Goal: Task Accomplishment & Management: Manage account settings

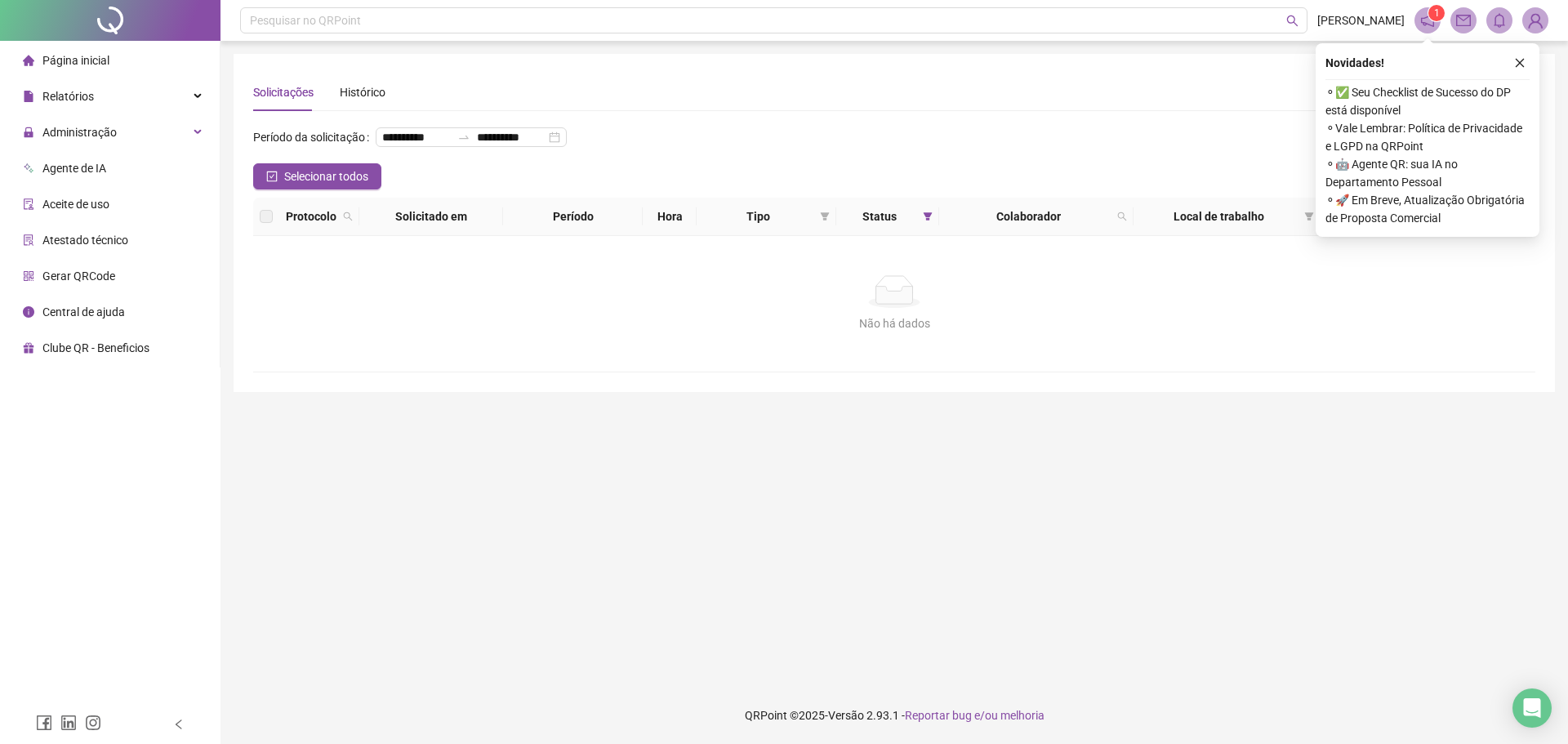
click at [226, 143] on div "**********" at bounding box center [894, 372] width 1347 height 744
click at [195, 126] on div "Administração" at bounding box center [110, 132] width 213 height 32
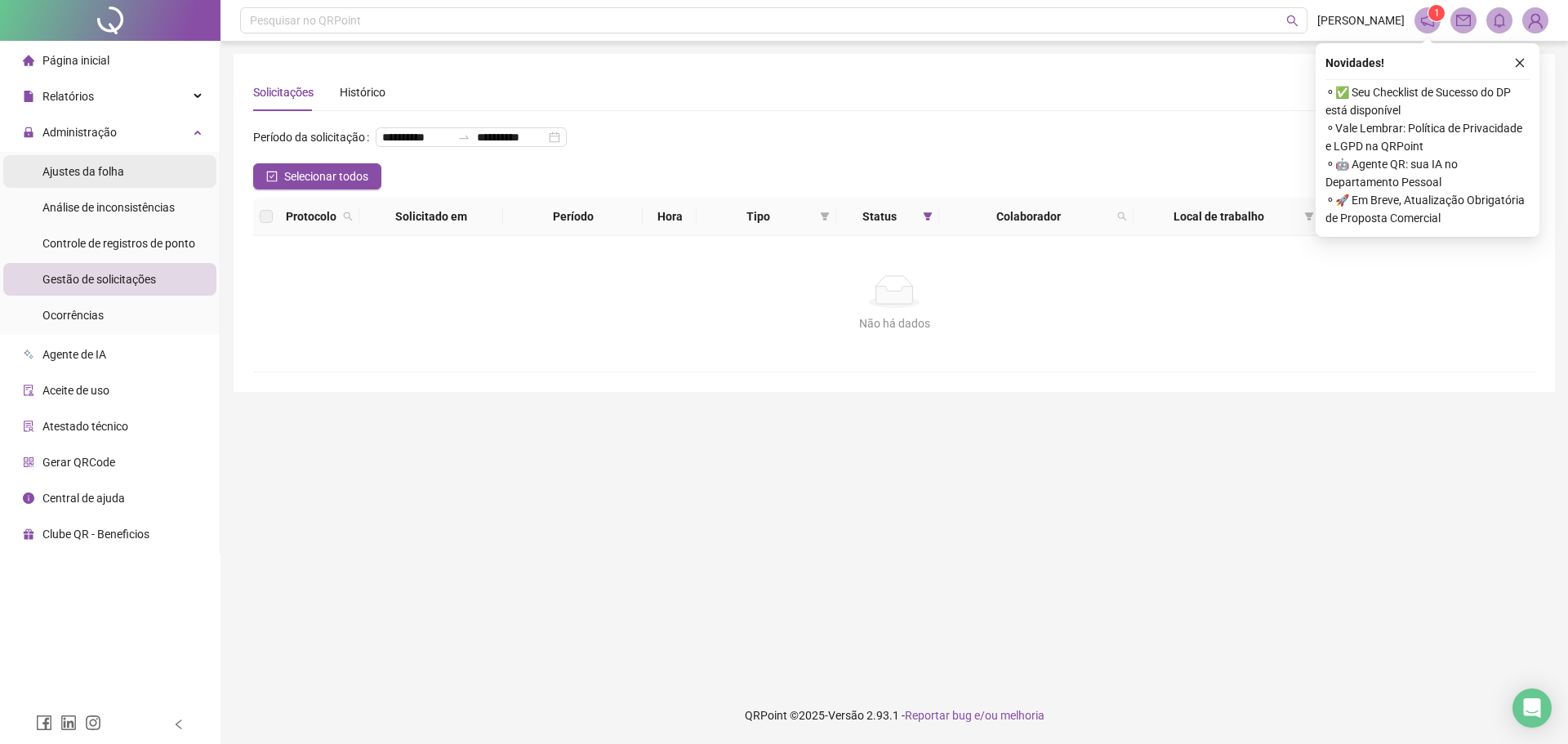
click at [104, 181] on div "Ajustes da folha" at bounding box center [83, 171] width 82 height 32
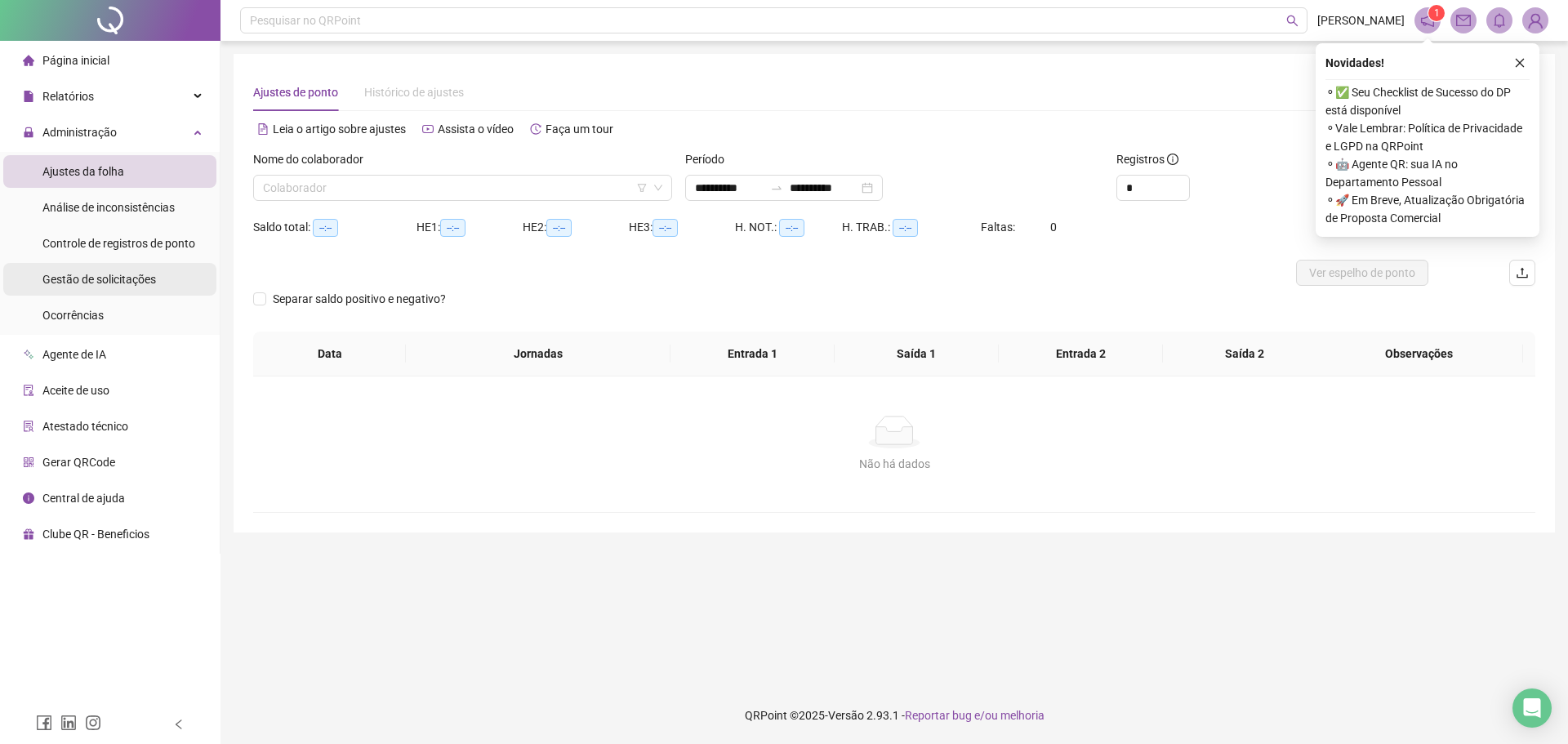
type input "**********"
click at [124, 276] on span "Gestão de solicitações" at bounding box center [99, 279] width 113 height 14
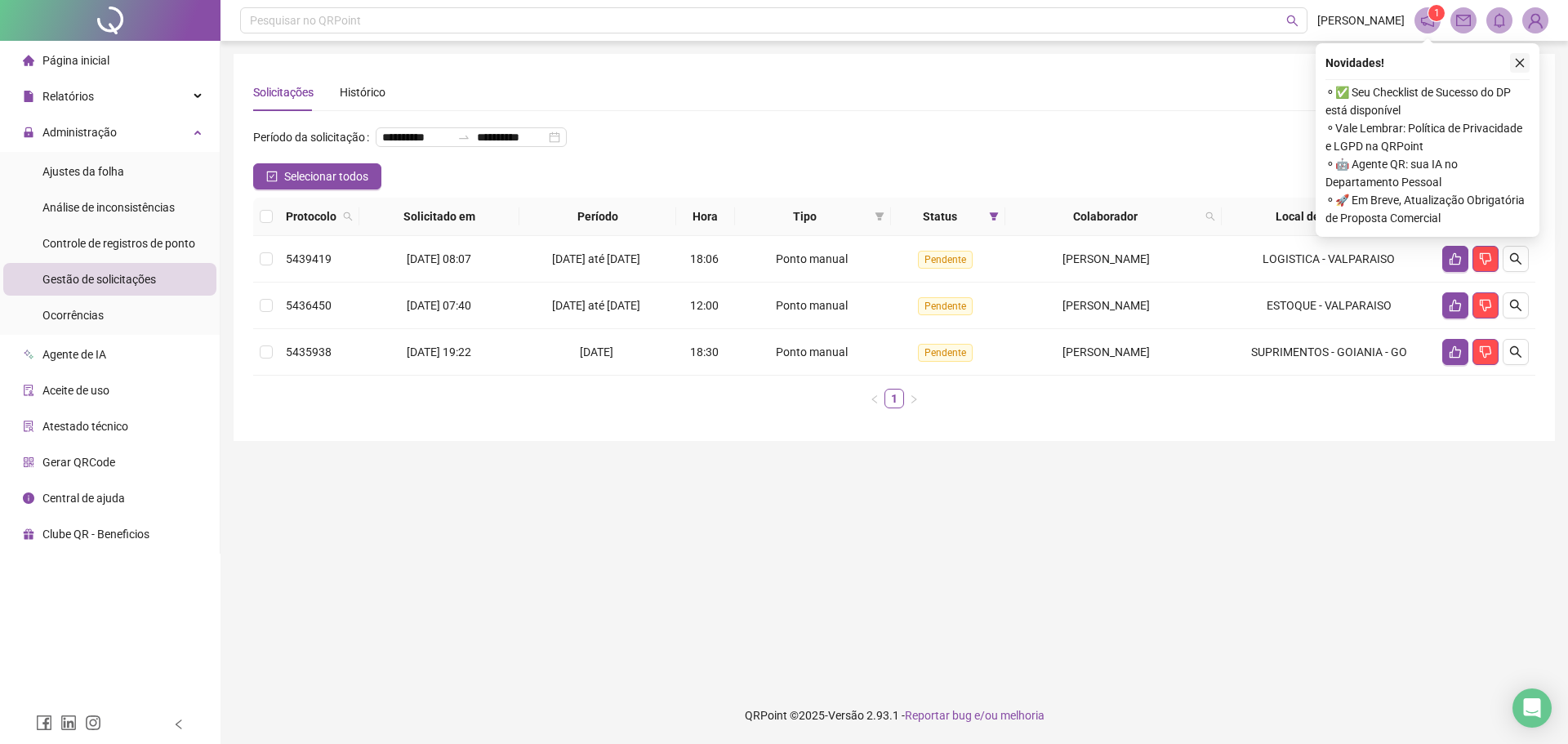
click at [1512, 64] on button "button" at bounding box center [1520, 63] width 20 height 20
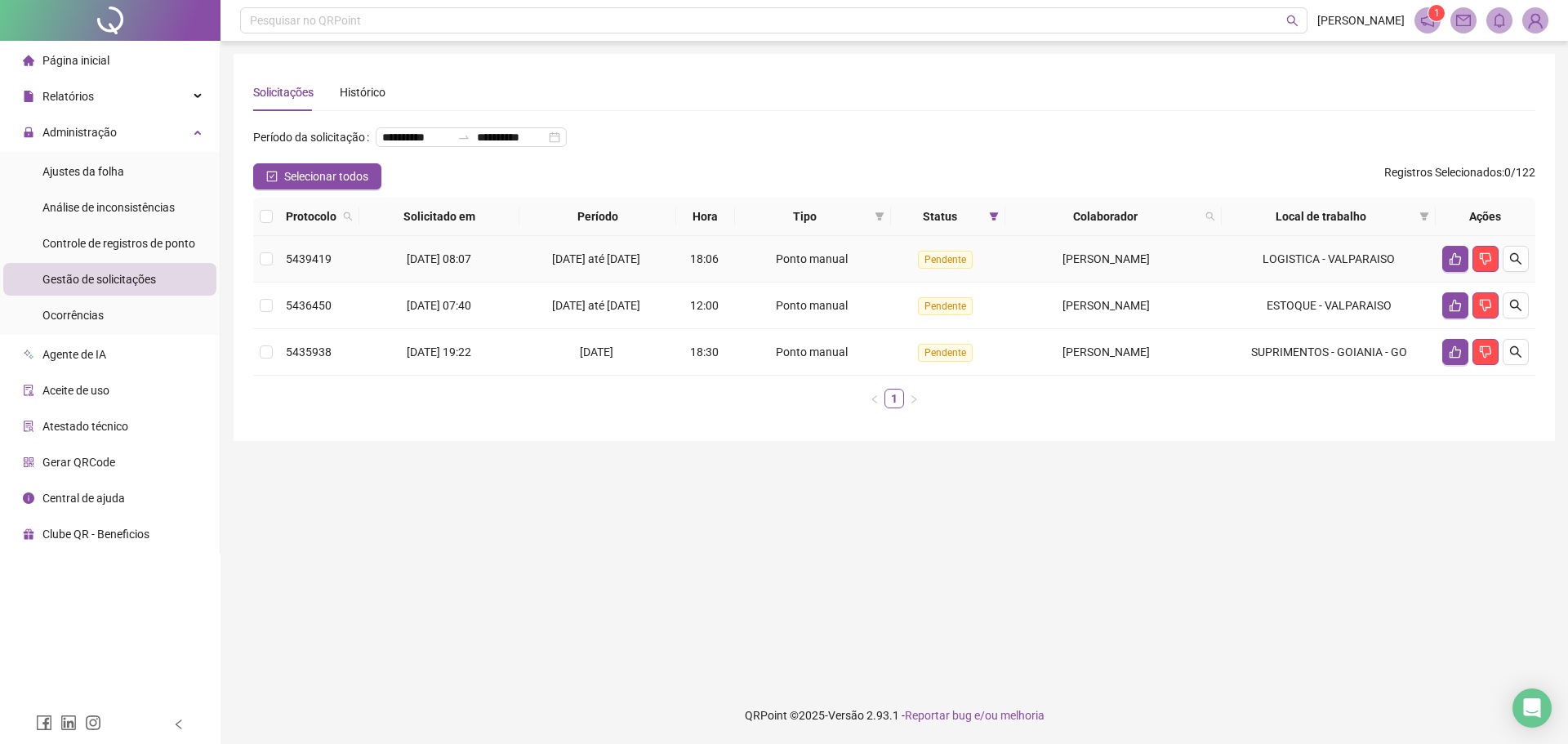
click at [963, 277] on td "Pendente" at bounding box center [947, 259] width 114 height 47
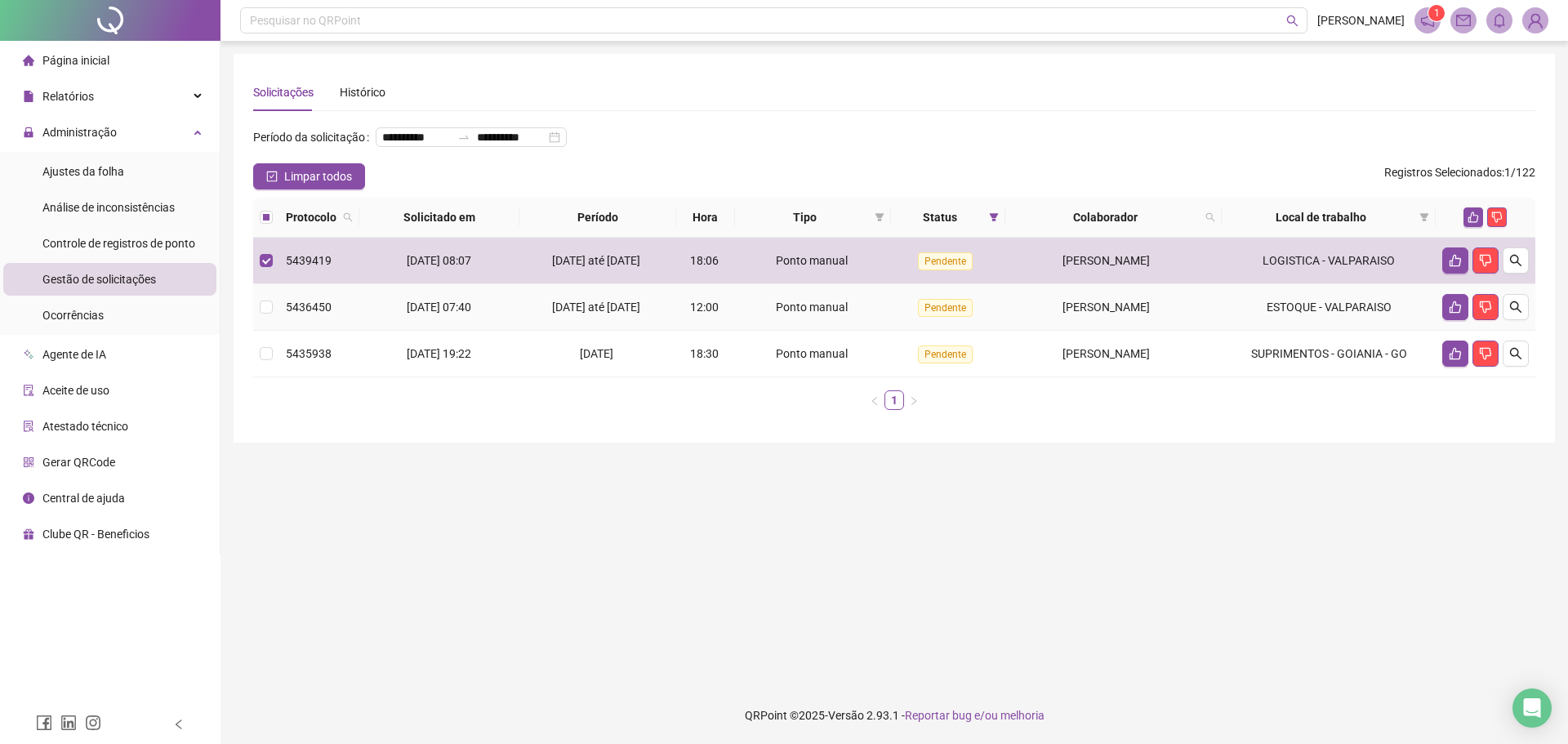
click at [977, 328] on td "Pendente" at bounding box center [947, 308] width 114 height 47
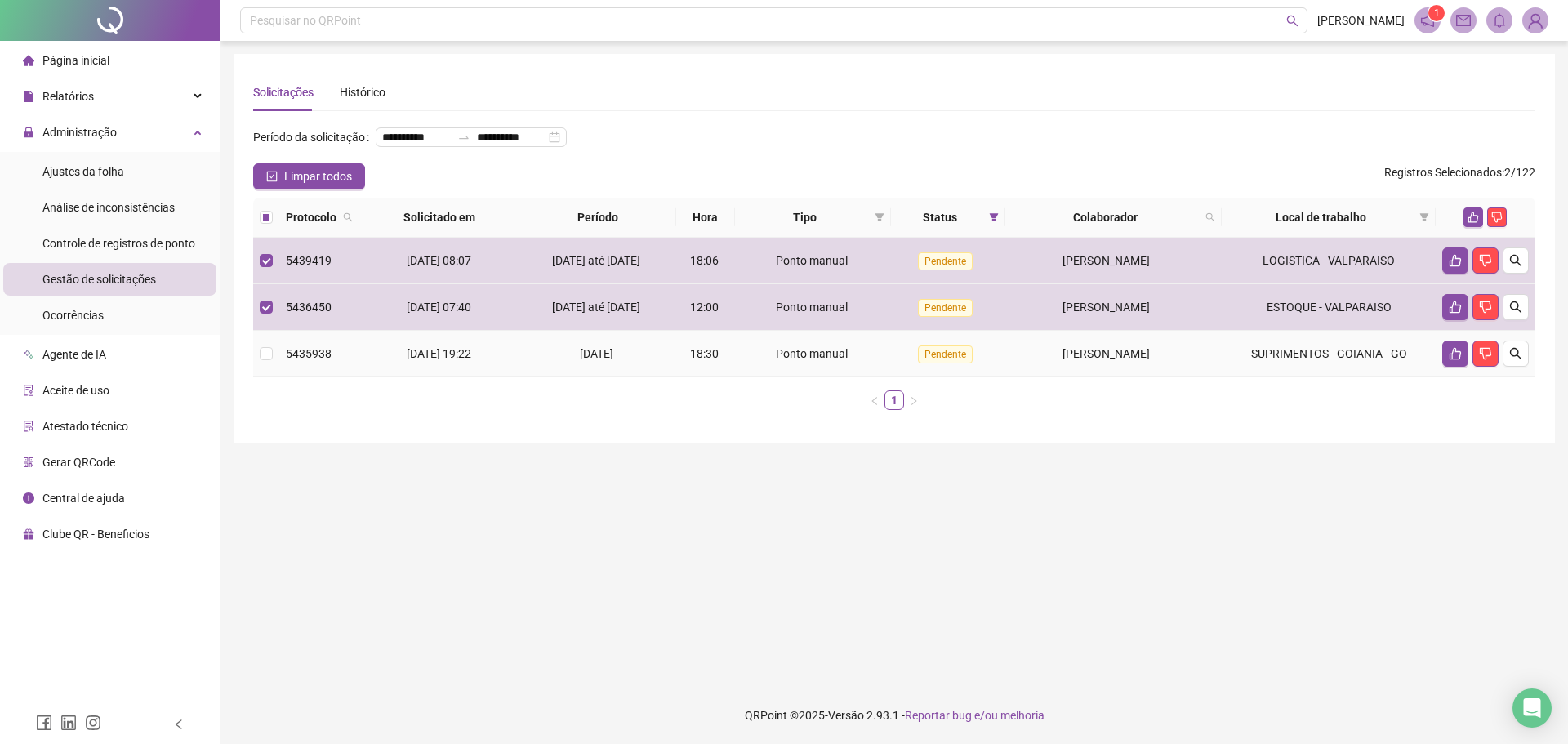
click at [981, 369] on td "Pendente" at bounding box center [947, 354] width 114 height 47
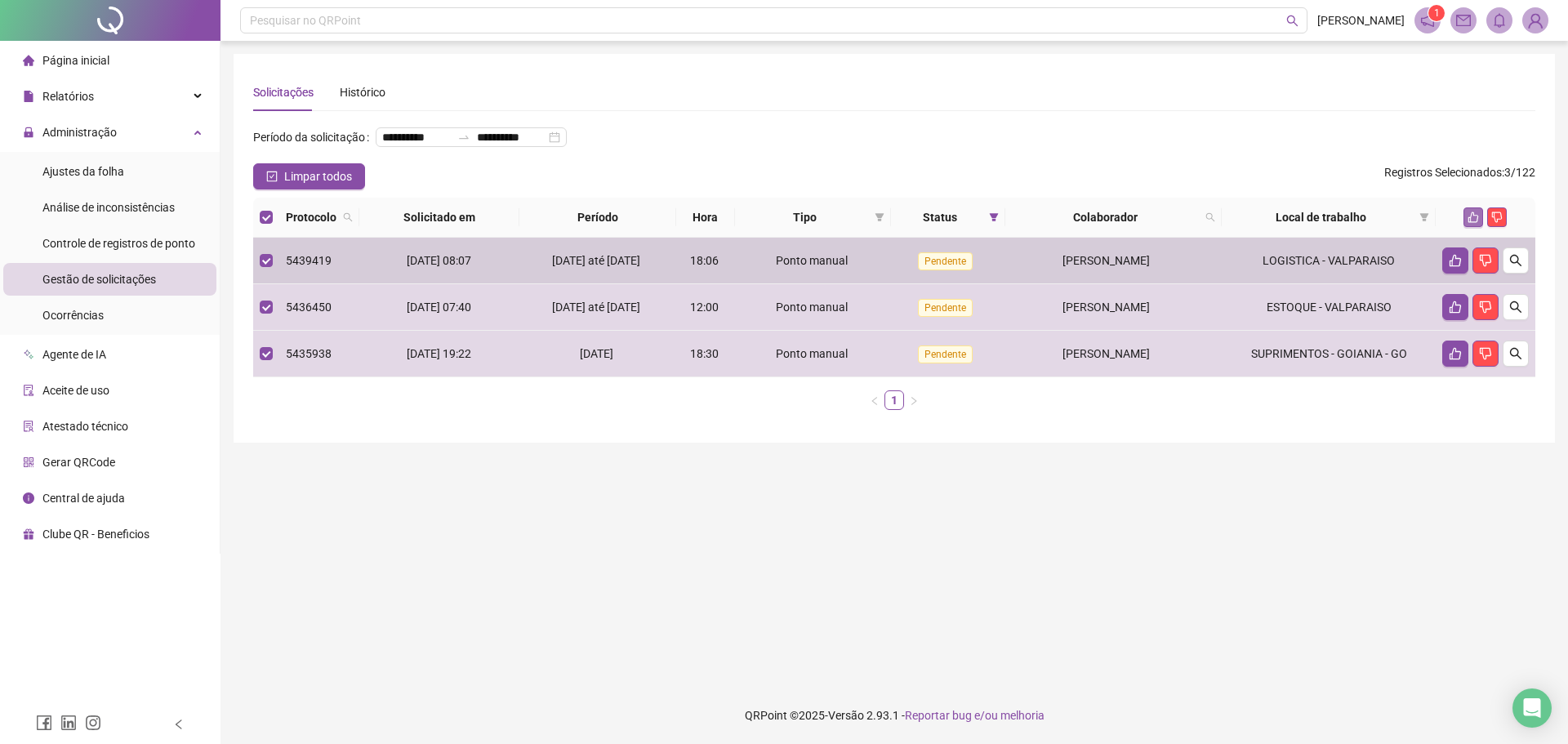
click at [1466, 227] on button "button" at bounding box center [1473, 217] width 20 height 20
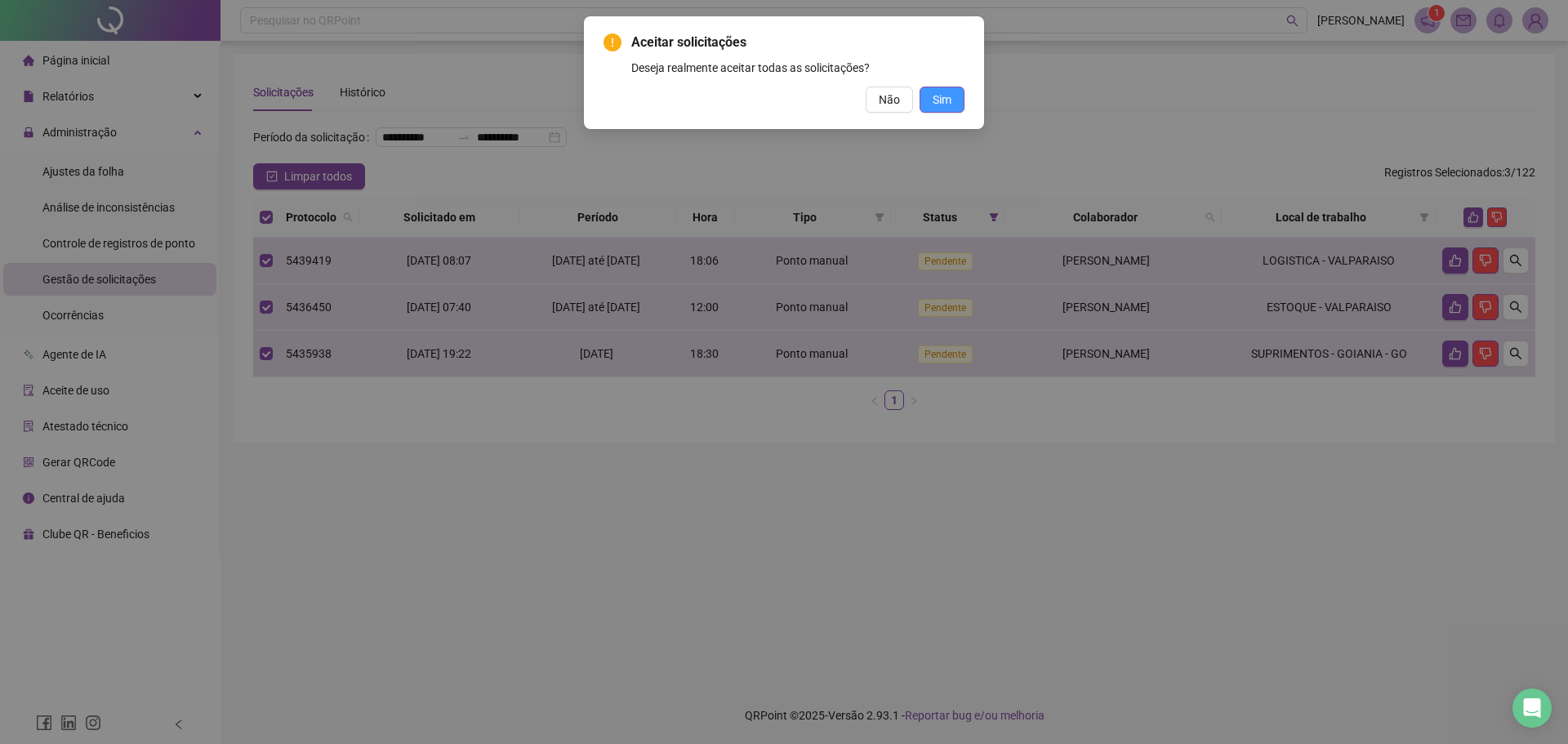
click at [957, 110] on button "Sim" at bounding box center [942, 99] width 45 height 26
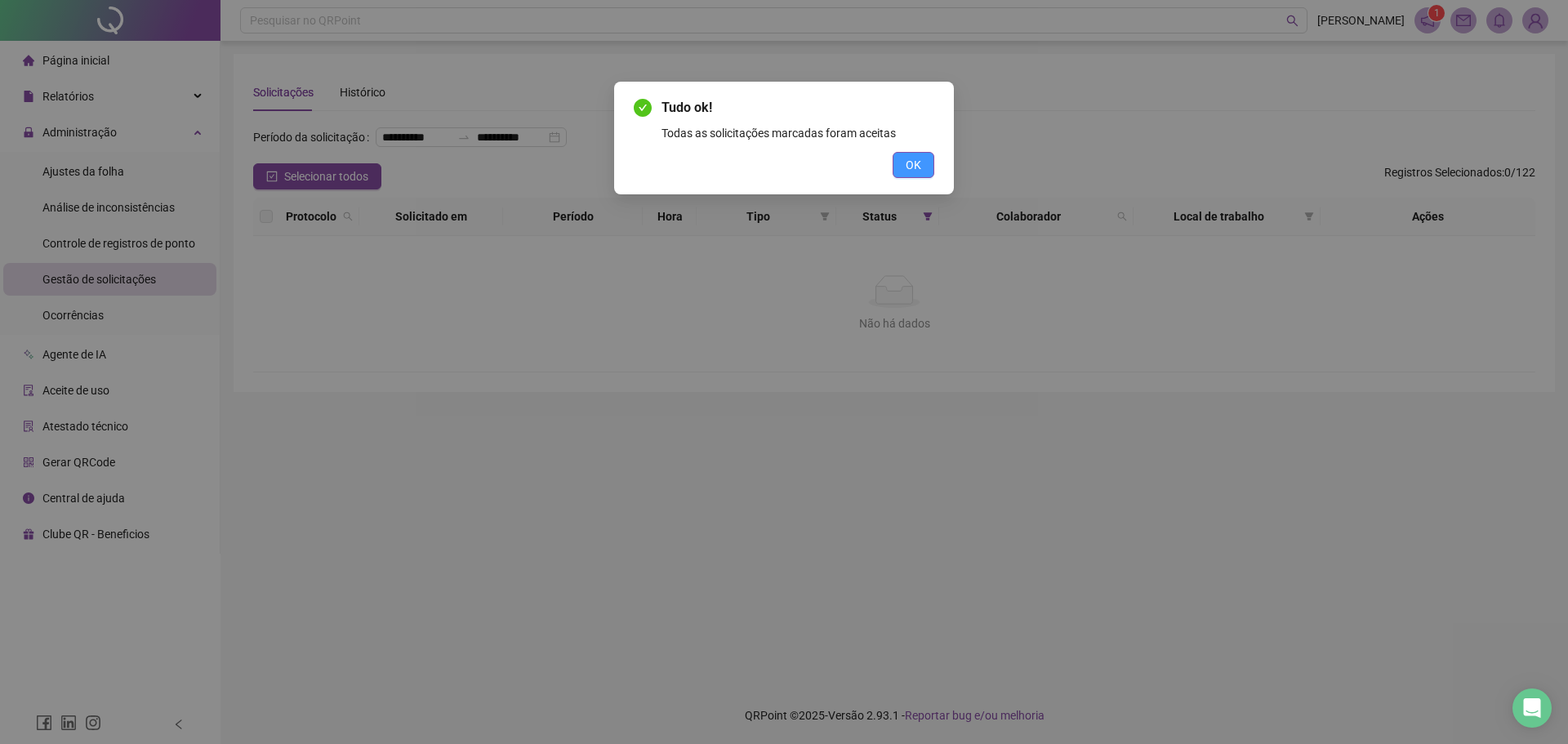
click at [914, 162] on span "OK" at bounding box center [913, 165] width 15 height 18
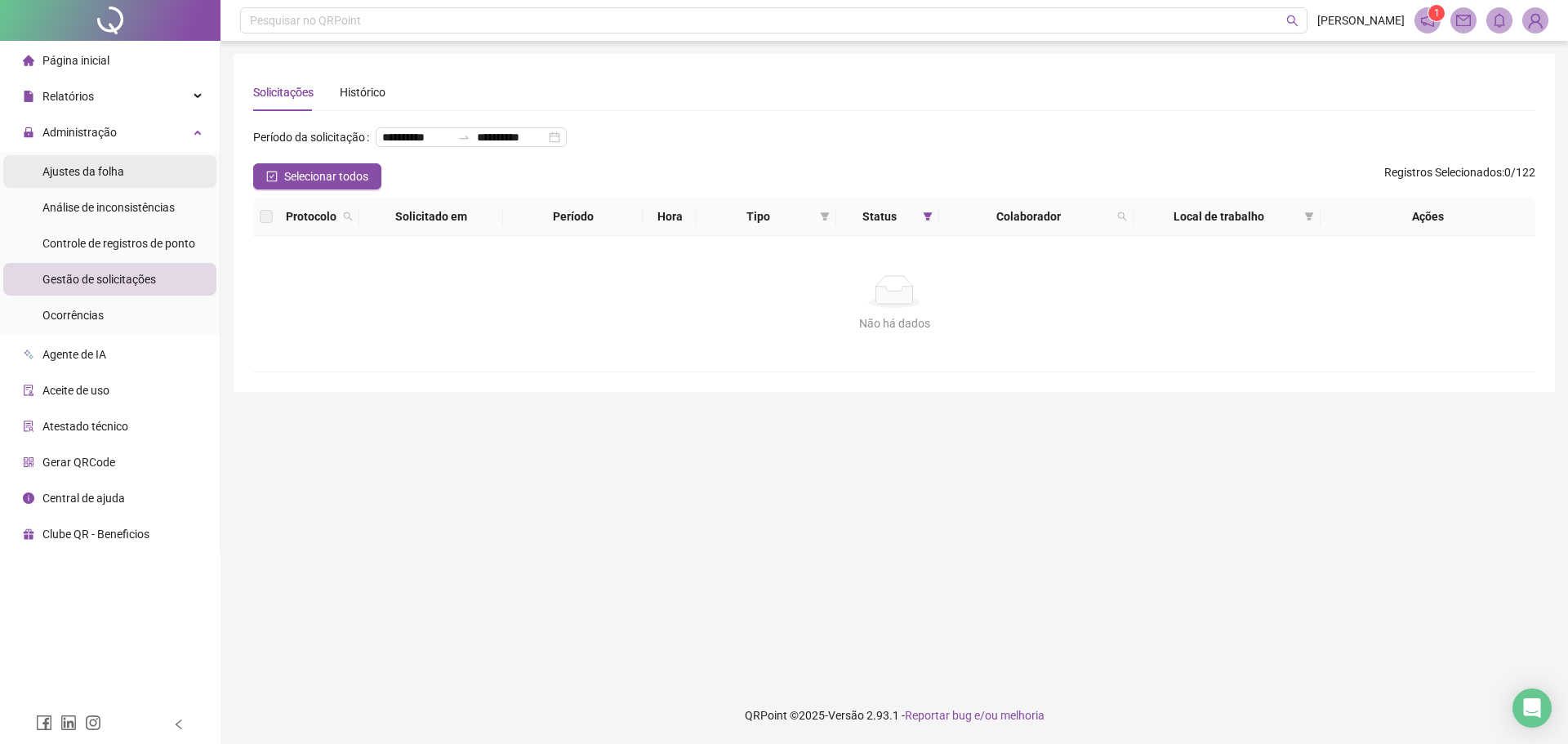
click at [131, 177] on li "Ajustes da folha" at bounding box center [110, 171] width 213 height 32
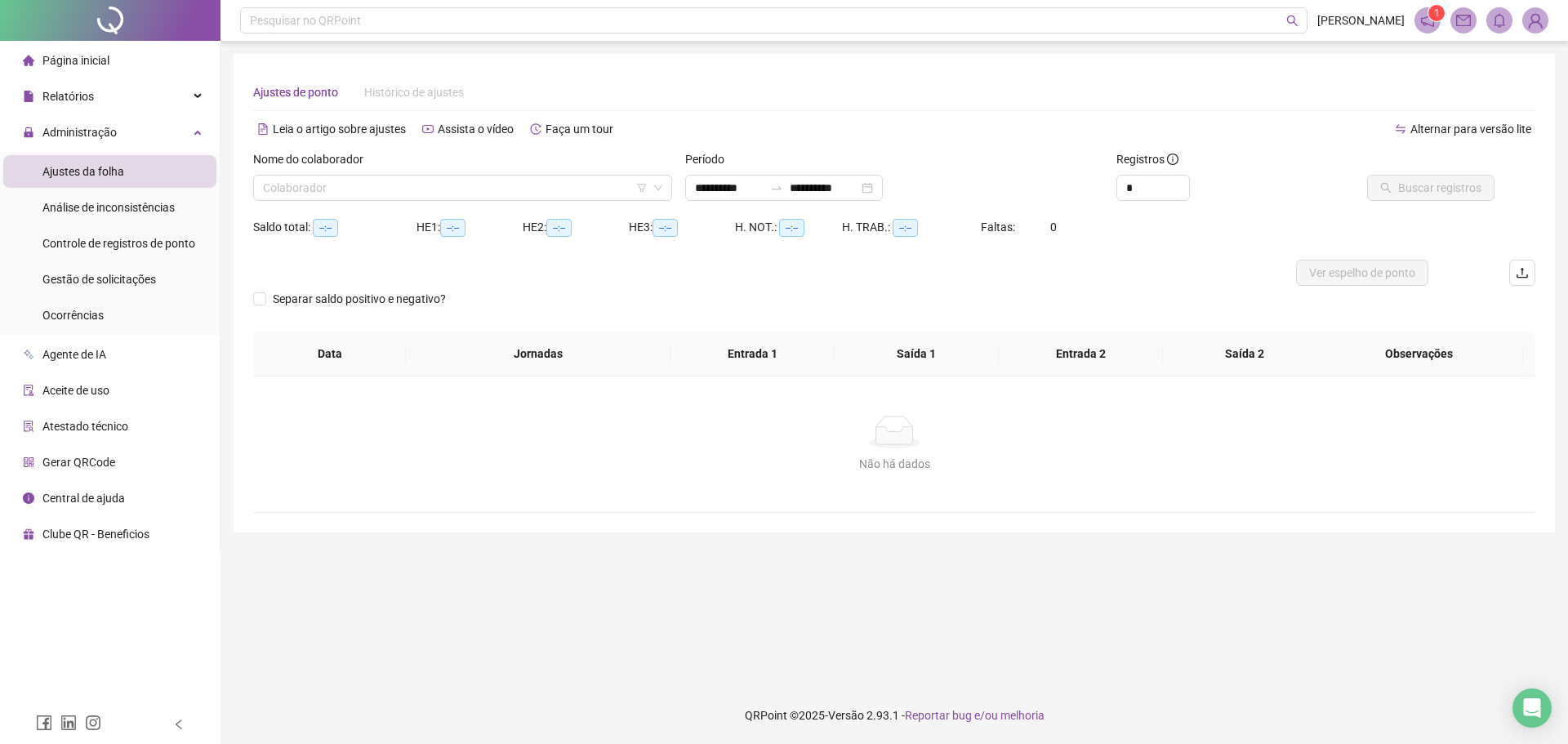
type input "**********"
click at [438, 187] on input "search" at bounding box center [455, 187] width 385 height 24
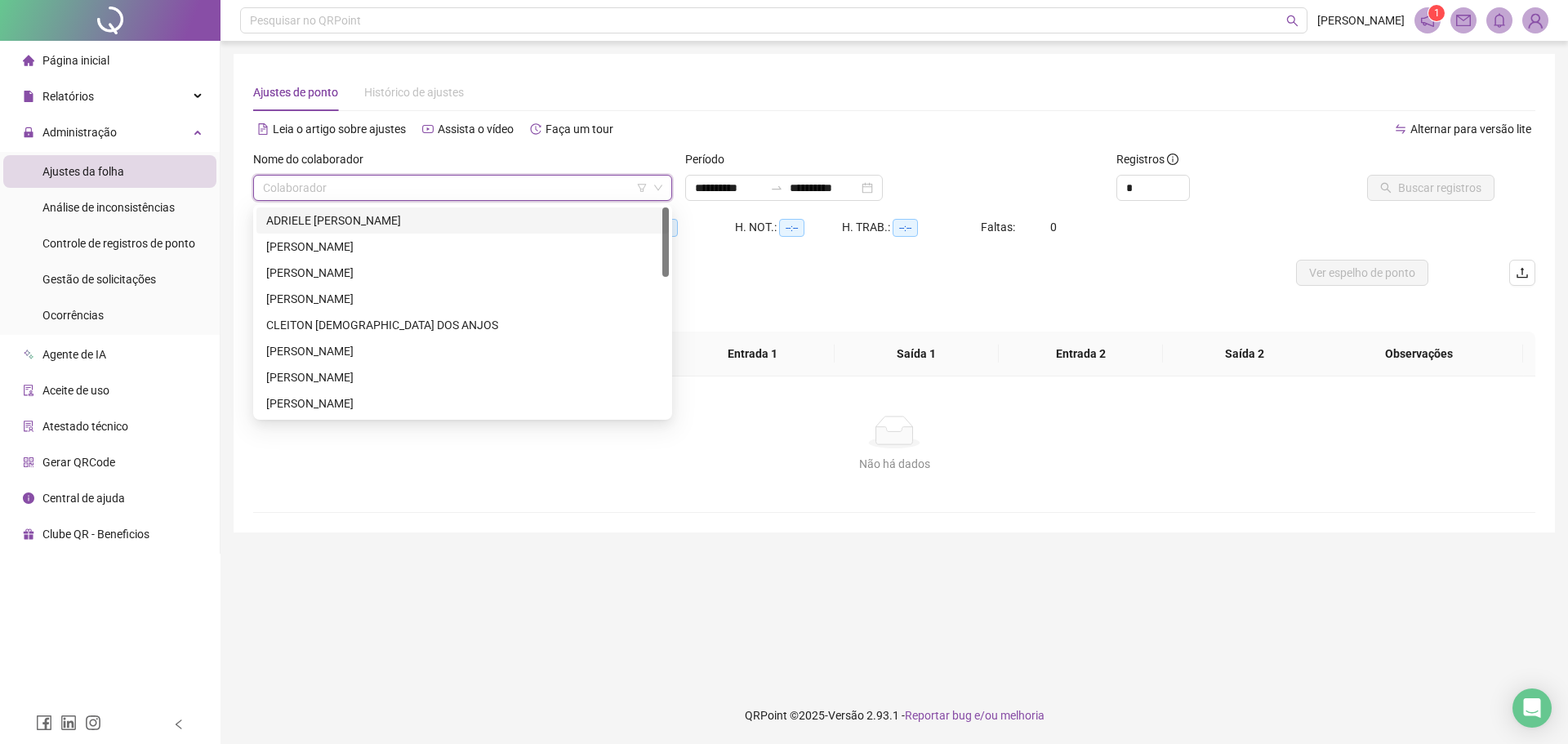
click at [384, 209] on div "ADRIELE [PERSON_NAME]" at bounding box center [463, 220] width 412 height 26
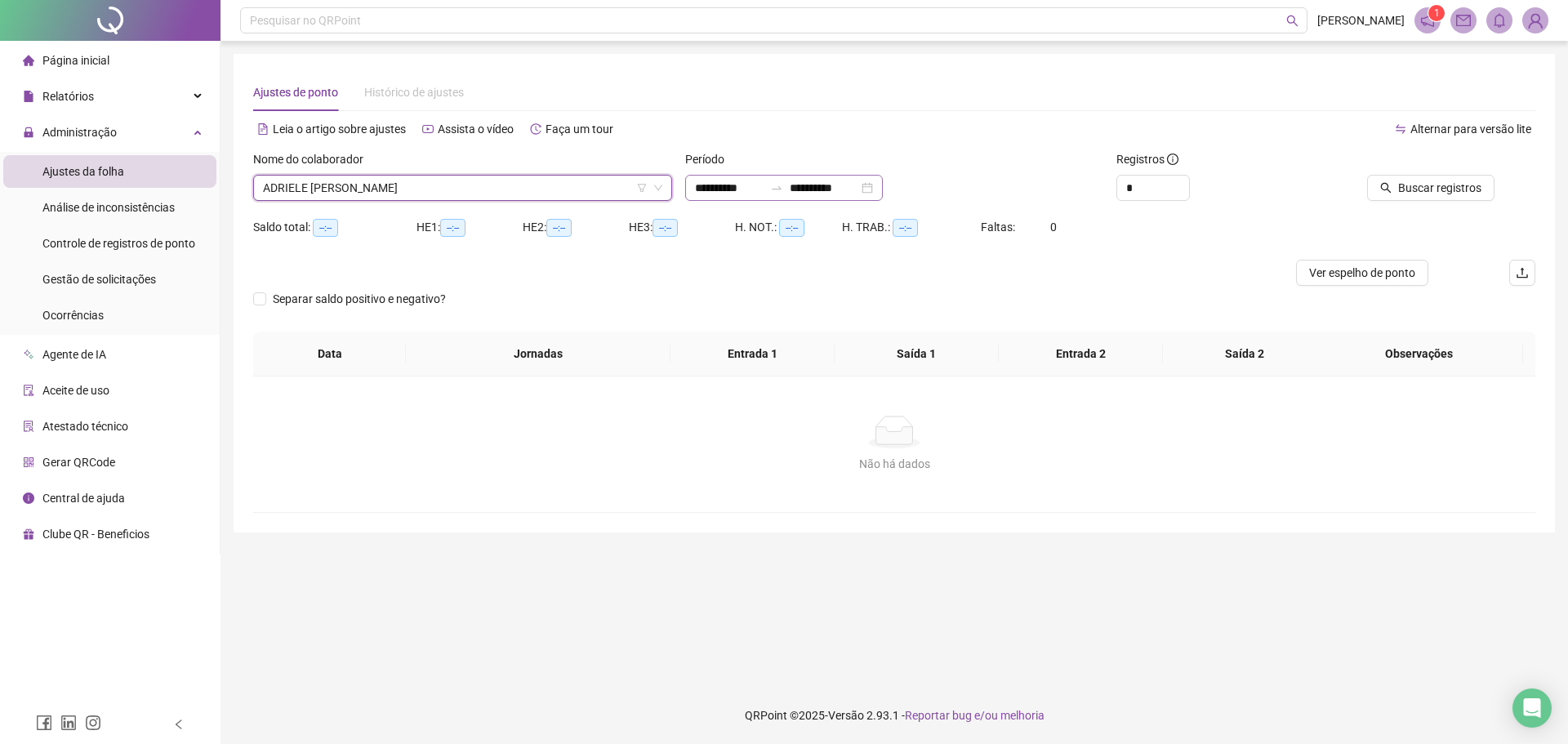
click at [883, 186] on div "**********" at bounding box center [784, 187] width 197 height 26
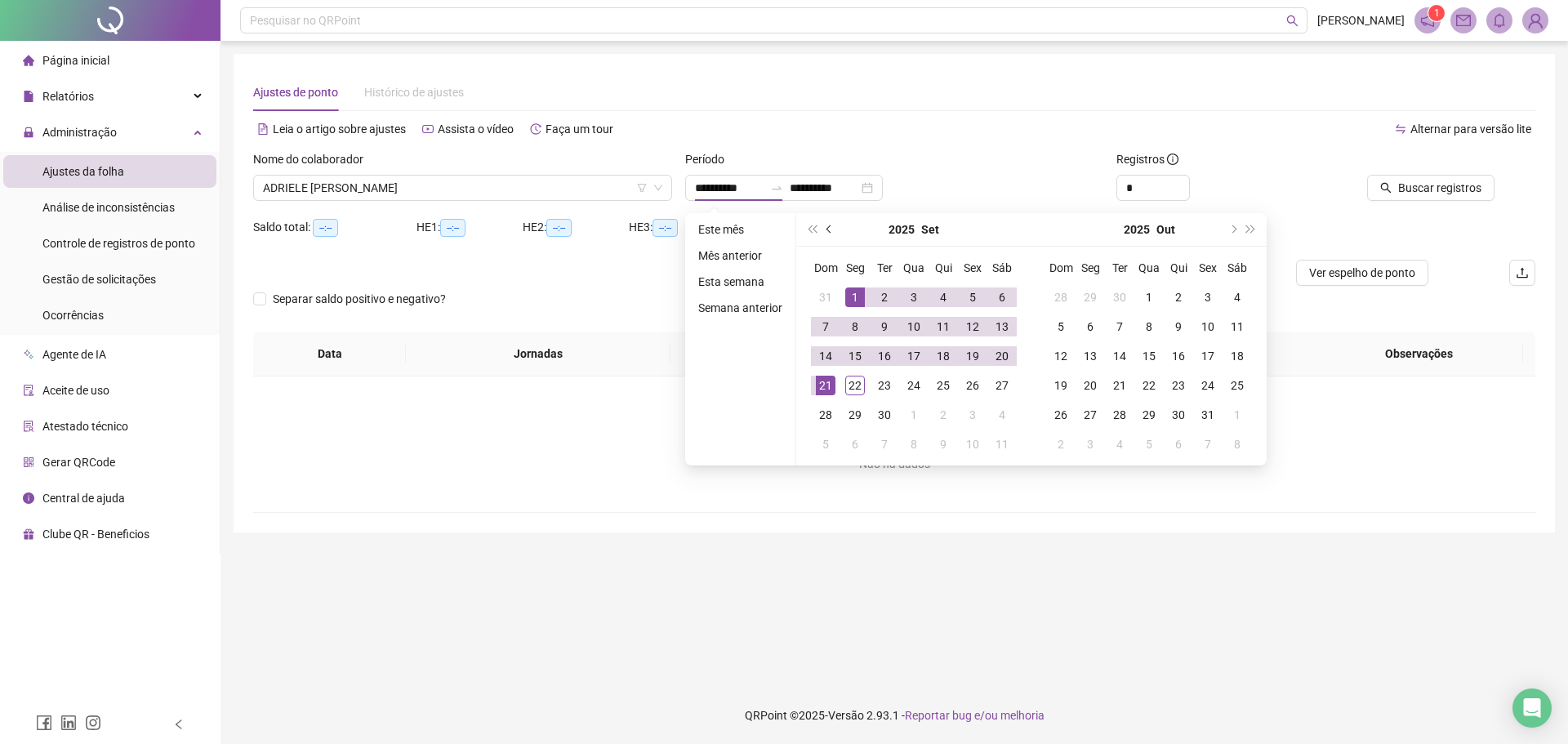
click at [833, 230] on button "prev-year" at bounding box center [829, 230] width 18 height 32
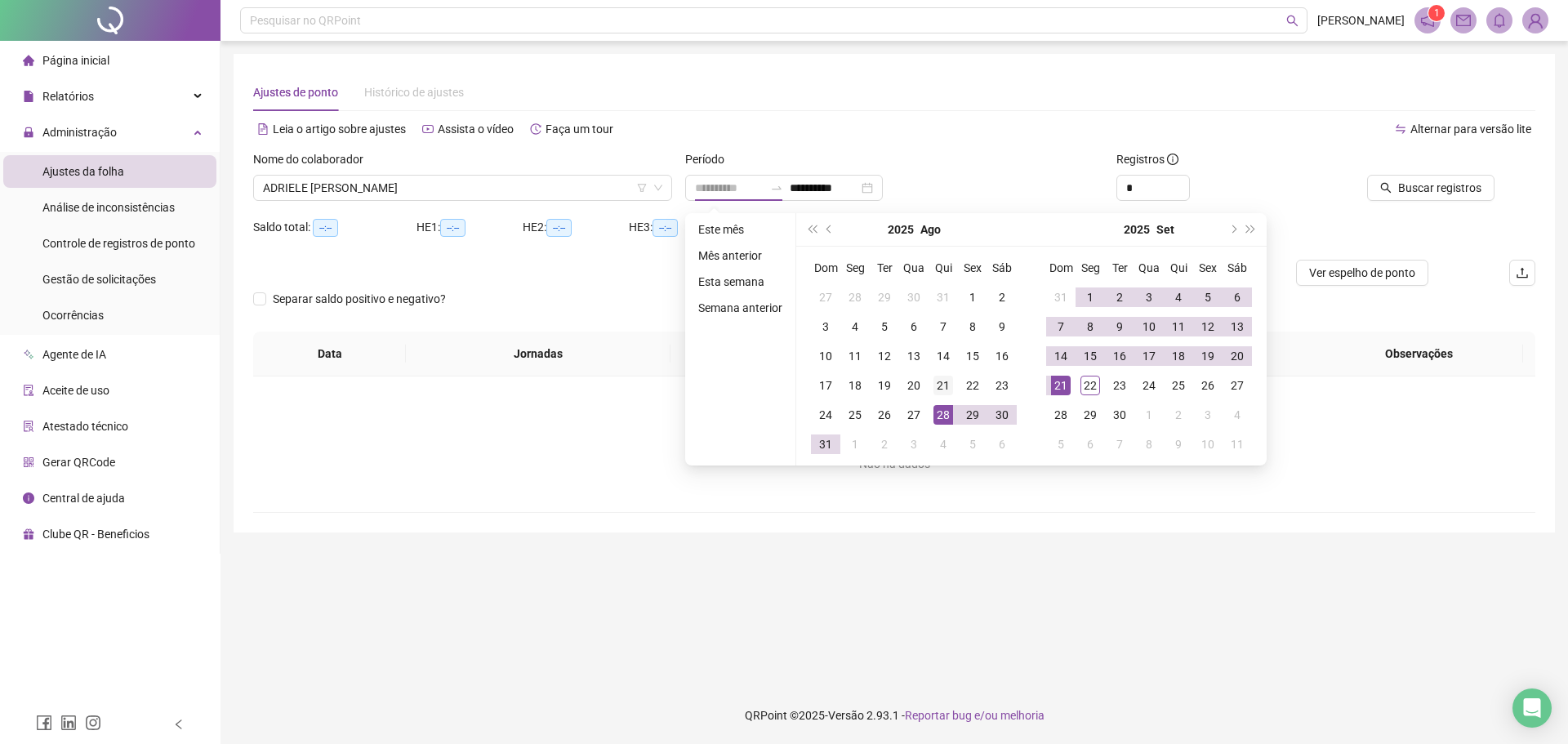
type input "**********"
click at [941, 386] on div "21" at bounding box center [944, 386] width 20 height 20
type input "**********"
click at [1061, 383] on div "21" at bounding box center [1061, 386] width 20 height 20
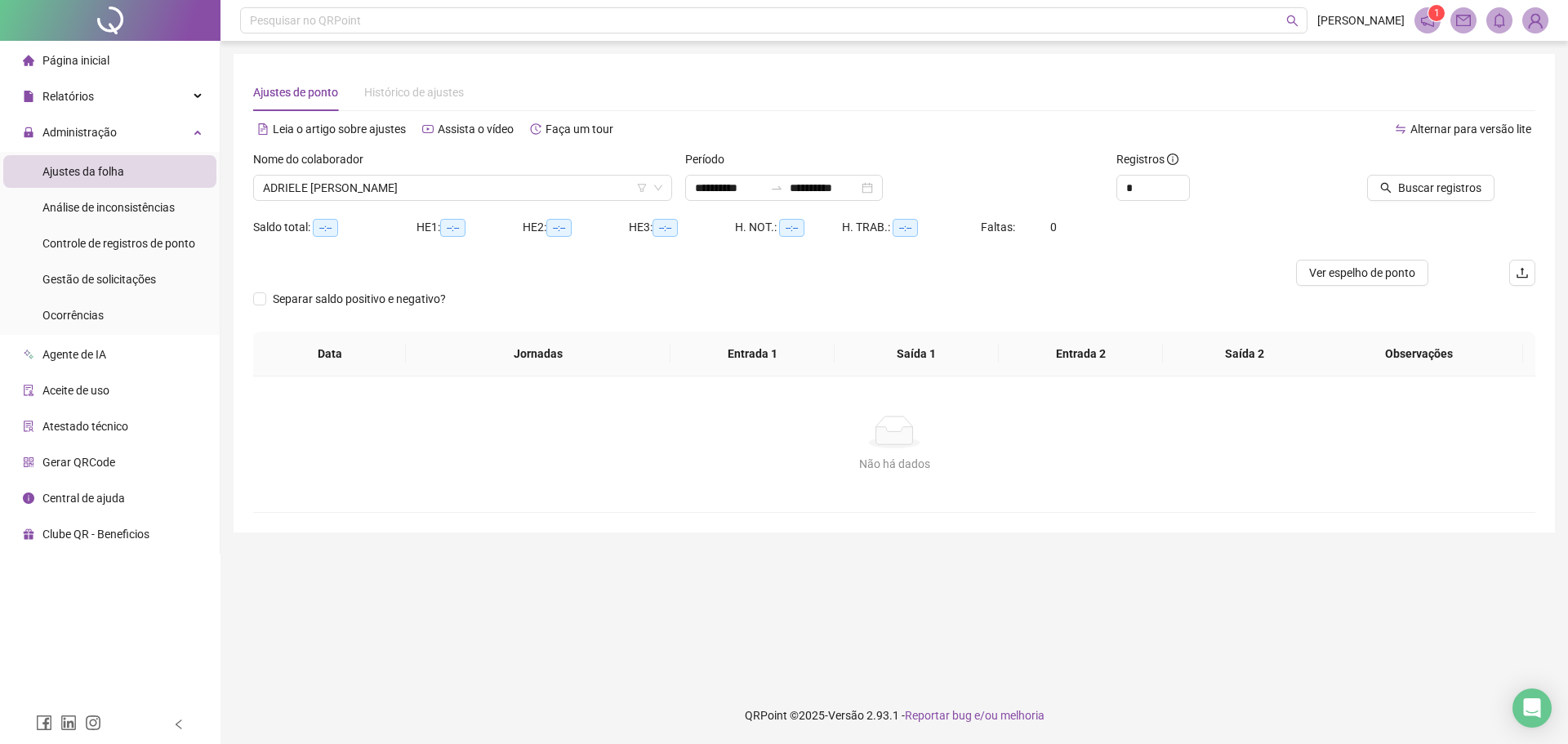
click at [1437, 205] on div "Buscar registros" at bounding box center [1434, 182] width 215 height 64
click at [1437, 198] on button "Buscar registros" at bounding box center [1430, 187] width 127 height 26
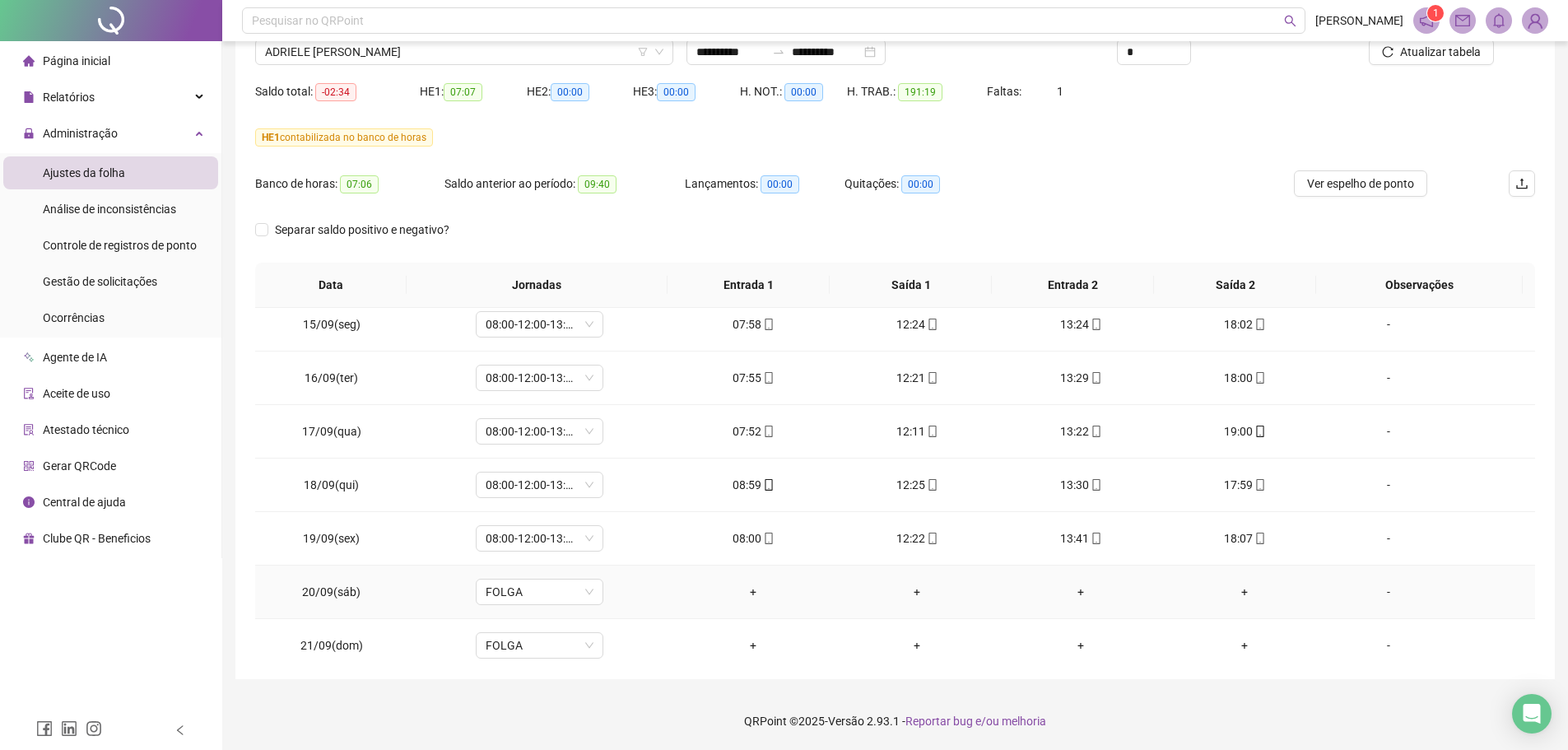
scroll to position [1361, 0]
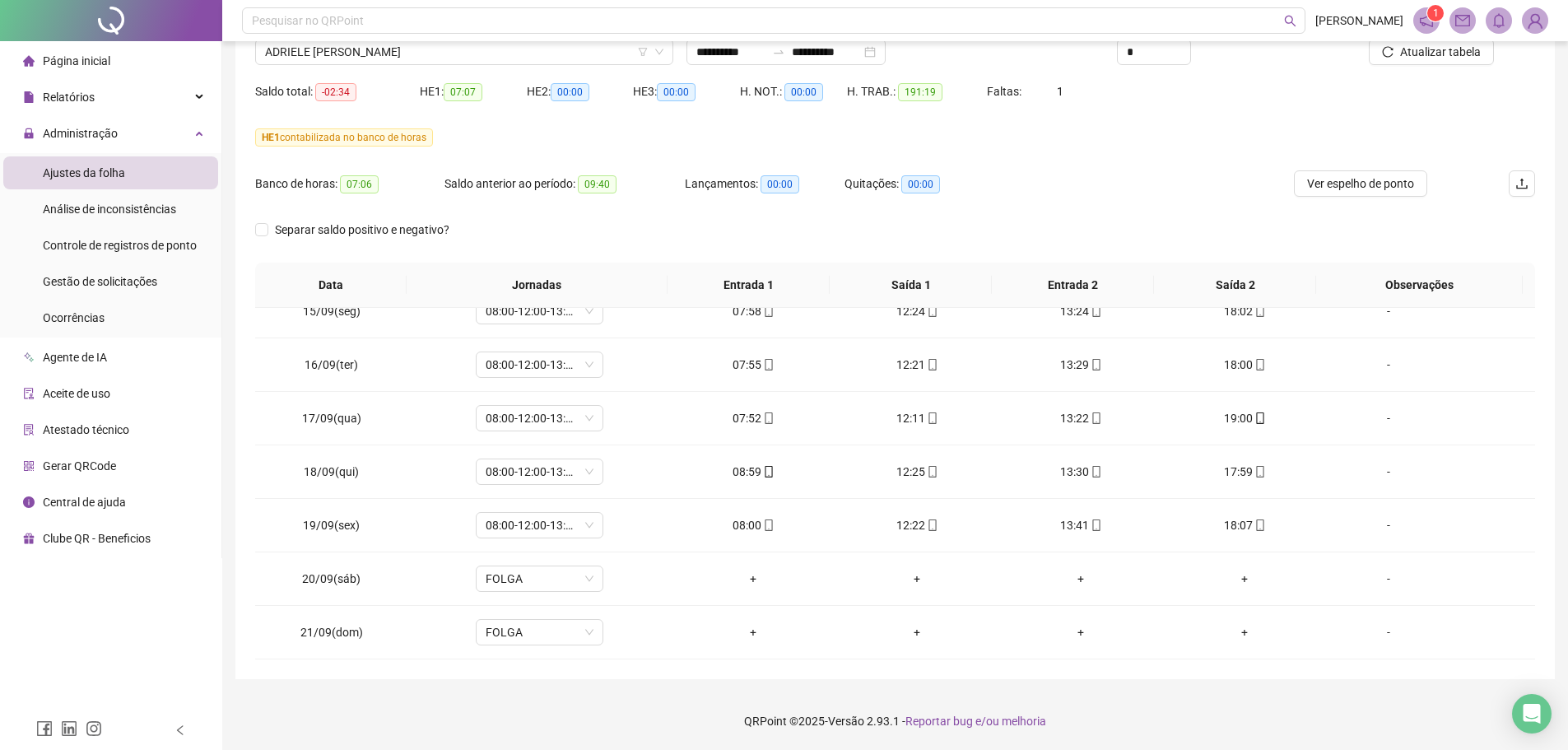
click at [1147, 696] on footer "QRPoint © 2025 - Versão 2.93.1 - Reportar bug e/ou melhoria" at bounding box center [895, 721] width 1346 height 57
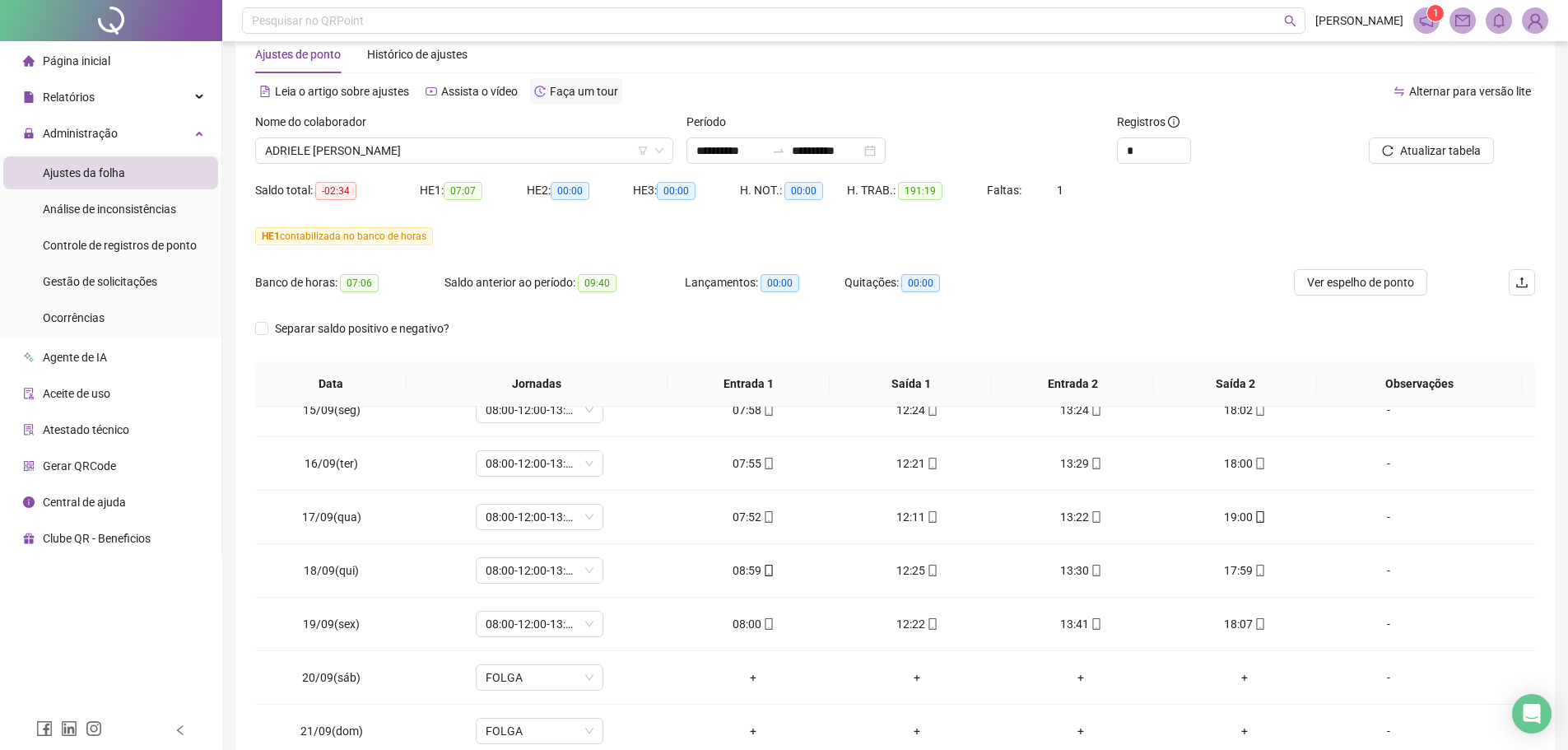
scroll to position [0, 0]
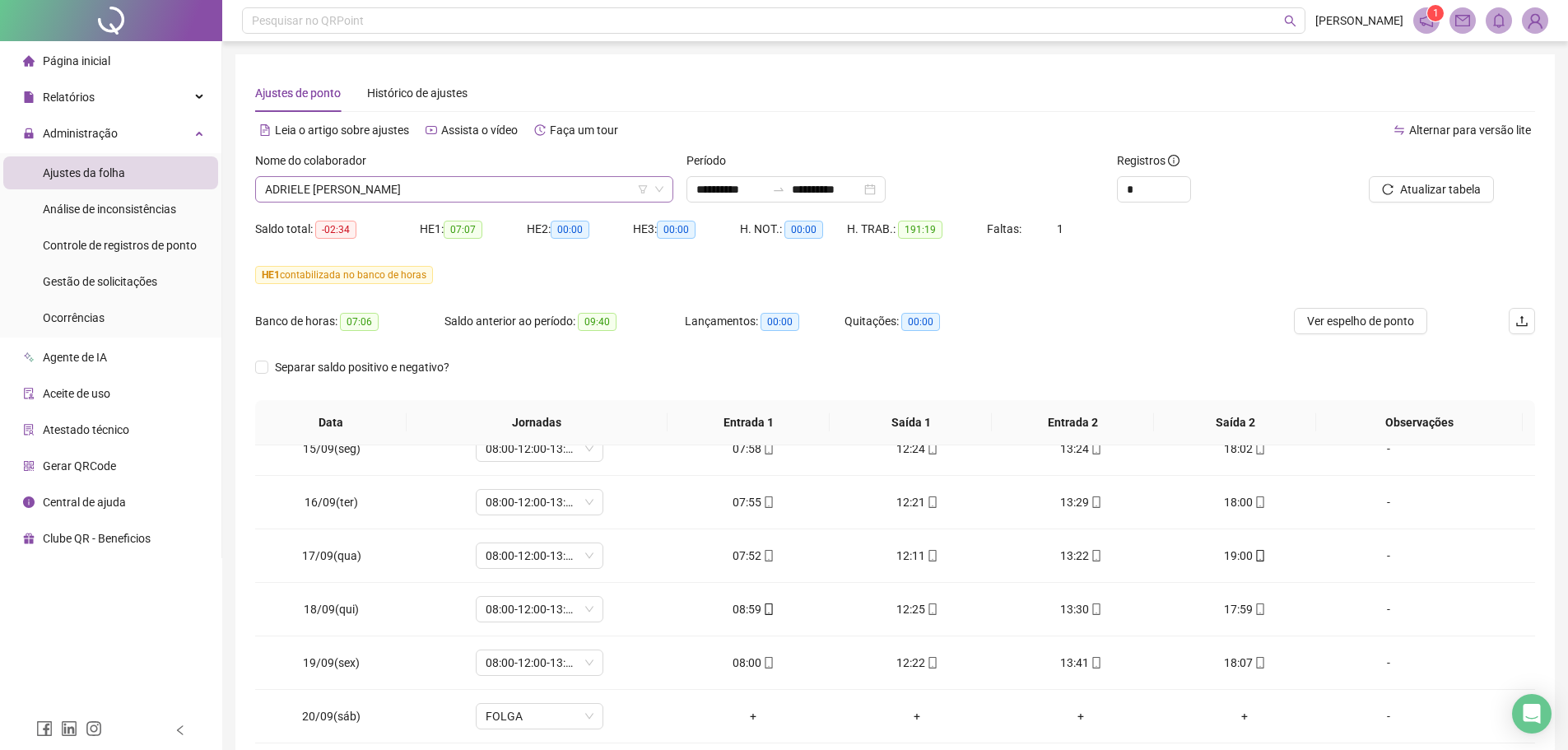
drag, startPoint x: 505, startPoint y: 169, endPoint x: 495, endPoint y: 194, distance: 26.9
click at [505, 173] on div "Nome do colaborador" at bounding box center [464, 163] width 418 height 25
click at [495, 194] on span "ADRIELE [PERSON_NAME]" at bounding box center [464, 189] width 398 height 25
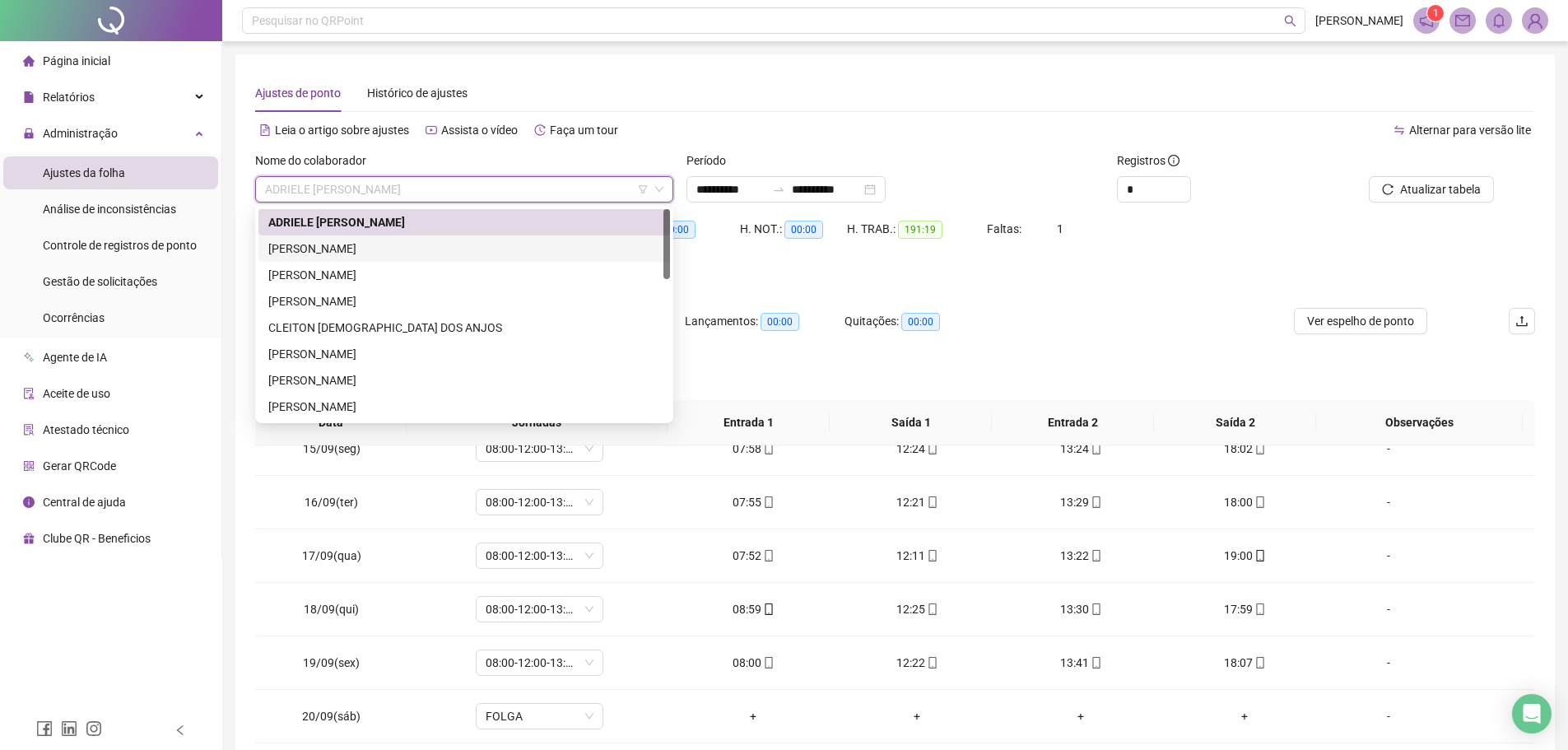
click at [437, 252] on div "[PERSON_NAME]" at bounding box center [465, 249] width 392 height 18
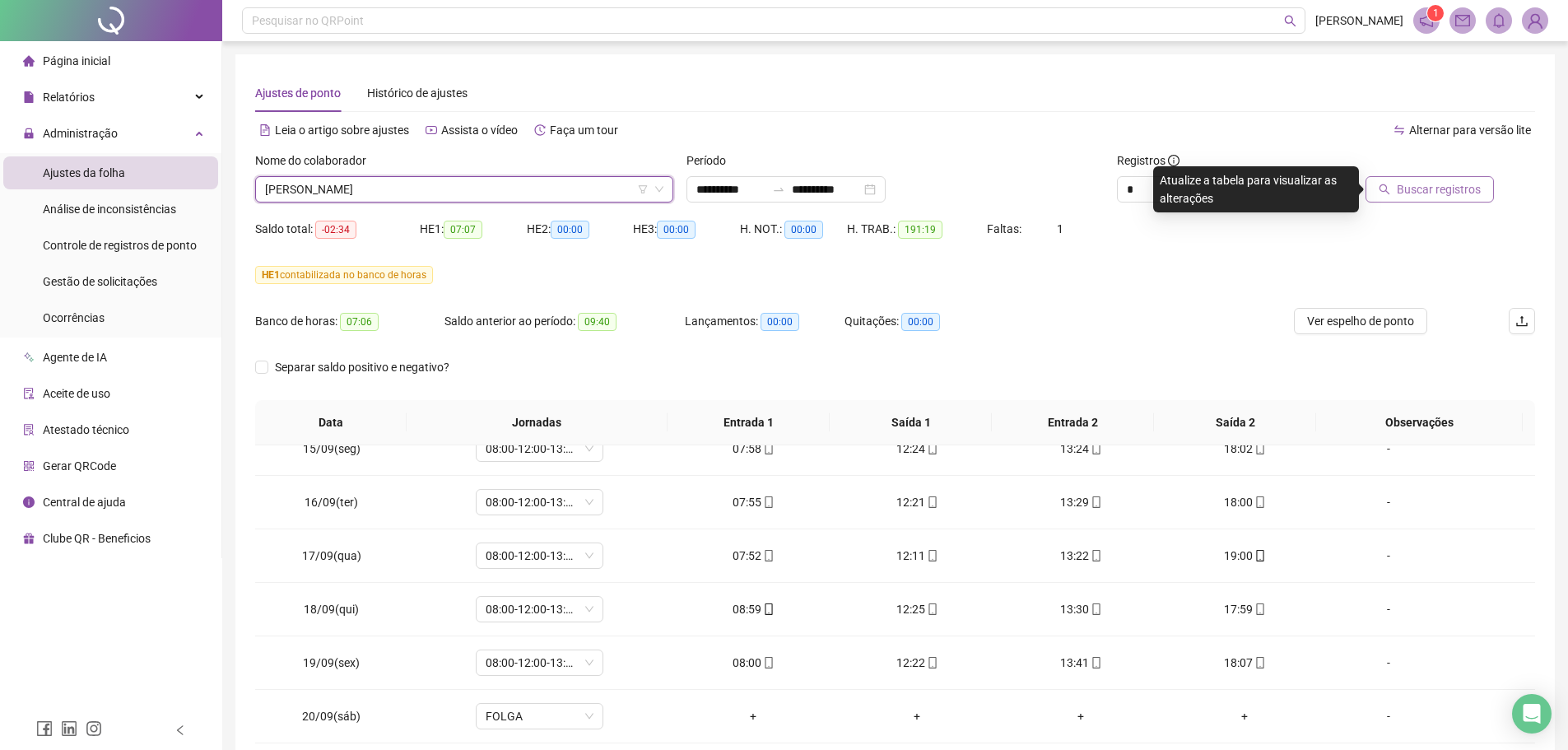
click at [1394, 189] on button "Buscar registros" at bounding box center [1428, 189] width 128 height 26
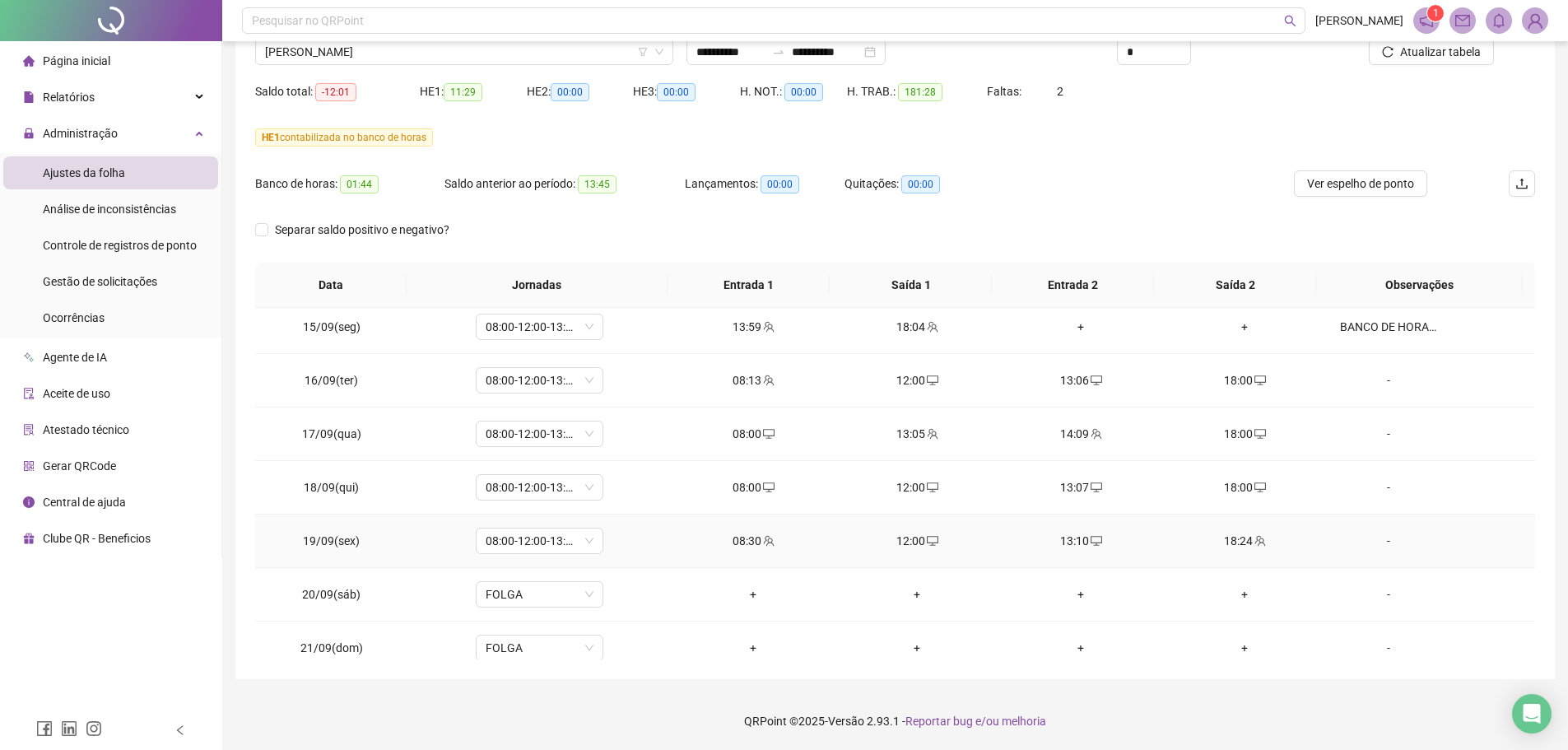
scroll to position [1361, 0]
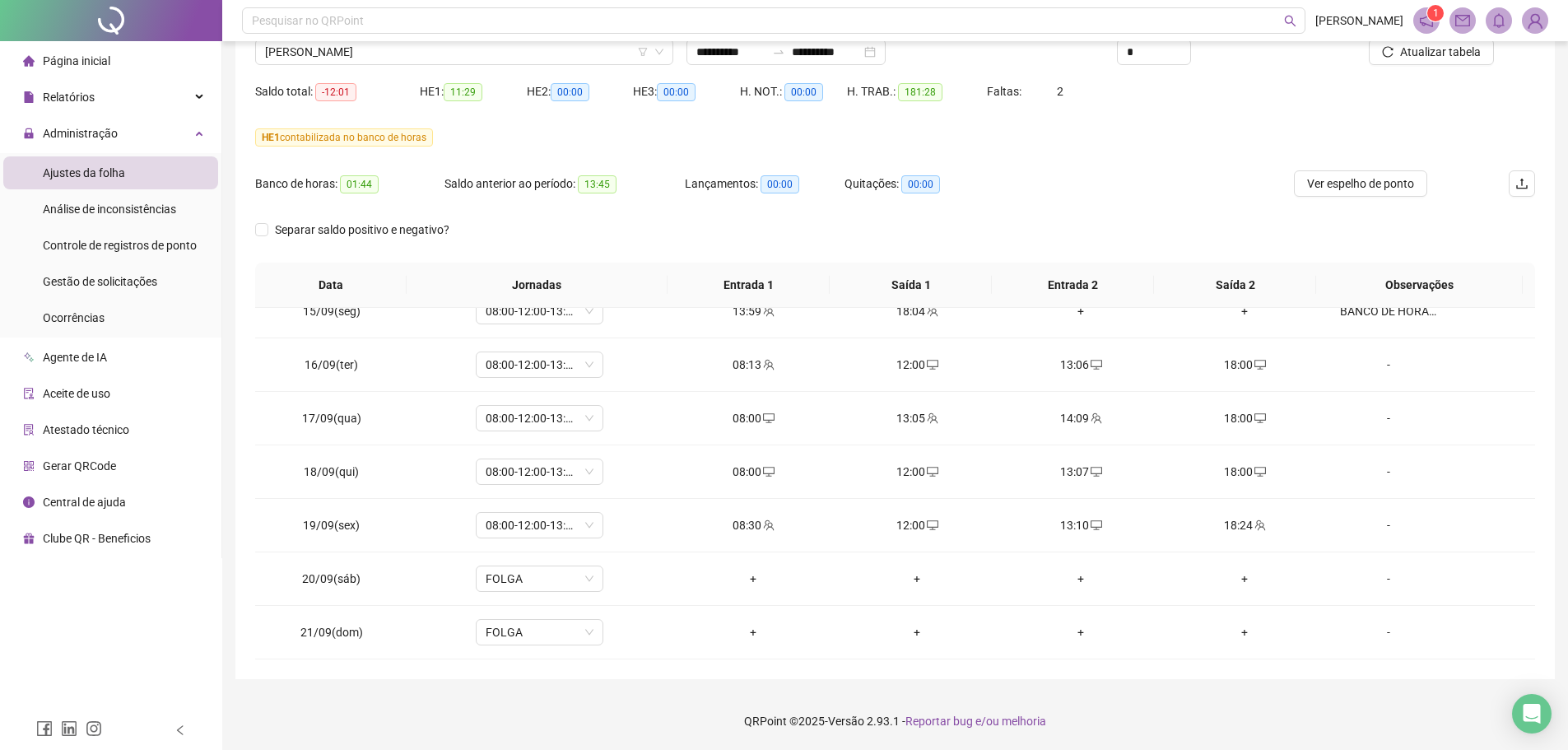
click at [1230, 710] on footer "QRPoint © 2025 - Versão 2.93.1 - Reportar bug e/ou melhoria" at bounding box center [895, 721] width 1346 height 57
click at [397, 54] on span "[PERSON_NAME]" at bounding box center [464, 52] width 398 height 25
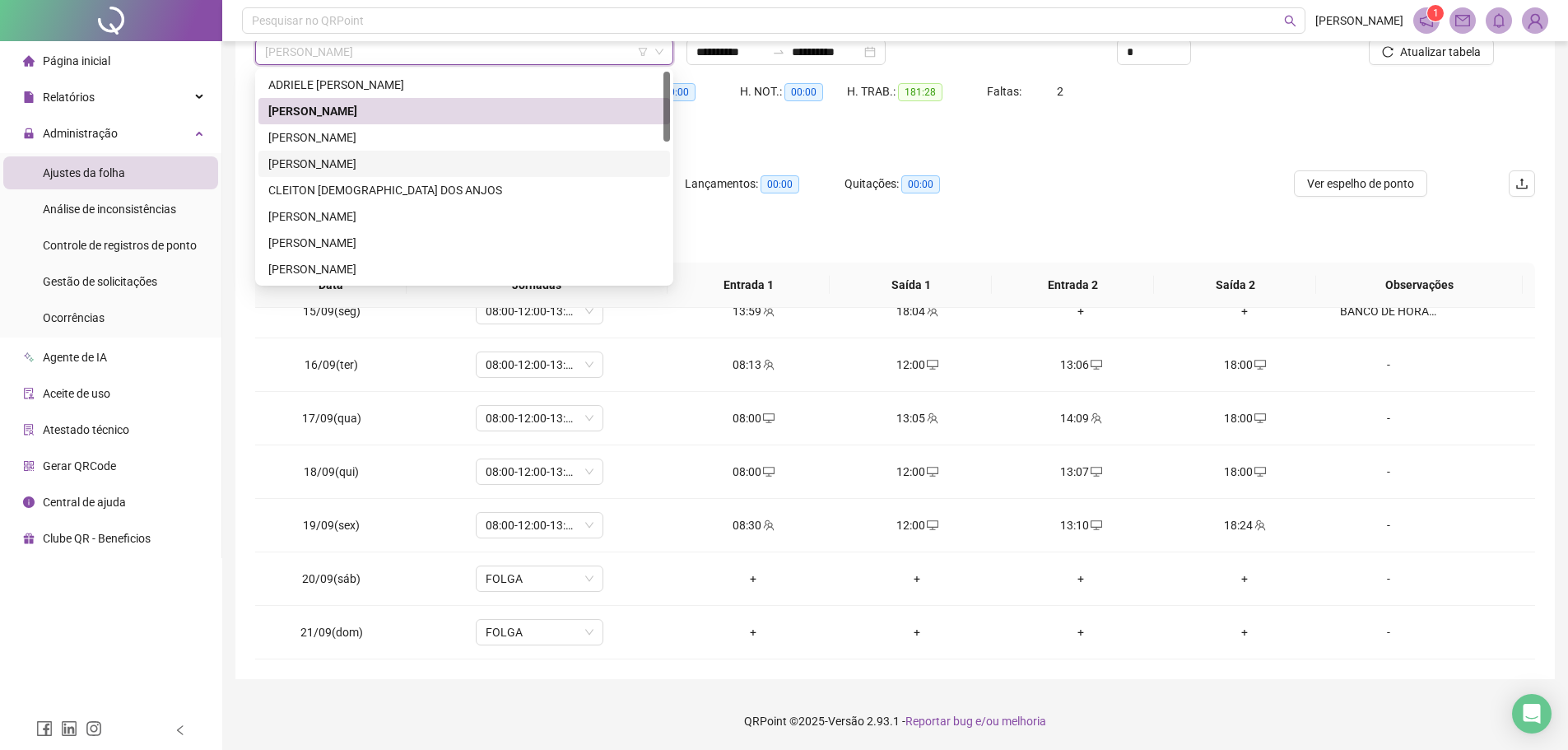
click at [349, 136] on div "[PERSON_NAME]" at bounding box center [465, 137] width 392 height 18
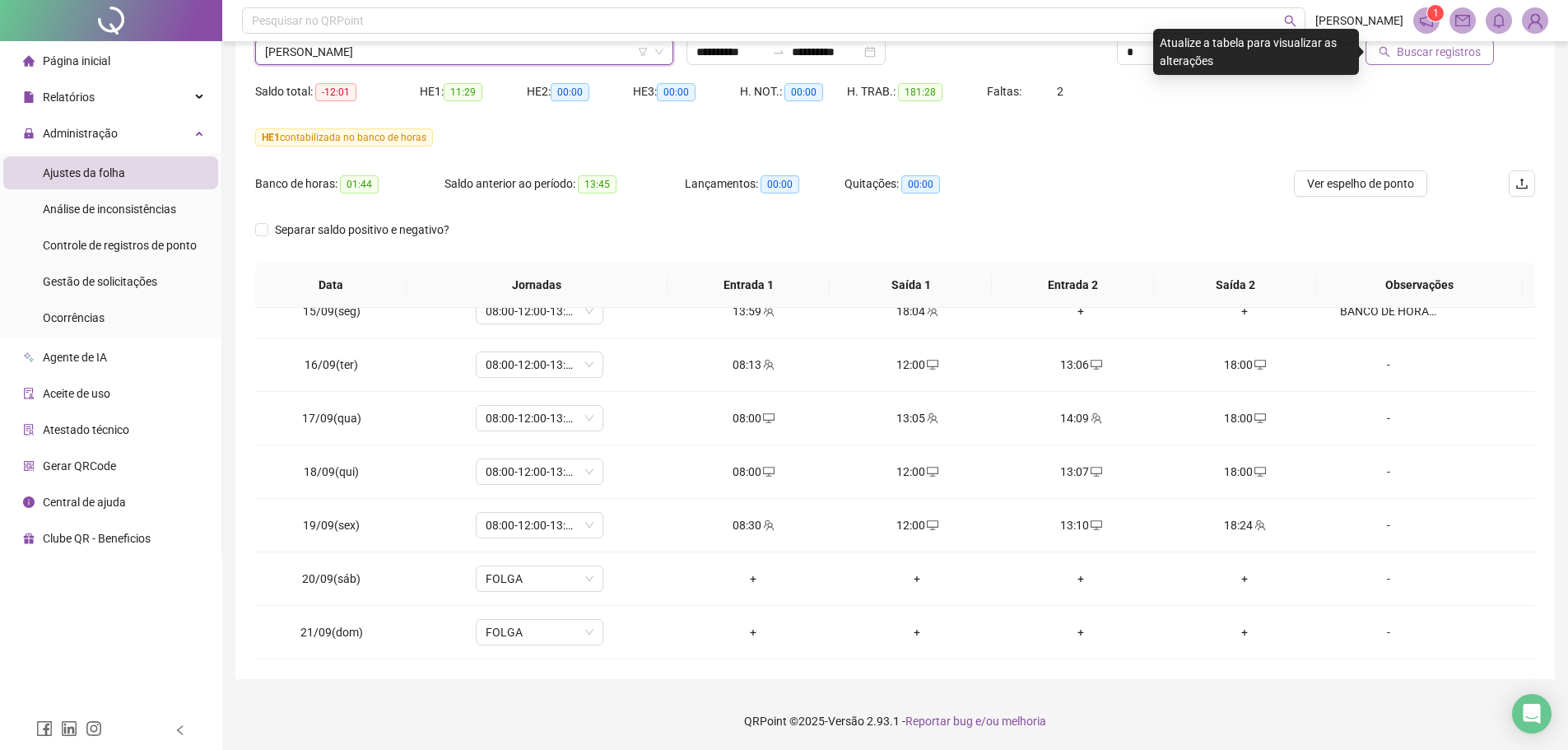
click at [1449, 51] on span "Buscar registros" at bounding box center [1438, 52] width 83 height 18
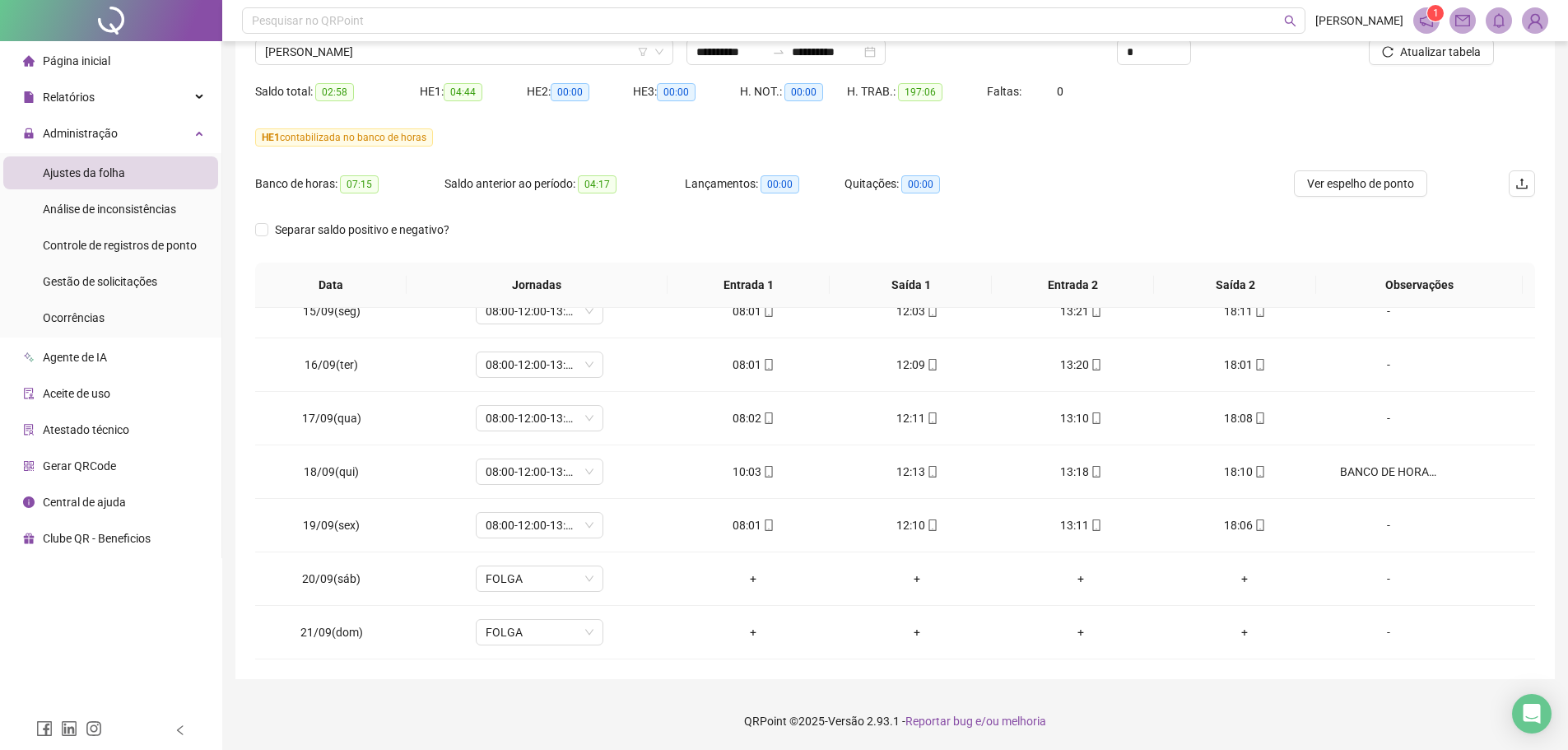
click at [1161, 730] on footer "QRPoint © 2025 - Versão 2.93.1 - Reportar bug e/ou melhoria" at bounding box center [895, 721] width 1346 height 57
click at [400, 64] on span "[PERSON_NAME]" at bounding box center [464, 52] width 398 height 25
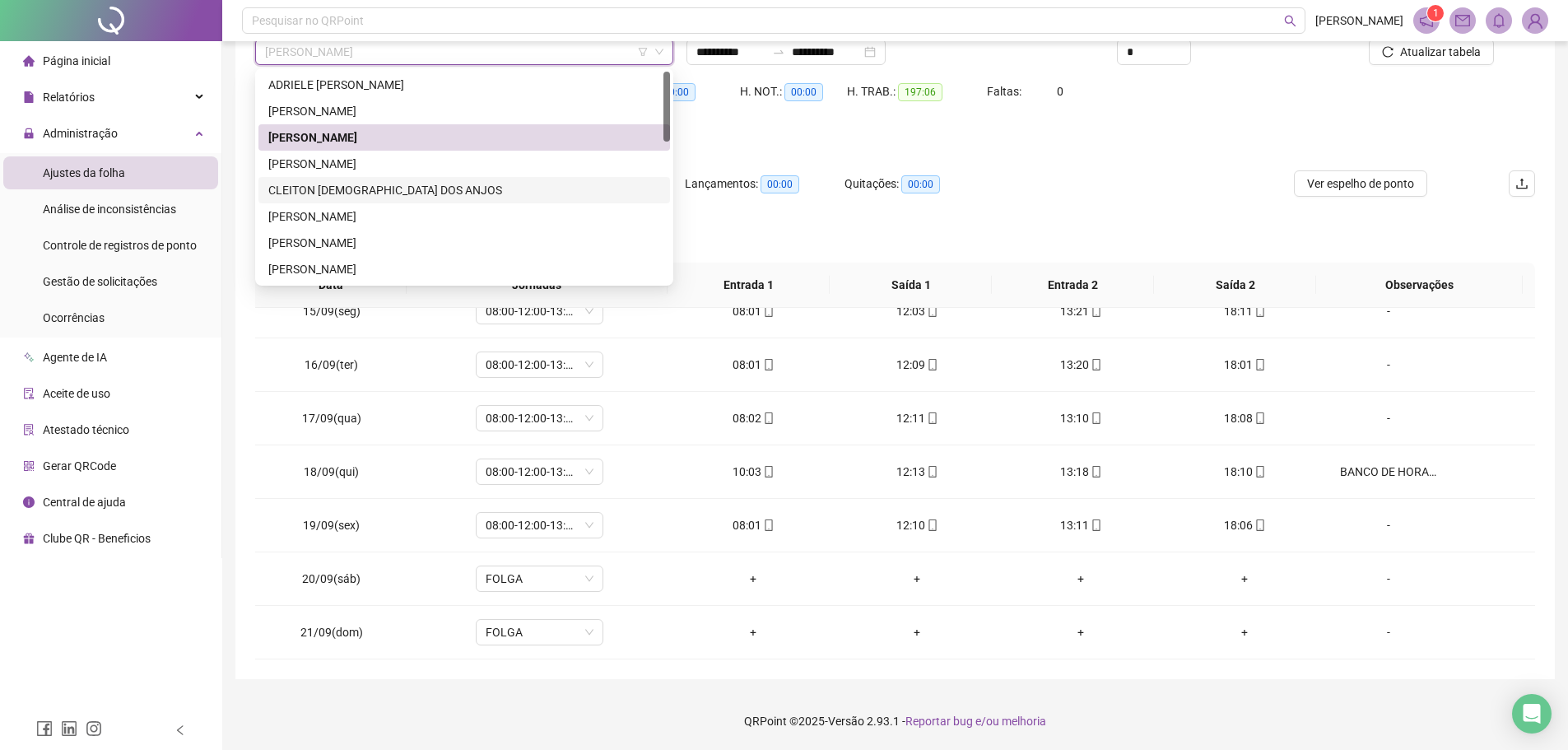
click at [397, 169] on div "[PERSON_NAME]" at bounding box center [465, 163] width 392 height 18
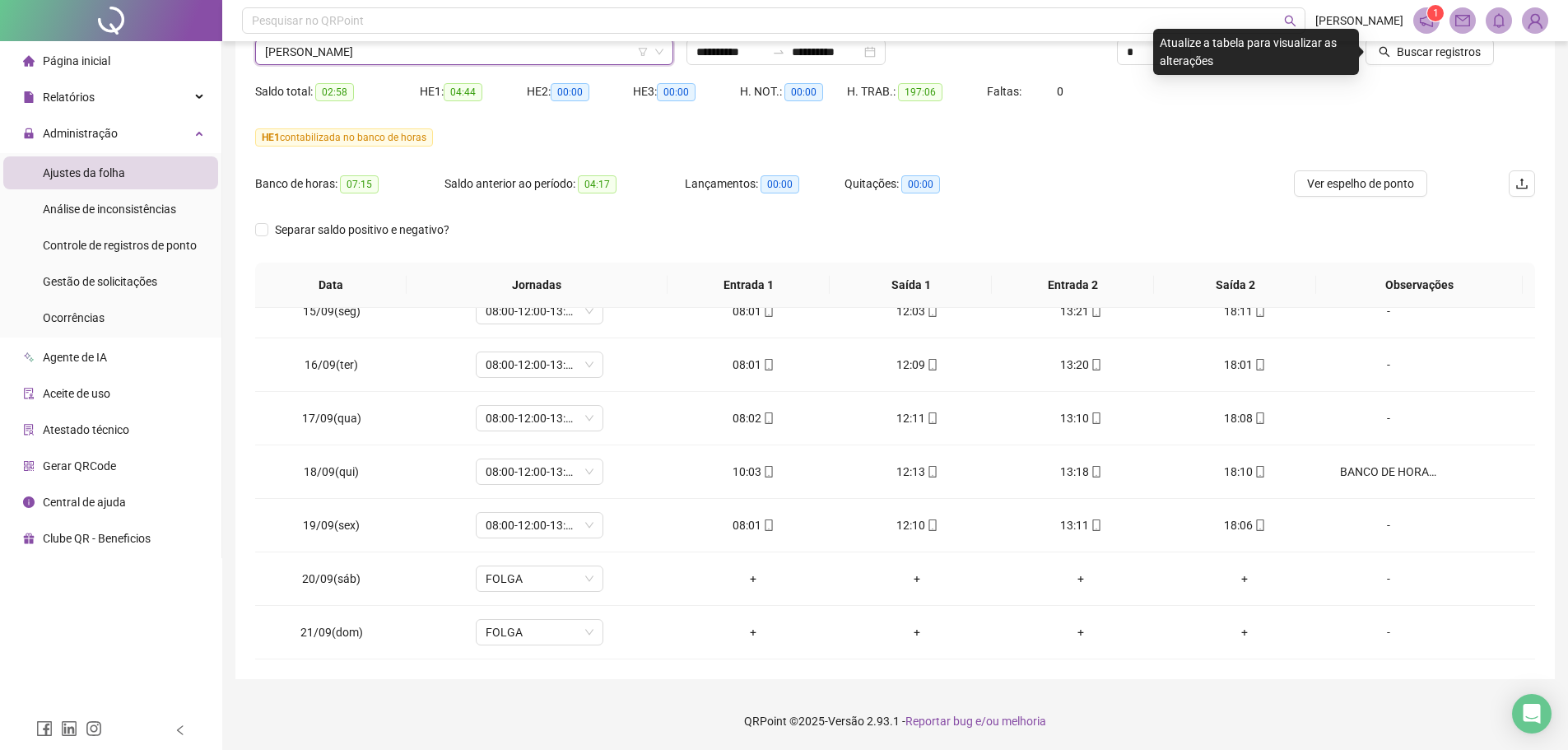
click at [1451, 68] on div "Buscar registros" at bounding box center [1434, 45] width 216 height 64
click at [1451, 57] on span "Buscar registros" at bounding box center [1438, 52] width 83 height 18
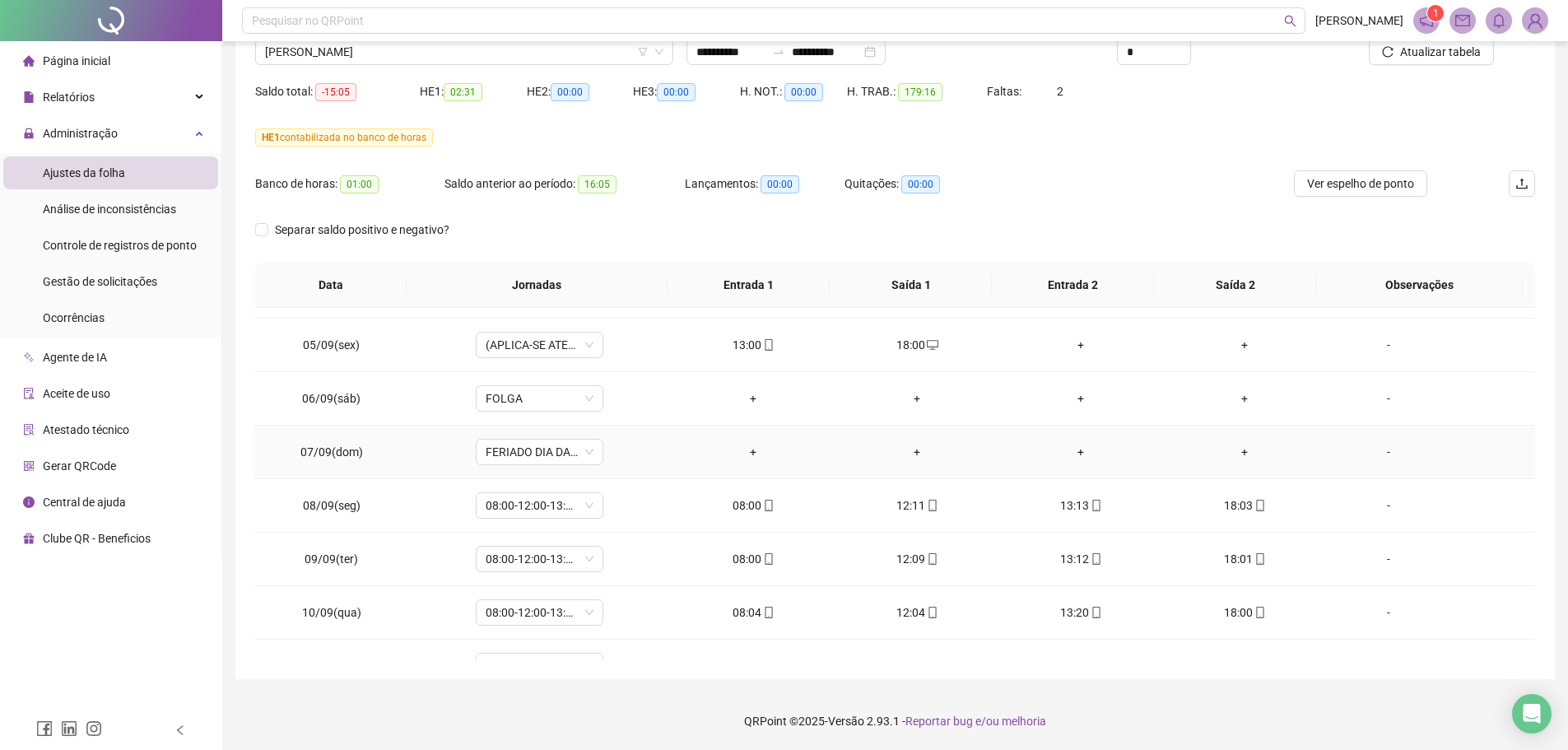
scroll to position [906, 0]
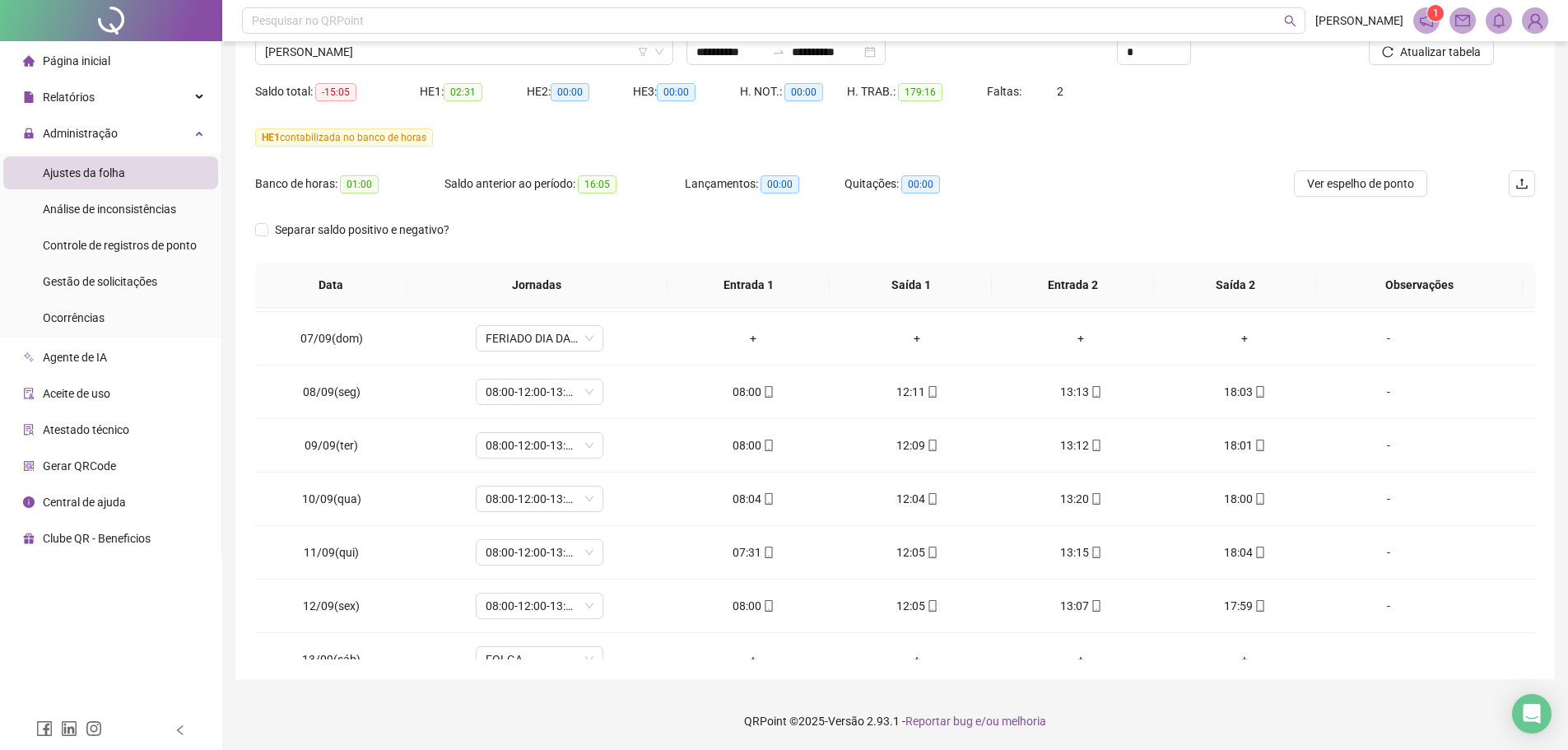
click at [1206, 233] on div "Separar saldo positivo e negativo?" at bounding box center [895, 240] width 1279 height 46
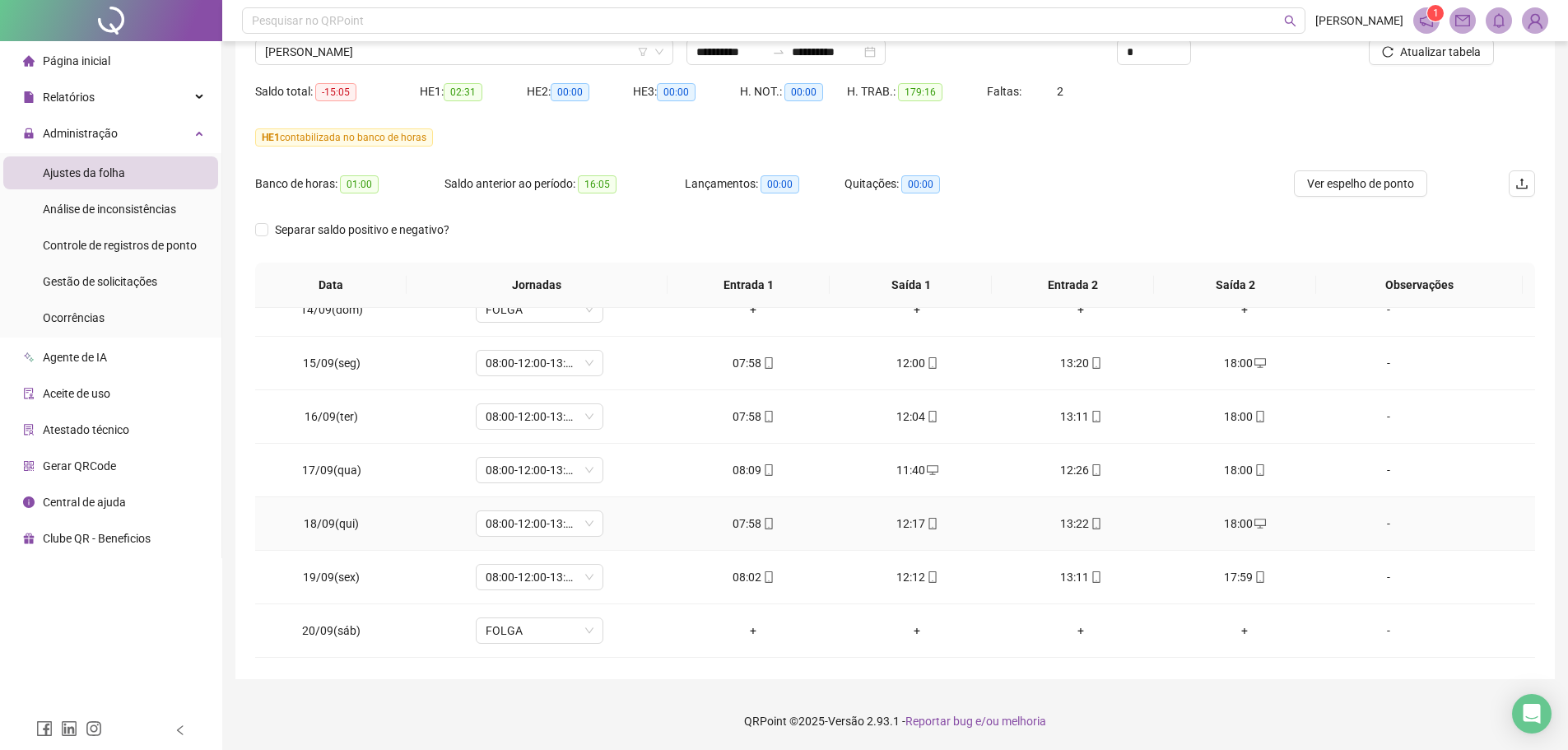
scroll to position [1361, 0]
click at [1180, 691] on div "**********" at bounding box center [895, 307] width 1346 height 888
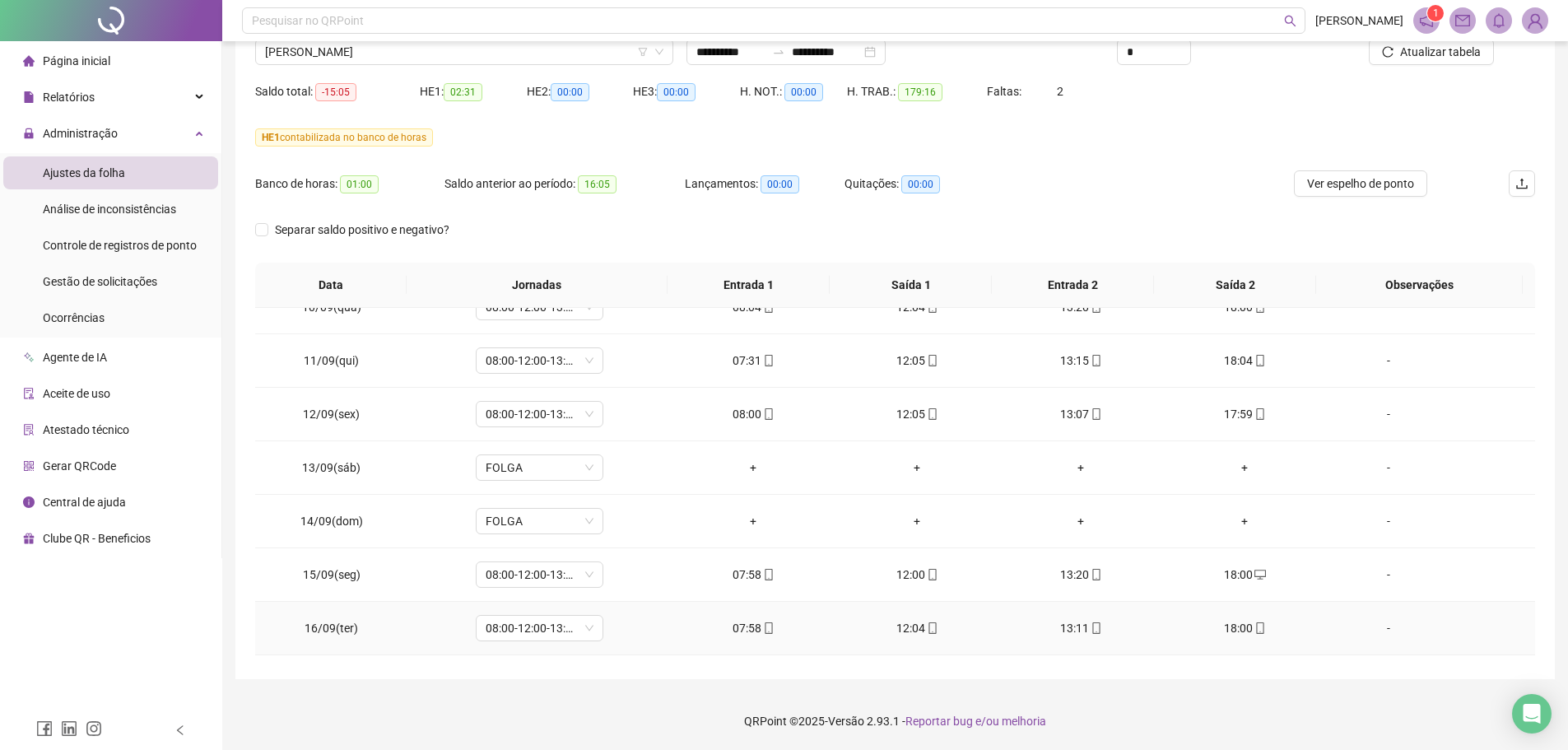
scroll to position [1031, 0]
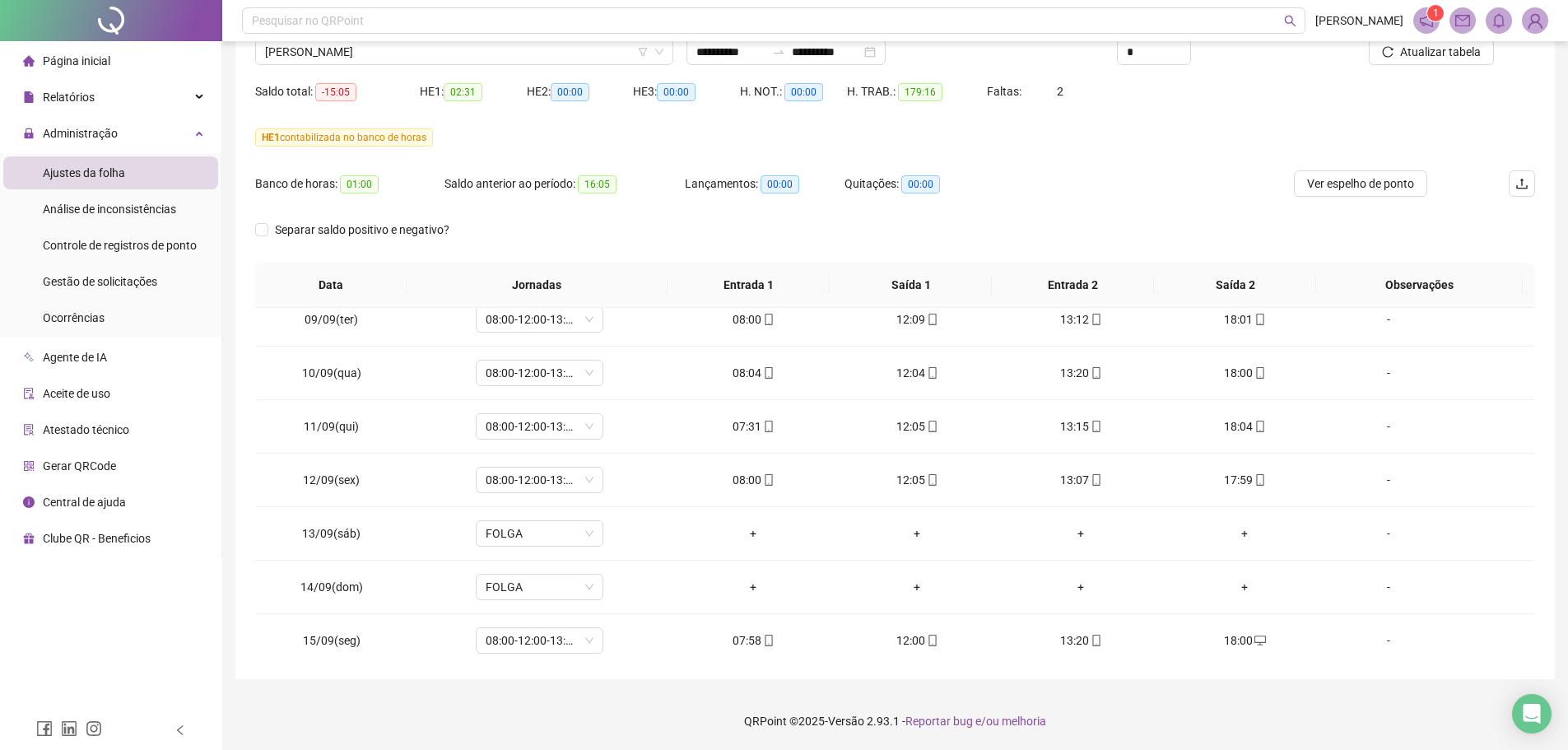
click at [472, 73] on div "Nome do colaborador [PERSON_NAME]" at bounding box center [464, 45] width 431 height 64
click at [464, 53] on span "[PERSON_NAME]" at bounding box center [464, 52] width 398 height 25
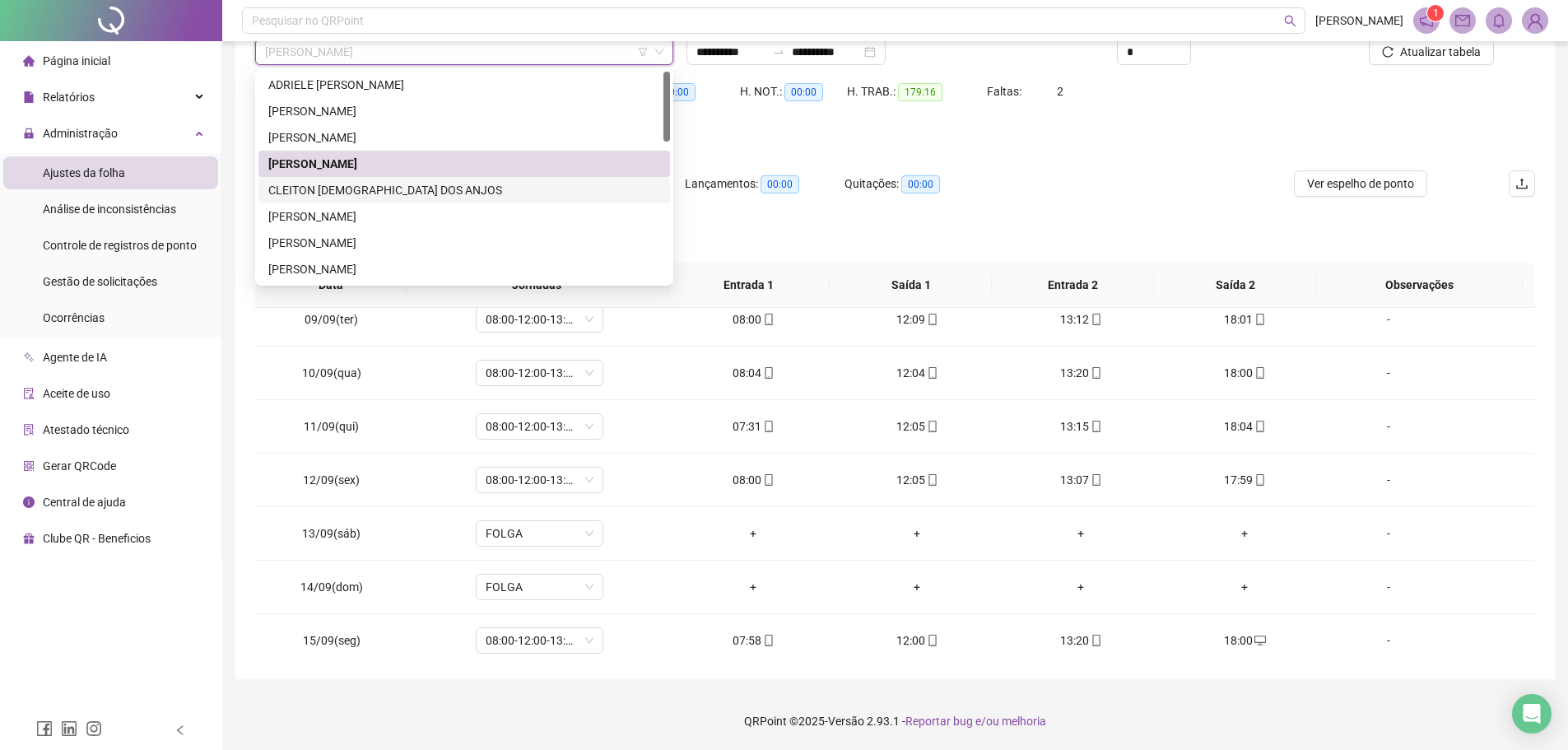
click at [420, 183] on div "CLEITON [DEMOGRAPHIC_DATA] DOS ANJOS" at bounding box center [465, 191] width 392 height 18
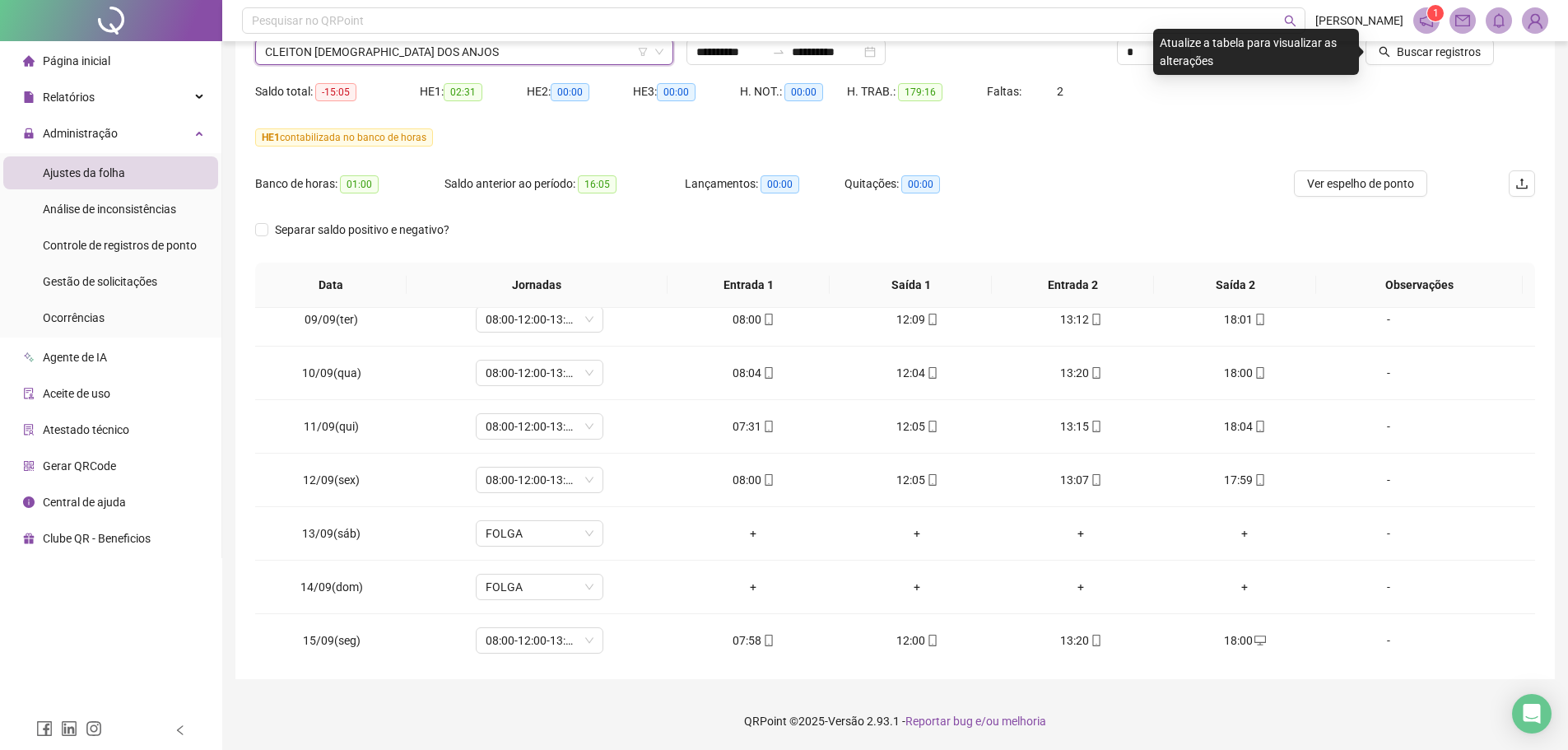
click at [1469, 51] on span "Buscar registros" at bounding box center [1438, 52] width 83 height 18
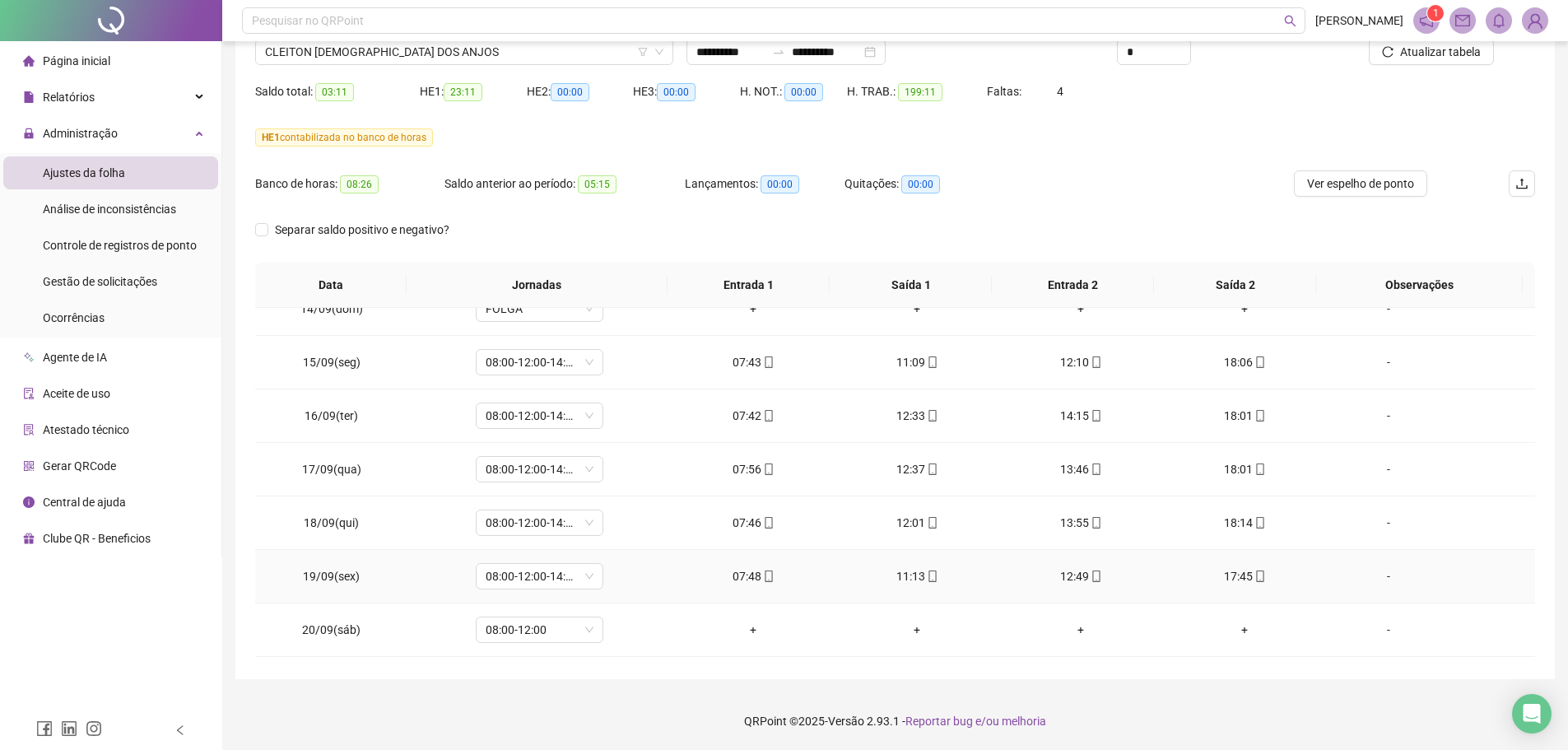
scroll to position [1361, 0]
click at [1145, 720] on footer "QRPoint © 2025 - Versão 2.93.1 - Reportar bug e/ou melhoria" at bounding box center [895, 721] width 1346 height 57
click at [367, 43] on span "CLEITON [DEMOGRAPHIC_DATA] DOS ANJOS" at bounding box center [464, 52] width 398 height 25
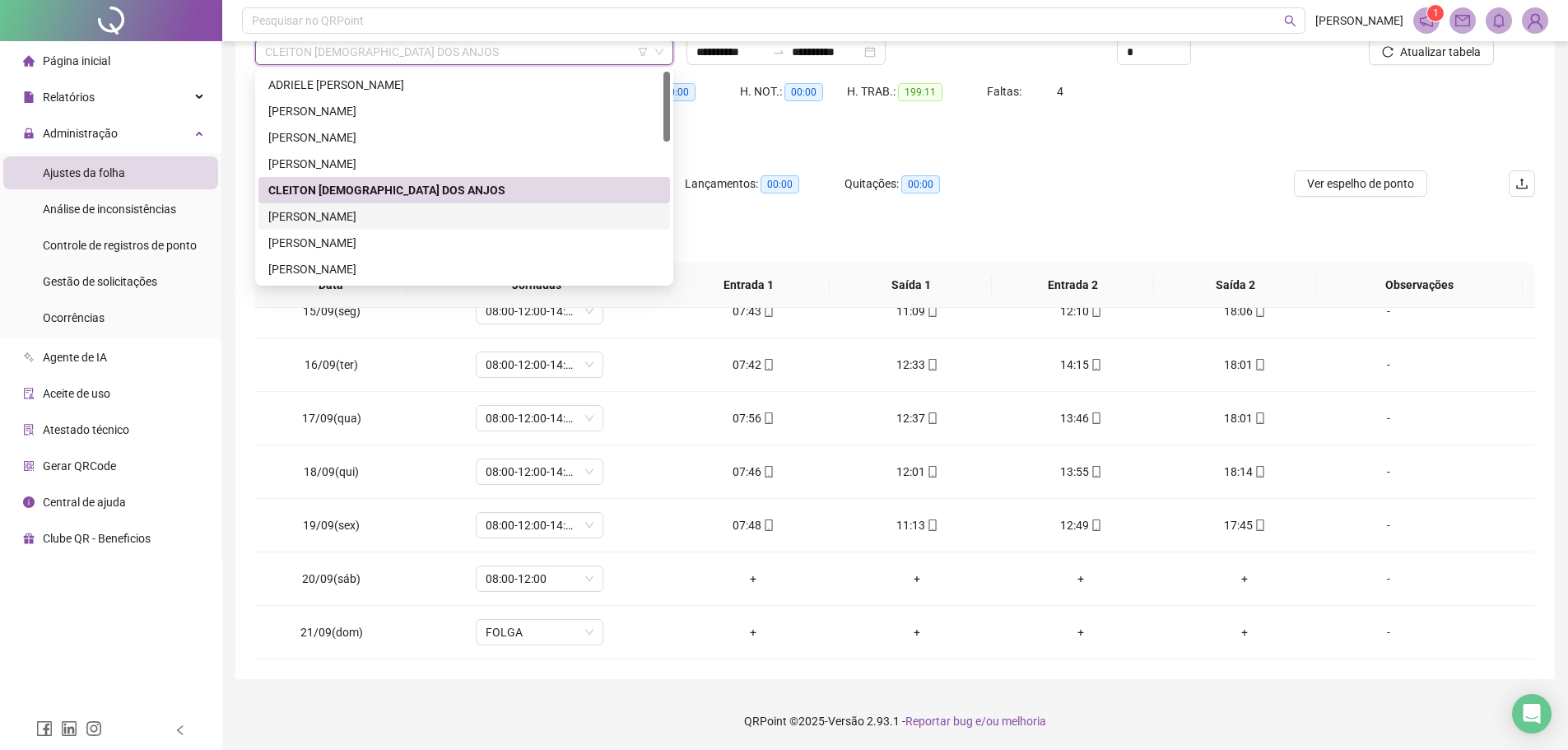
click at [368, 221] on div "[PERSON_NAME]" at bounding box center [465, 217] width 392 height 18
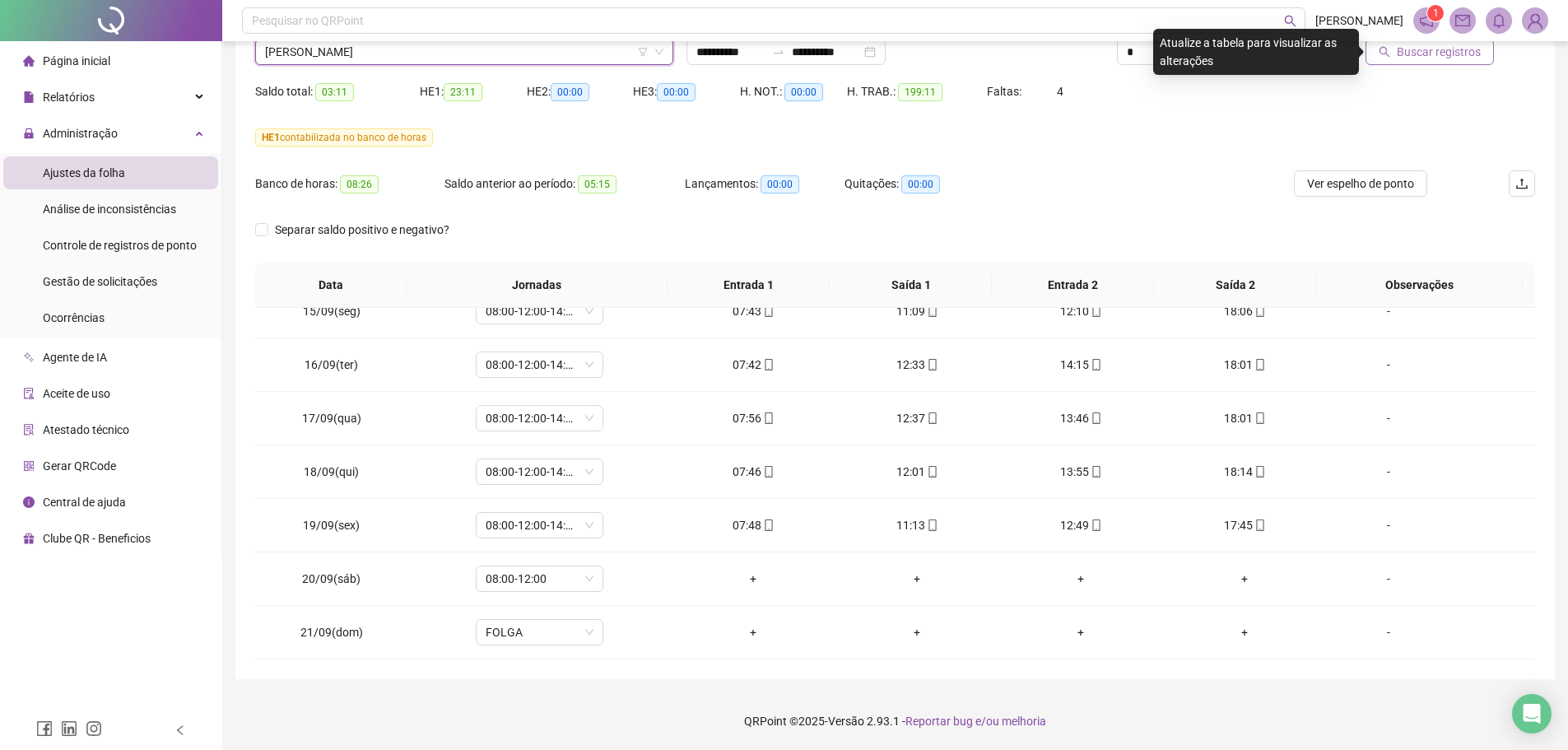
click at [1464, 63] on button "Buscar registros" at bounding box center [1428, 52] width 128 height 26
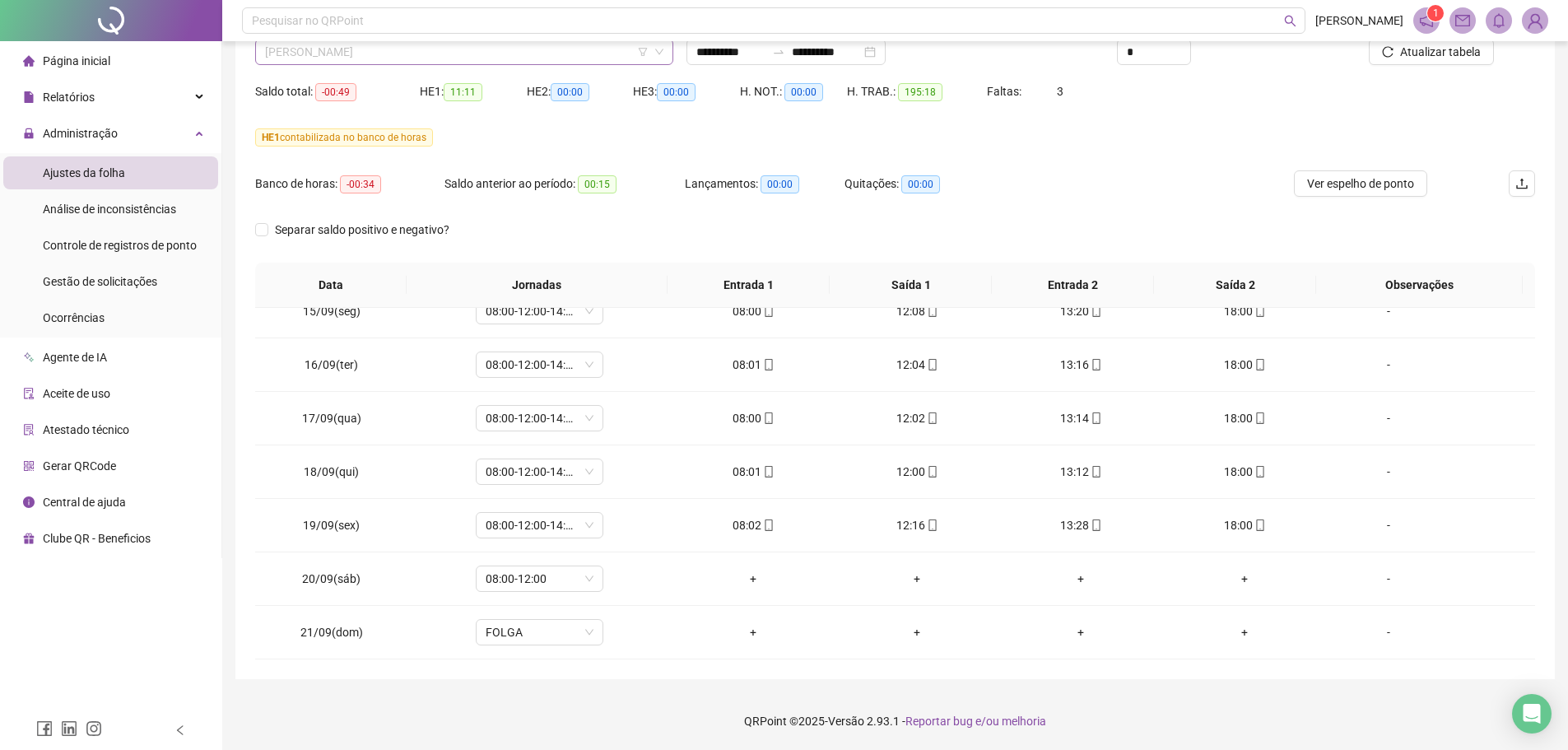
click at [495, 42] on span "[PERSON_NAME]" at bounding box center [464, 52] width 398 height 25
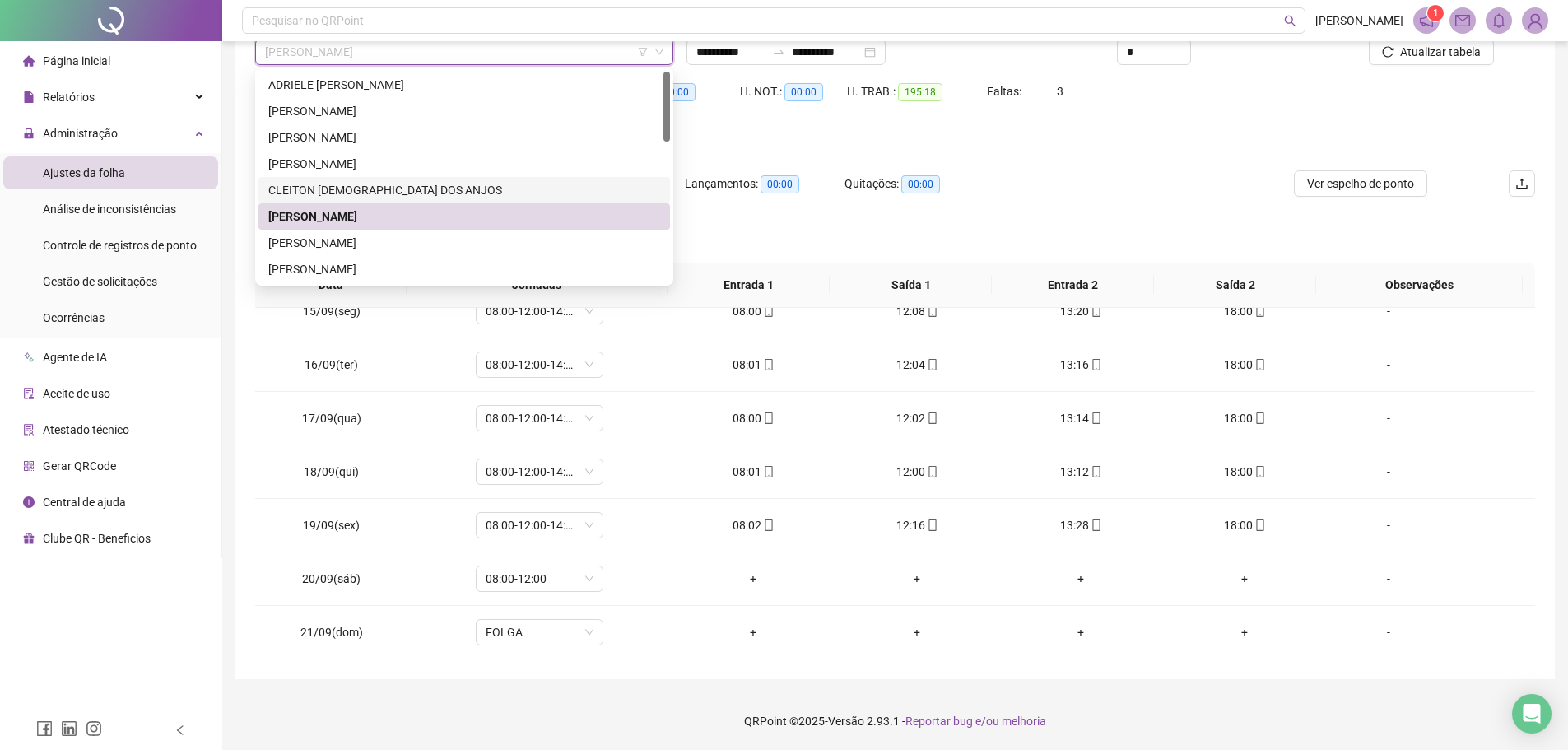
click at [385, 190] on div "CLEITON [DEMOGRAPHIC_DATA] DOS ANJOS" at bounding box center [465, 191] width 392 height 18
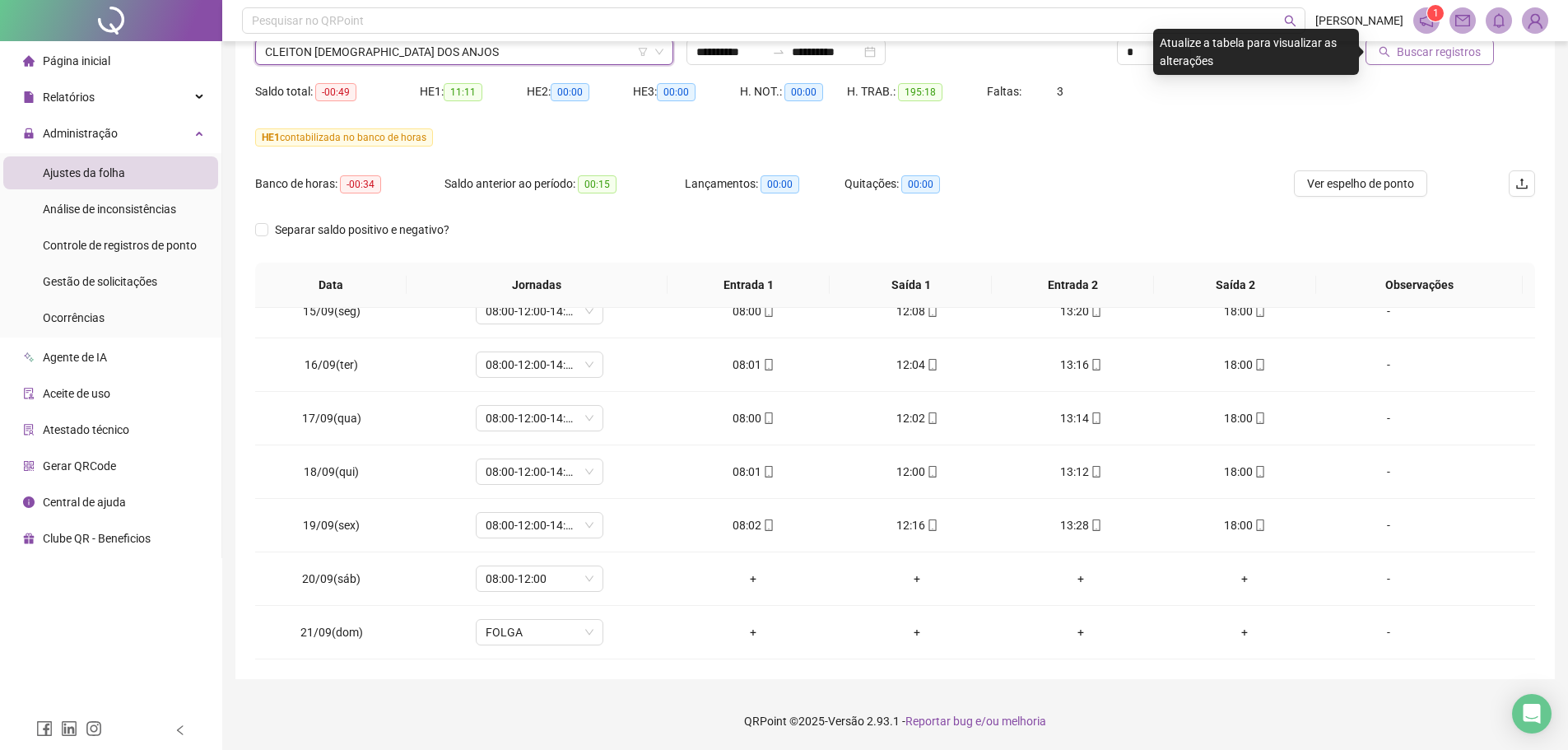
click at [1412, 56] on span "Buscar registros" at bounding box center [1438, 52] width 83 height 18
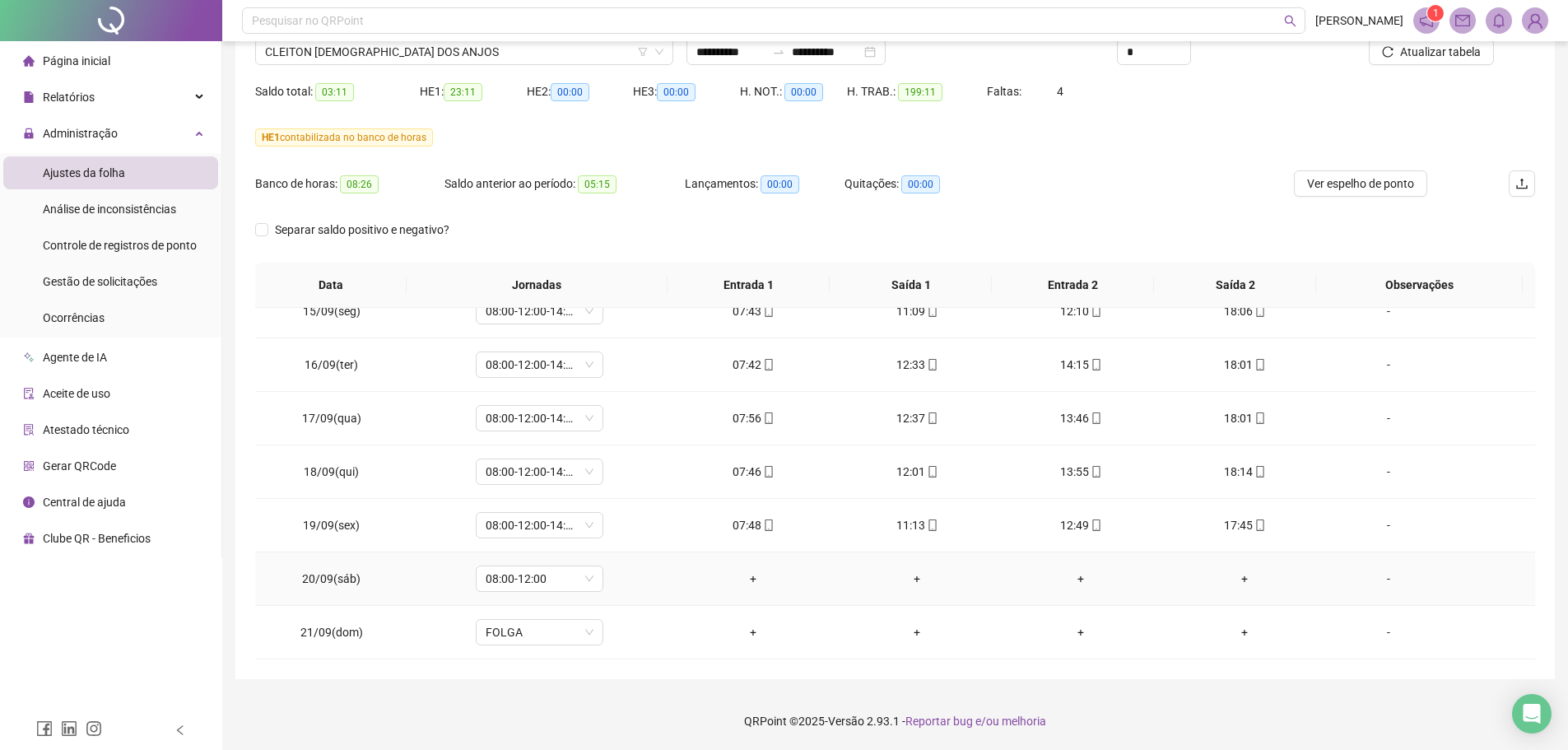
click at [1371, 579] on div "-" at bounding box center [1387, 579] width 97 height 18
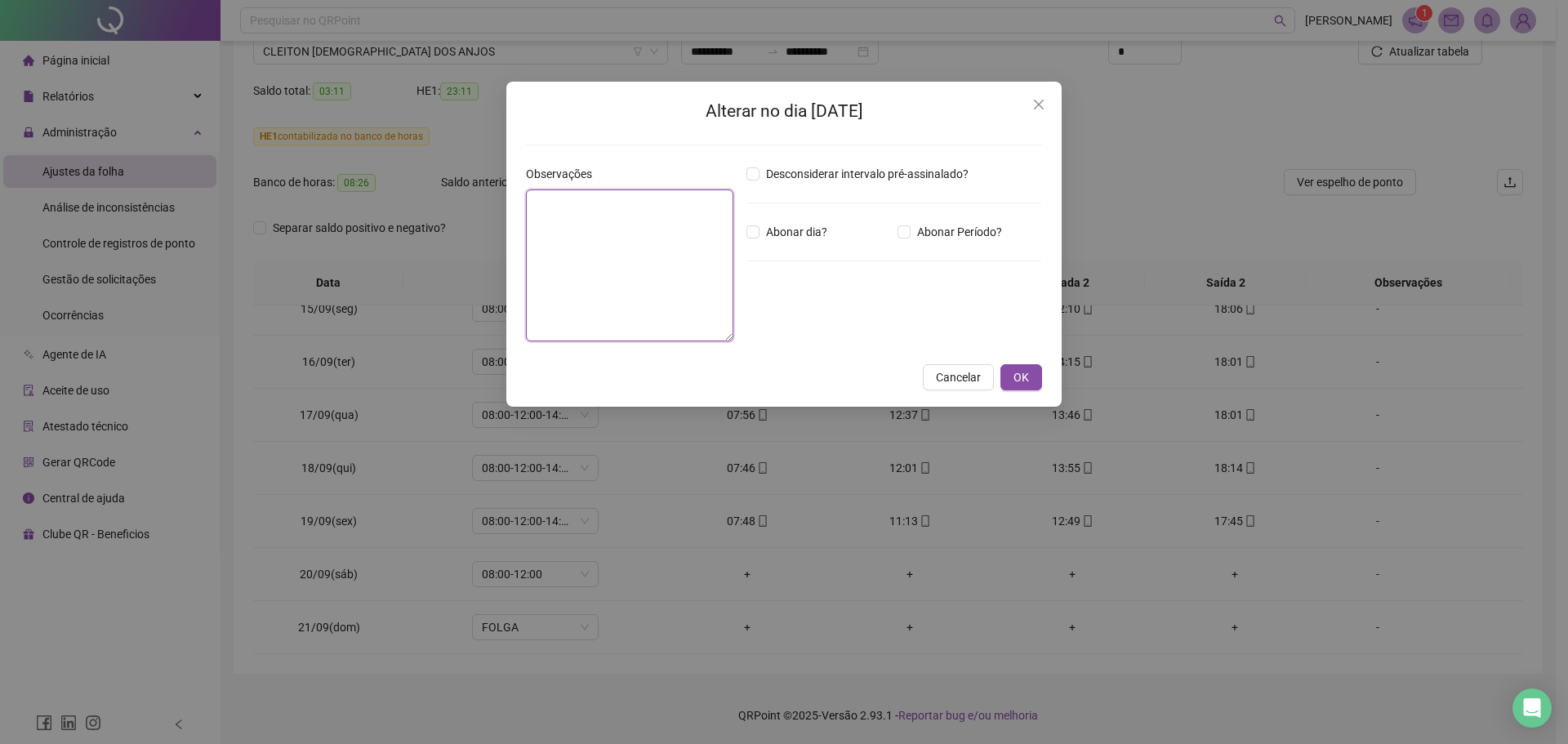
click at [648, 329] on textarea at bounding box center [630, 265] width 207 height 152
drag, startPoint x: 651, startPoint y: 196, endPoint x: 488, endPoint y: 215, distance: 164.1
click at [487, 212] on div "**********" at bounding box center [784, 372] width 1568 height 744
type textarea "**********"
click at [1015, 378] on span "OK" at bounding box center [1020, 377] width 15 height 18
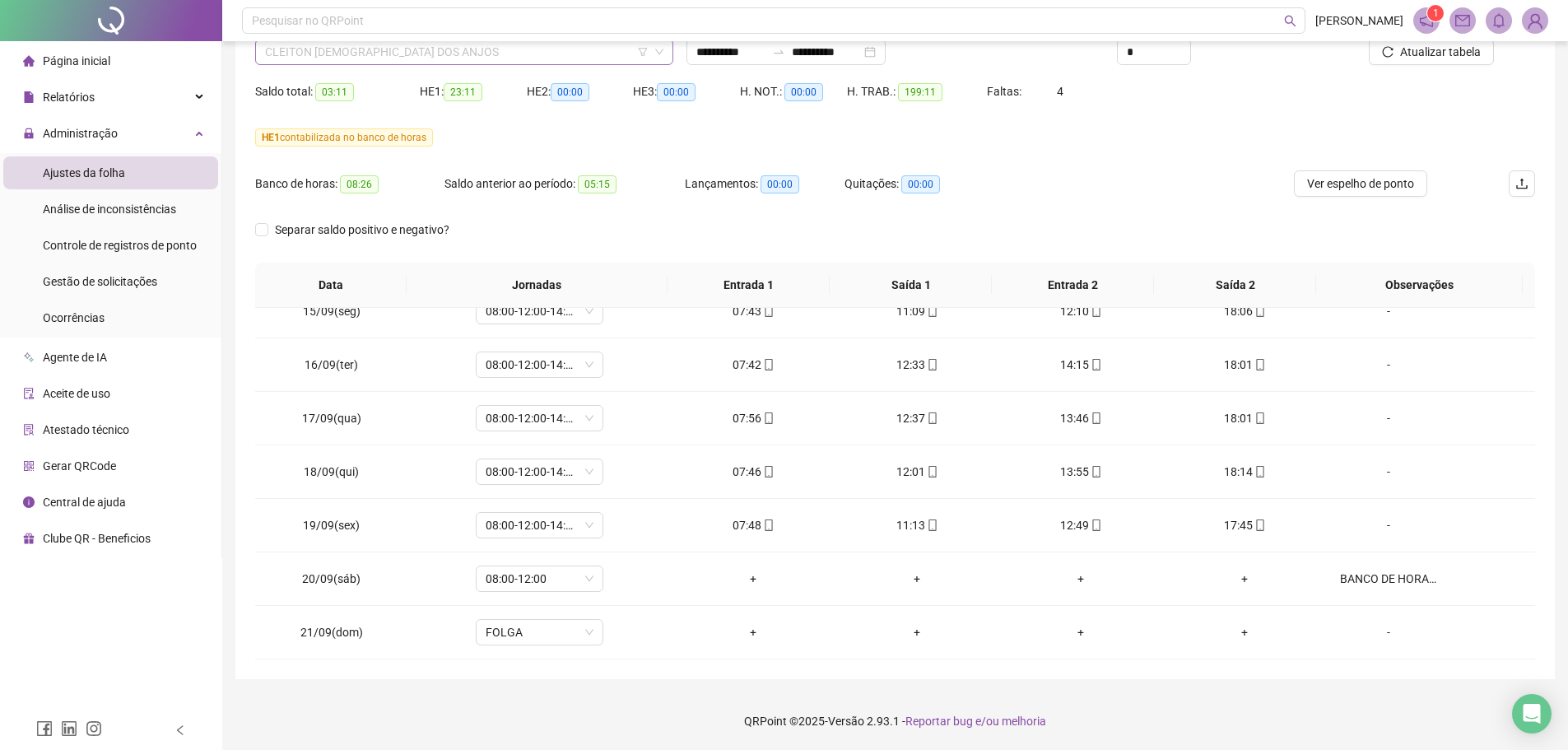
click at [425, 64] on div "CLEITON [DEMOGRAPHIC_DATA] DOS ANJOS" at bounding box center [464, 52] width 418 height 26
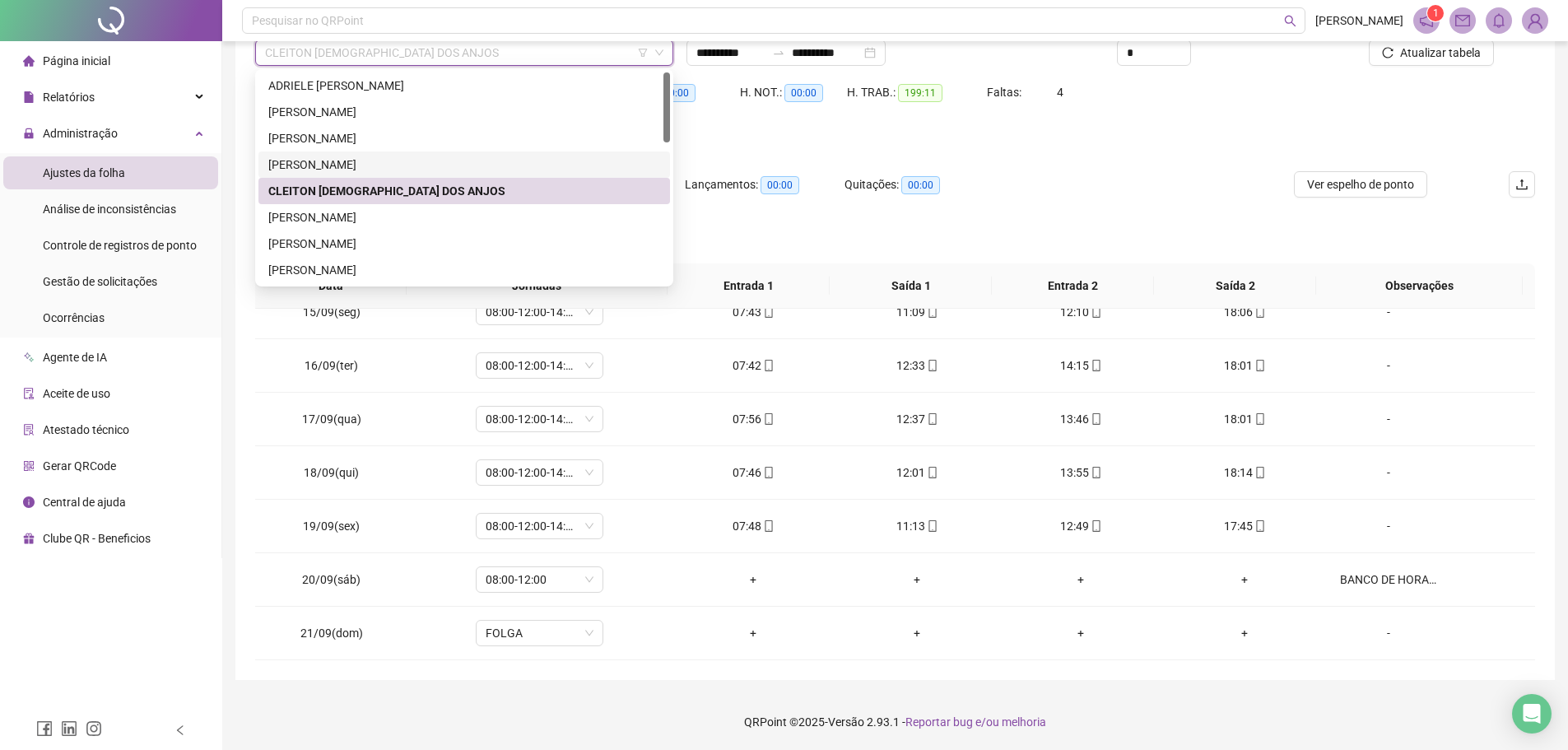
scroll to position [137, 0]
click at [412, 216] on div "[PERSON_NAME]" at bounding box center [465, 217] width 392 height 18
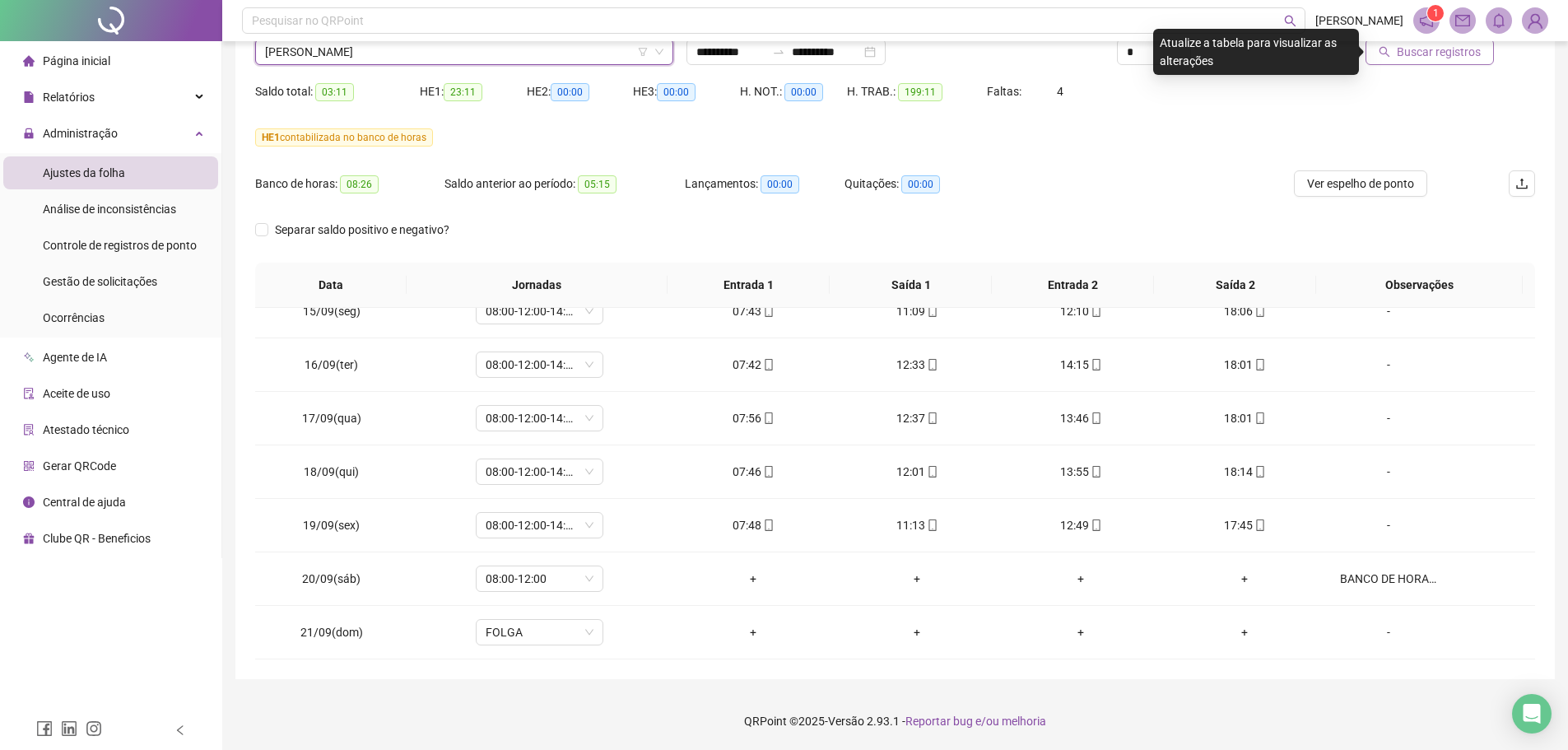
click at [1436, 42] on button "Buscar registros" at bounding box center [1428, 52] width 128 height 26
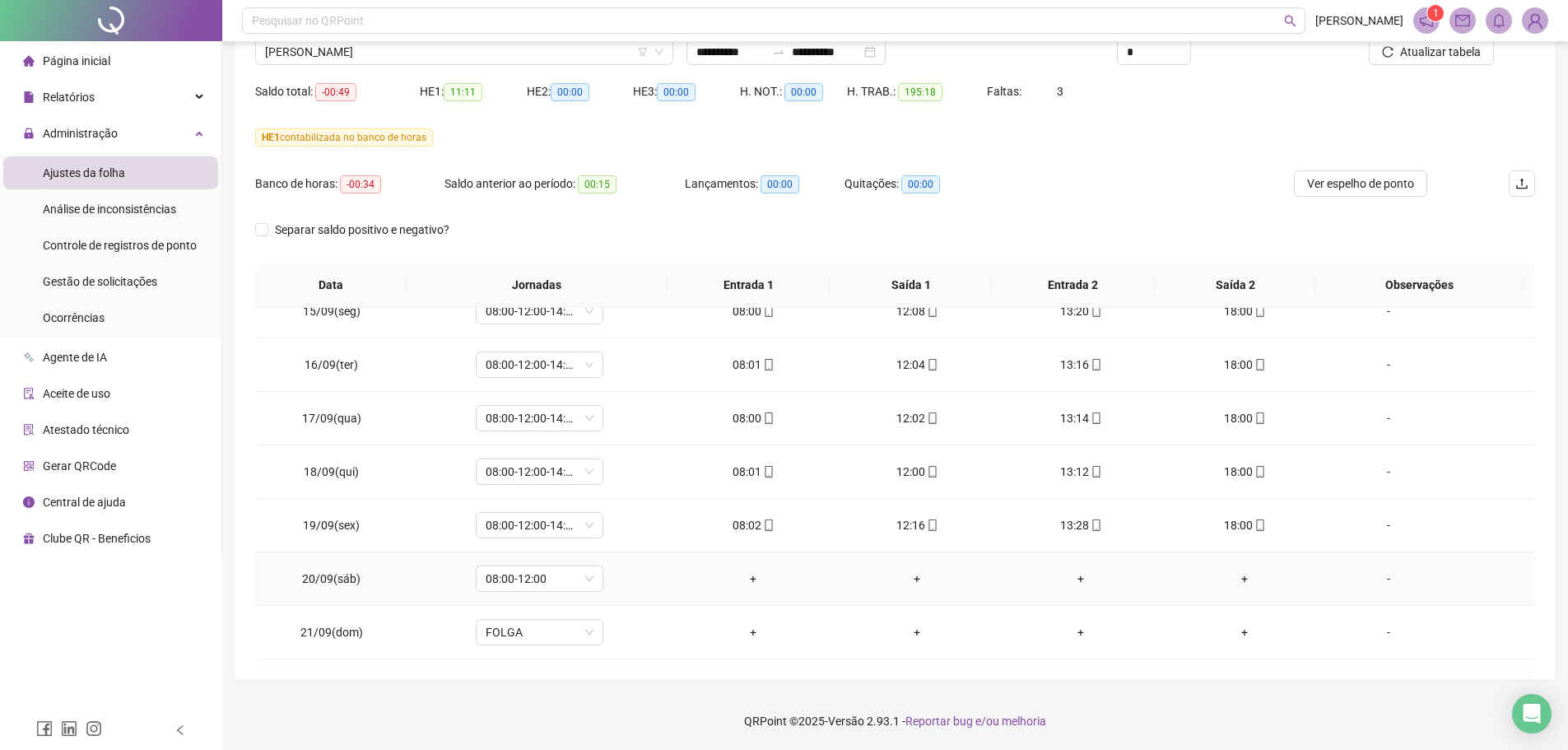
click at [1377, 577] on div "-" at bounding box center [1387, 579] width 97 height 18
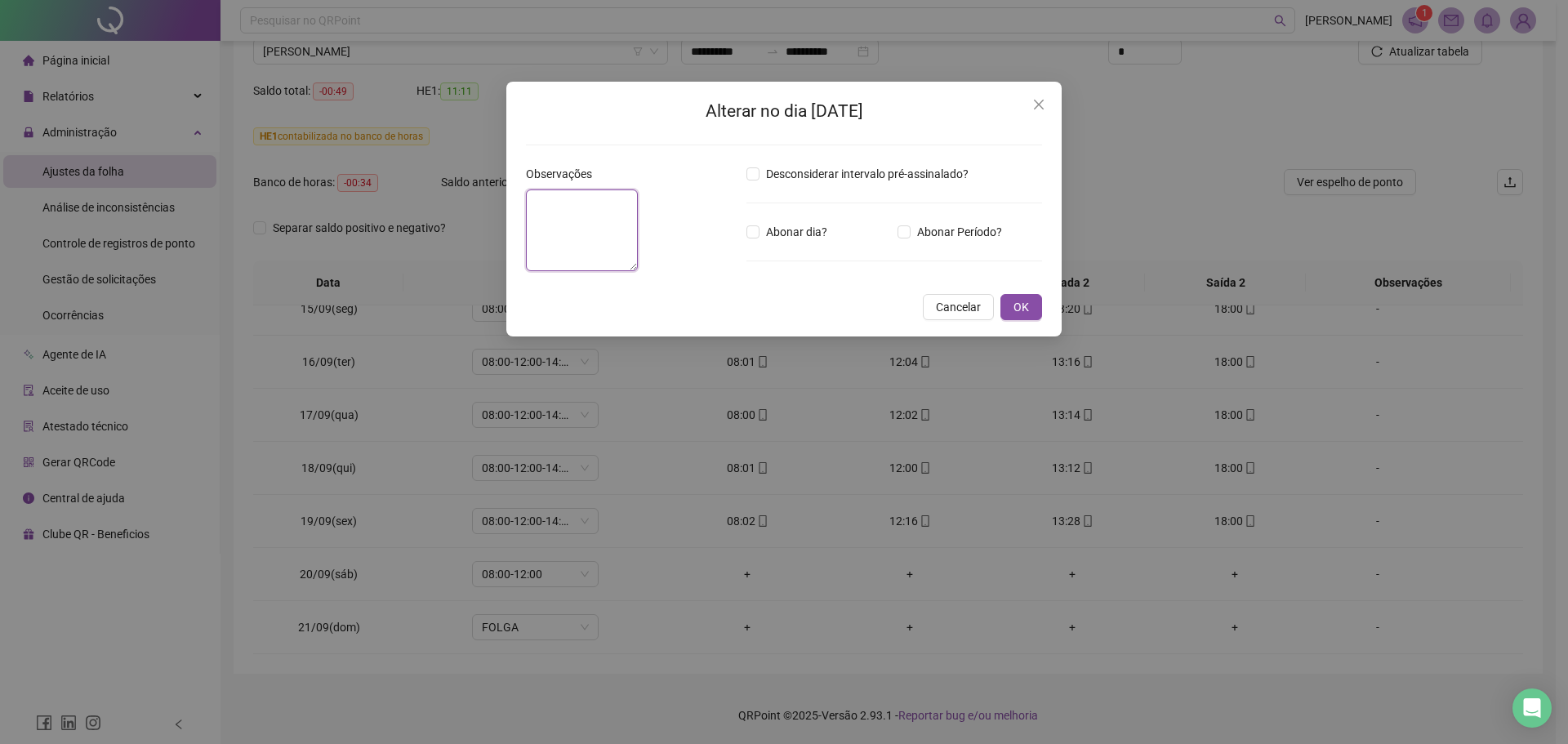
click at [638, 267] on textarea at bounding box center [582, 230] width 112 height 82
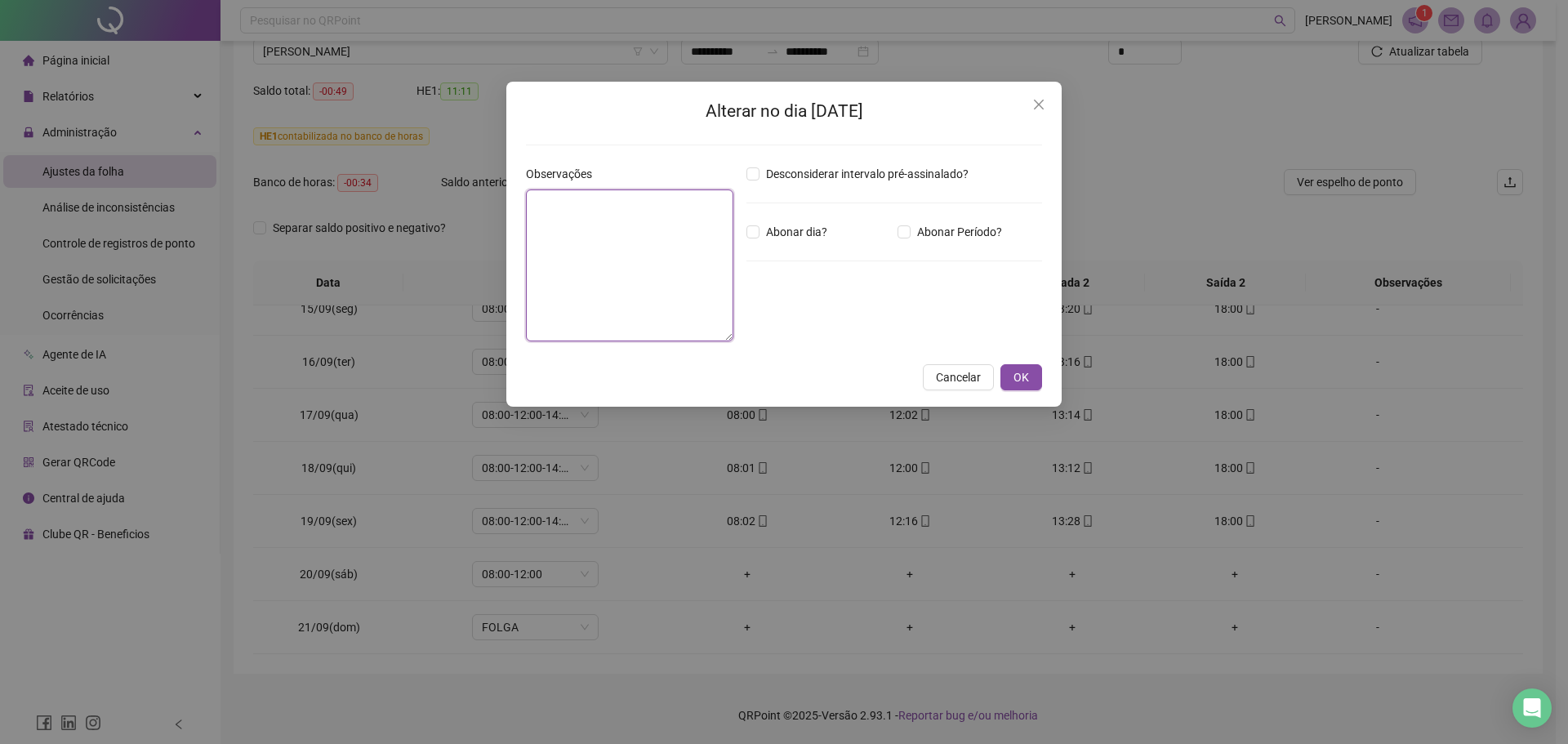
paste textarea "**********"
type textarea "**********"
click at [1029, 378] on button "OK" at bounding box center [1021, 377] width 41 height 26
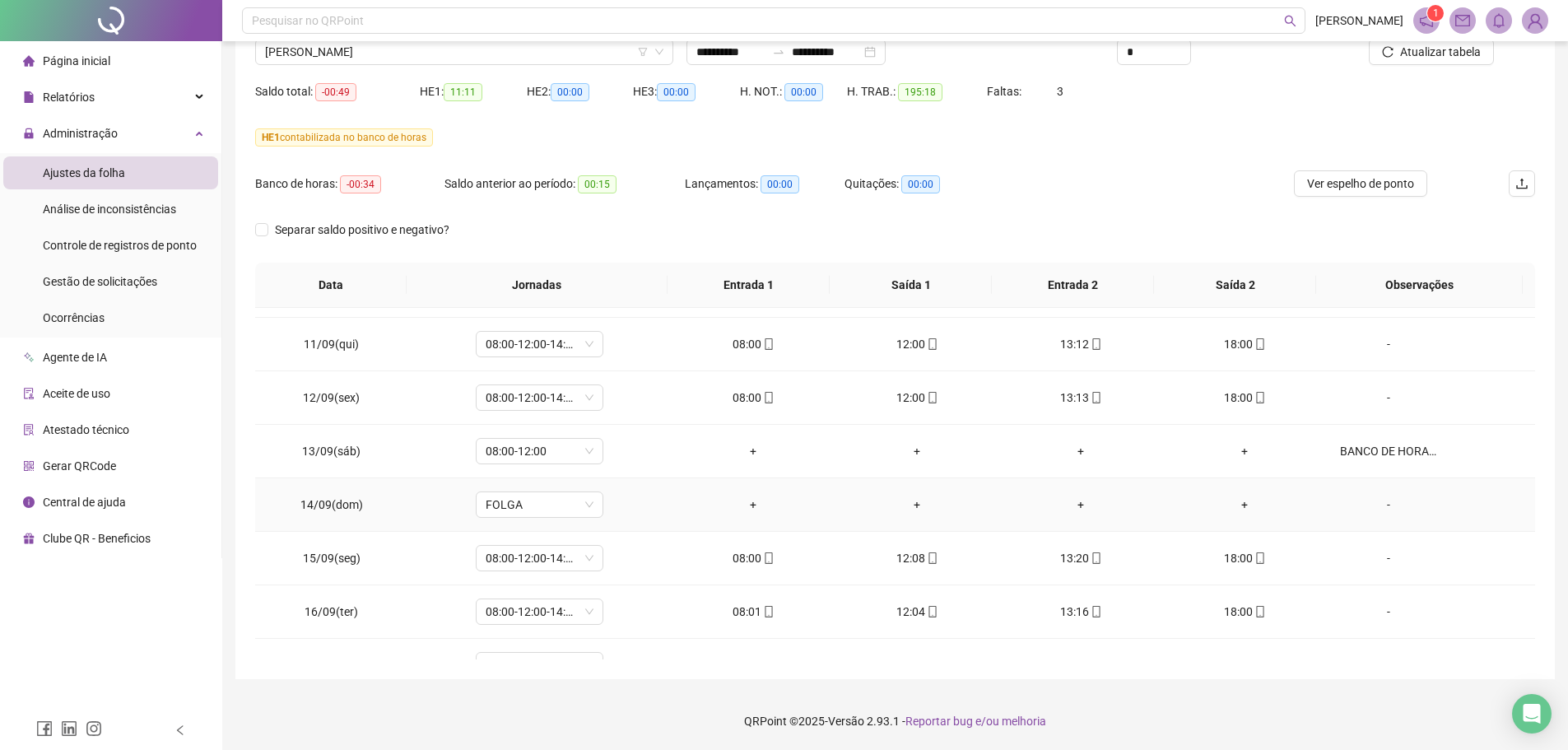
scroll to position [1361, 0]
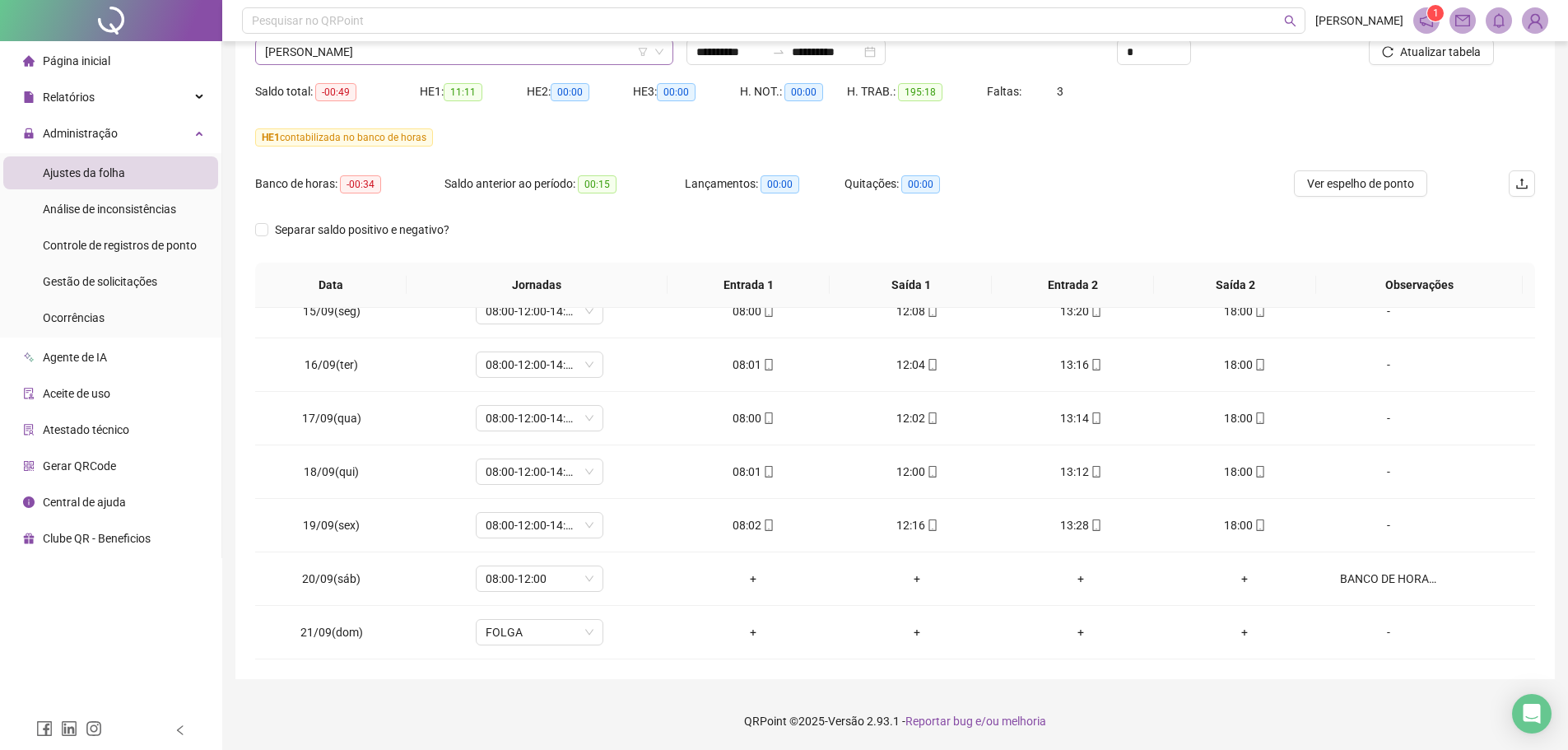
click at [423, 54] on span "[PERSON_NAME]" at bounding box center [464, 52] width 398 height 25
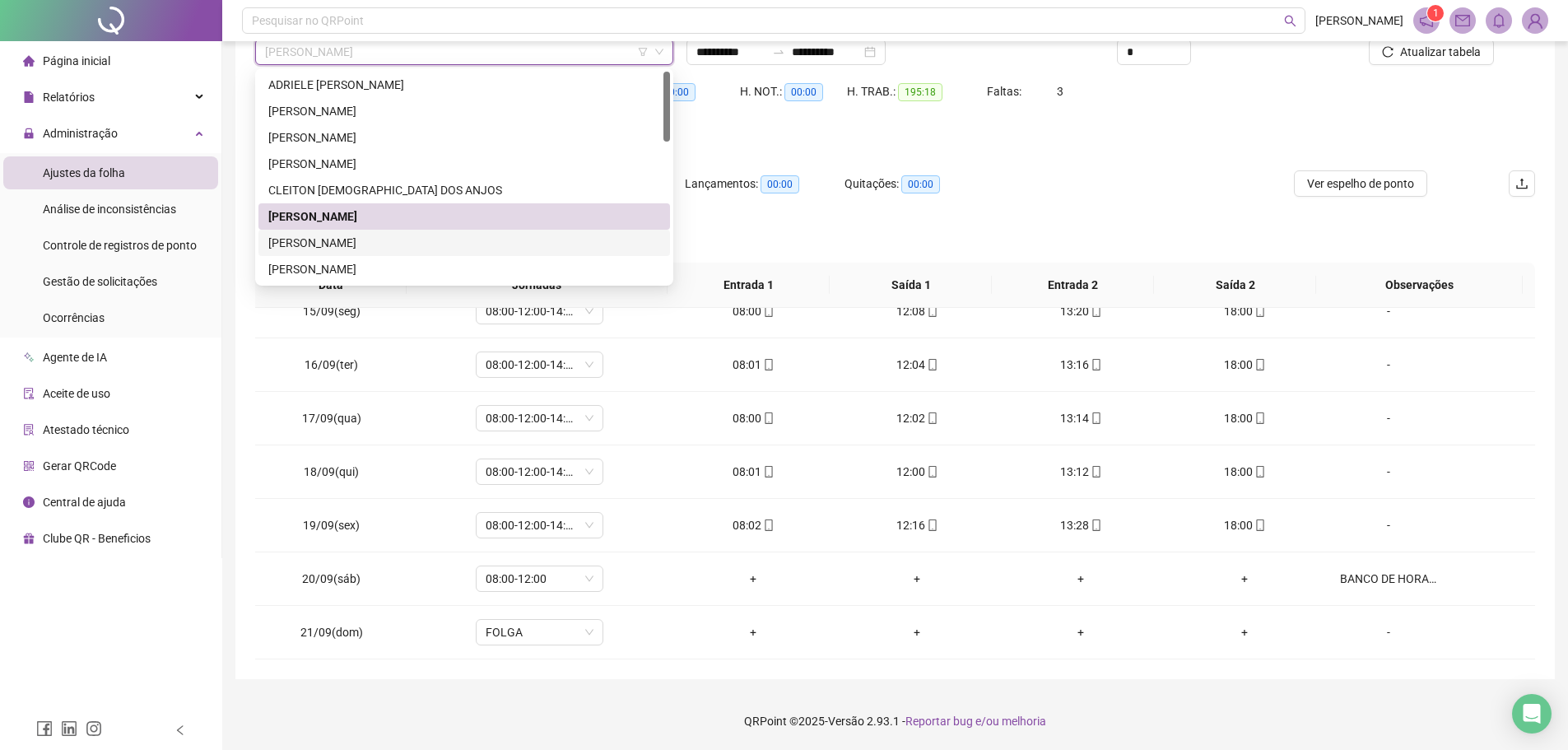
click at [385, 235] on div "[PERSON_NAME]" at bounding box center [465, 243] width 392 height 18
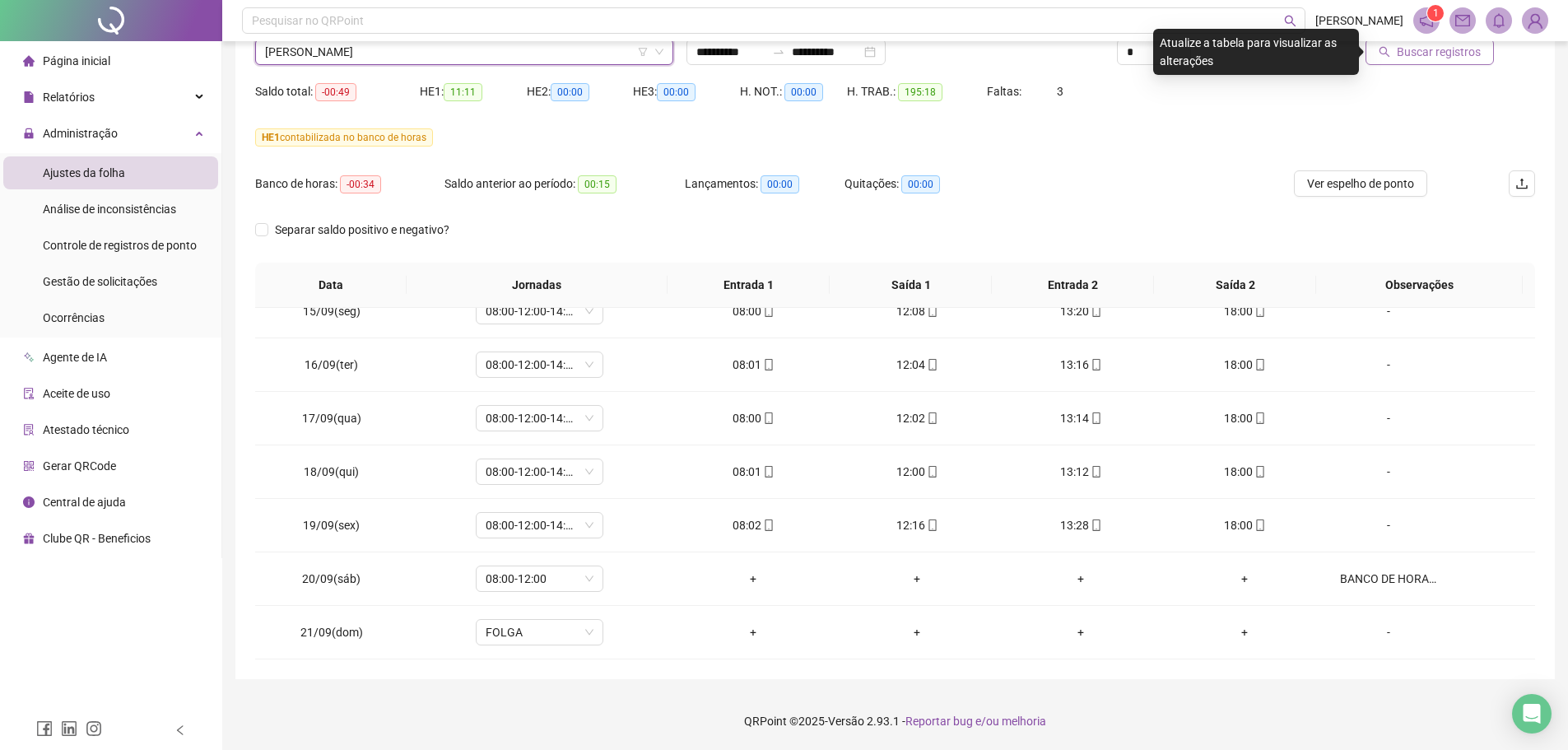
click at [1471, 57] on span "Buscar registros" at bounding box center [1438, 52] width 83 height 18
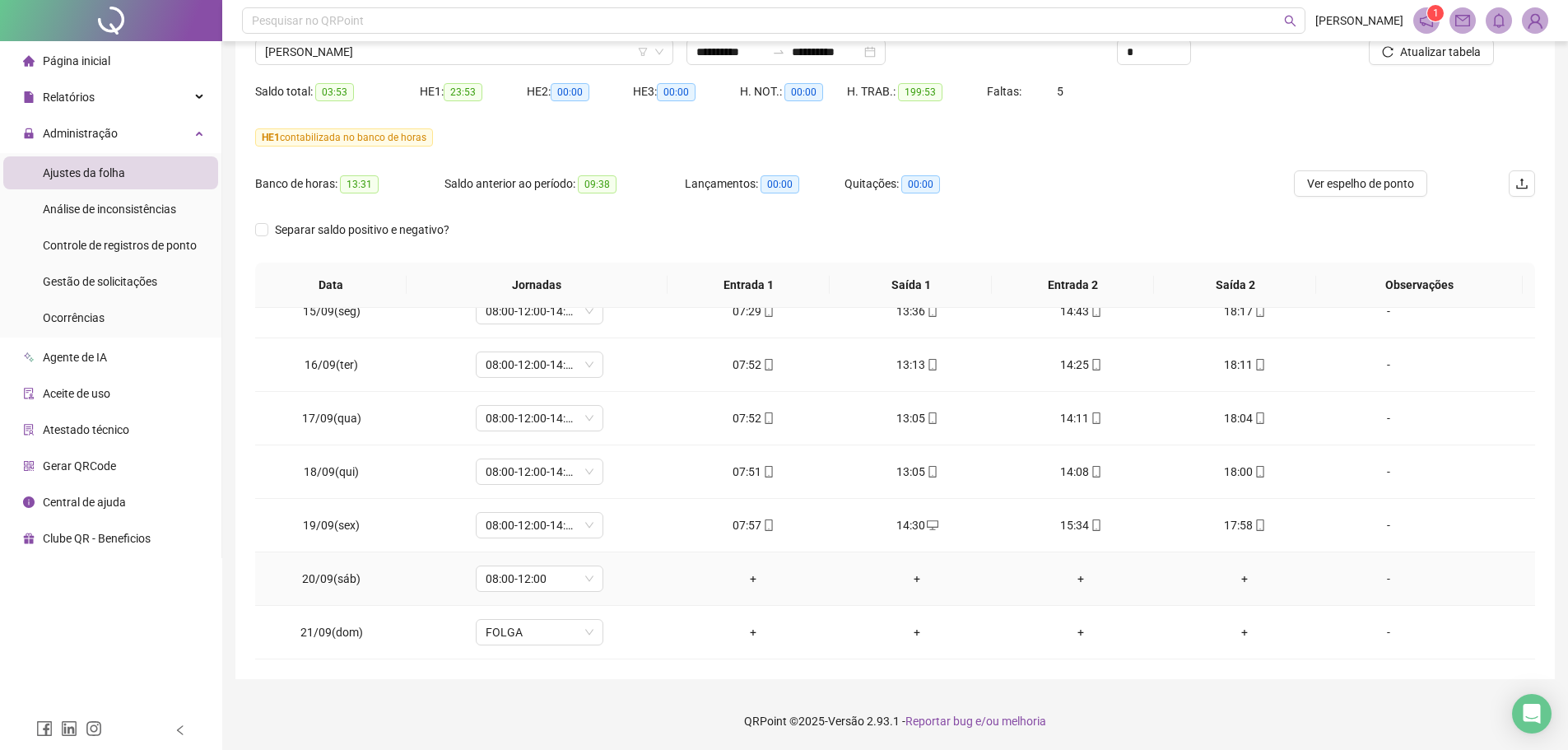
click at [1384, 580] on div "-" at bounding box center [1387, 579] width 97 height 18
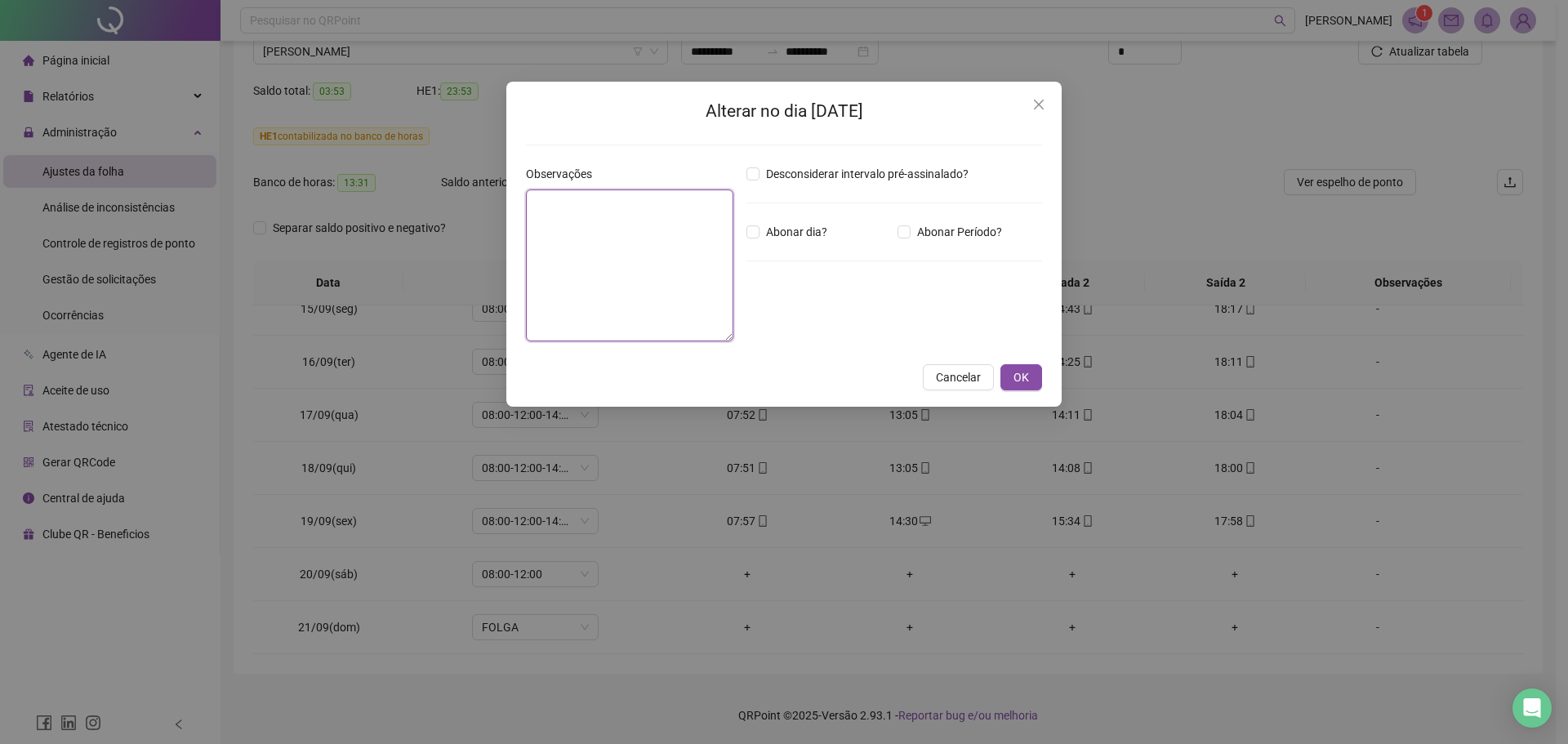
click at [645, 267] on textarea at bounding box center [630, 265] width 207 height 152
paste textarea "**********"
type textarea "**********"
click at [1034, 383] on button "OK" at bounding box center [1021, 377] width 41 height 26
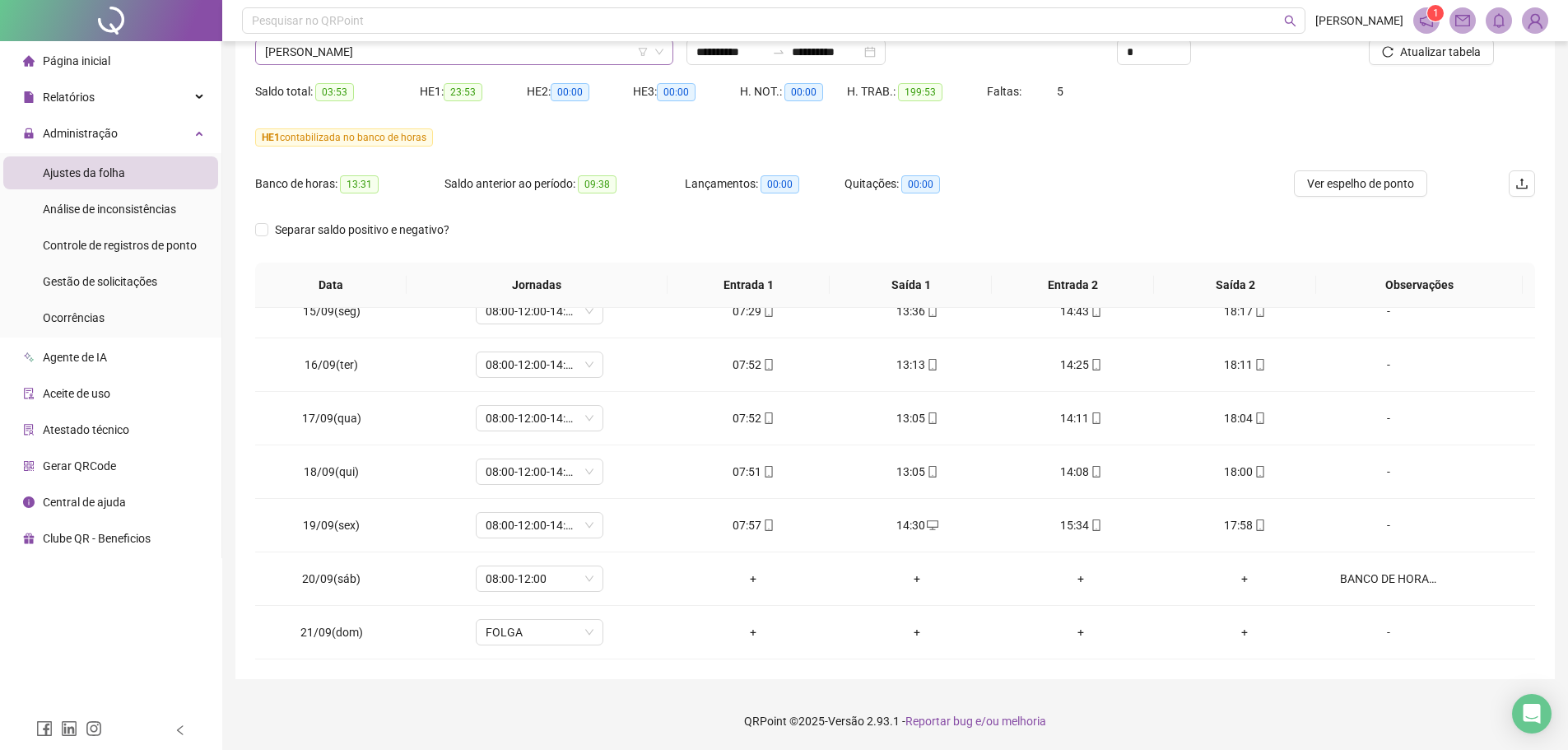
click at [437, 54] on span "[PERSON_NAME]" at bounding box center [464, 52] width 398 height 25
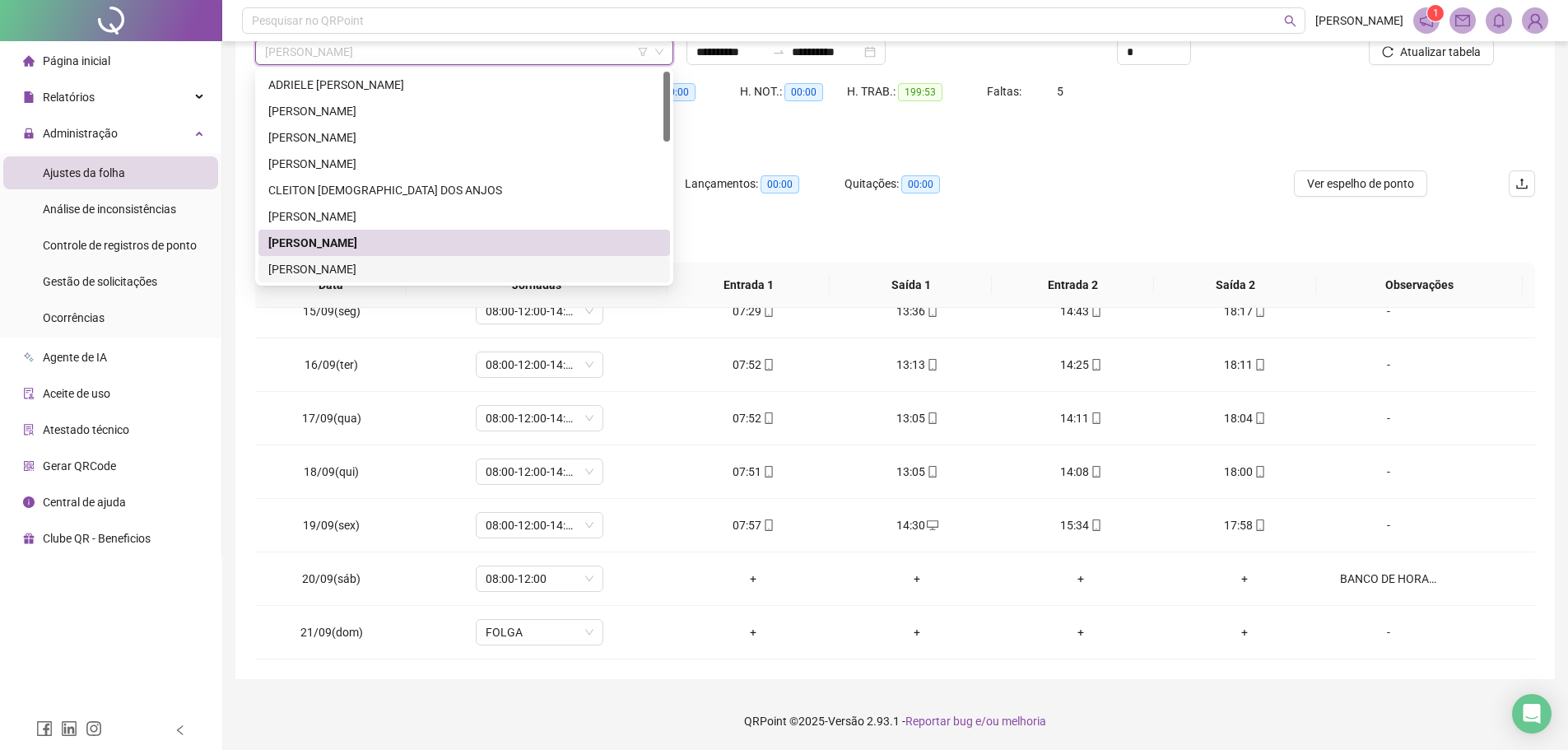
click at [398, 252] on div "[PERSON_NAME]" at bounding box center [465, 243] width 392 height 18
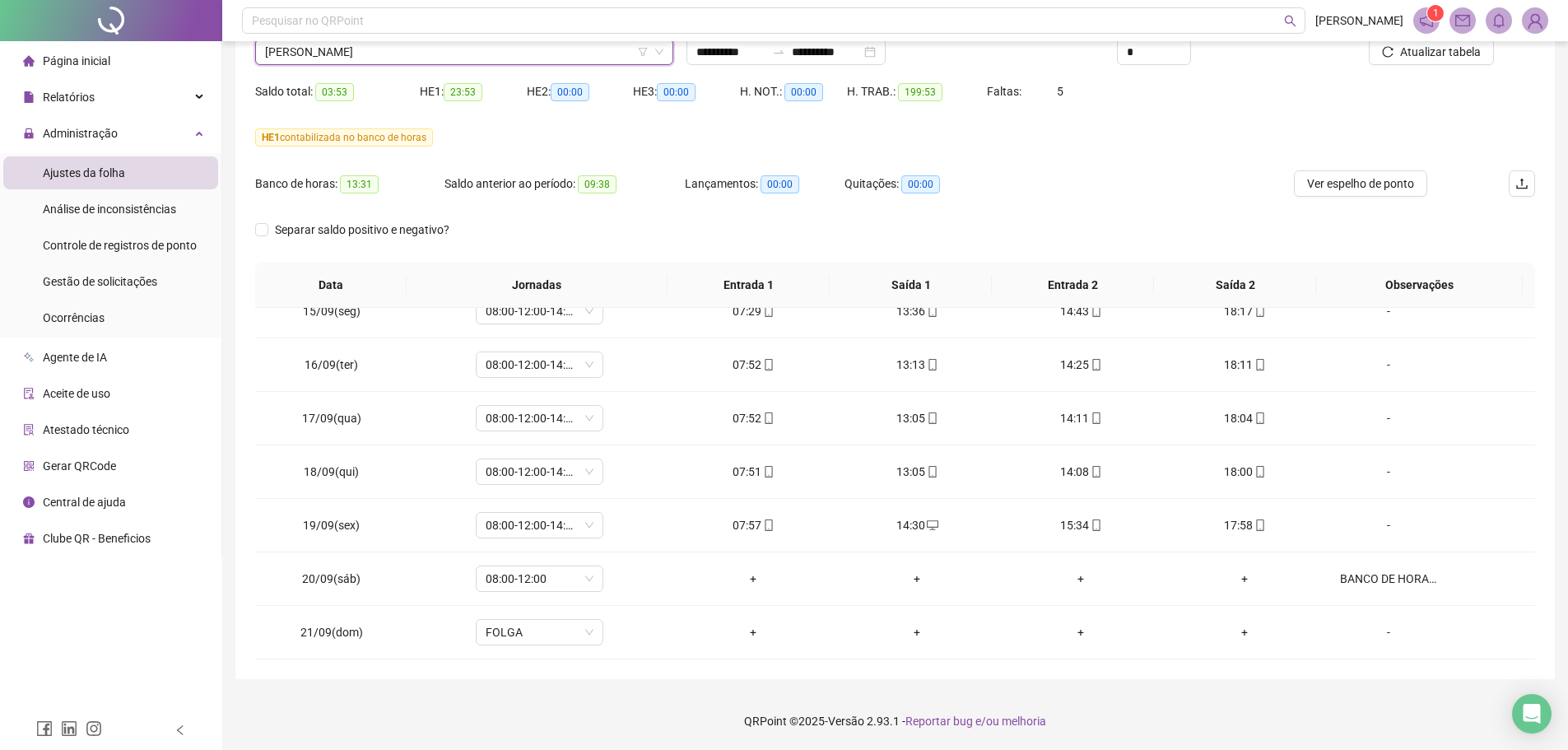
click at [445, 57] on span "[PERSON_NAME]" at bounding box center [464, 52] width 398 height 25
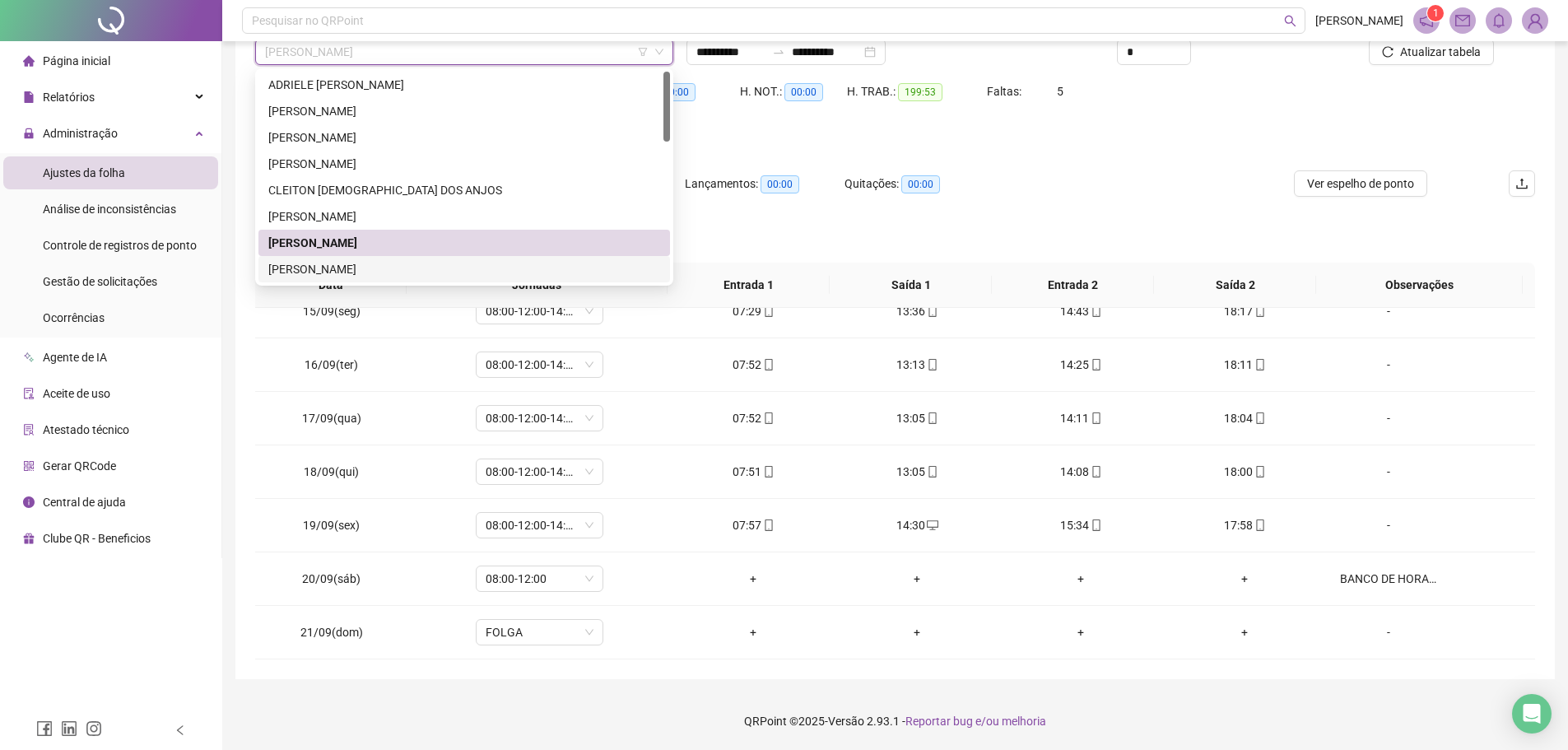
click at [368, 271] on div "[PERSON_NAME]" at bounding box center [465, 270] width 392 height 18
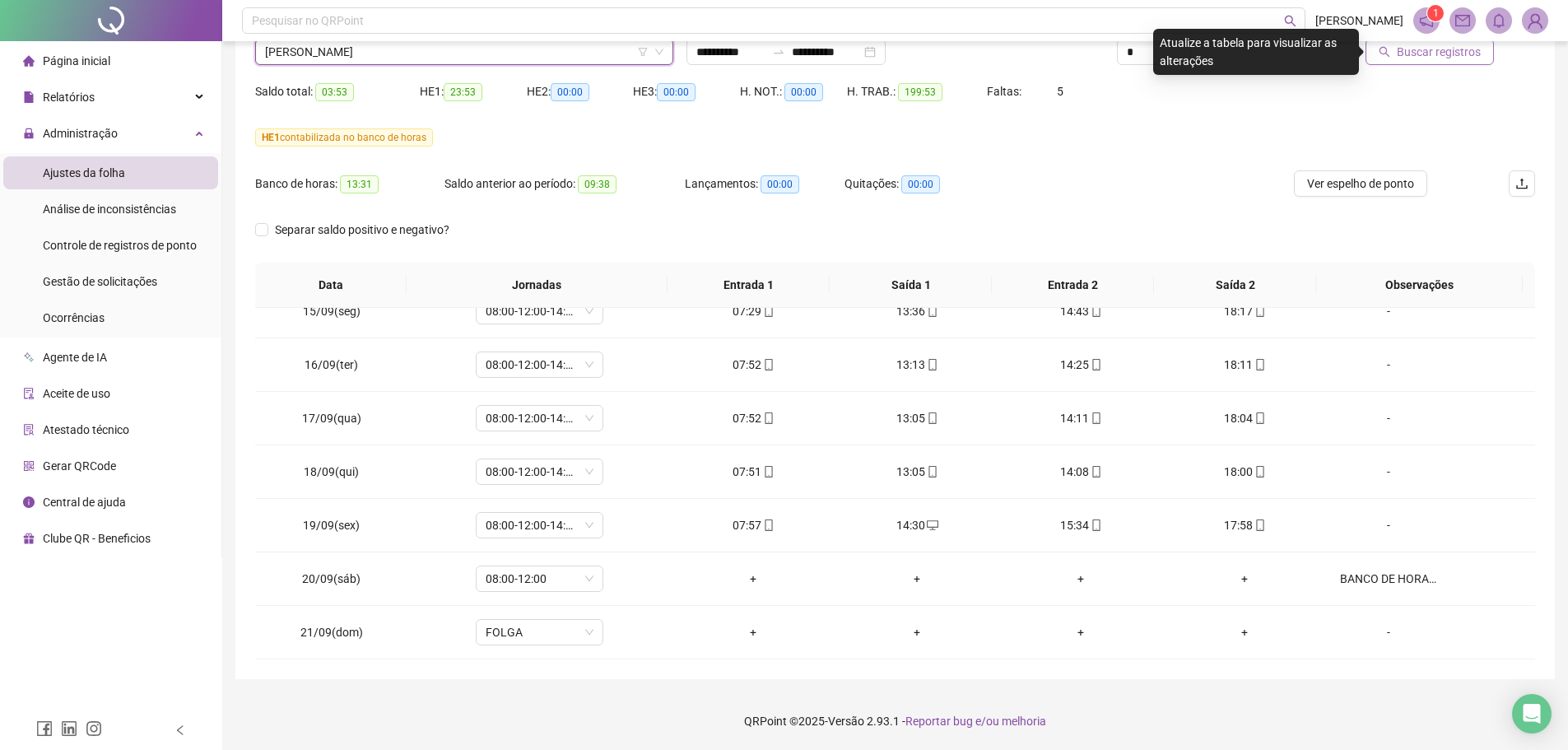
click at [1482, 49] on button "Buscar registros" at bounding box center [1428, 52] width 128 height 26
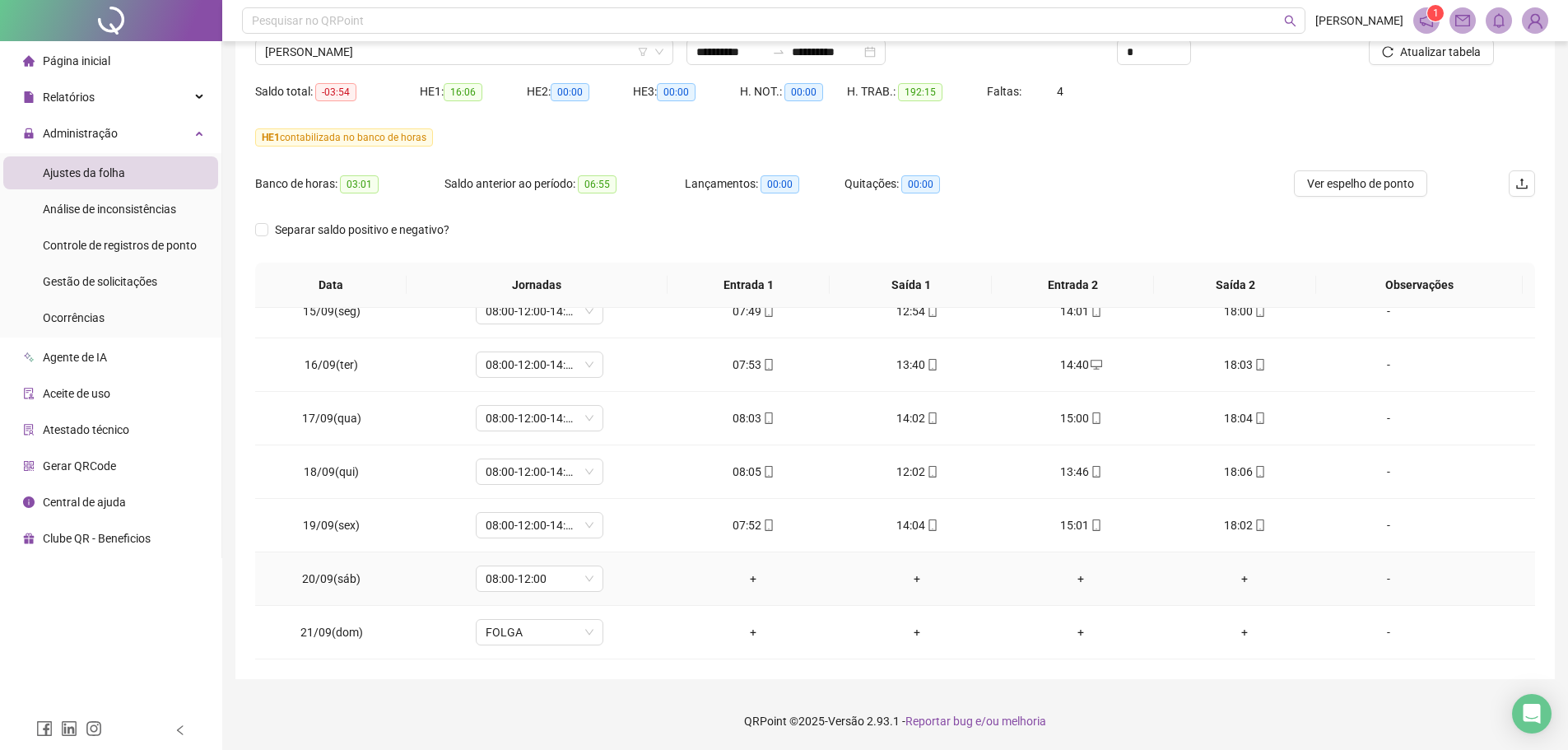
click at [1382, 577] on div "-" at bounding box center [1387, 579] width 97 height 18
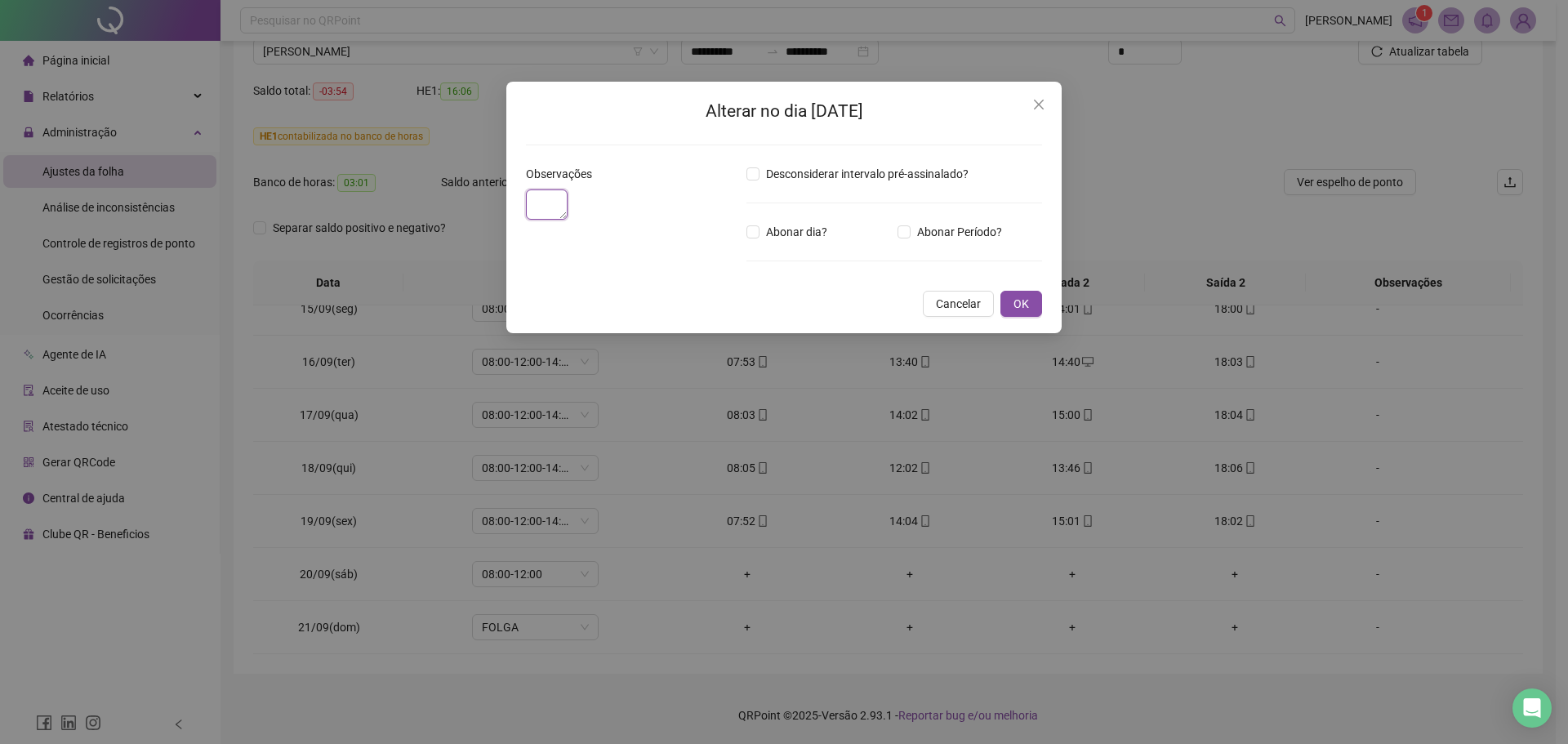
click at [557, 220] on textarea at bounding box center [547, 204] width 41 height 31
paste textarea "**********"
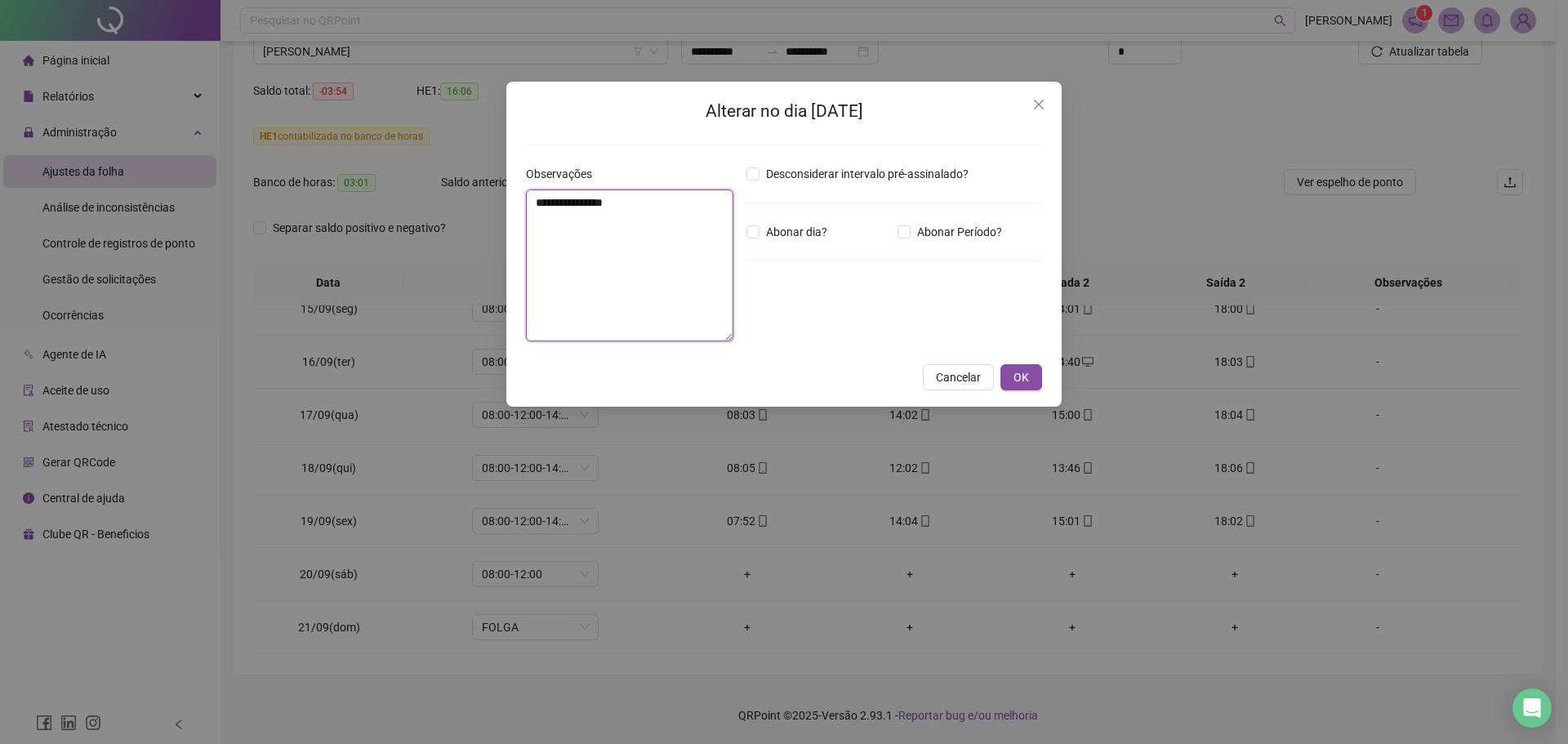
type textarea "**********"
click at [1029, 394] on div "**********" at bounding box center [784, 244] width 556 height 325
click at [1025, 384] on span "OK" at bounding box center [1020, 377] width 15 height 18
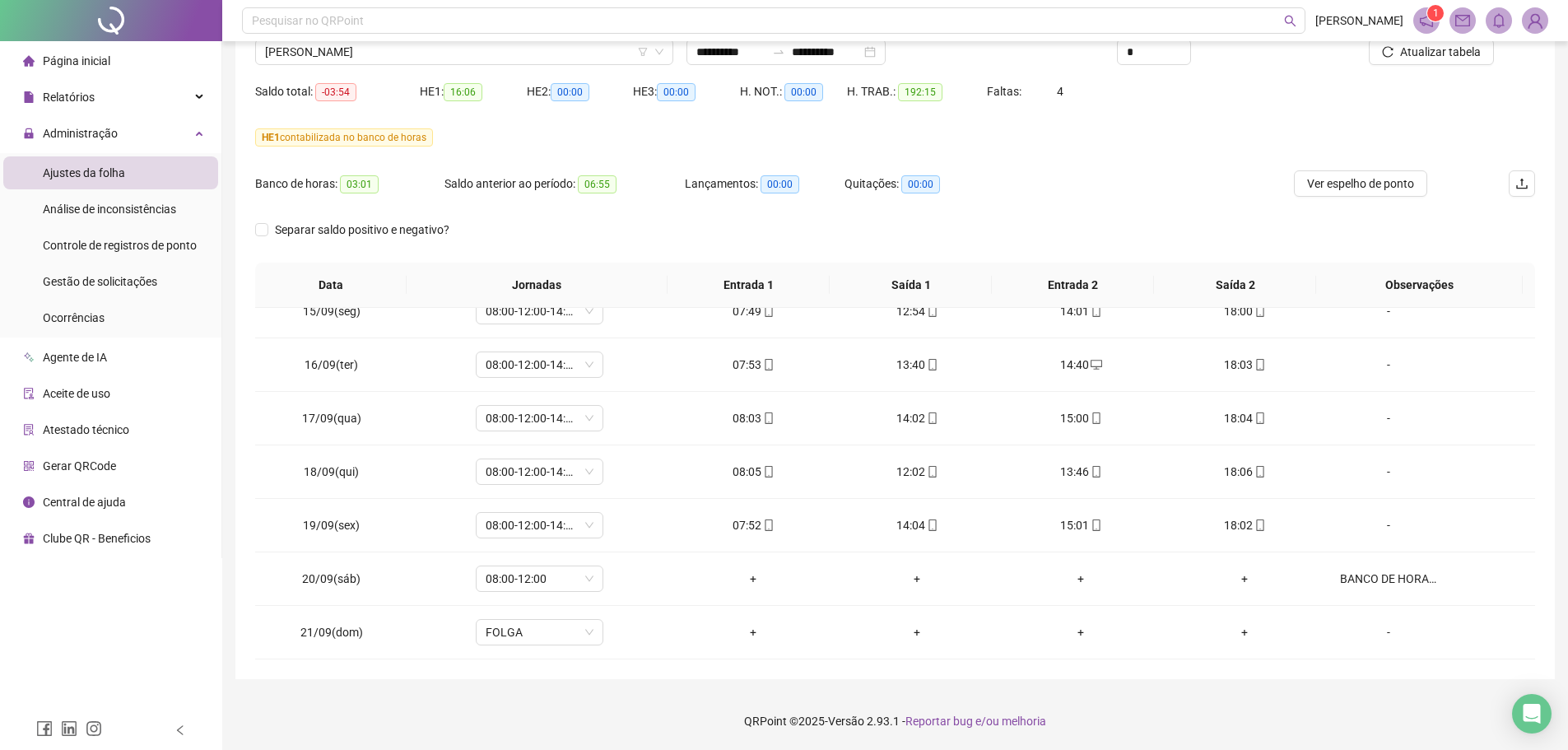
click at [1161, 716] on footer "QRPoint © 2025 - Versão 2.93.1 - Reportar bug e/ou melhoria" at bounding box center [895, 721] width 1346 height 57
click at [426, 56] on span "[PERSON_NAME]" at bounding box center [464, 52] width 398 height 25
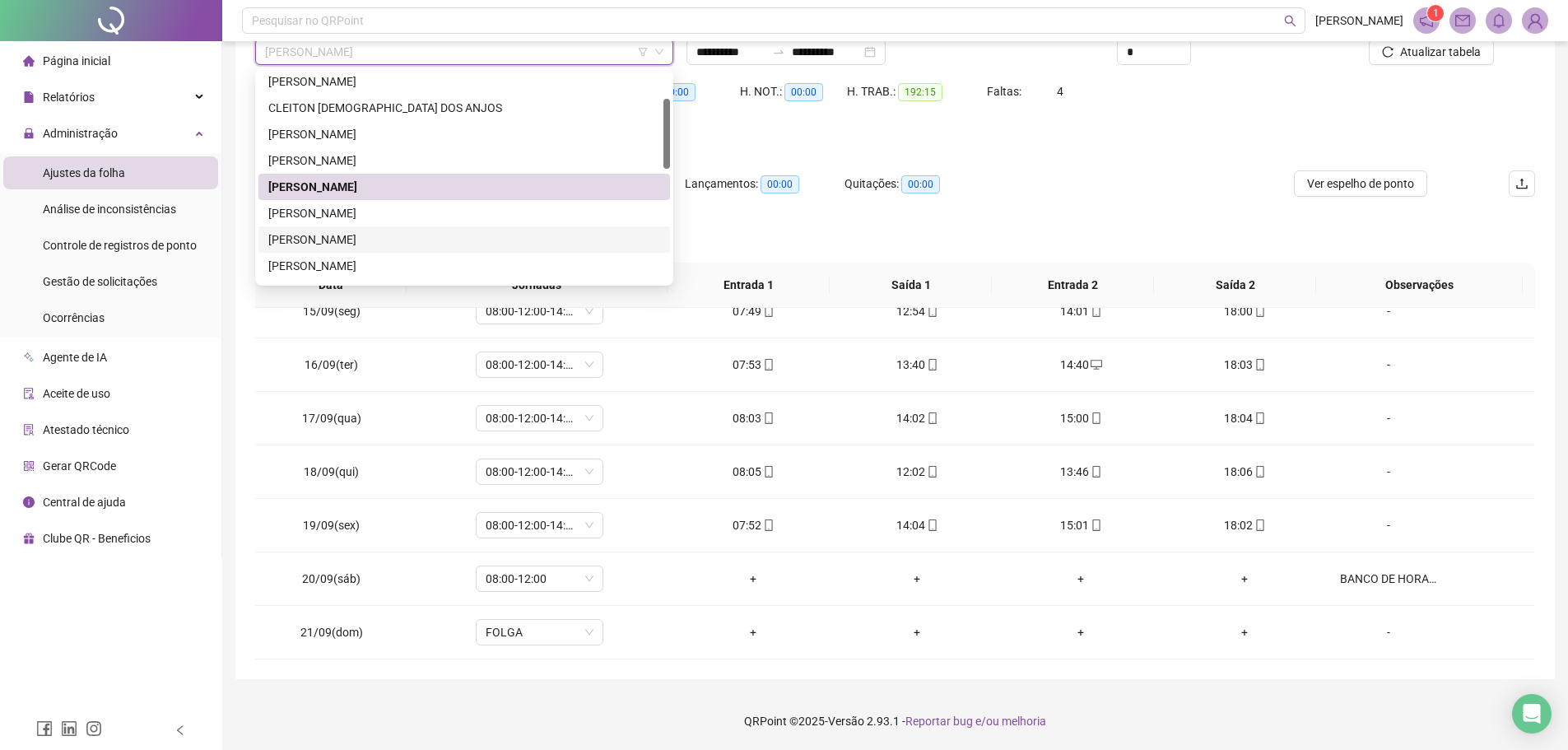
scroll to position [164, 0]
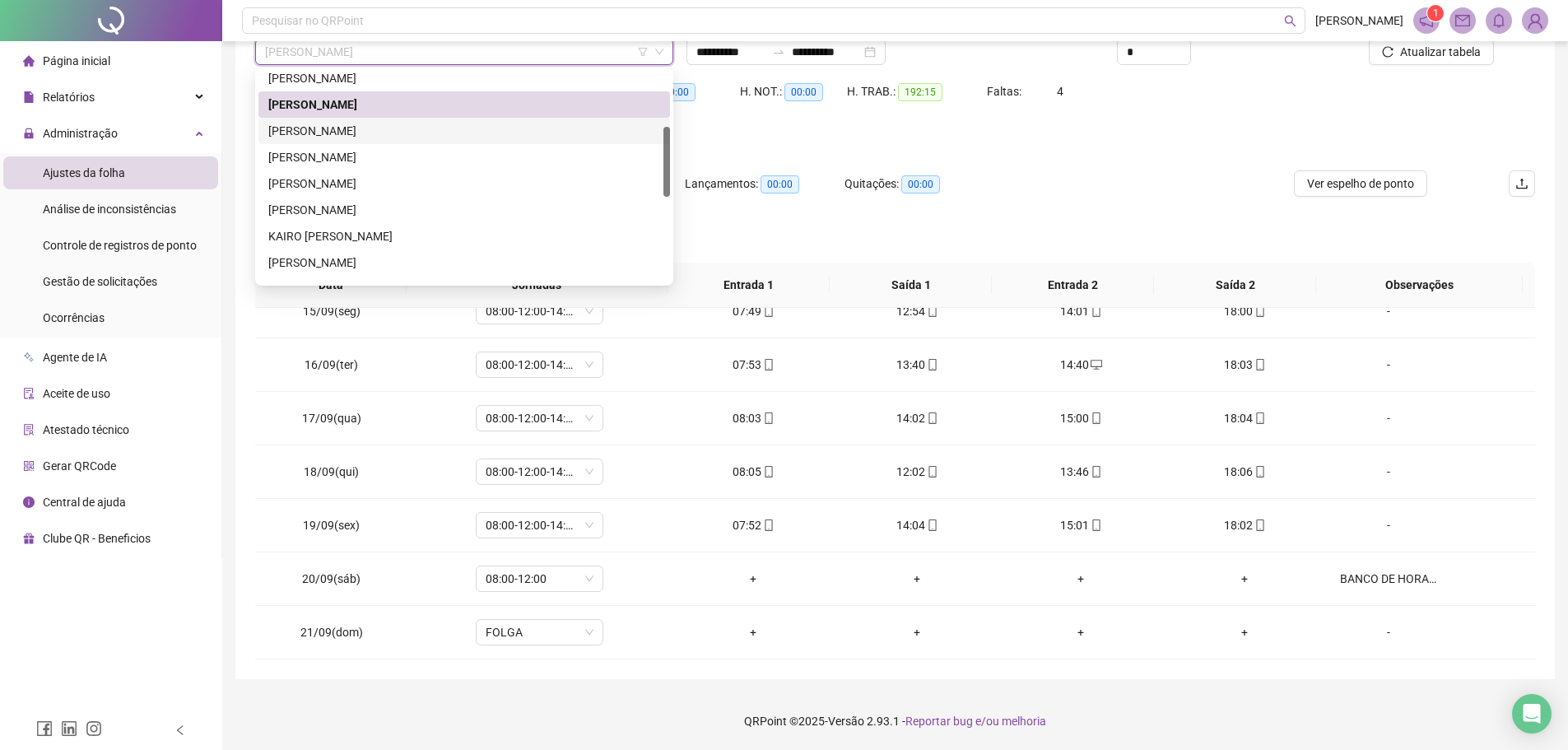
click at [358, 123] on div "[PERSON_NAME]" at bounding box center [465, 131] width 392 height 18
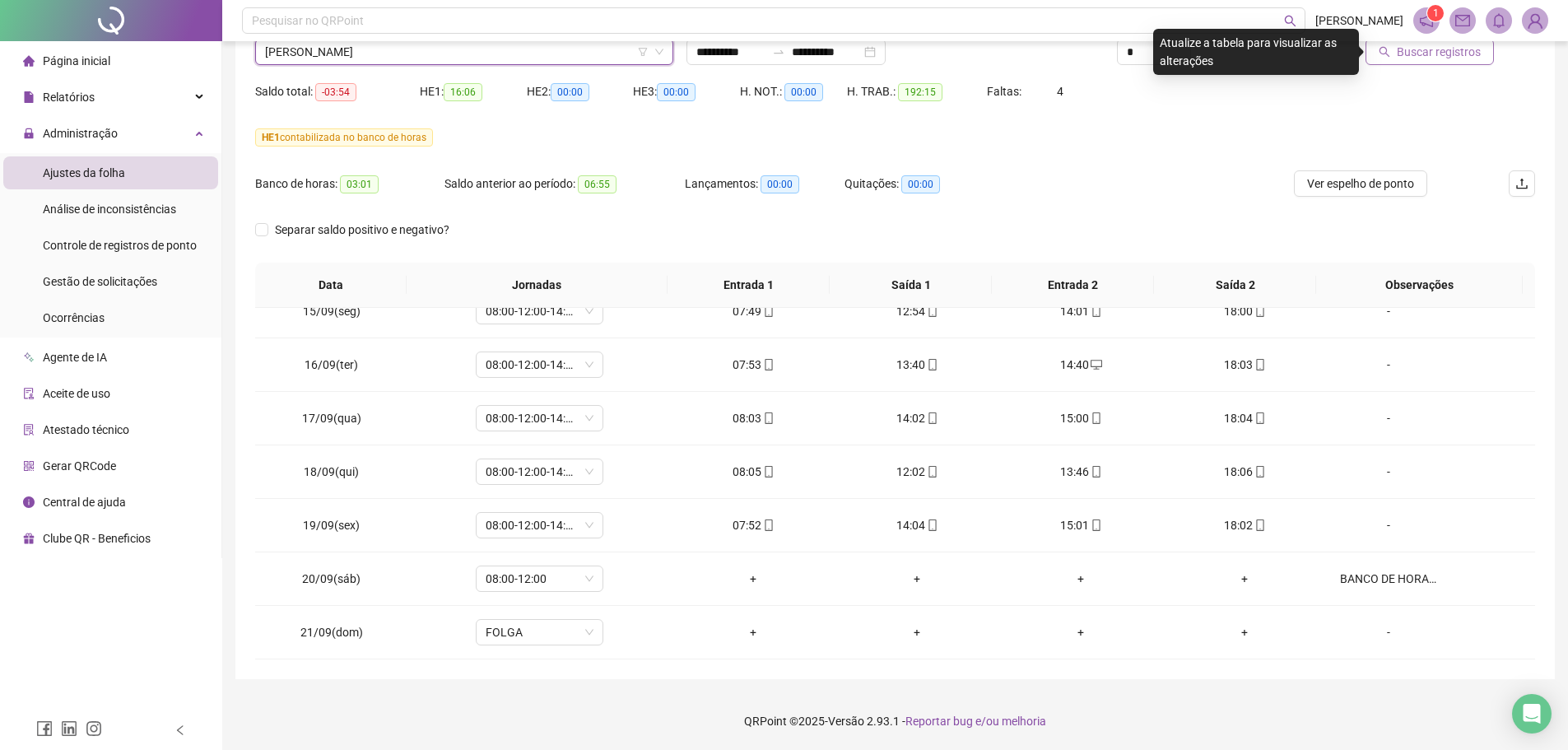
click at [1432, 63] on button "Buscar registros" at bounding box center [1428, 52] width 128 height 26
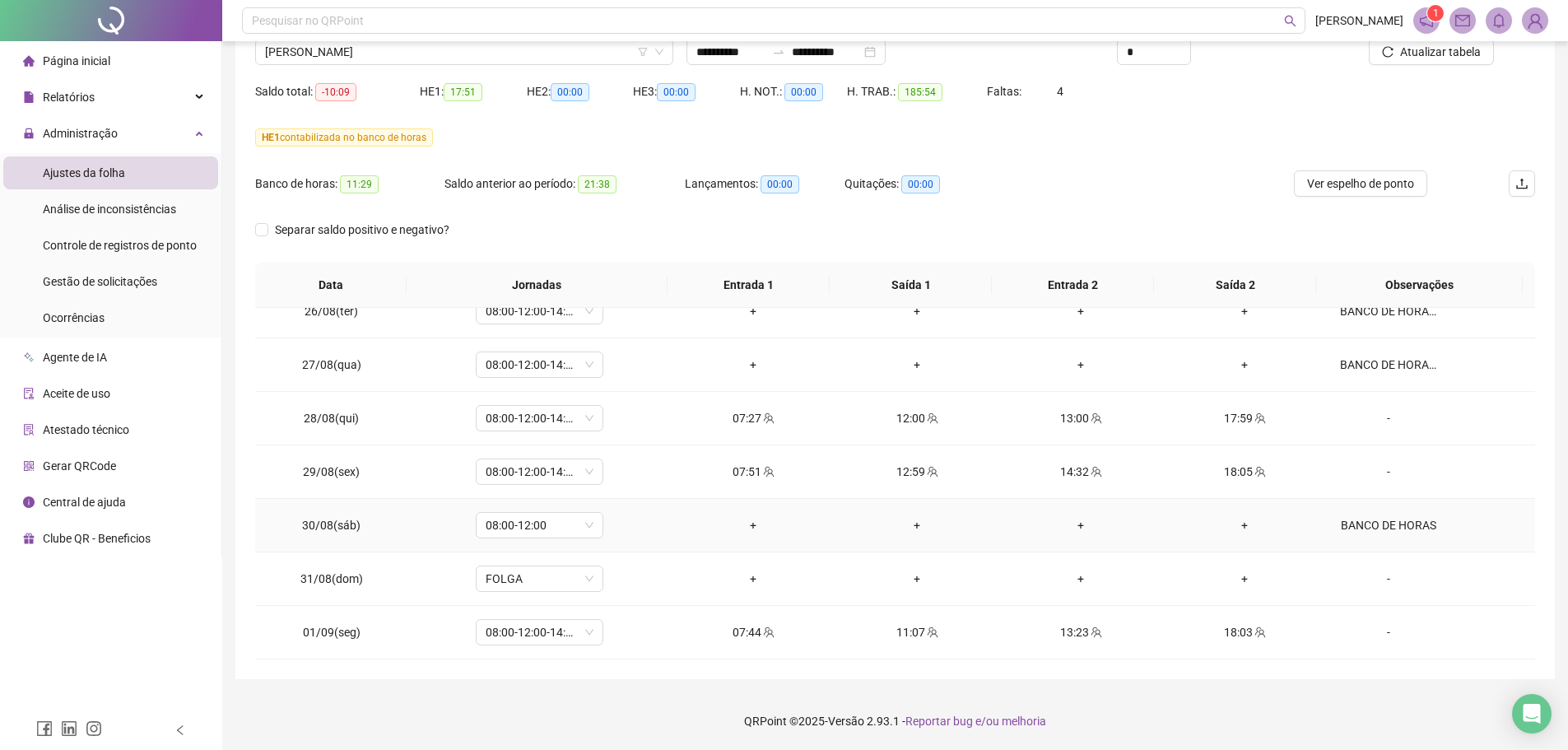
scroll to position [44, 0]
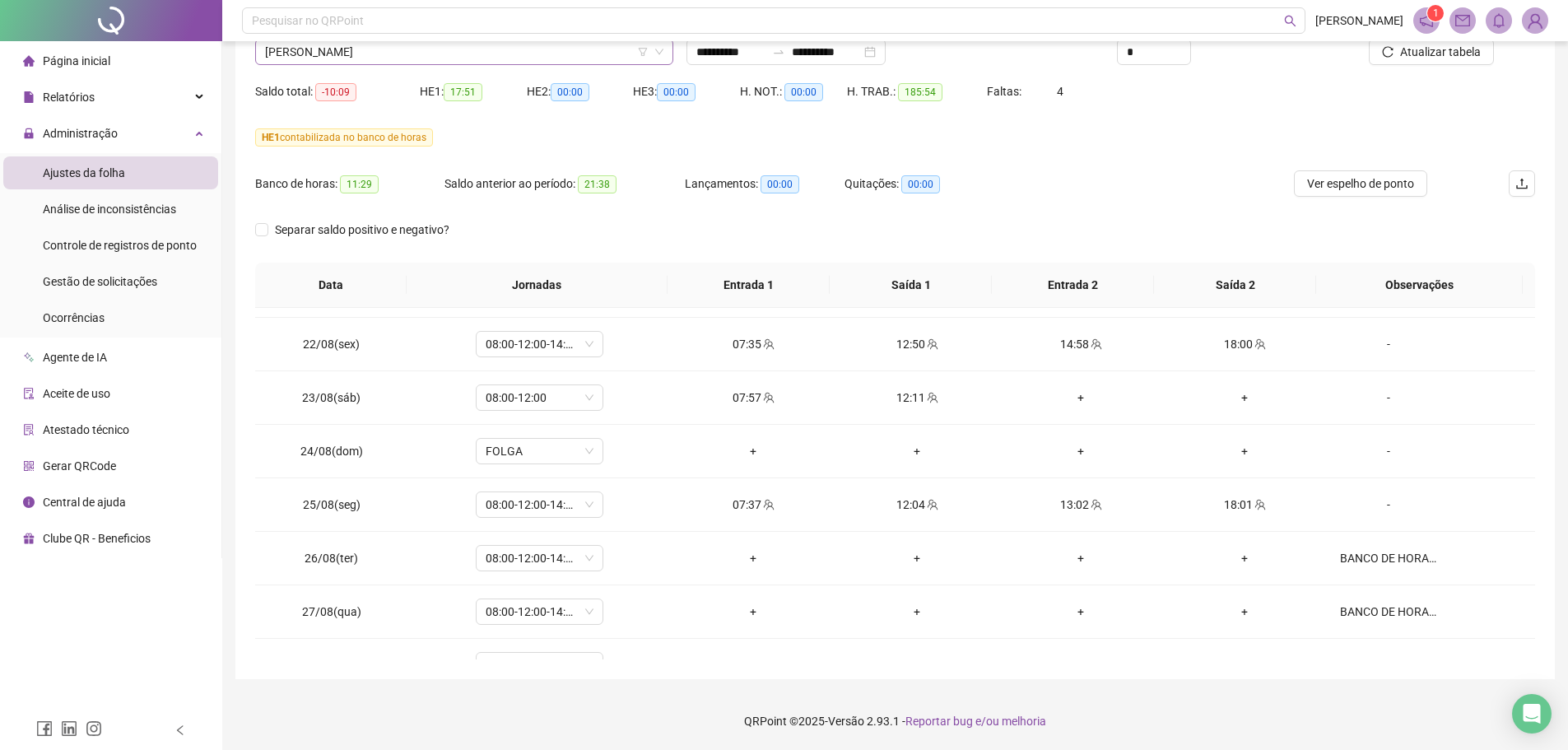
click at [393, 51] on span "[PERSON_NAME]" at bounding box center [464, 52] width 398 height 25
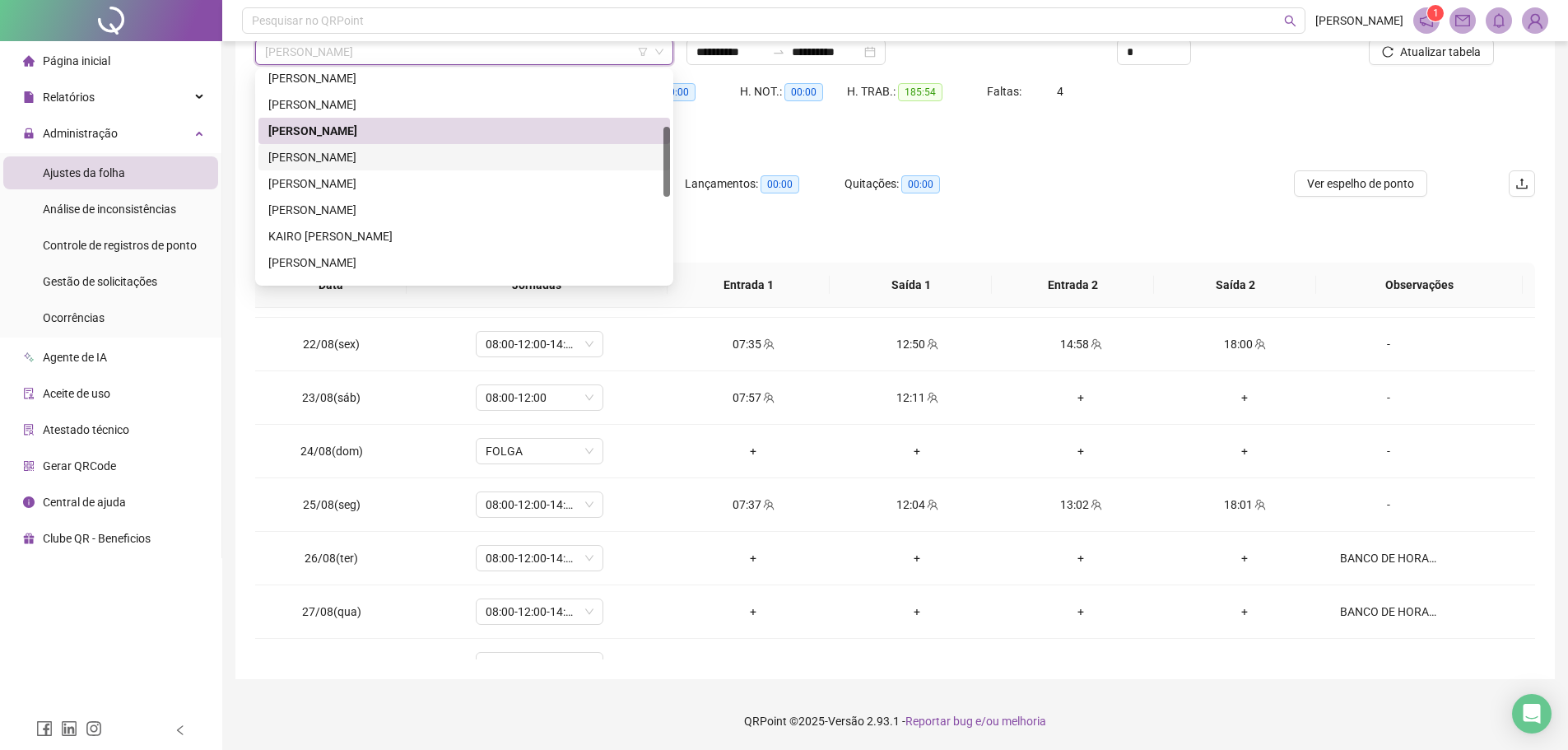
click at [362, 152] on div "[PERSON_NAME]" at bounding box center [465, 157] width 392 height 18
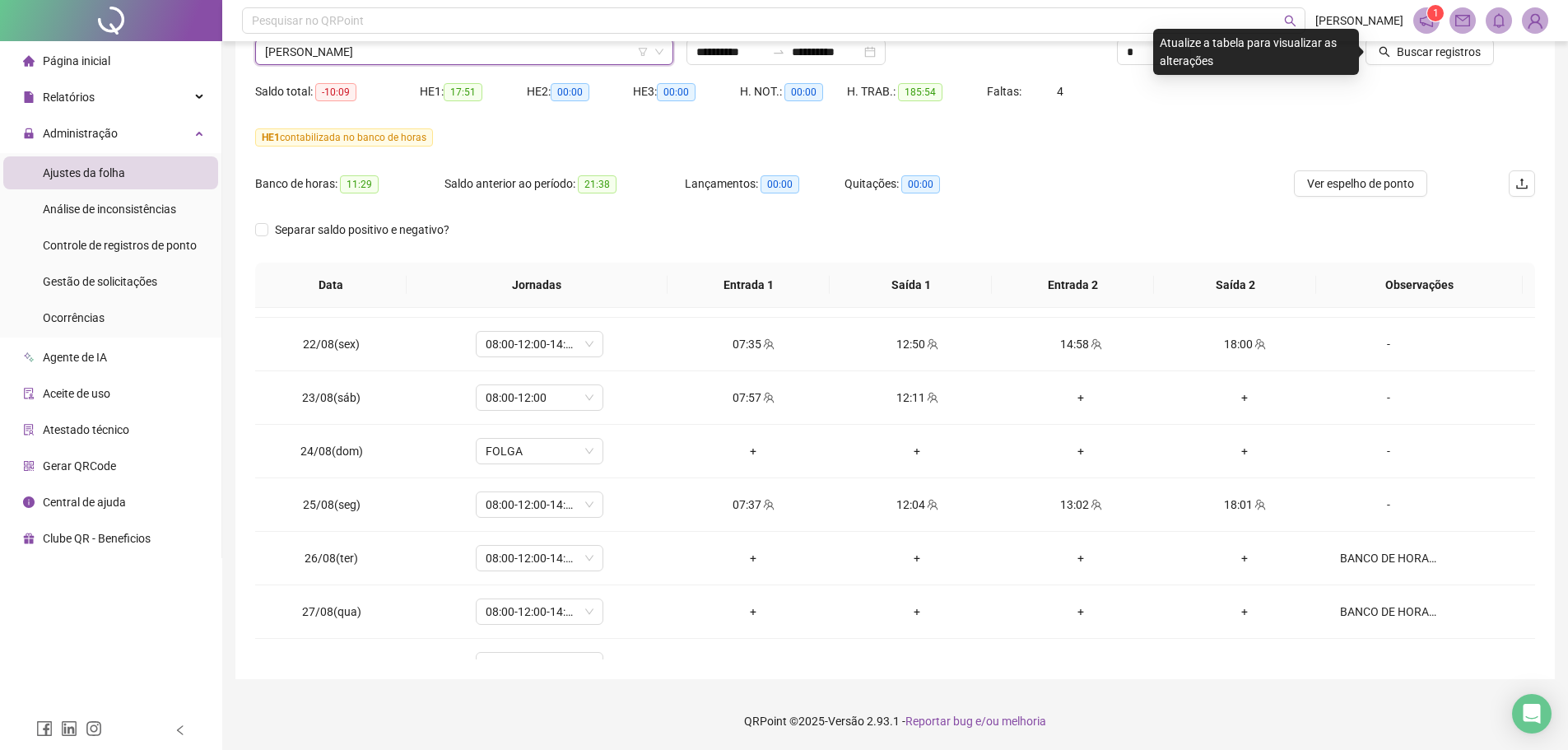
click at [1432, 66] on div "Buscar registros" at bounding box center [1434, 45] width 216 height 64
click at [1434, 60] on span "Buscar registros" at bounding box center [1438, 52] width 83 height 18
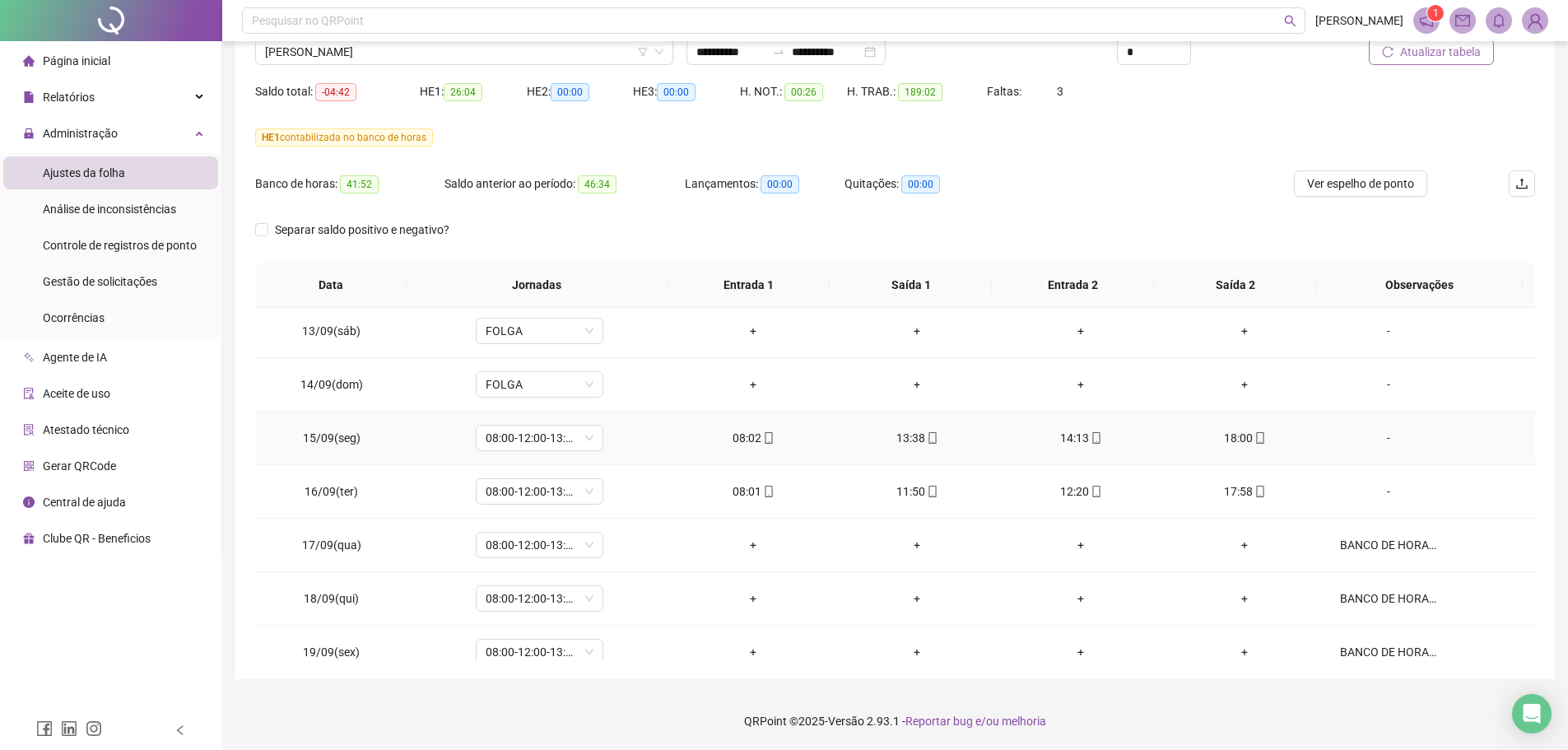
scroll to position [1361, 0]
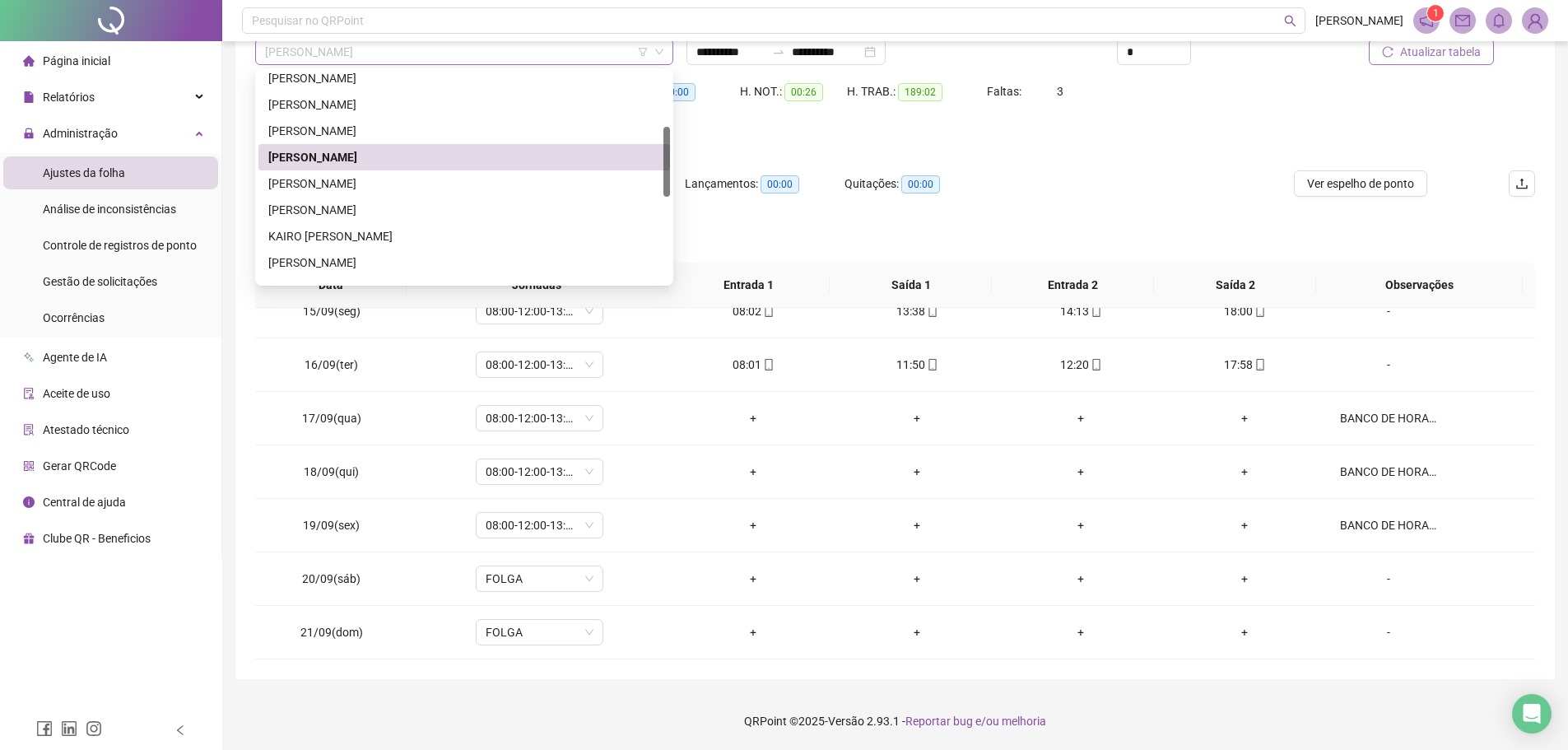
click at [411, 47] on span "[PERSON_NAME]" at bounding box center [464, 52] width 398 height 25
click at [402, 174] on div "[PERSON_NAME]" at bounding box center [465, 183] width 392 height 18
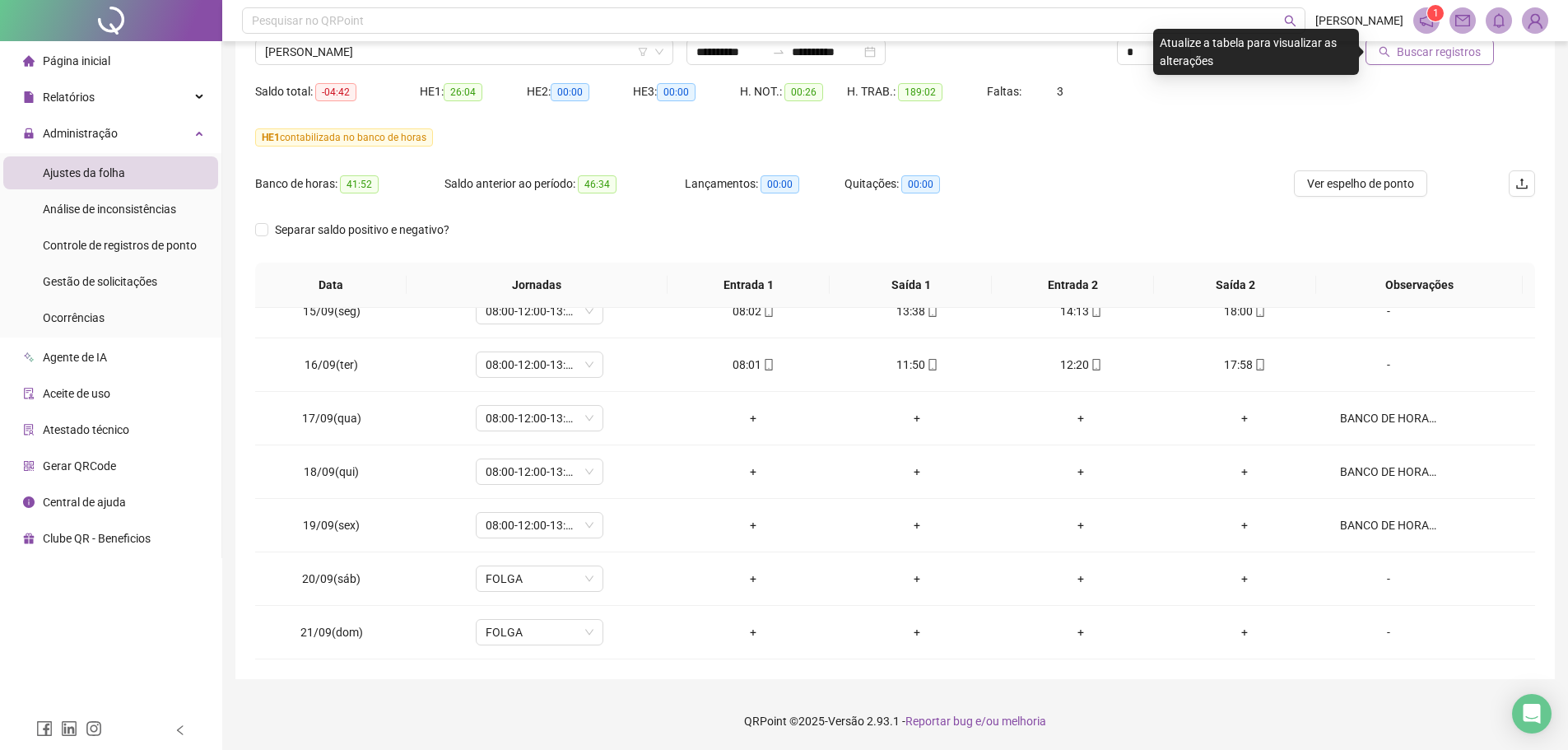
click at [1436, 50] on span "Buscar registros" at bounding box center [1438, 52] width 83 height 18
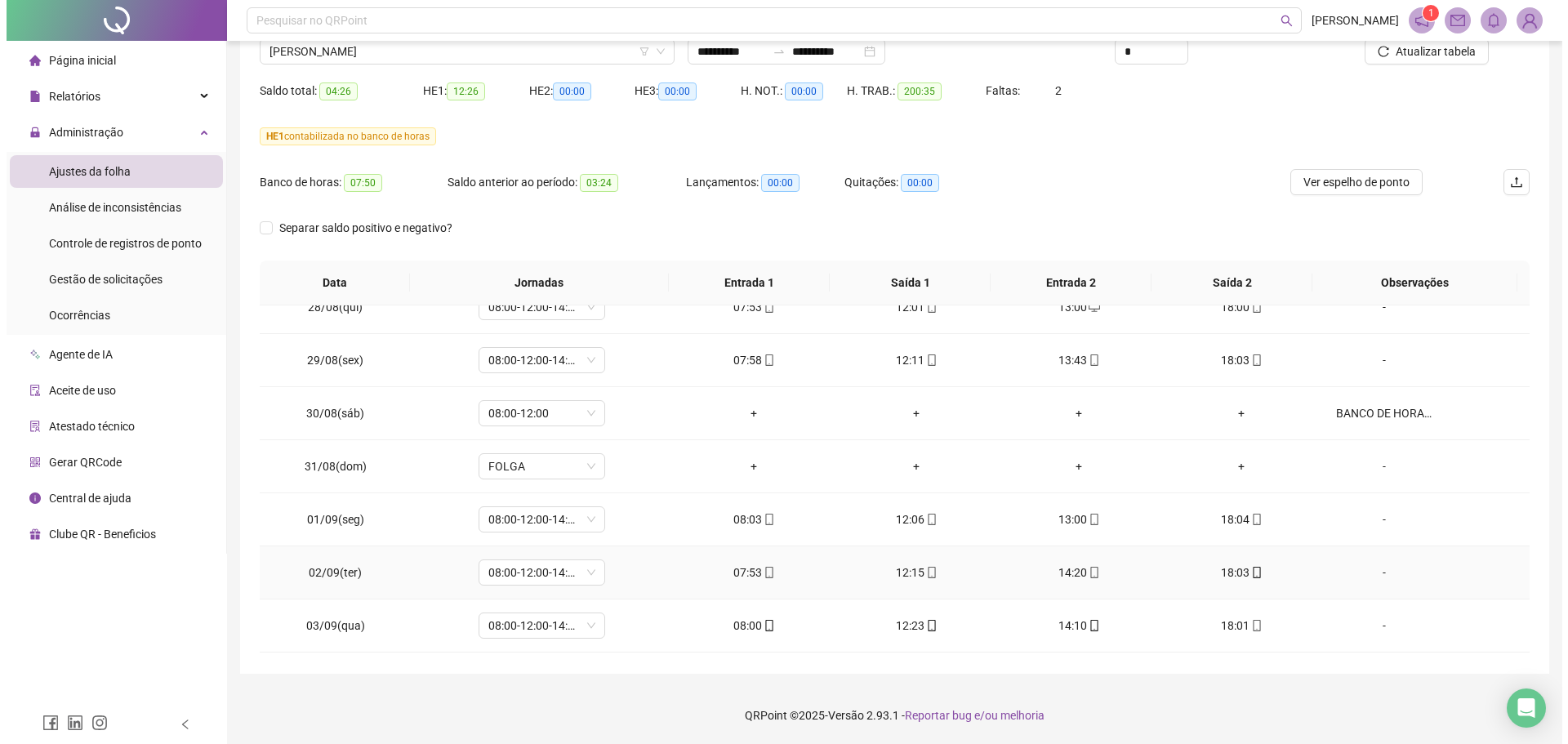
scroll to position [370, 0]
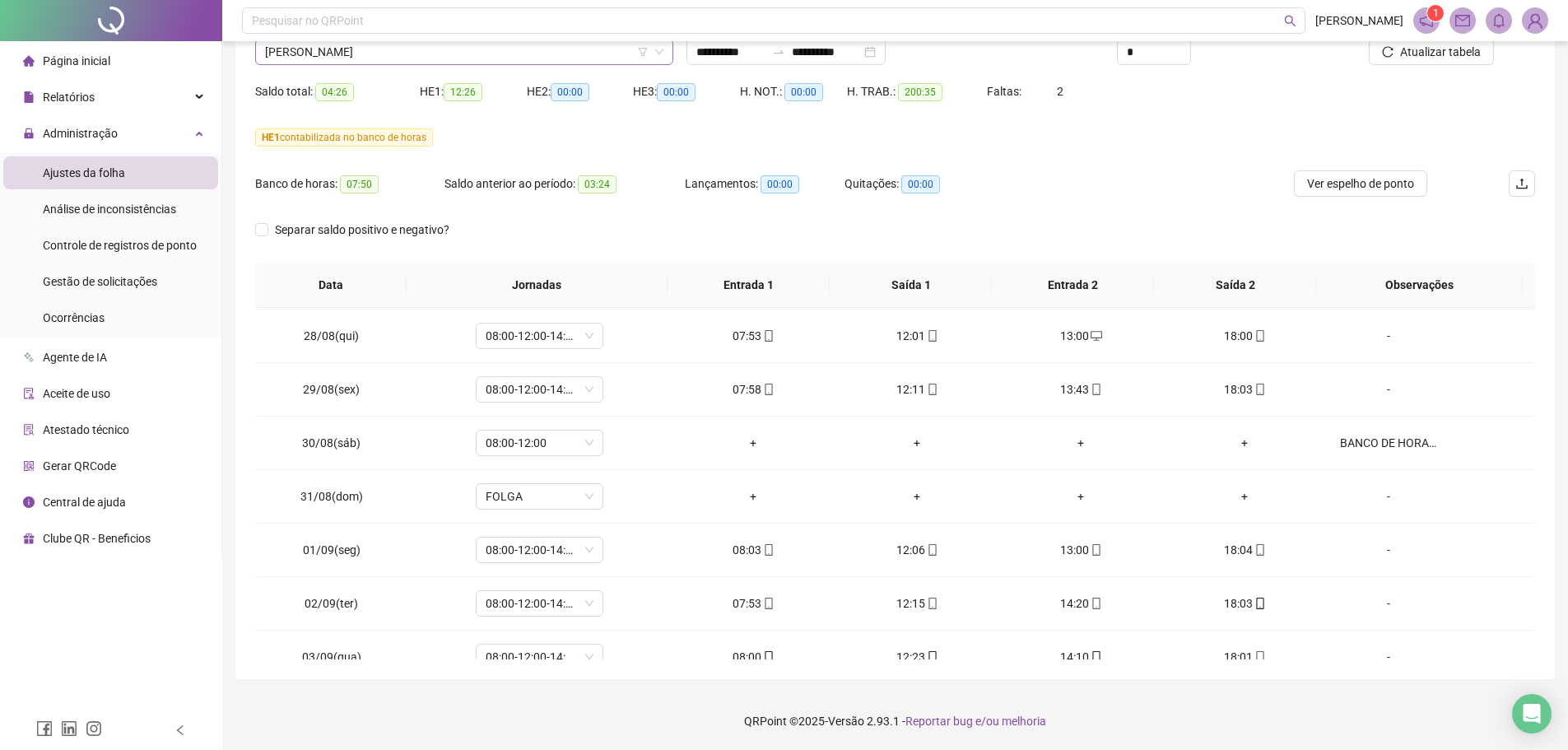
click at [392, 61] on span "[PERSON_NAME]" at bounding box center [464, 52] width 398 height 25
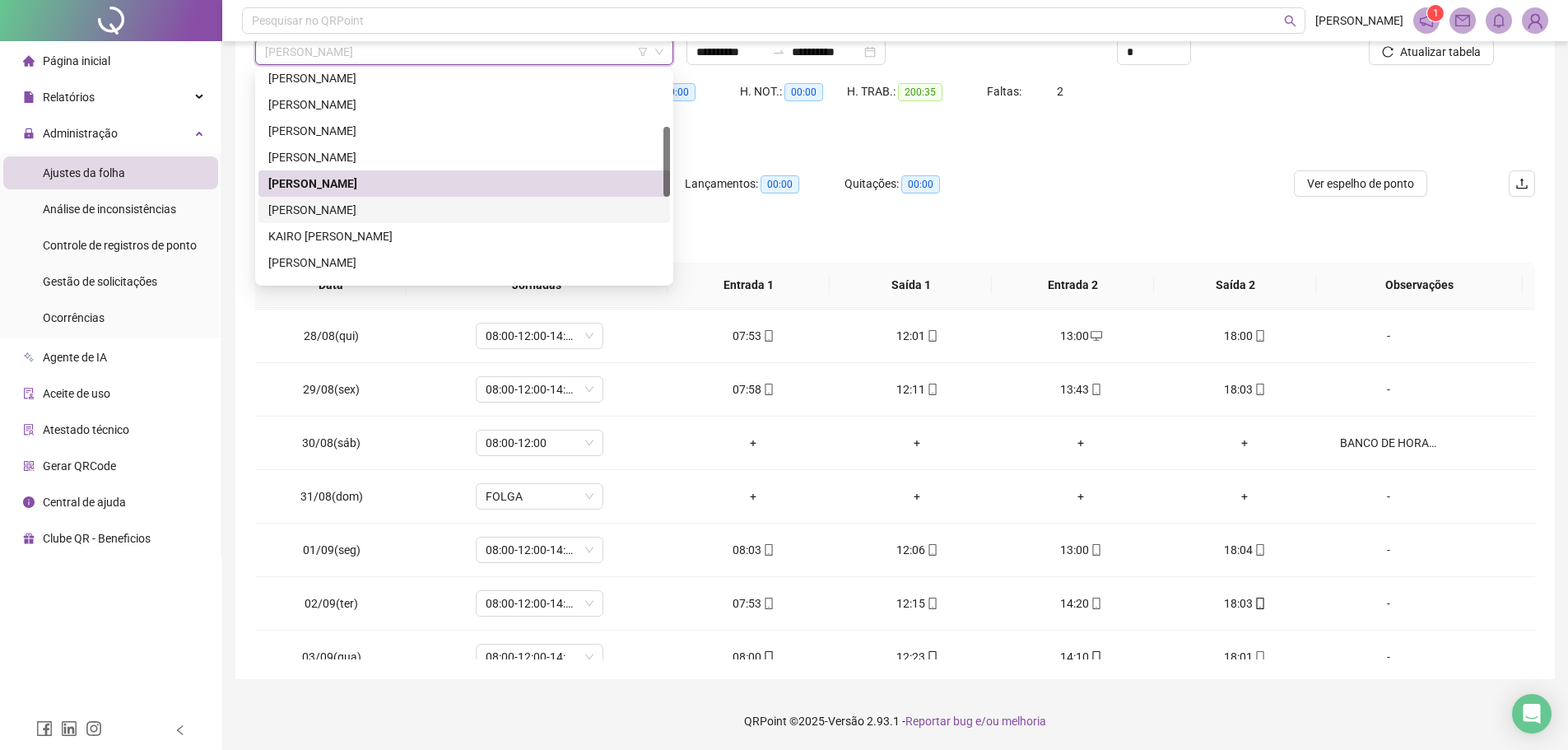
click at [362, 204] on div "[PERSON_NAME]" at bounding box center [465, 210] width 392 height 18
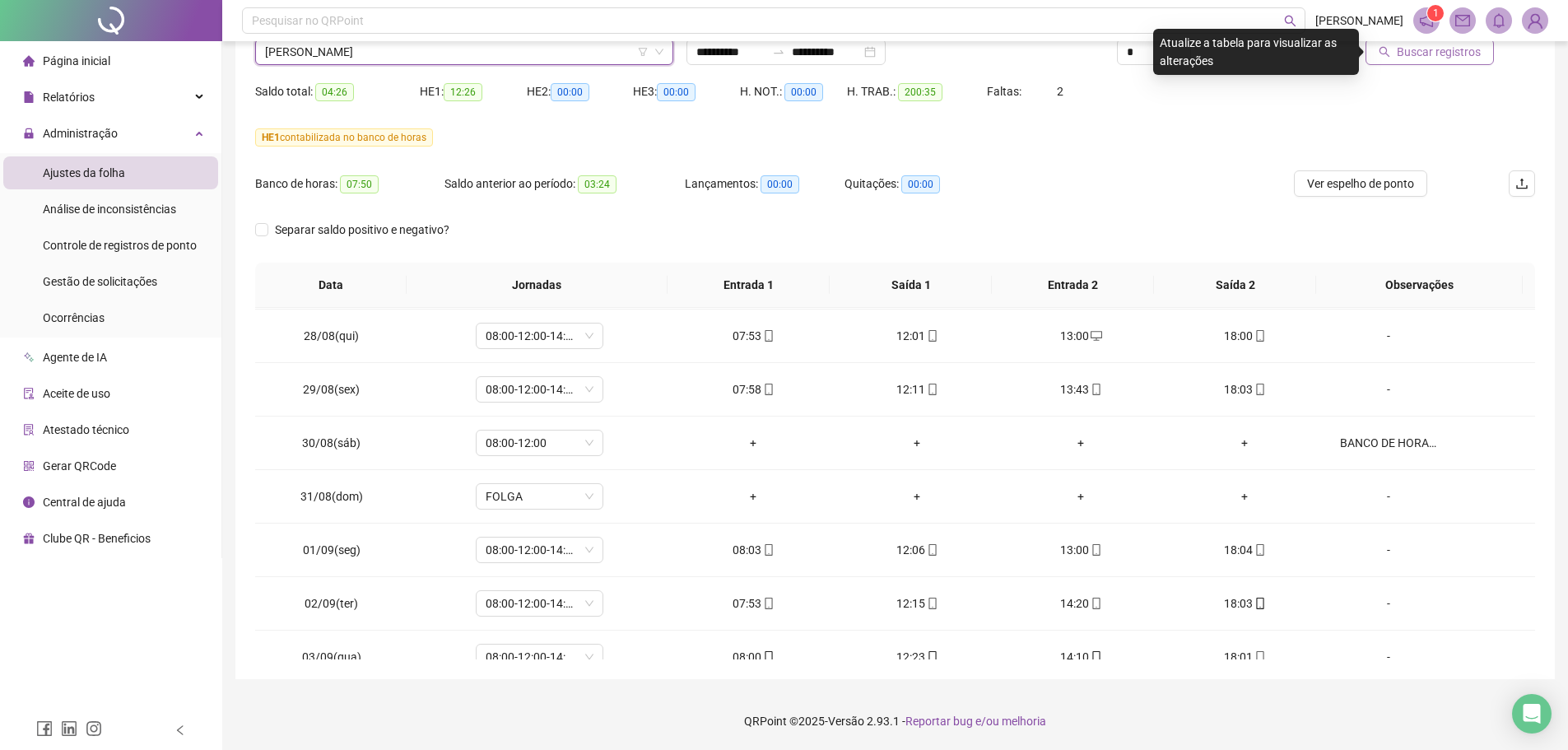
click at [1439, 61] on button "Buscar registros" at bounding box center [1428, 52] width 128 height 26
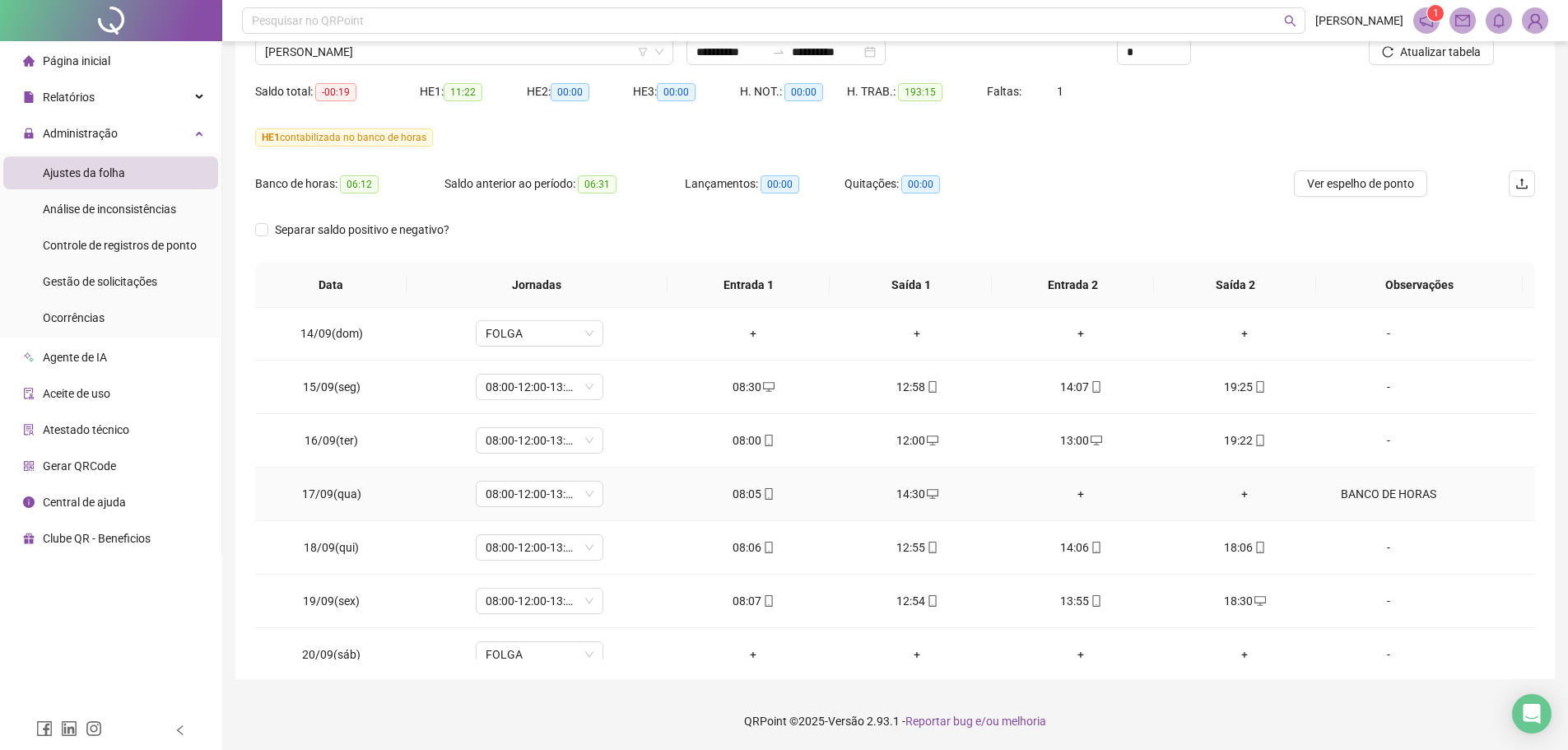
scroll to position [1361, 0]
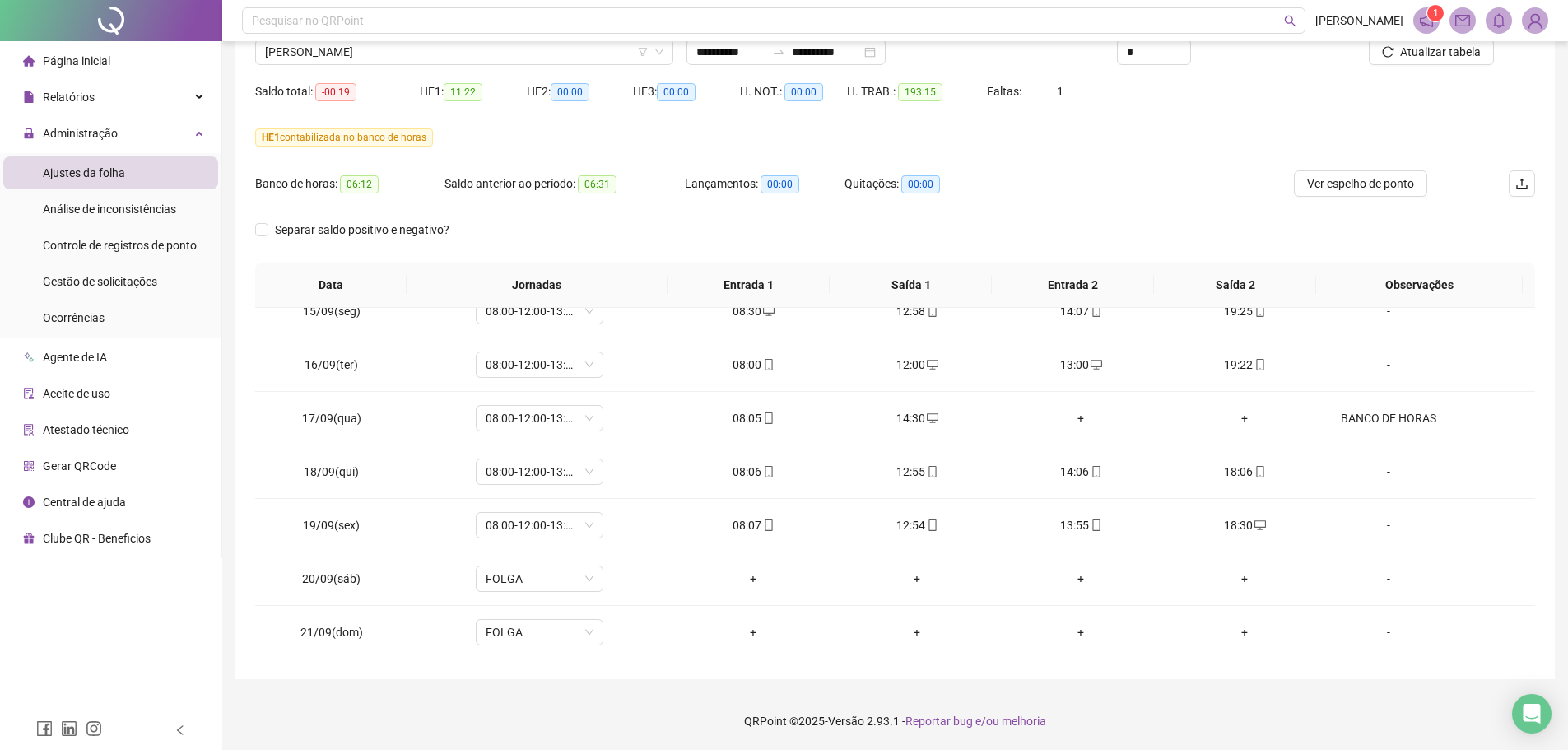
click at [1182, 715] on footer "QRPoint © 2025 - Versão 2.93.1 - Reportar bug e/ou melhoria" at bounding box center [895, 721] width 1346 height 57
click at [475, 53] on span "[PERSON_NAME]" at bounding box center [464, 52] width 398 height 25
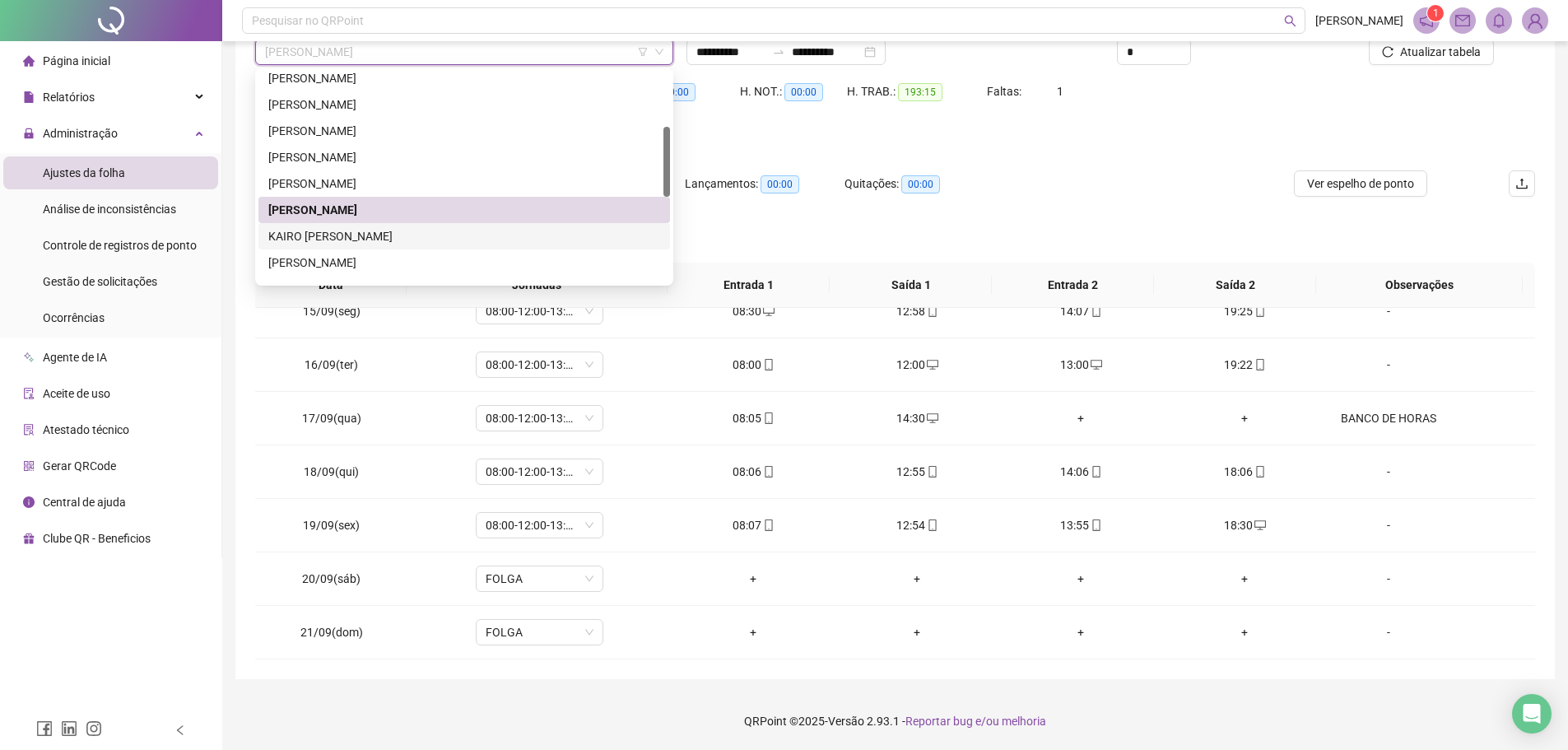
click at [366, 241] on div "KAIRO [PERSON_NAME]" at bounding box center [465, 236] width 392 height 18
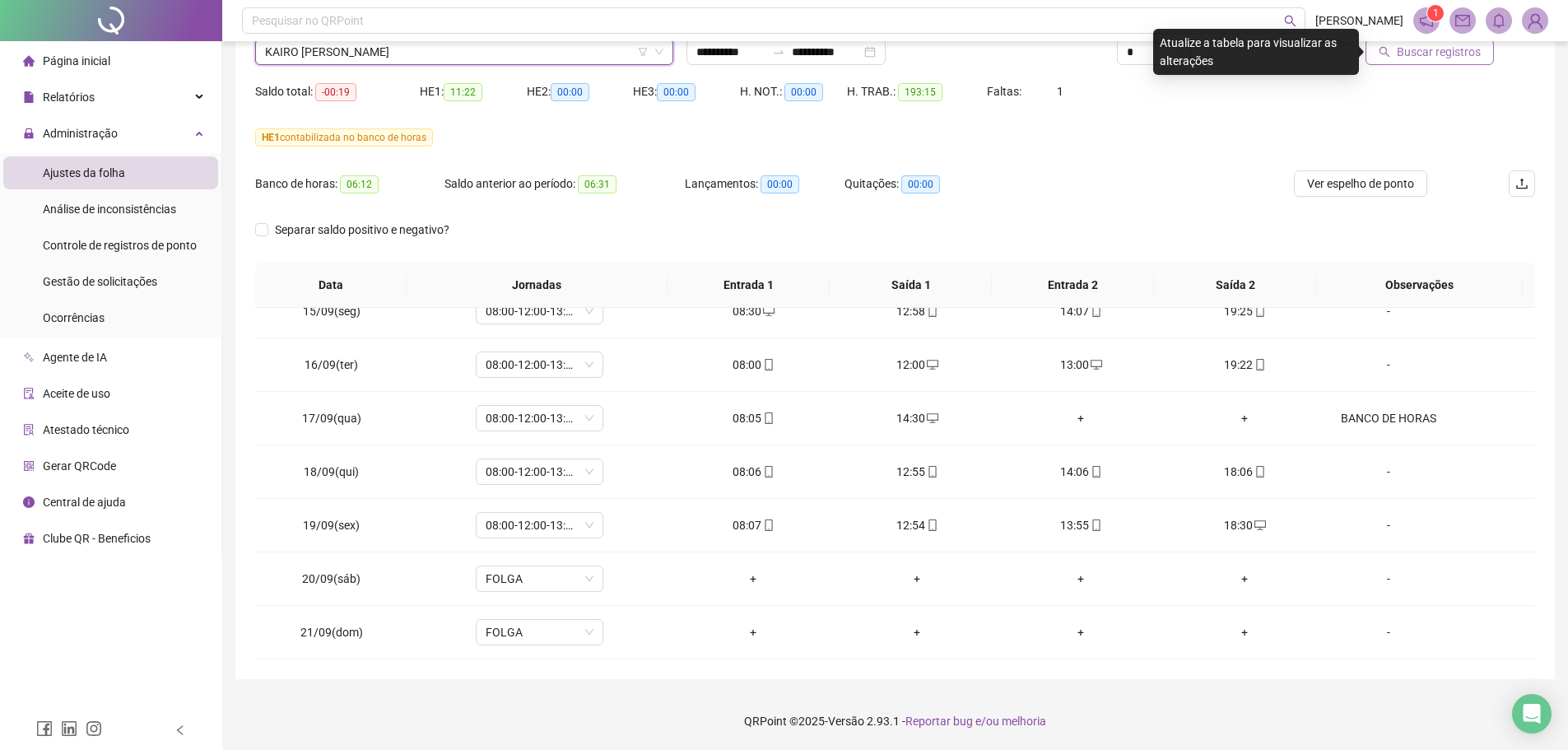
click at [1471, 55] on span "Buscar registros" at bounding box center [1438, 52] width 83 height 18
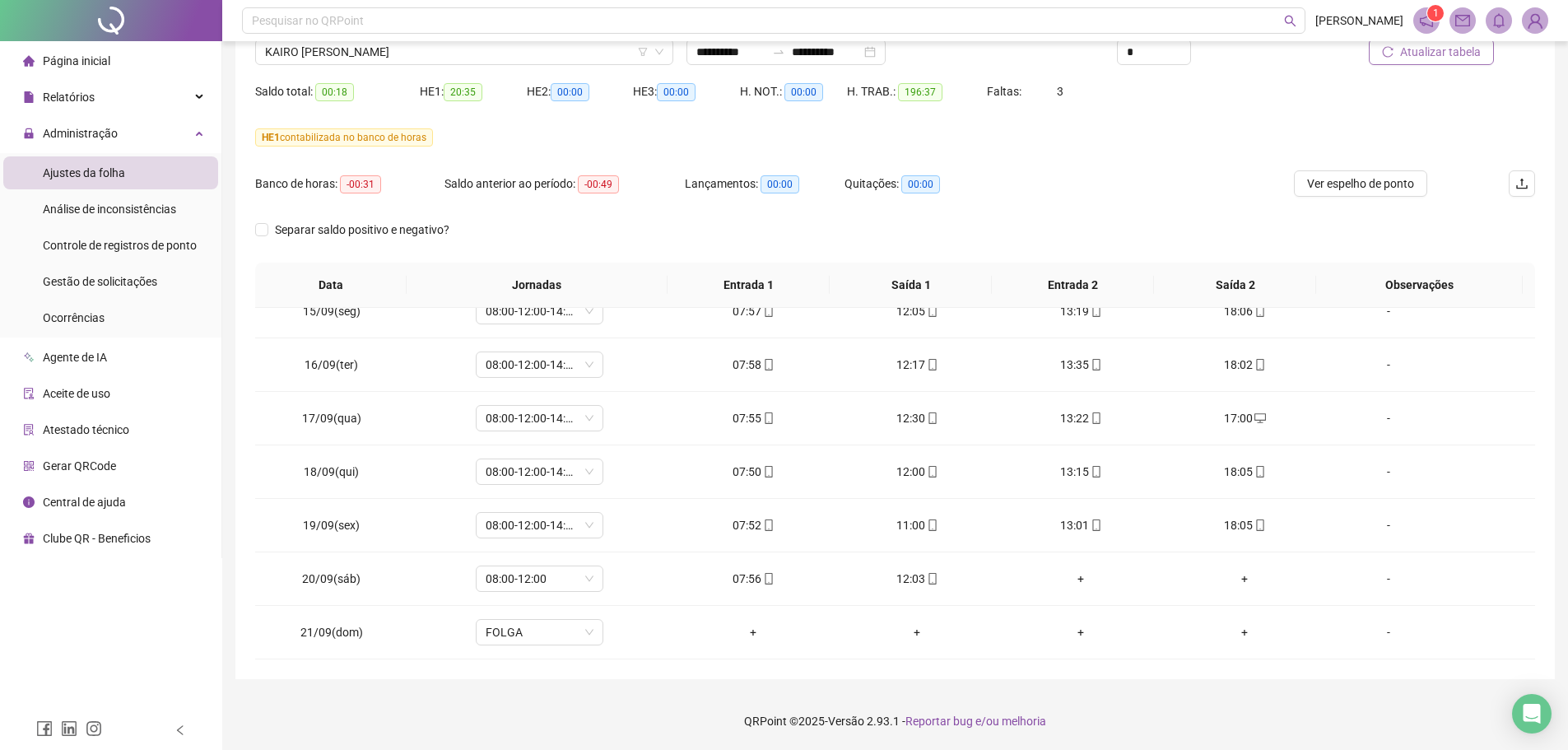
click at [1230, 729] on footer "QRPoint © 2025 - Versão 2.93.1 - Reportar bug e/ou melhoria" at bounding box center [895, 721] width 1346 height 57
click at [473, 45] on span "KAIRO [PERSON_NAME]" at bounding box center [464, 52] width 398 height 25
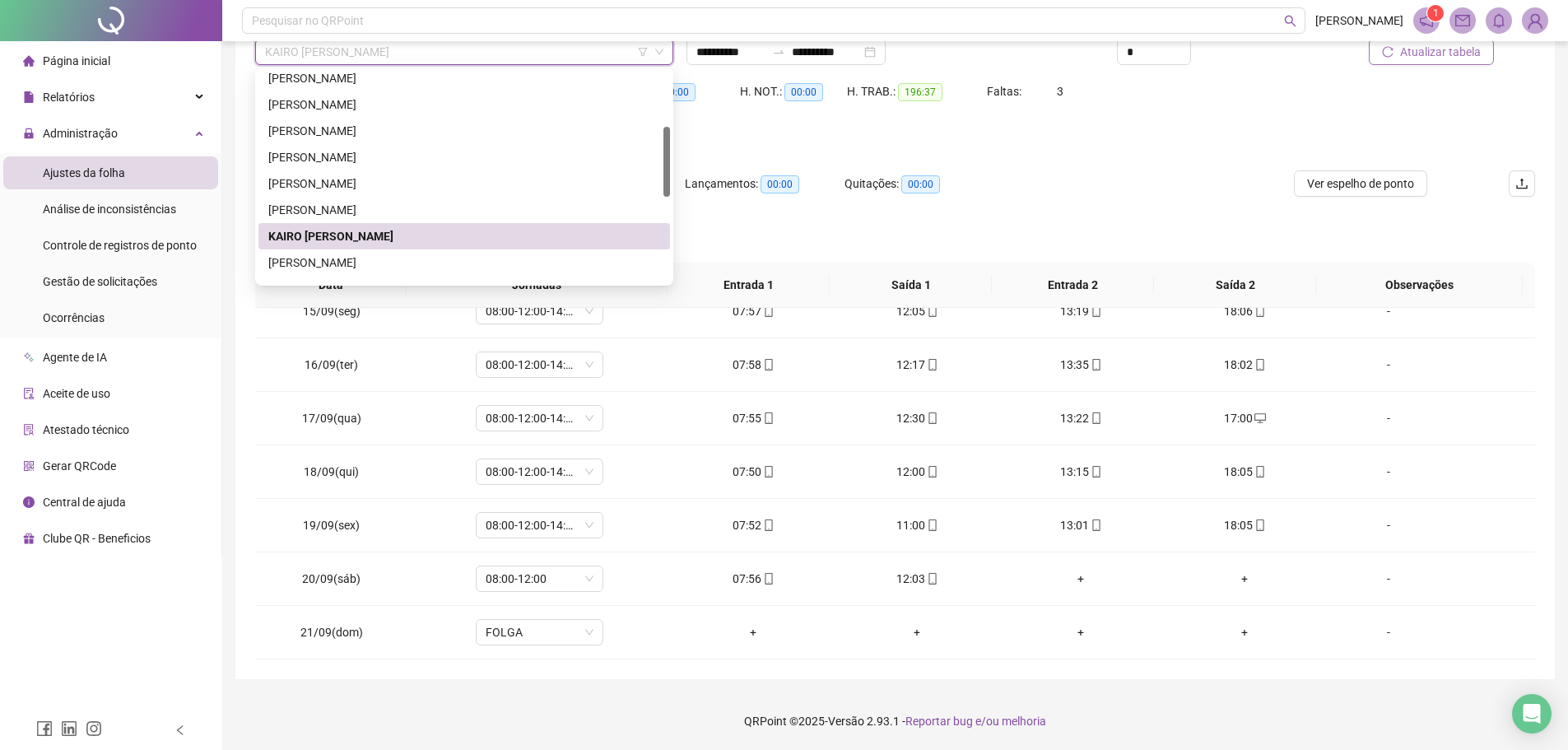
scroll to position [330, 0]
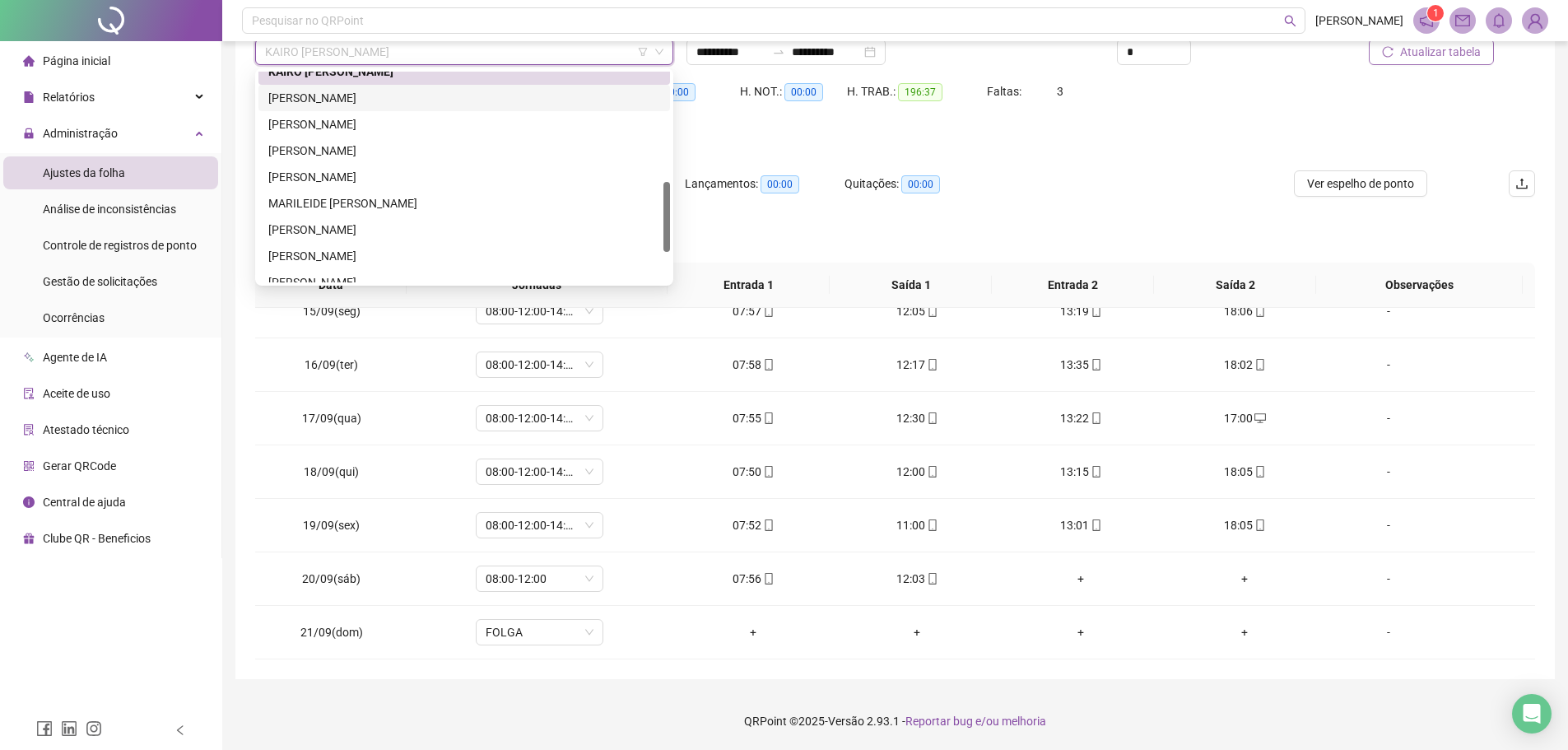
click at [358, 104] on div "[PERSON_NAME]" at bounding box center [465, 98] width 392 height 18
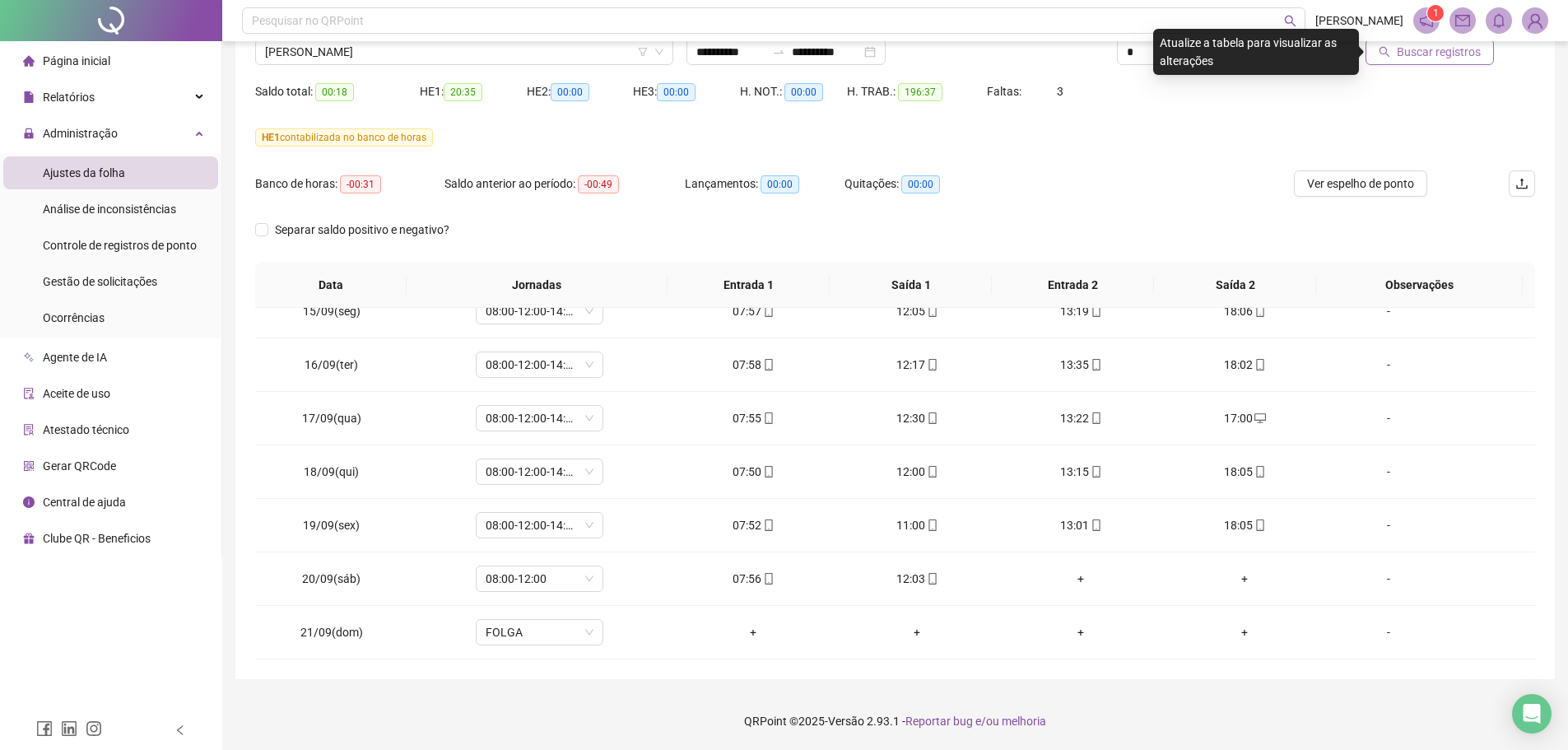
click at [1445, 50] on span "Buscar registros" at bounding box center [1438, 52] width 83 height 18
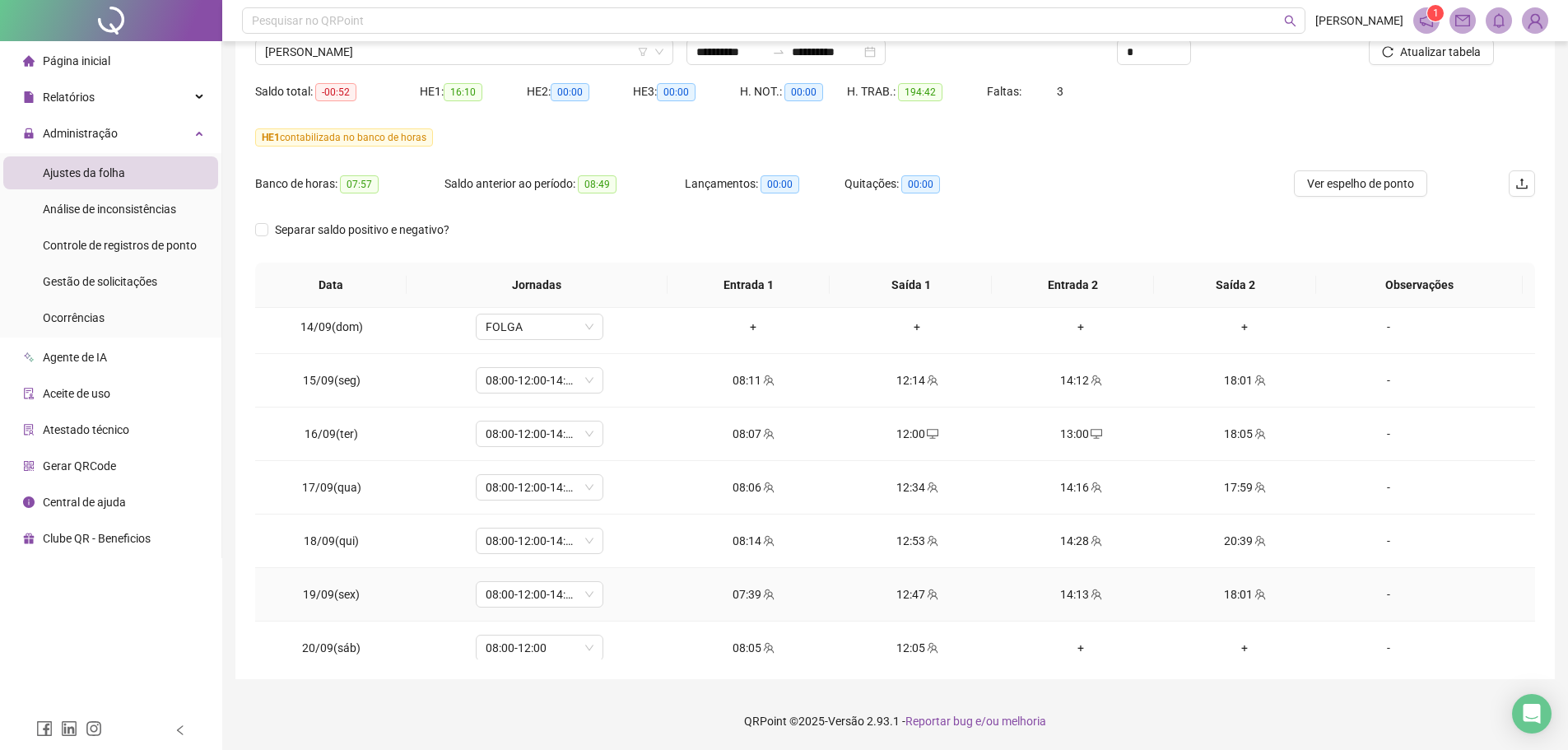
scroll to position [1361, 0]
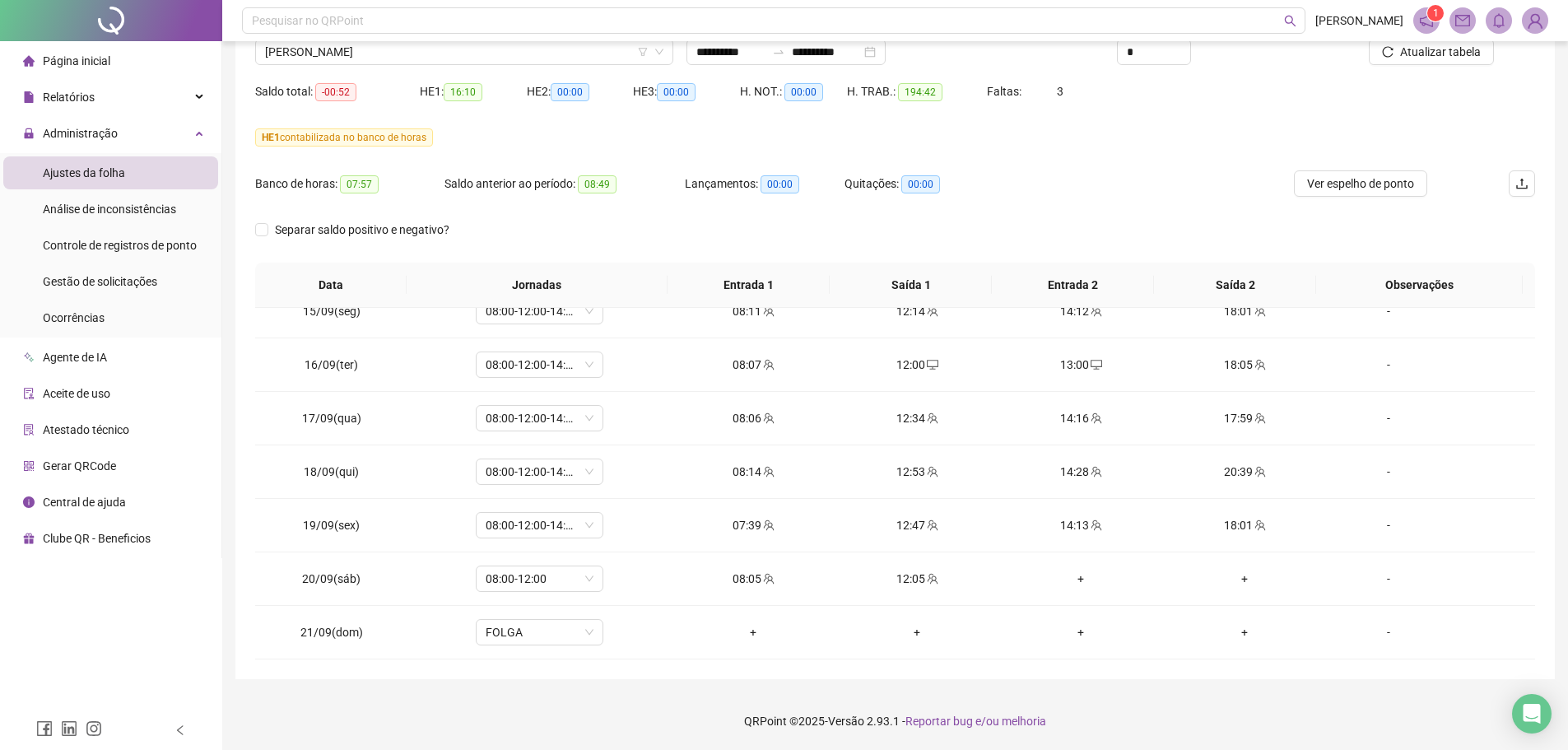
click at [1152, 704] on footer "QRPoint © 2025 - Versão 2.93.1 - Reportar bug e/ou melhoria" at bounding box center [895, 721] width 1346 height 57
click at [517, 56] on span "[PERSON_NAME]" at bounding box center [464, 52] width 398 height 25
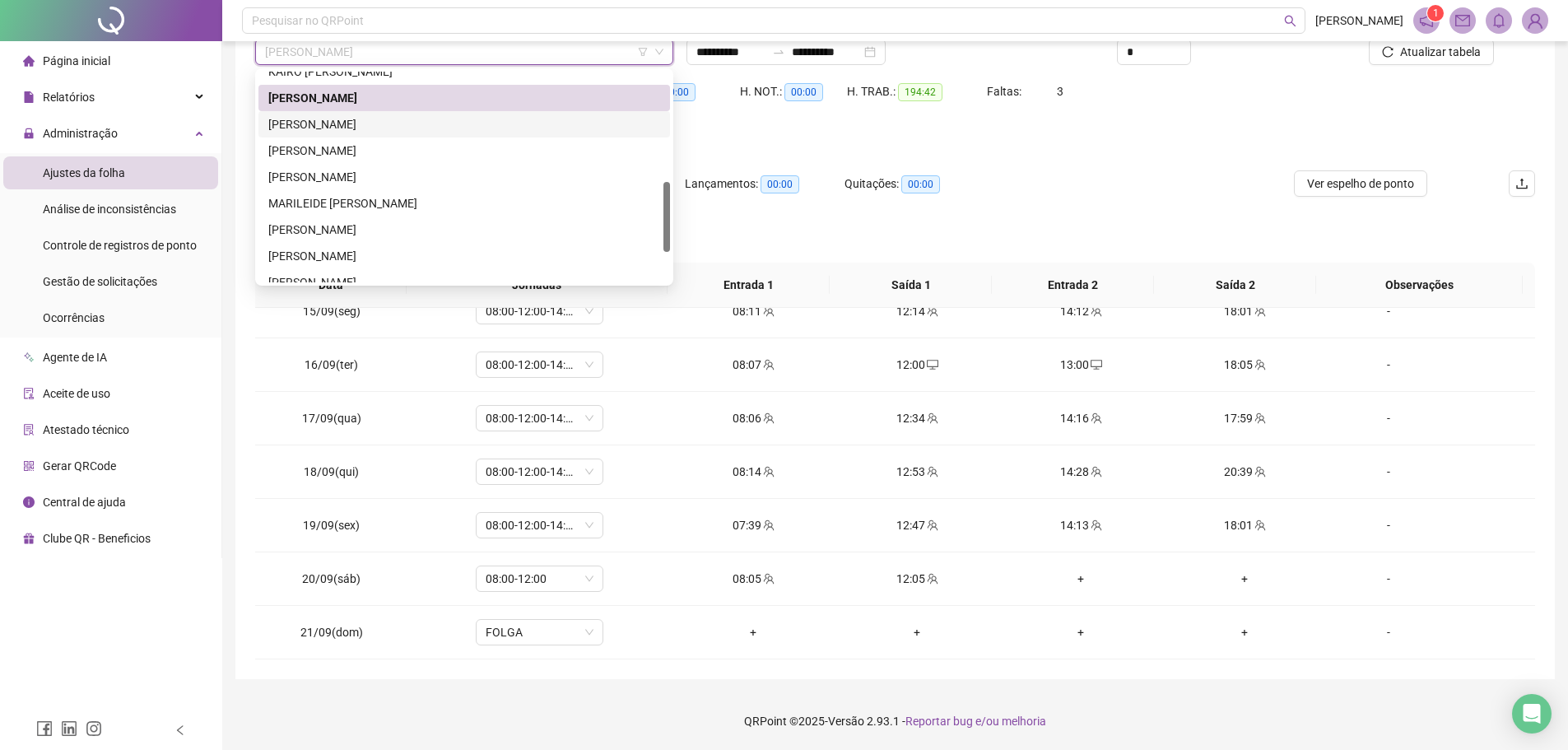
click at [378, 122] on div "[PERSON_NAME]" at bounding box center [465, 124] width 392 height 18
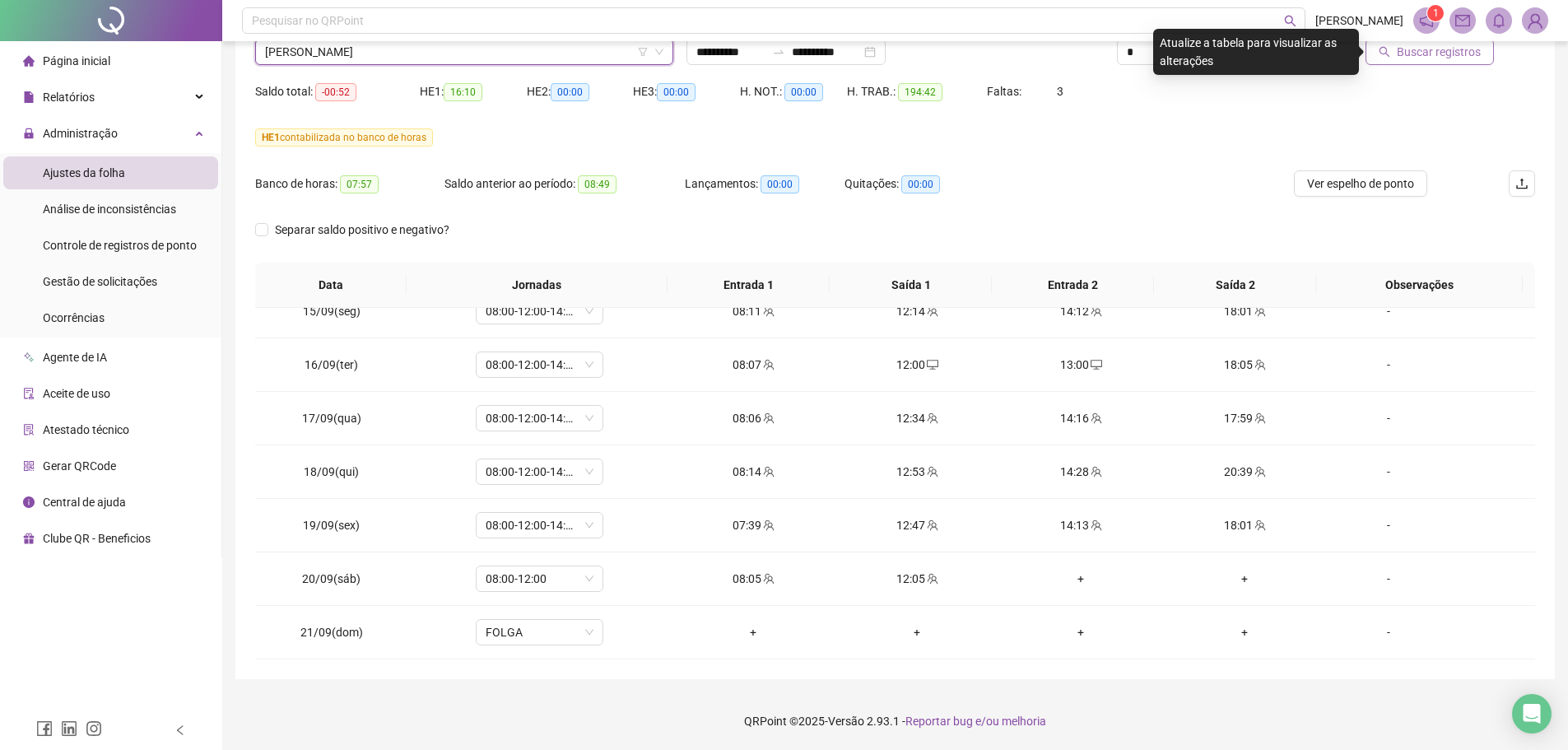
click at [1456, 60] on span "Buscar registros" at bounding box center [1438, 52] width 83 height 18
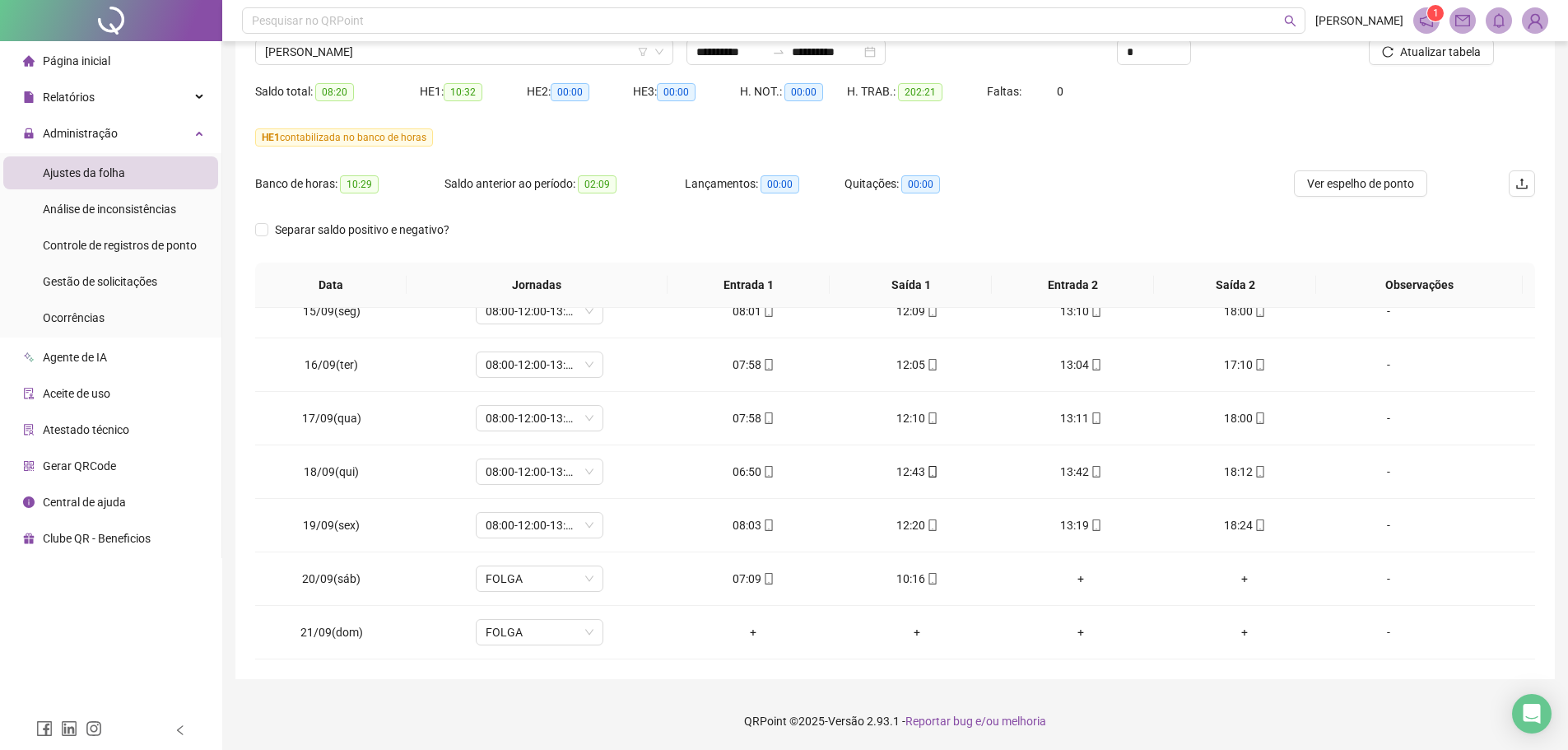
click at [1209, 710] on footer "QRPoint © 2025 - Versão 2.93.1 - Reportar bug e/ou melhoria" at bounding box center [895, 721] width 1346 height 57
click at [452, 64] on div "[PERSON_NAME]" at bounding box center [464, 52] width 418 height 26
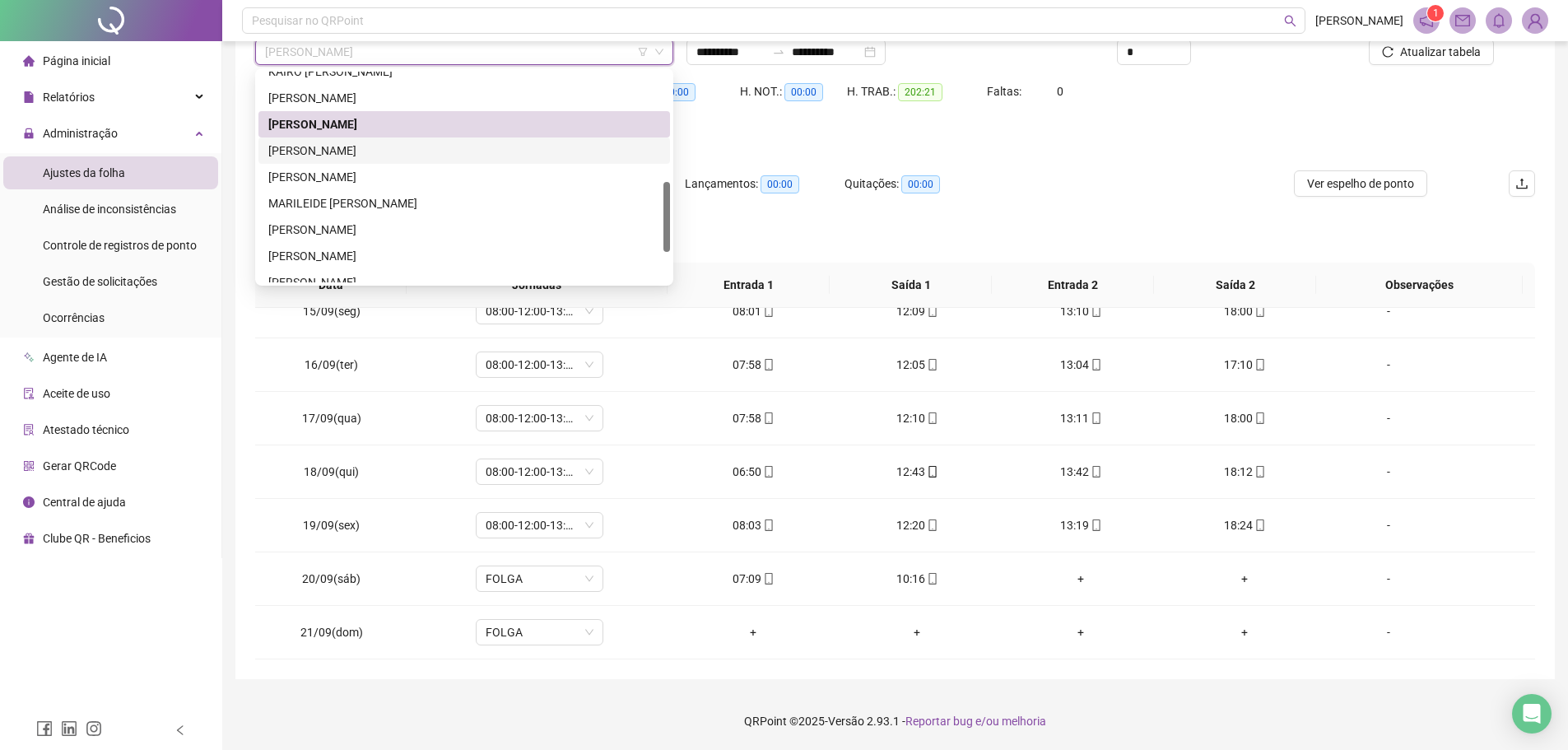
click at [415, 150] on div "[PERSON_NAME]" at bounding box center [465, 151] width 392 height 18
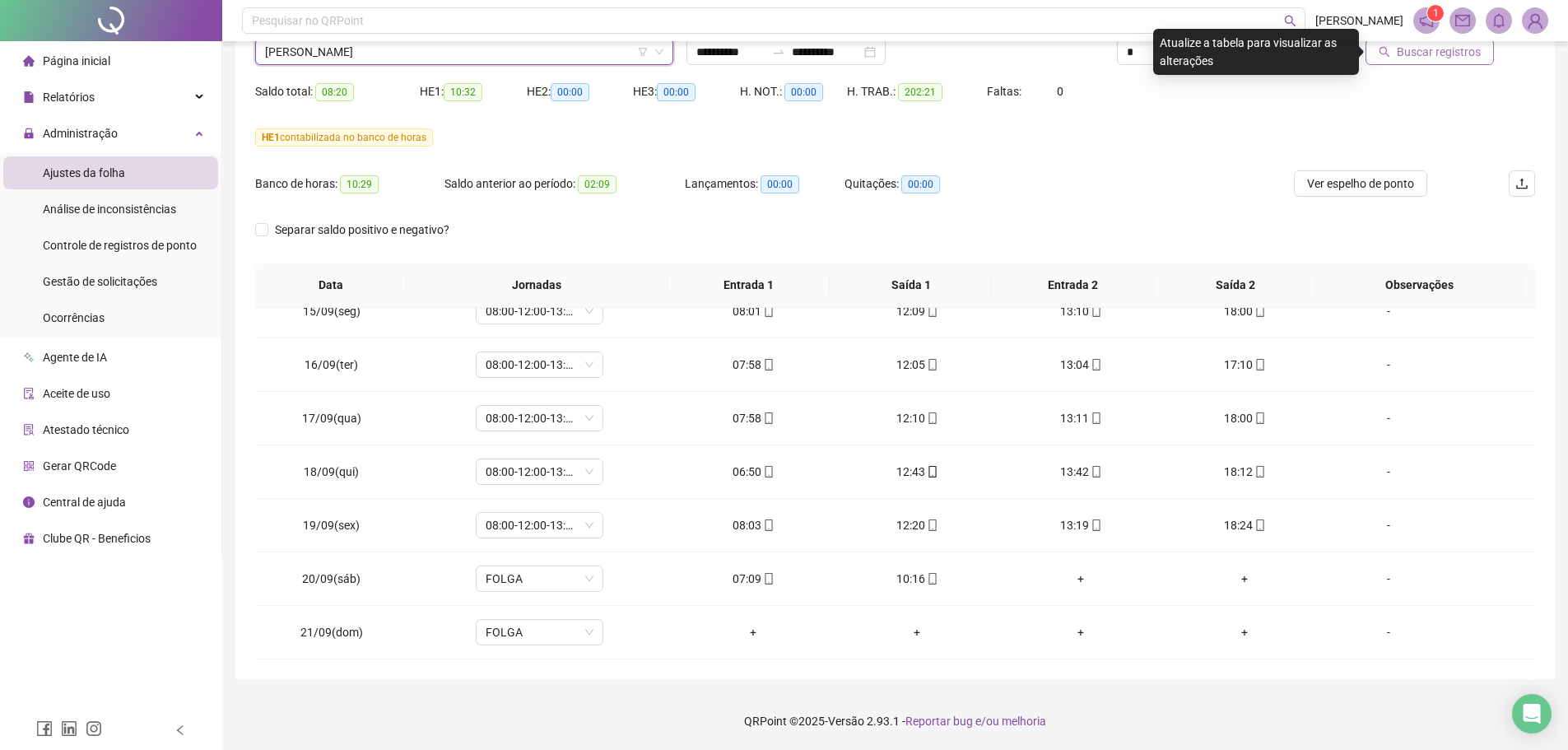
click at [1427, 60] on span "Buscar registros" at bounding box center [1438, 52] width 83 height 18
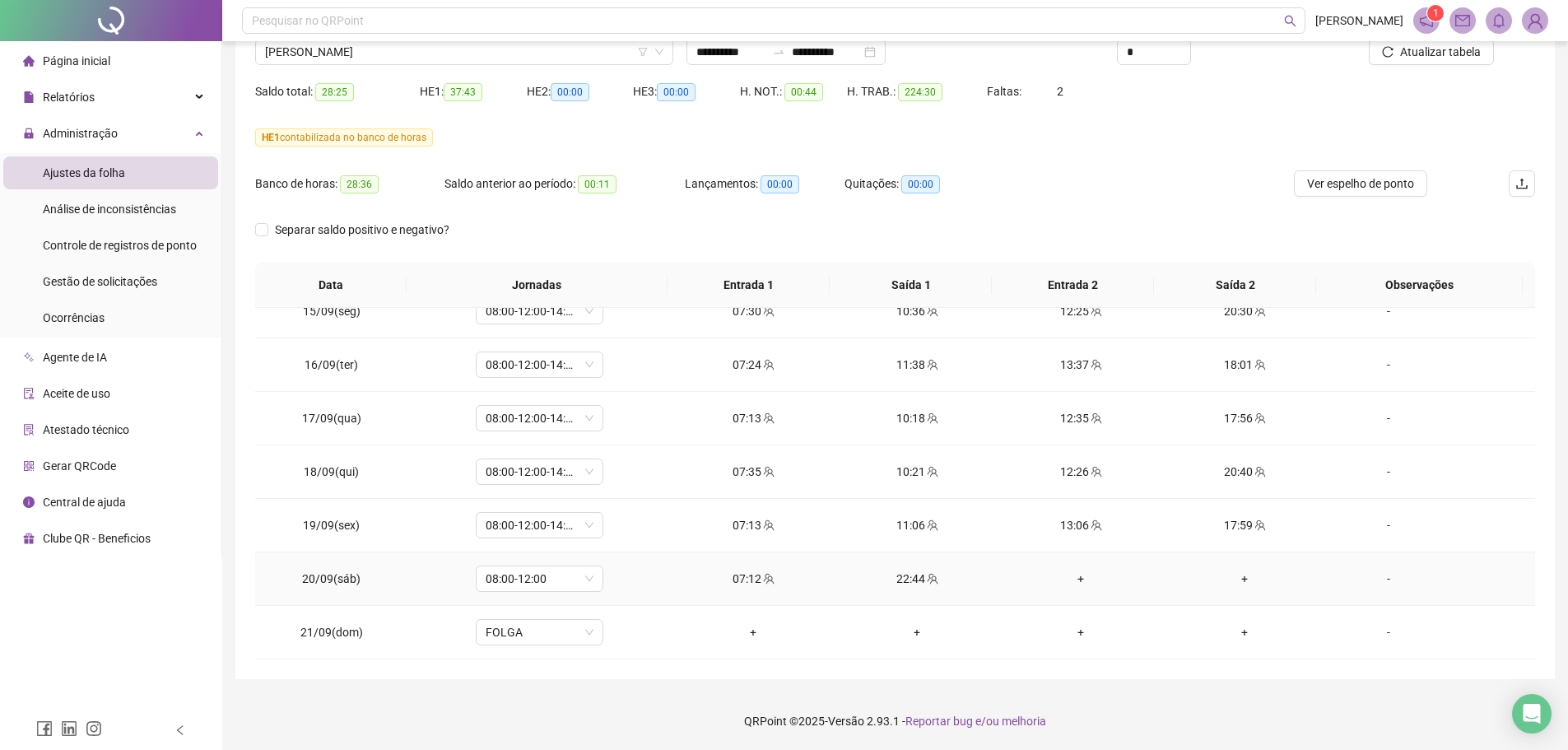
click at [1065, 573] on div "+" at bounding box center [1080, 579] width 137 height 18
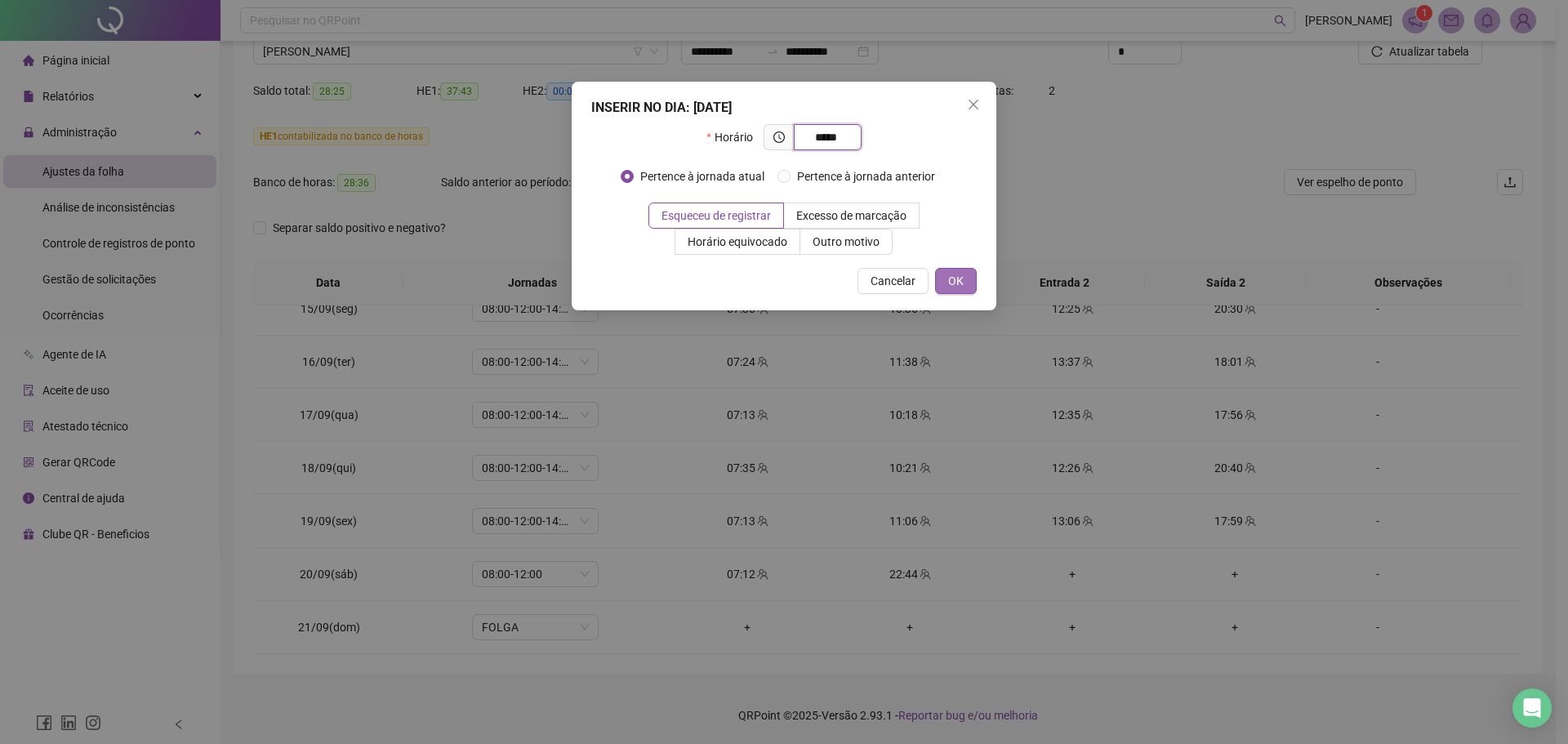
type input "*****"
click at [951, 273] on span "OK" at bounding box center [956, 281] width 15 height 18
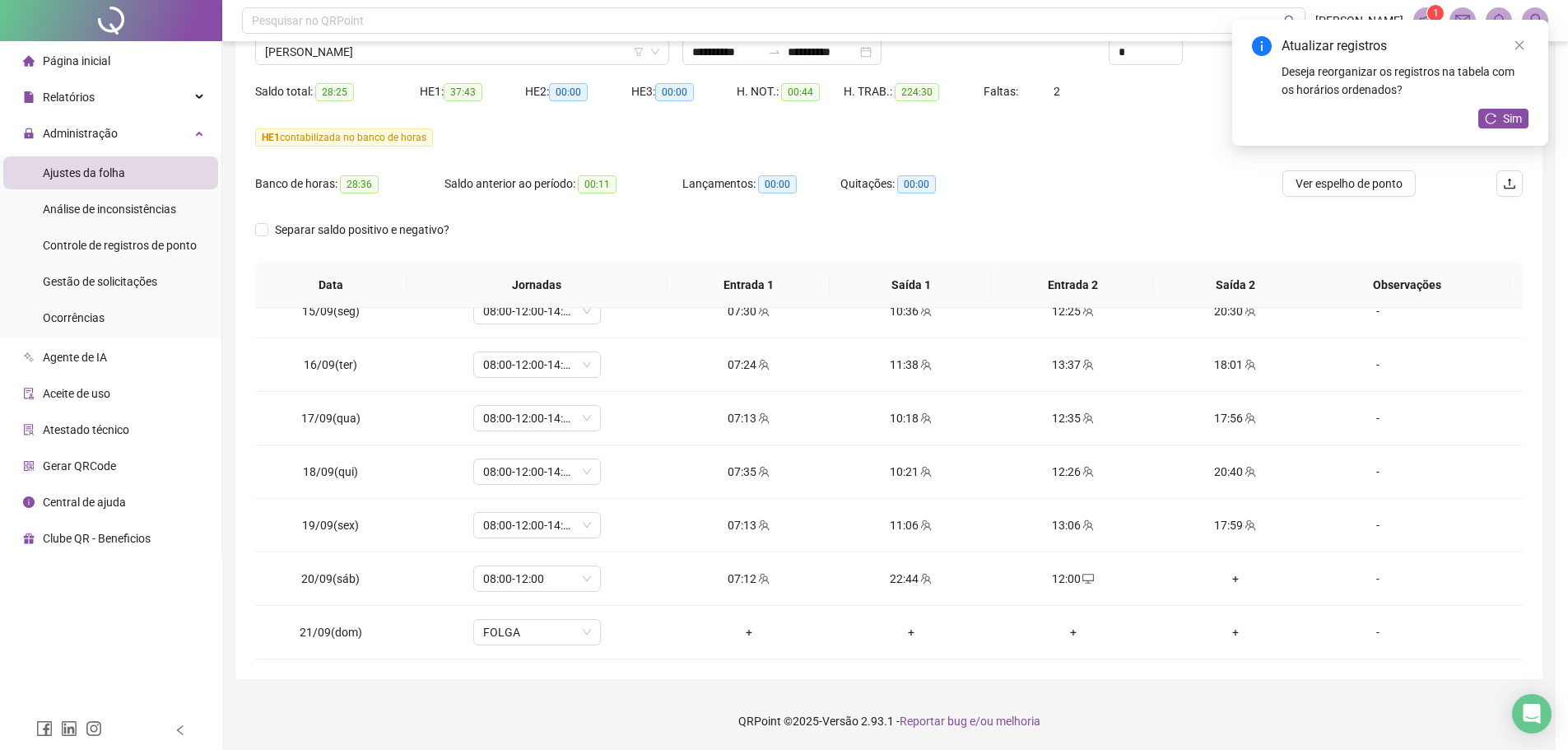
click at [1230, 579] on div "+" at bounding box center [1235, 579] width 136 height 18
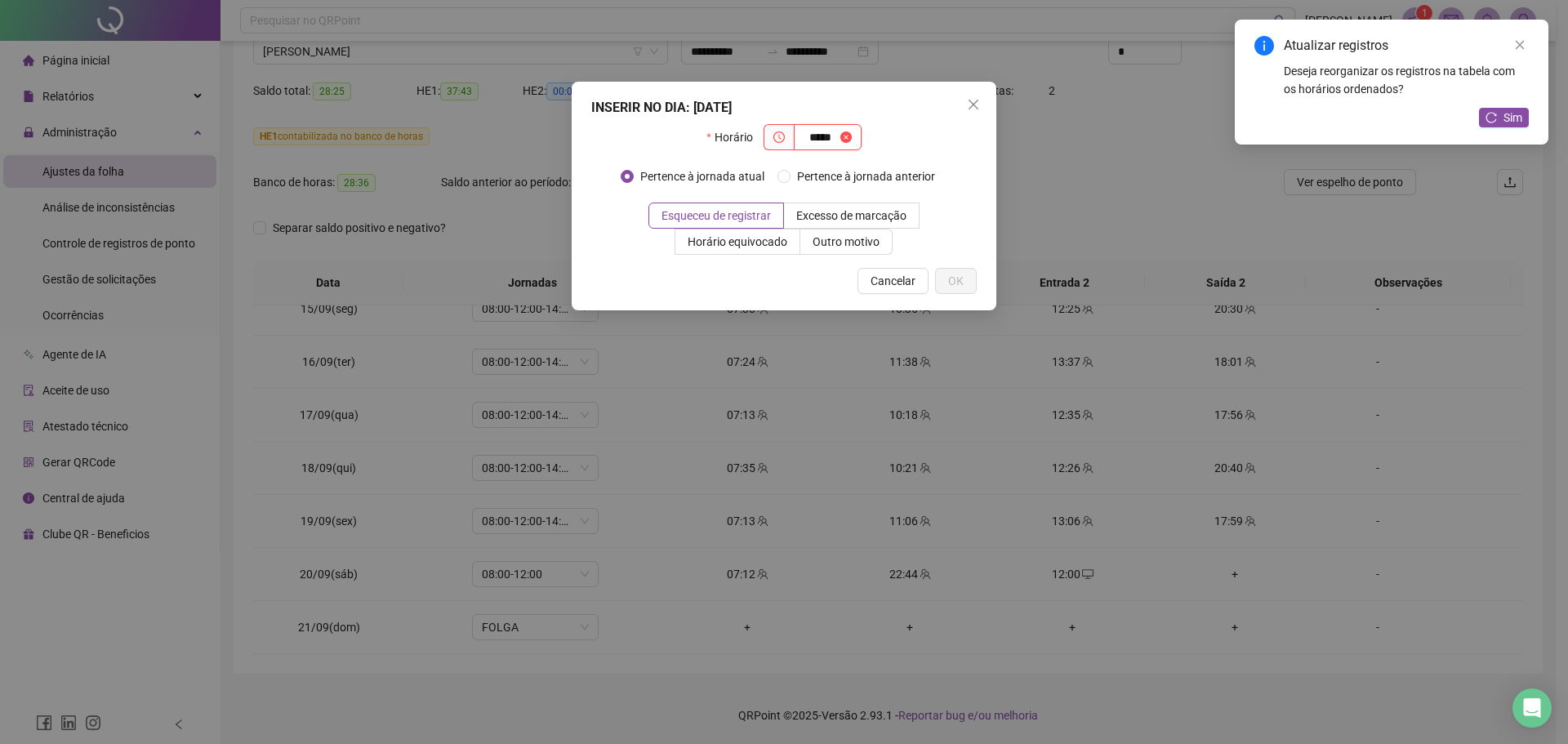
type input "*****"
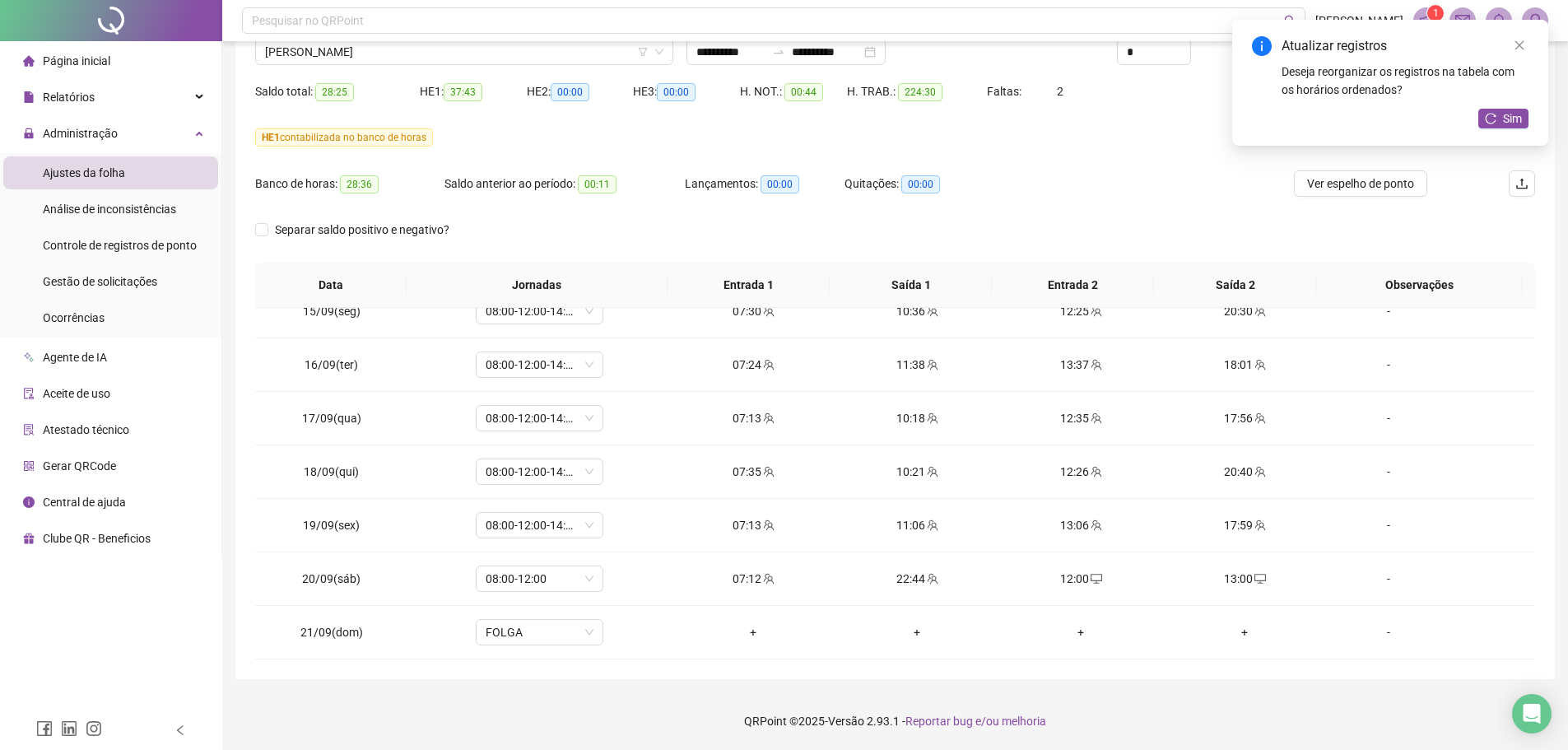
click at [1515, 129] on div "Atualizar registros Deseja reorganizar os registros na tabela com os horários o…" at bounding box center [1390, 83] width 316 height 126
click at [1515, 128] on div "Atualizar registros Deseja reorganizar os registros na tabela com os horários o…" at bounding box center [1390, 83] width 316 height 126
click at [1515, 118] on span "Sim" at bounding box center [1512, 119] width 19 height 18
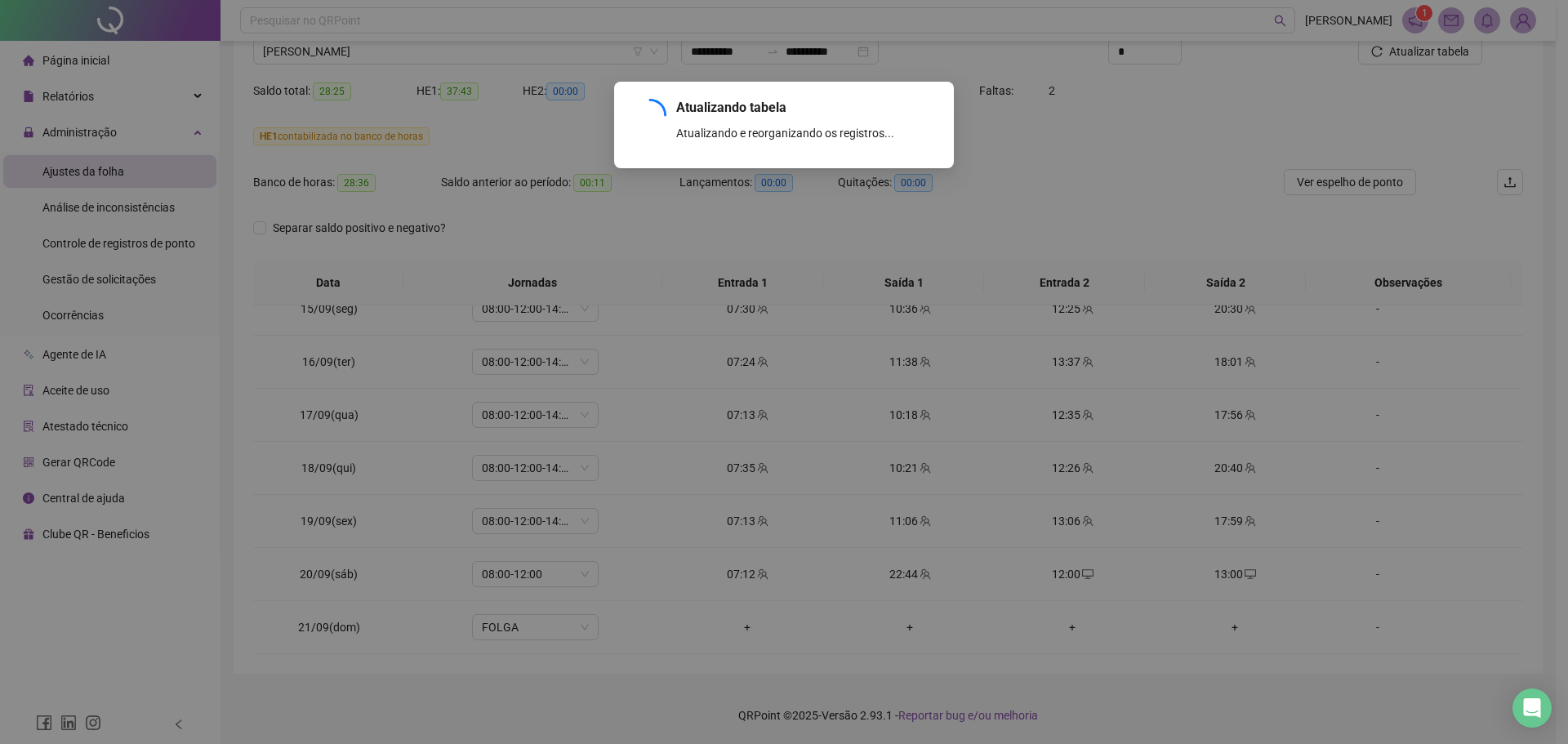
click at [1074, 179] on div "Atualizando tabela Atualizando e reorganizando os registros... OK" at bounding box center [784, 372] width 1568 height 744
click at [1180, 721] on div "Atualizando tabela Atualizando e reorganizando os registros... OK" at bounding box center [784, 372] width 1568 height 744
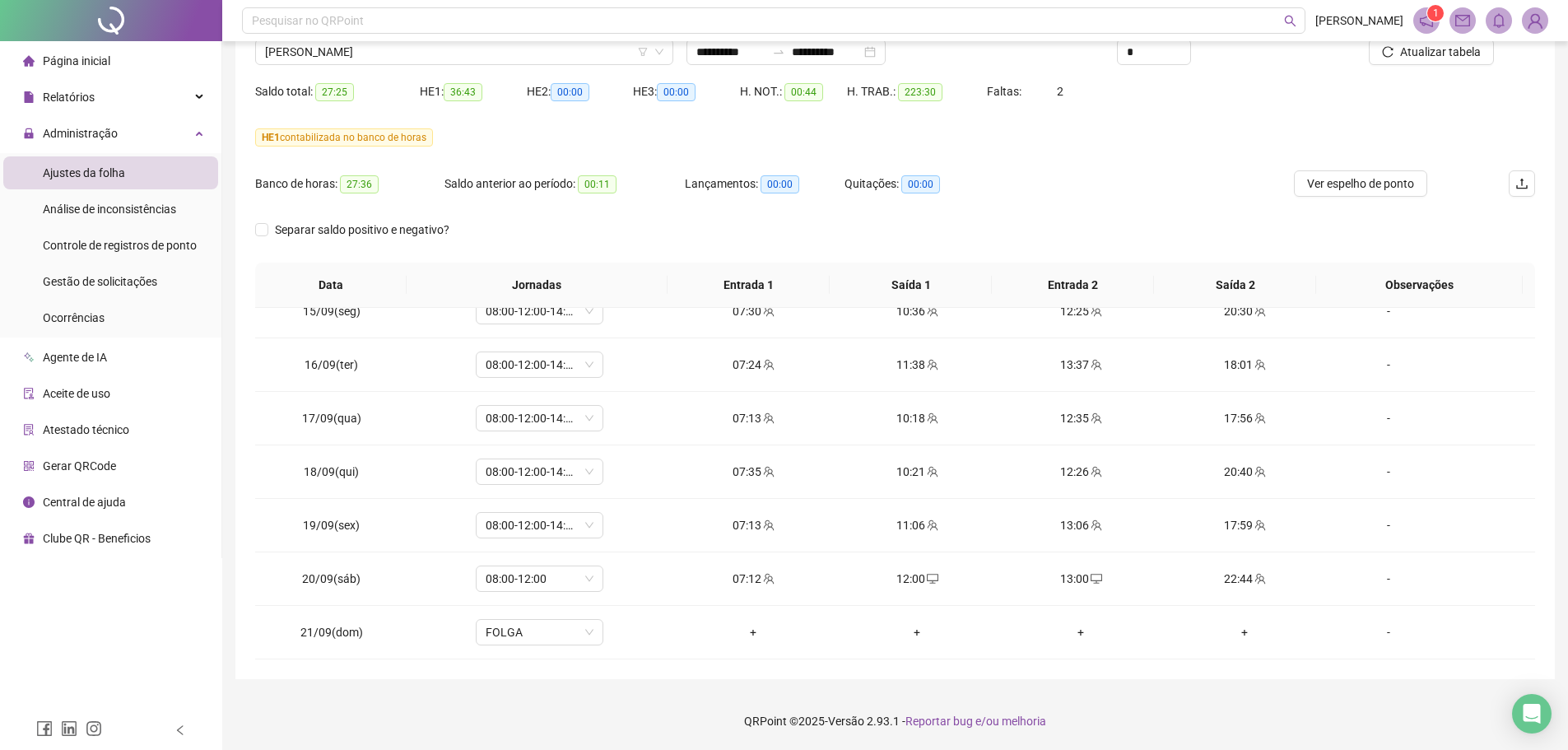
click at [1095, 165] on div "HE 1 contabilizada no banco de horas" at bounding box center [895, 147] width 1279 height 46
click at [435, 50] on span "[PERSON_NAME]" at bounding box center [464, 52] width 398 height 25
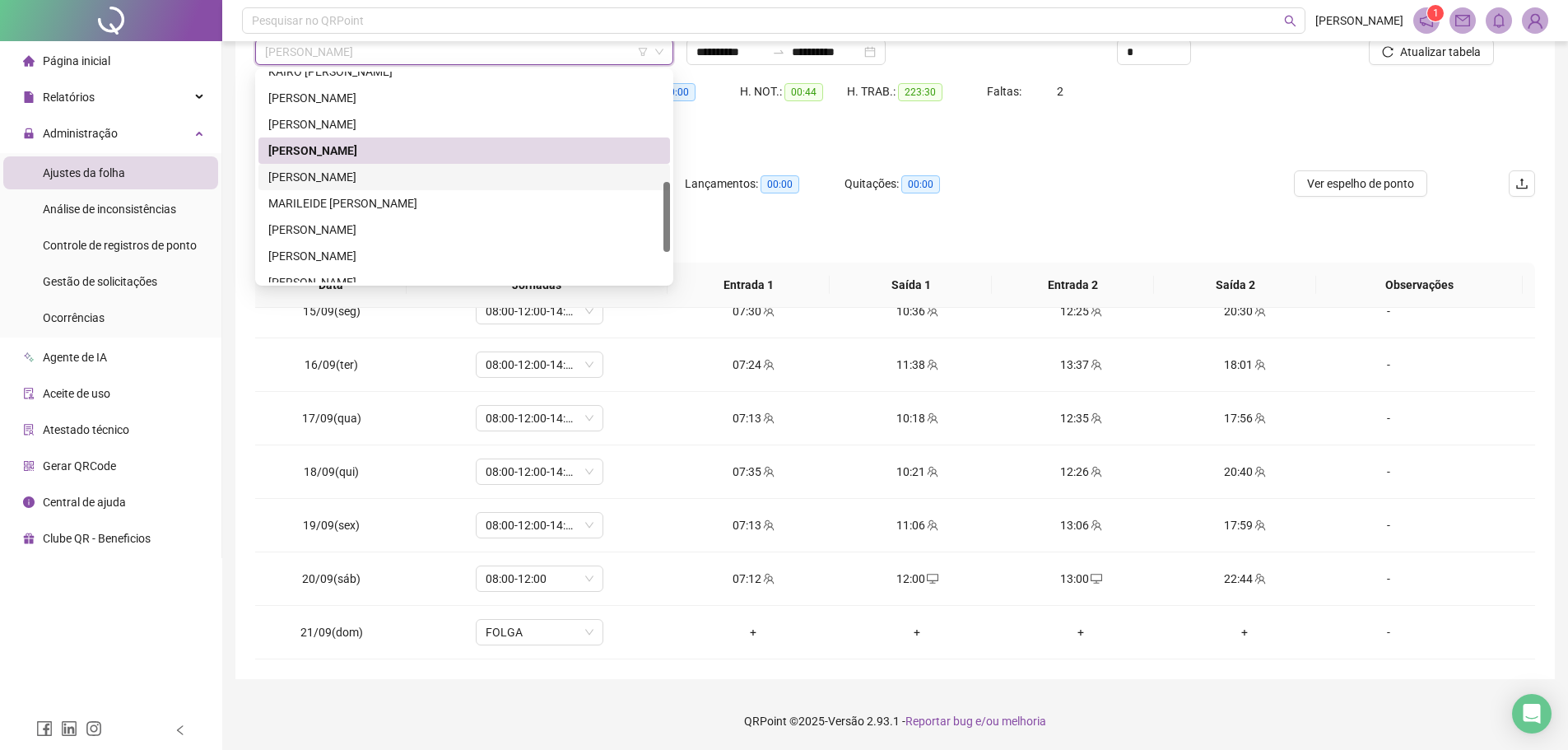
click at [384, 173] on div "[PERSON_NAME]" at bounding box center [465, 177] width 392 height 18
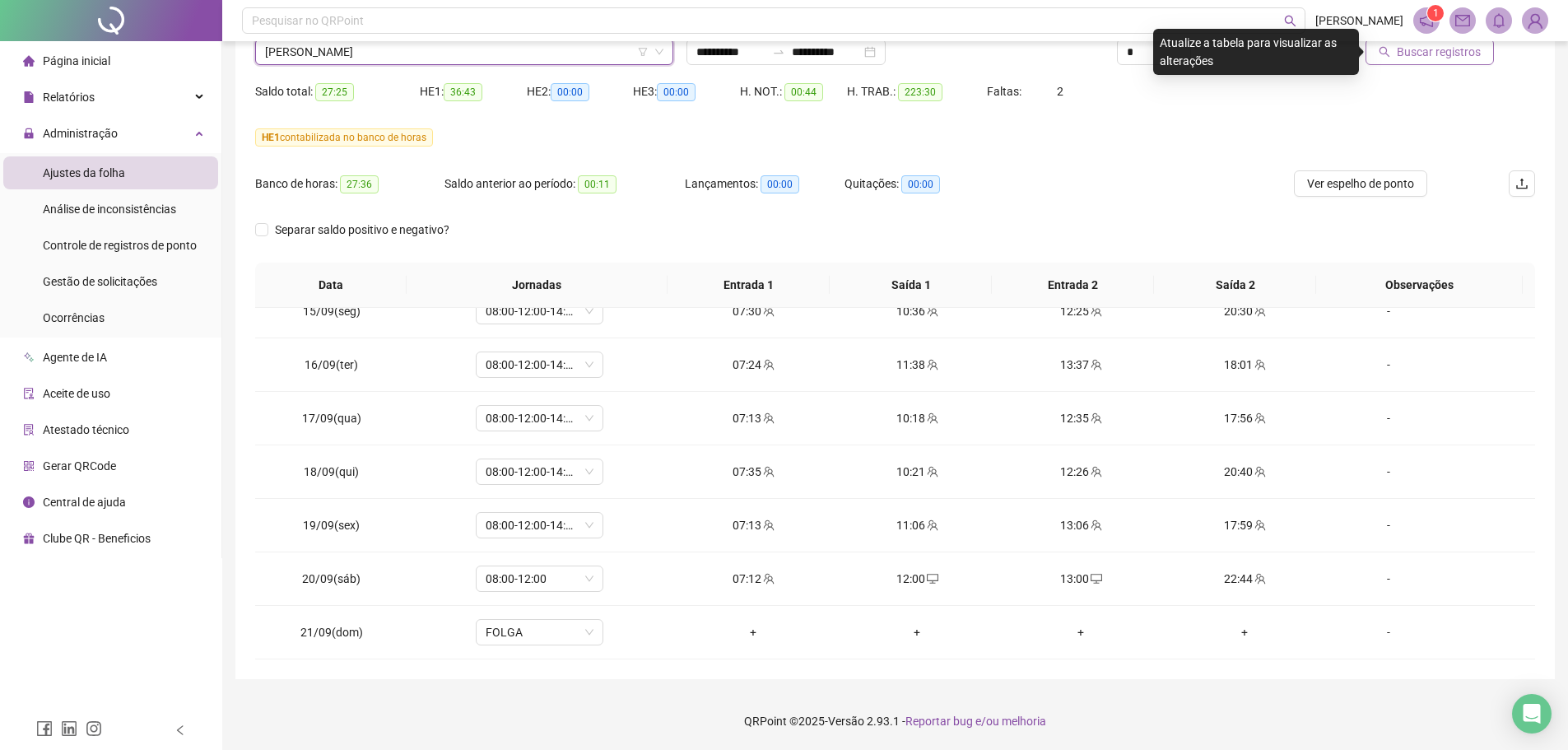
click at [1430, 50] on span "Buscar registros" at bounding box center [1438, 52] width 83 height 18
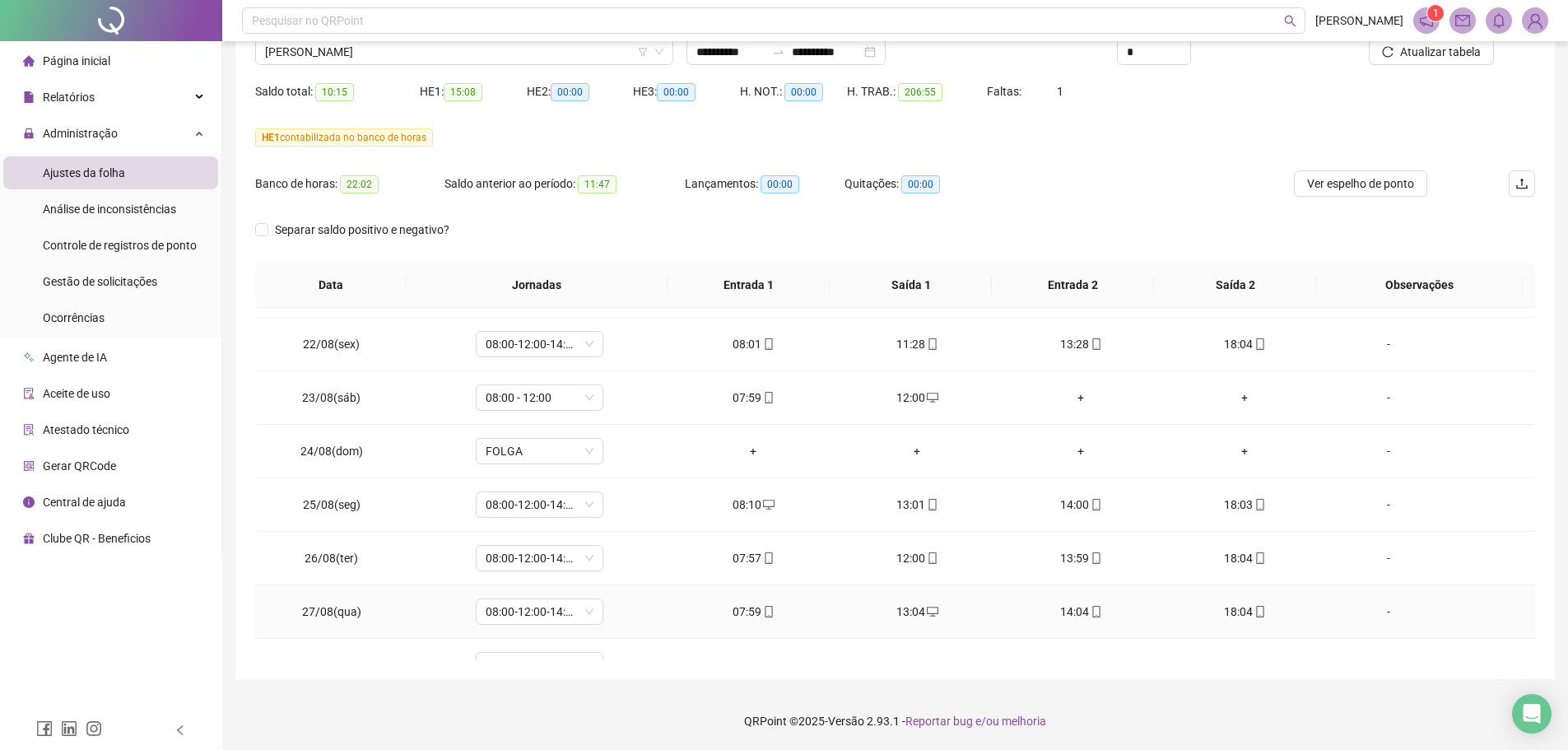
scroll to position [0, 0]
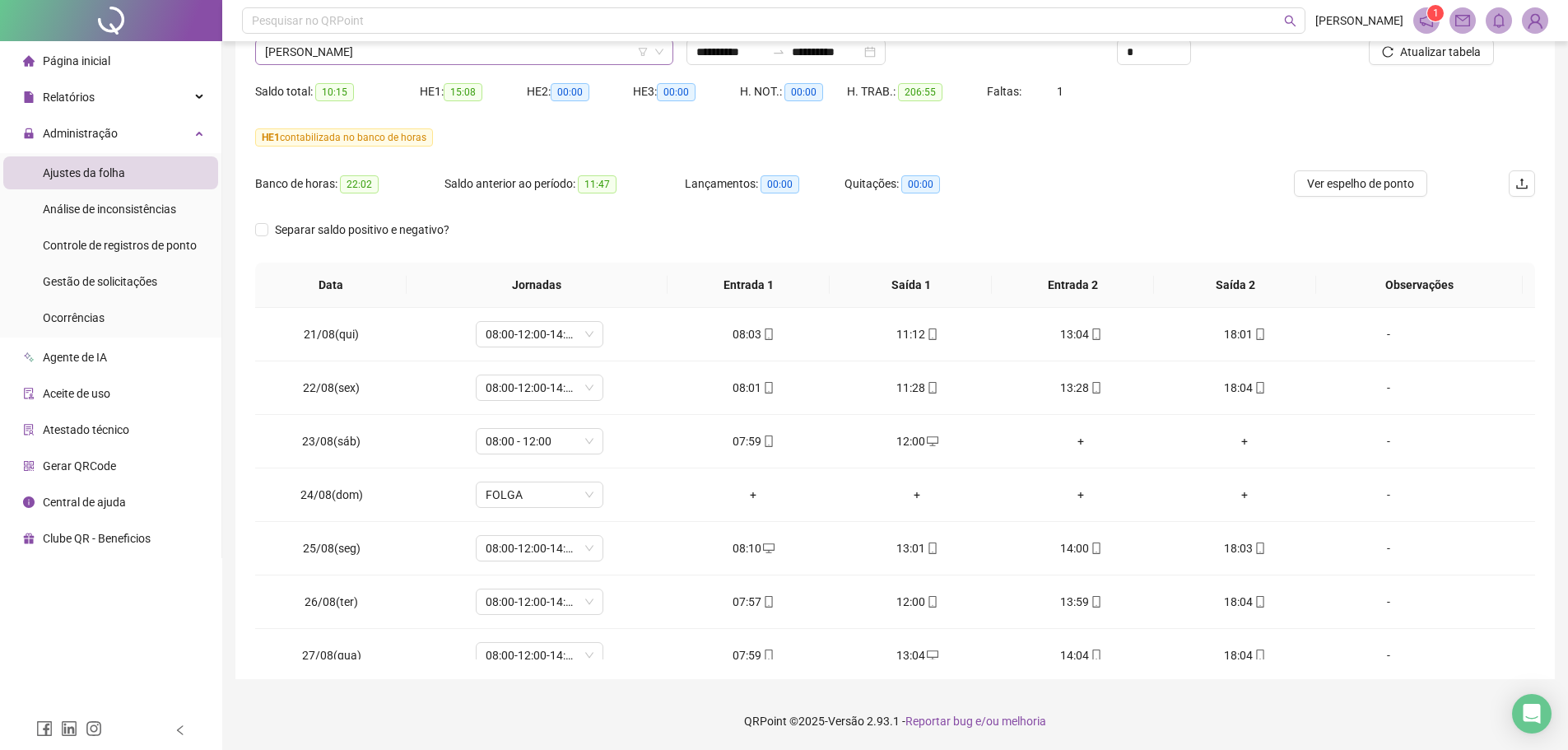
click at [437, 50] on span "[PERSON_NAME]" at bounding box center [464, 52] width 398 height 25
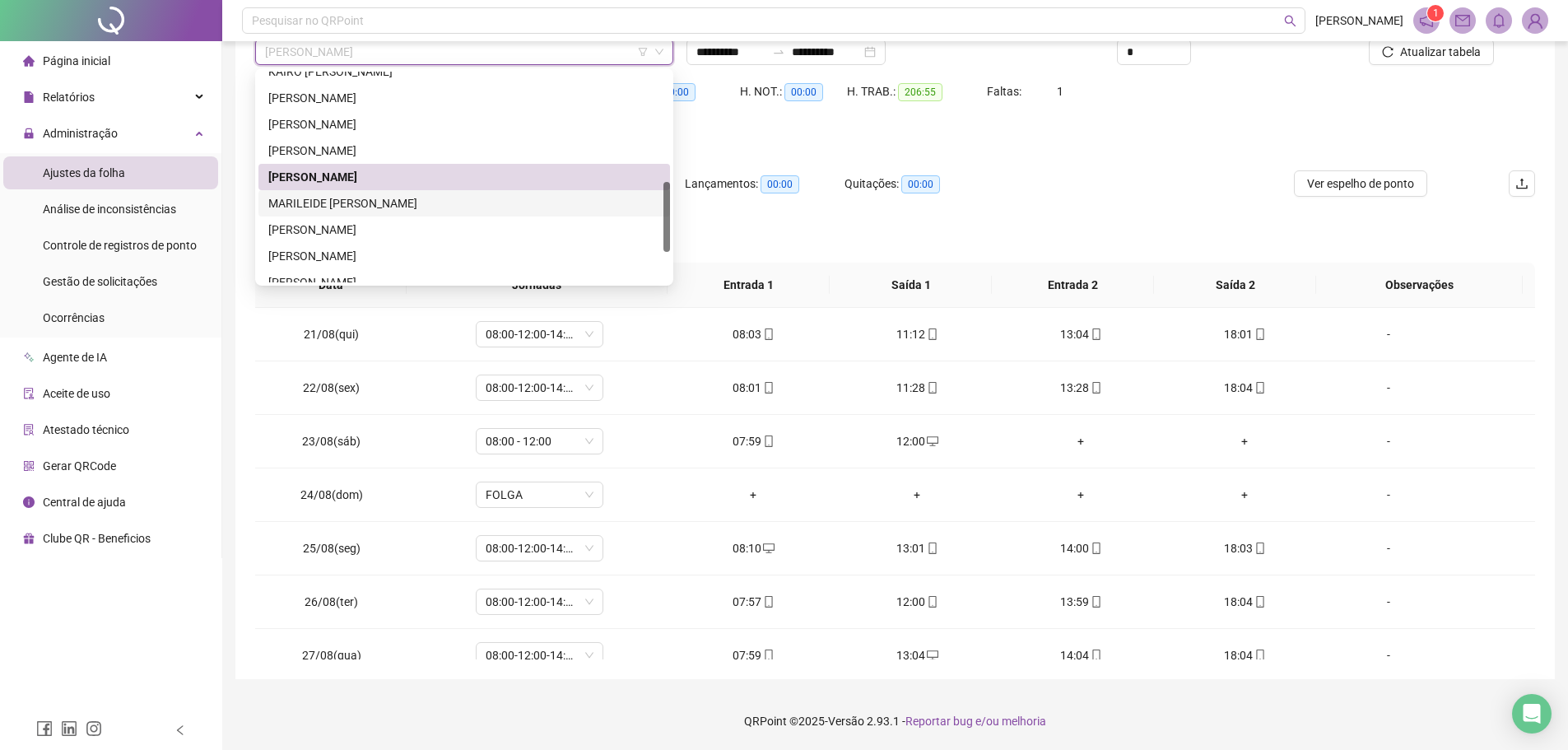
click at [366, 208] on div "MARILEIDE [PERSON_NAME]" at bounding box center [465, 203] width 392 height 18
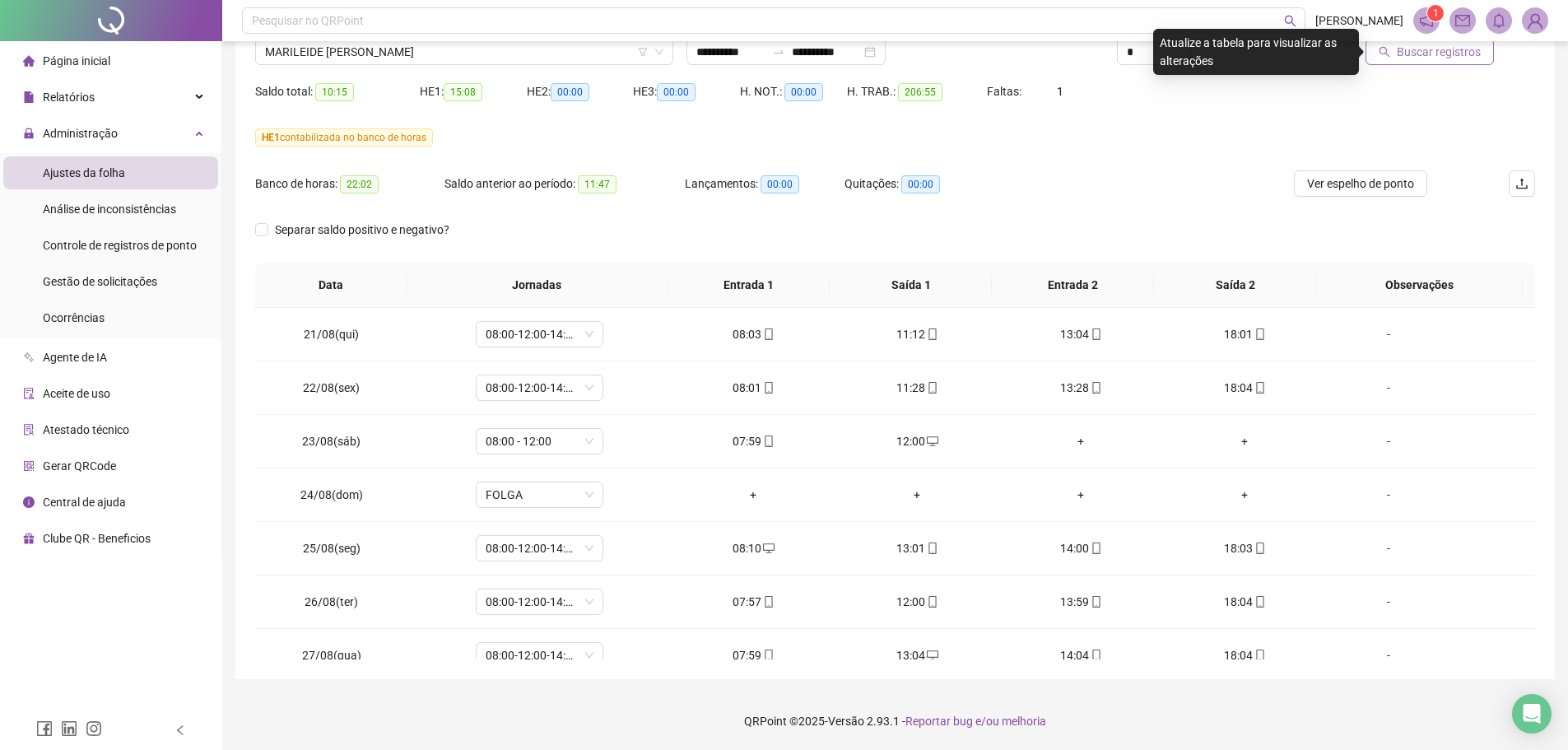
click at [1429, 53] on span "Buscar registros" at bounding box center [1438, 52] width 83 height 18
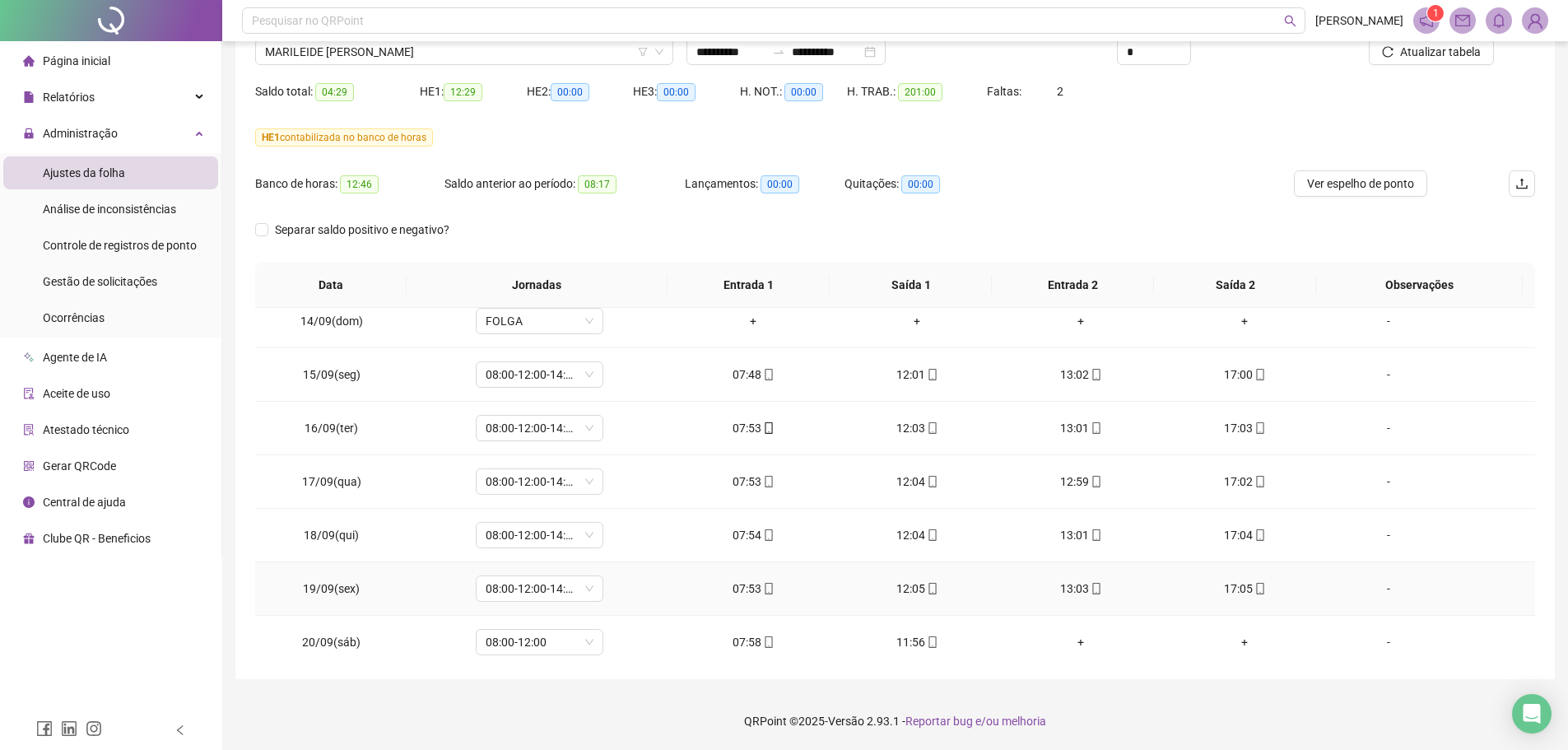
scroll to position [1361, 0]
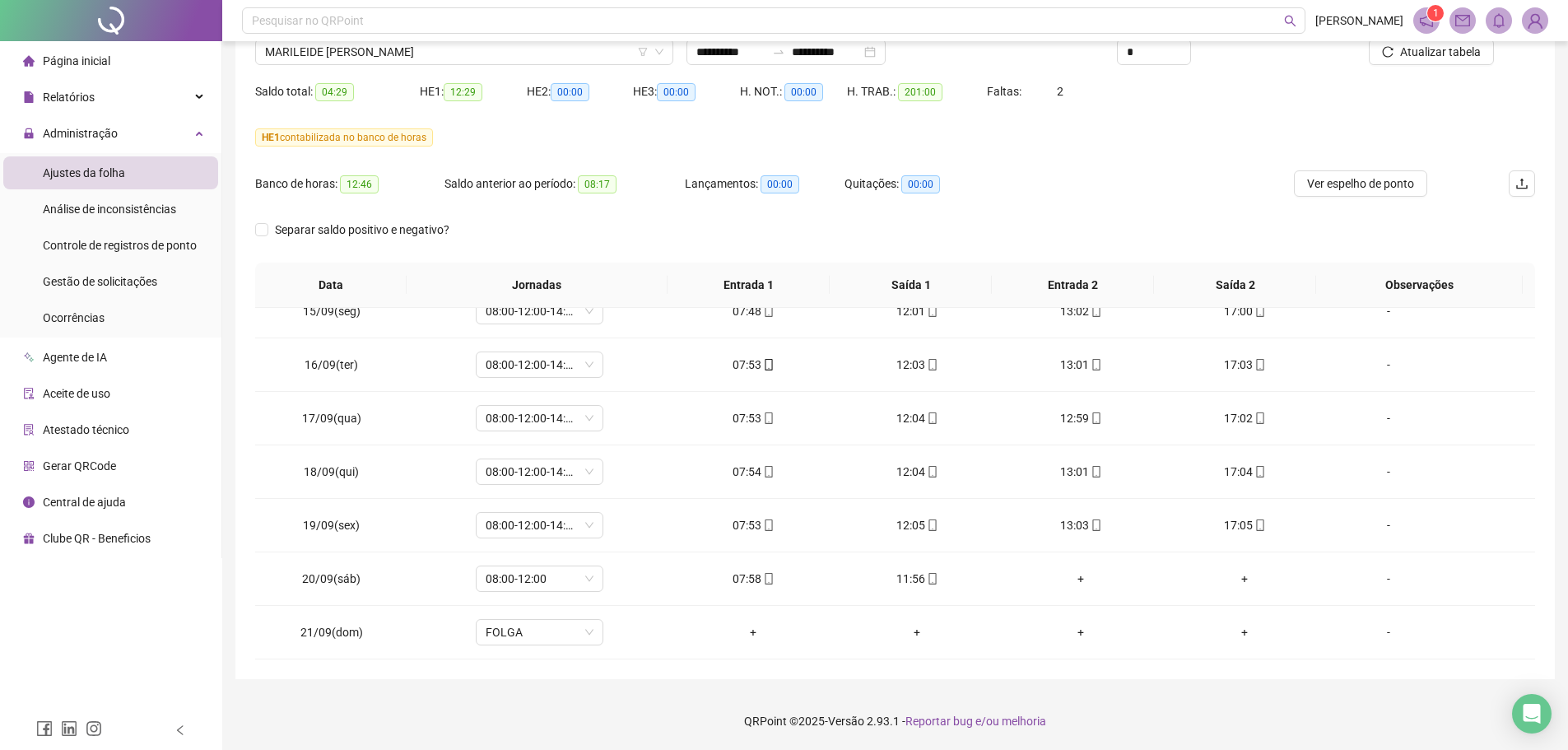
click at [1171, 749] on footer "QRPoint © 2025 - Versão 2.93.1 - Reportar bug e/ou melhoria" at bounding box center [895, 721] width 1346 height 57
click at [367, 56] on span "MARILEIDE [PERSON_NAME]" at bounding box center [464, 52] width 398 height 25
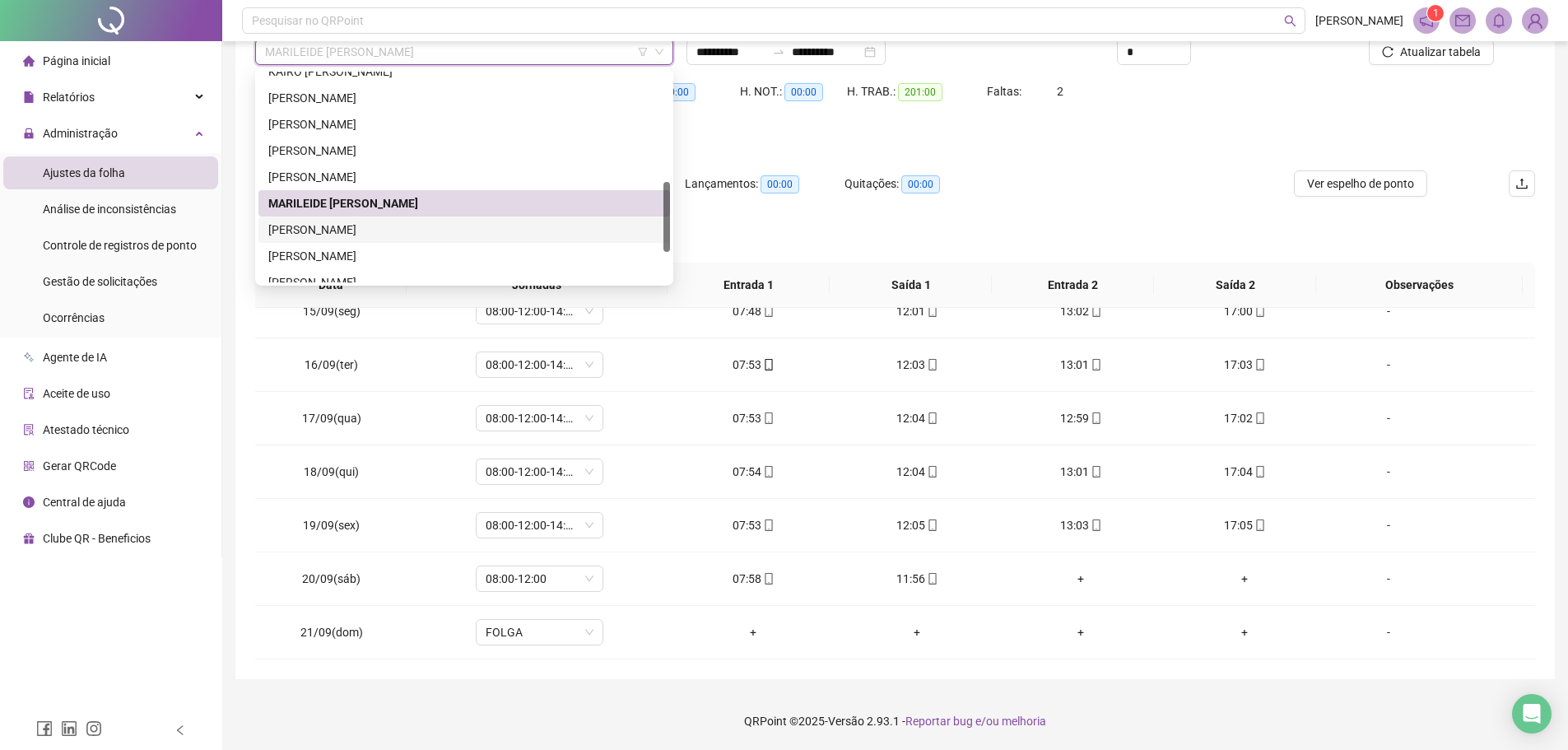
click at [342, 233] on div "[PERSON_NAME]" at bounding box center [465, 230] width 392 height 18
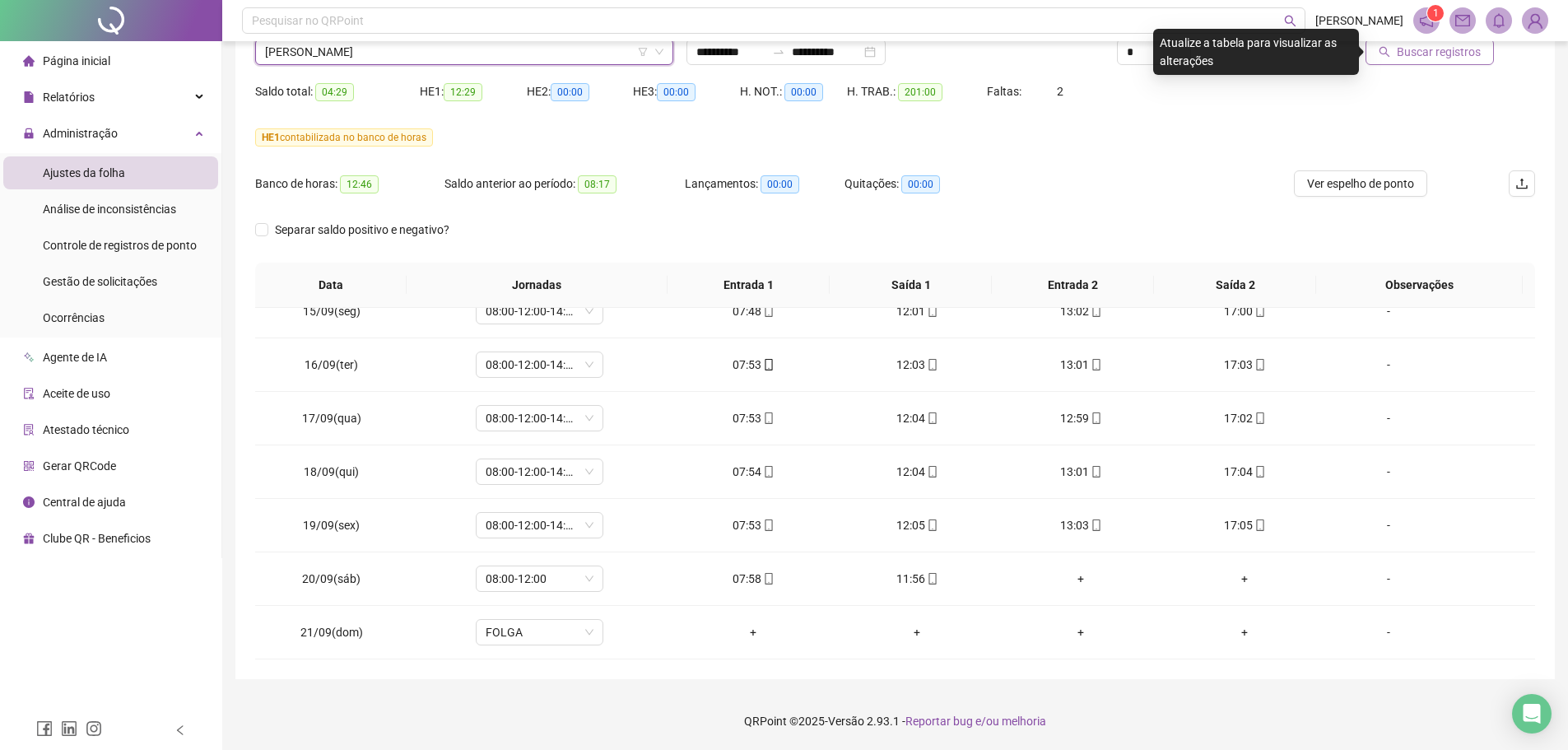
click at [1446, 58] on span "Buscar registros" at bounding box center [1438, 52] width 83 height 18
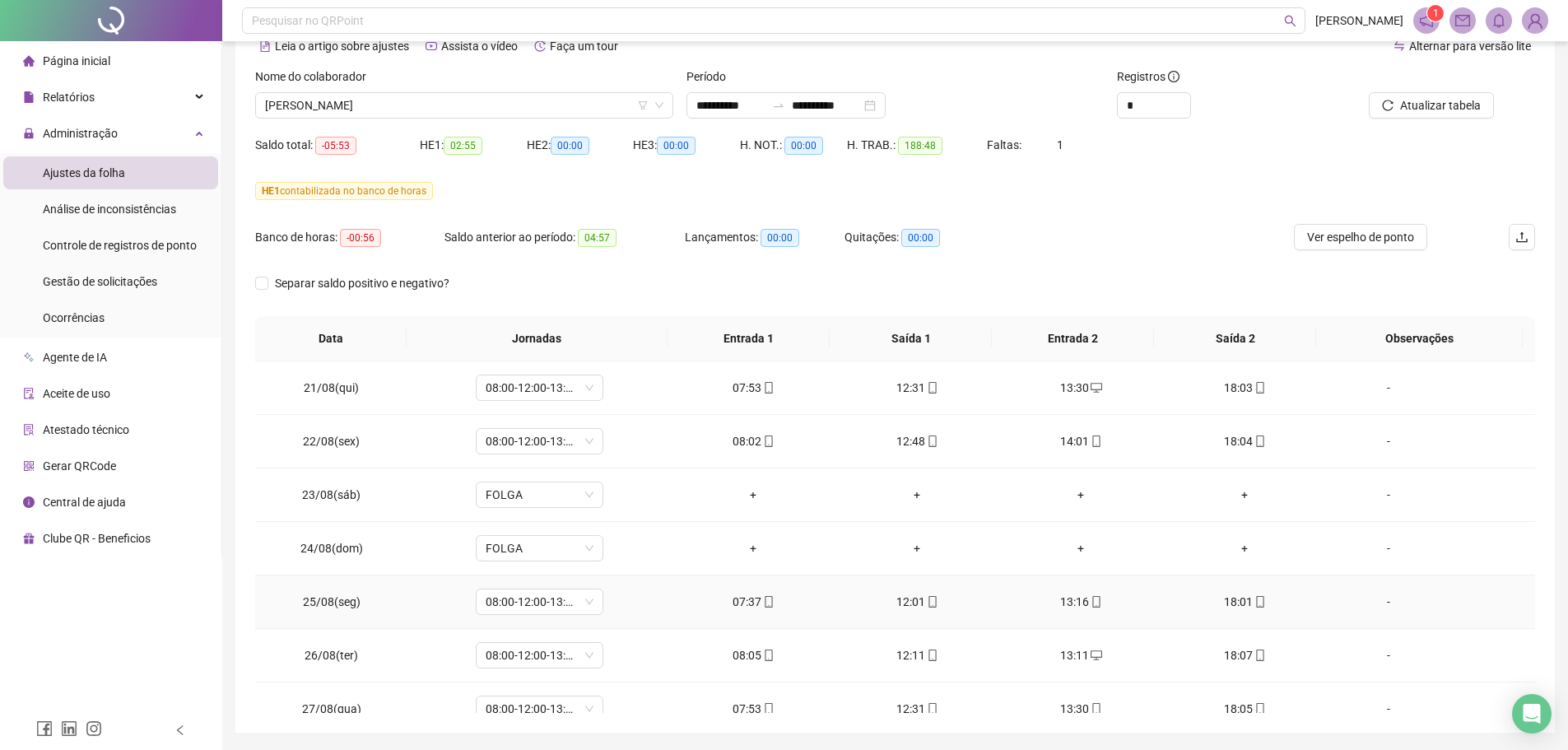
scroll to position [55, 0]
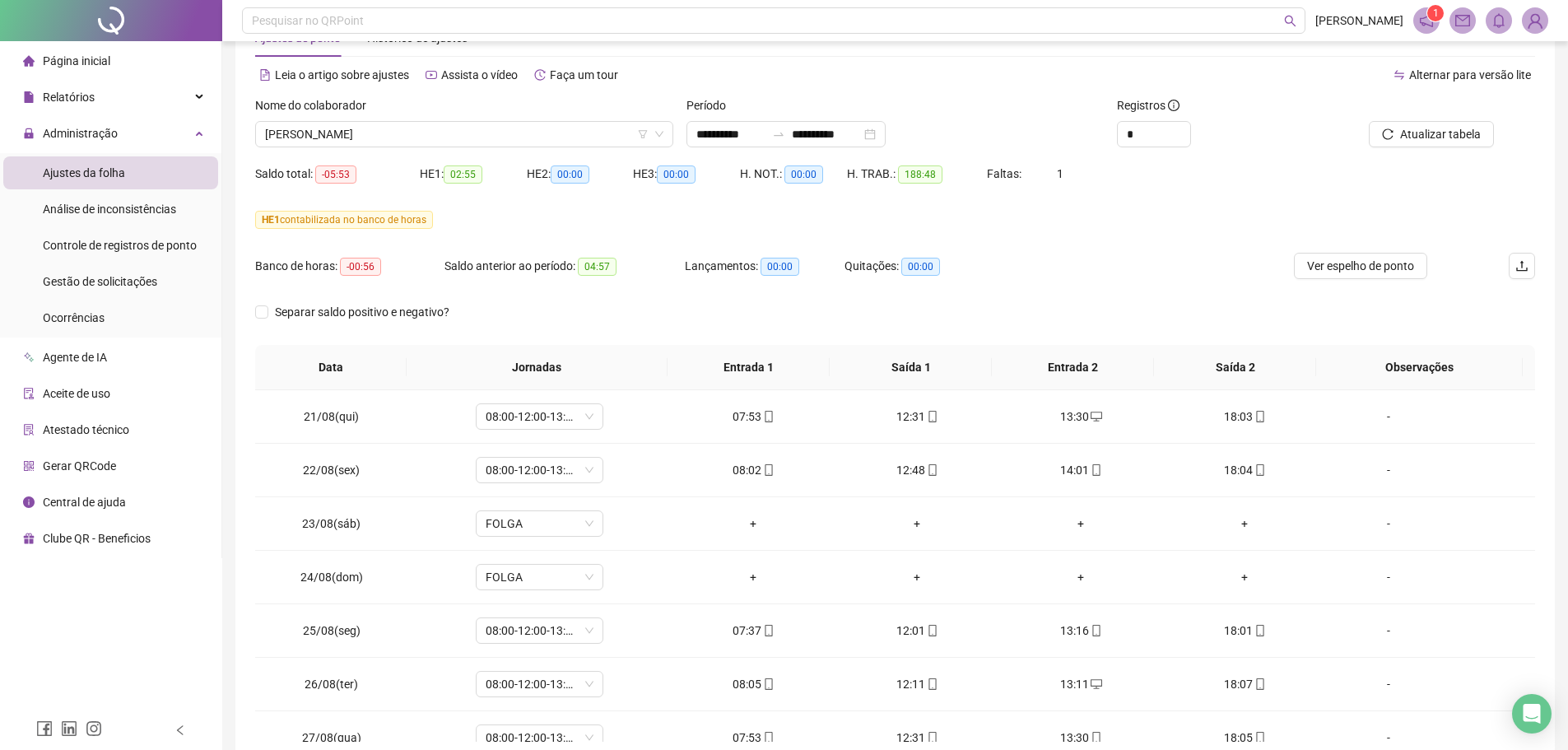
drag, startPoint x: 482, startPoint y: 123, endPoint x: 471, endPoint y: 151, distance: 30.1
click at [482, 123] on span "[PERSON_NAME]" at bounding box center [464, 133] width 398 height 25
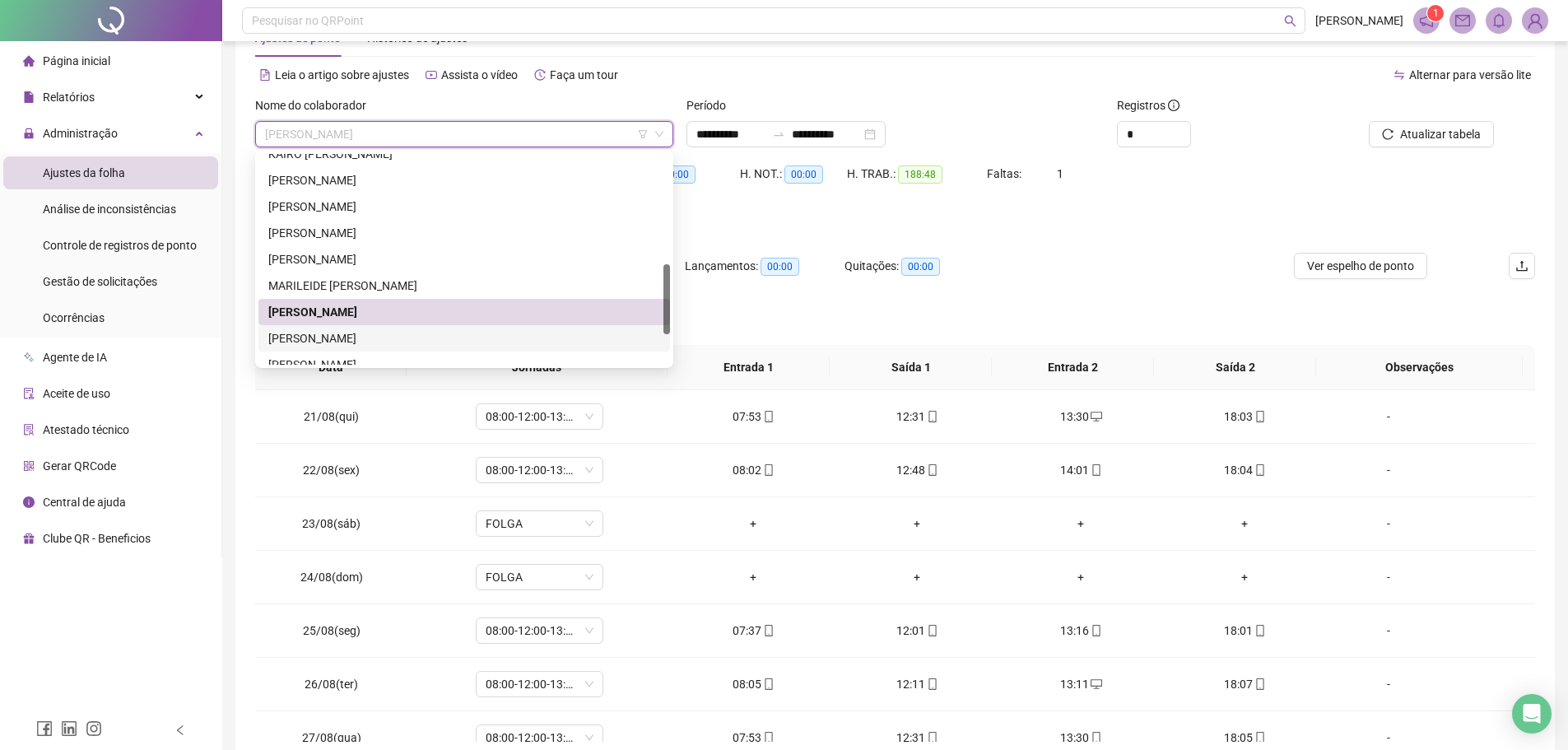
click at [387, 331] on div "[PERSON_NAME]" at bounding box center [465, 339] width 392 height 18
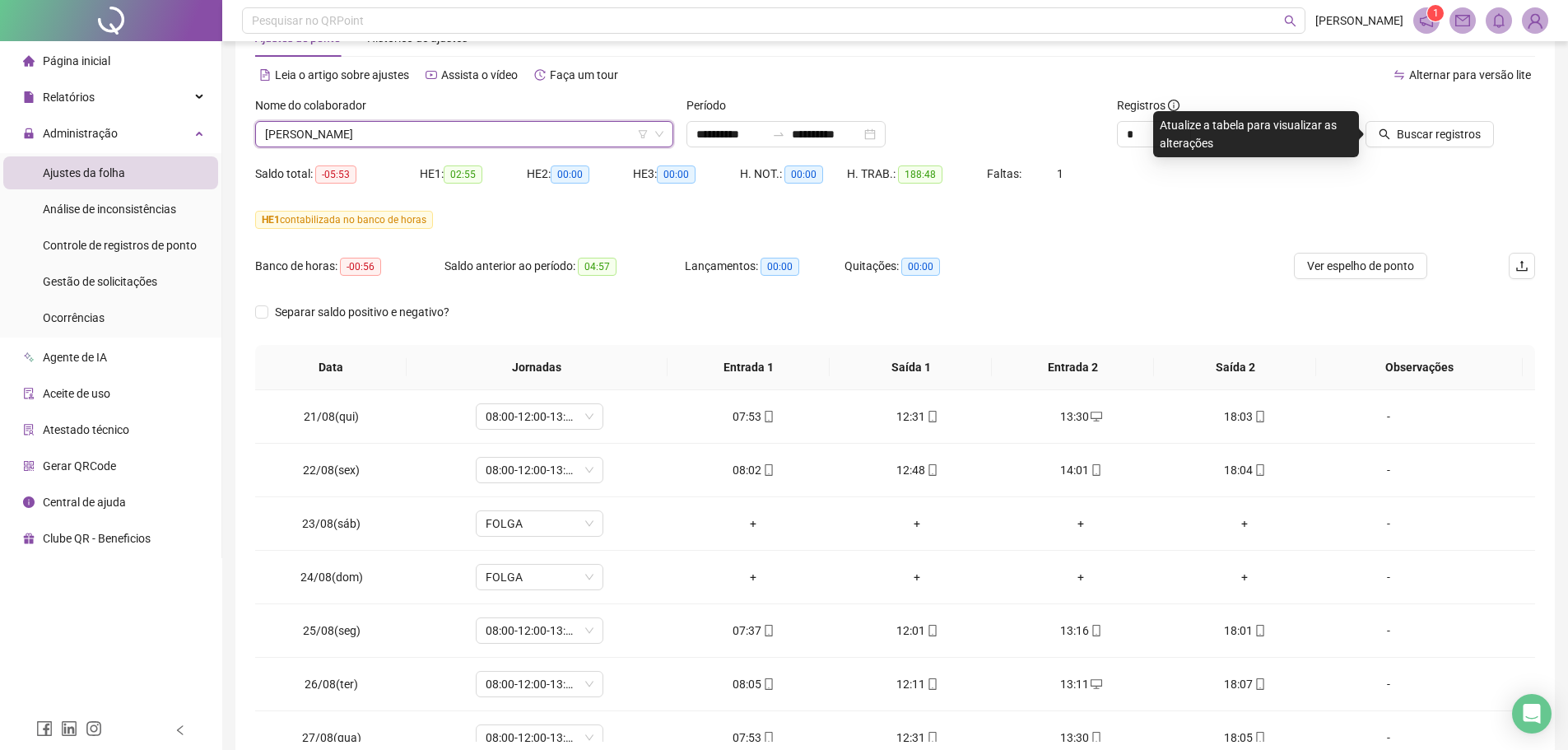
click at [439, 147] on div "Nome do colaborador [PERSON_NAME]" at bounding box center [464, 128] width 431 height 64
click at [441, 128] on span "[PERSON_NAME]" at bounding box center [464, 133] width 398 height 25
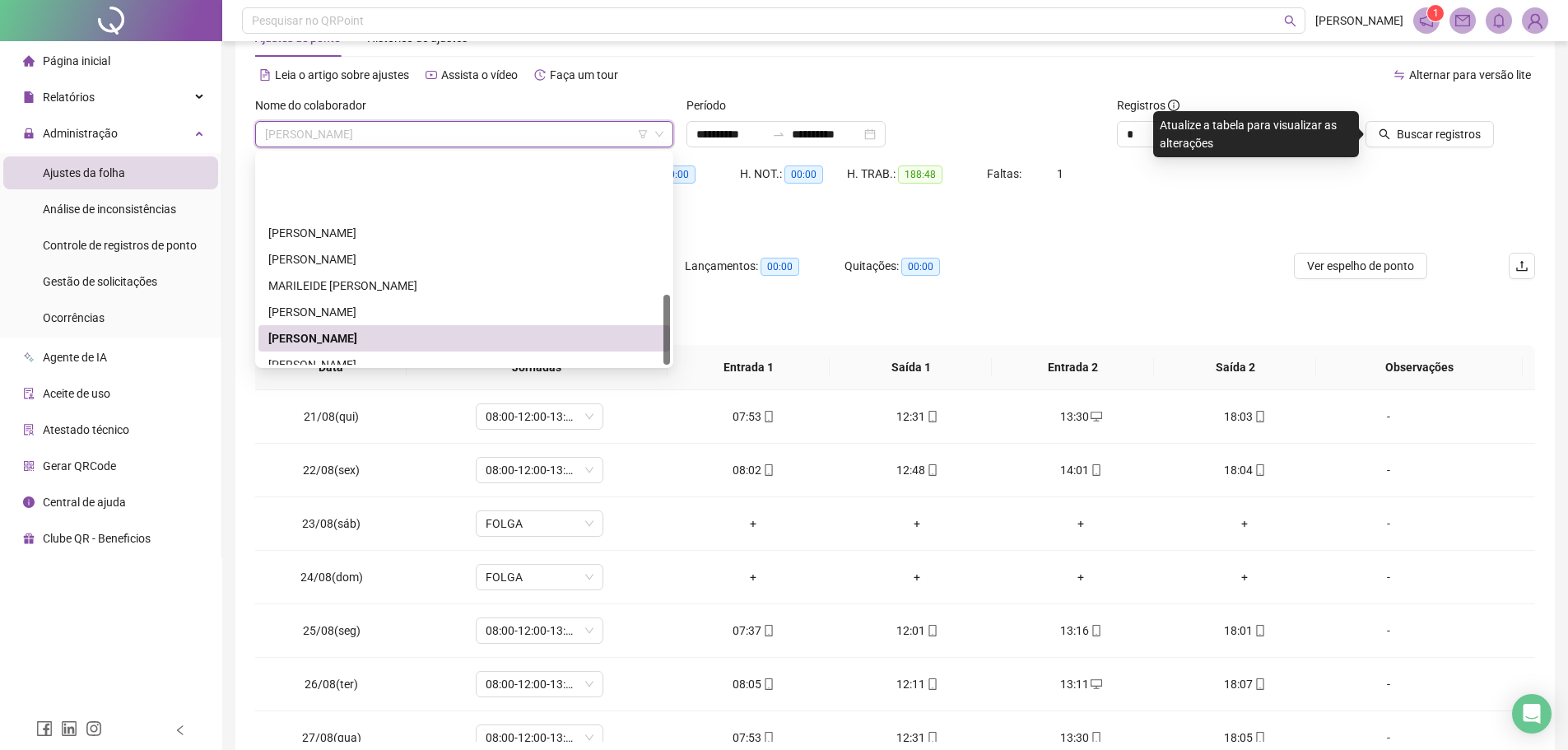
scroll to position [421, 0]
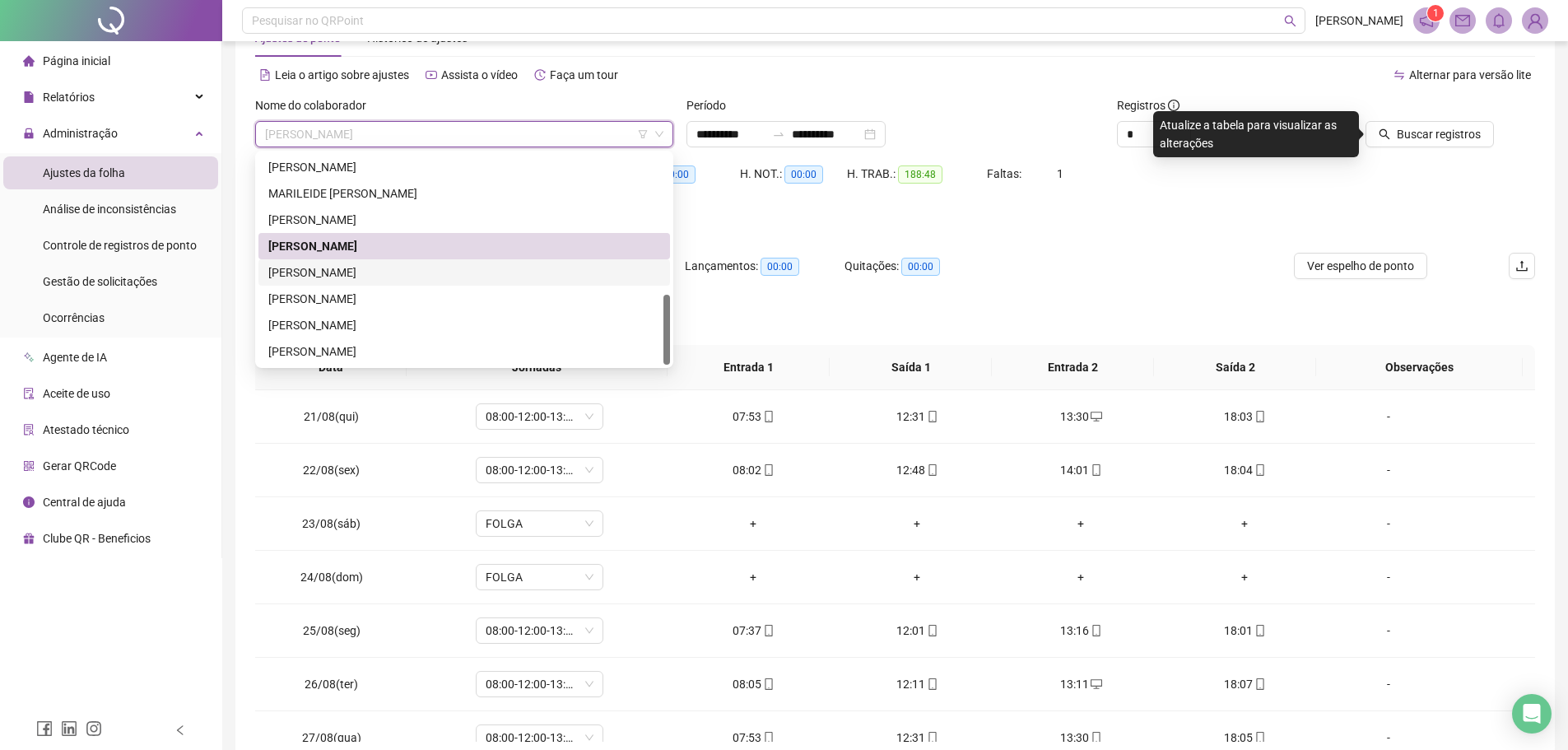
click at [393, 273] on div "[PERSON_NAME]" at bounding box center [465, 272] width 392 height 18
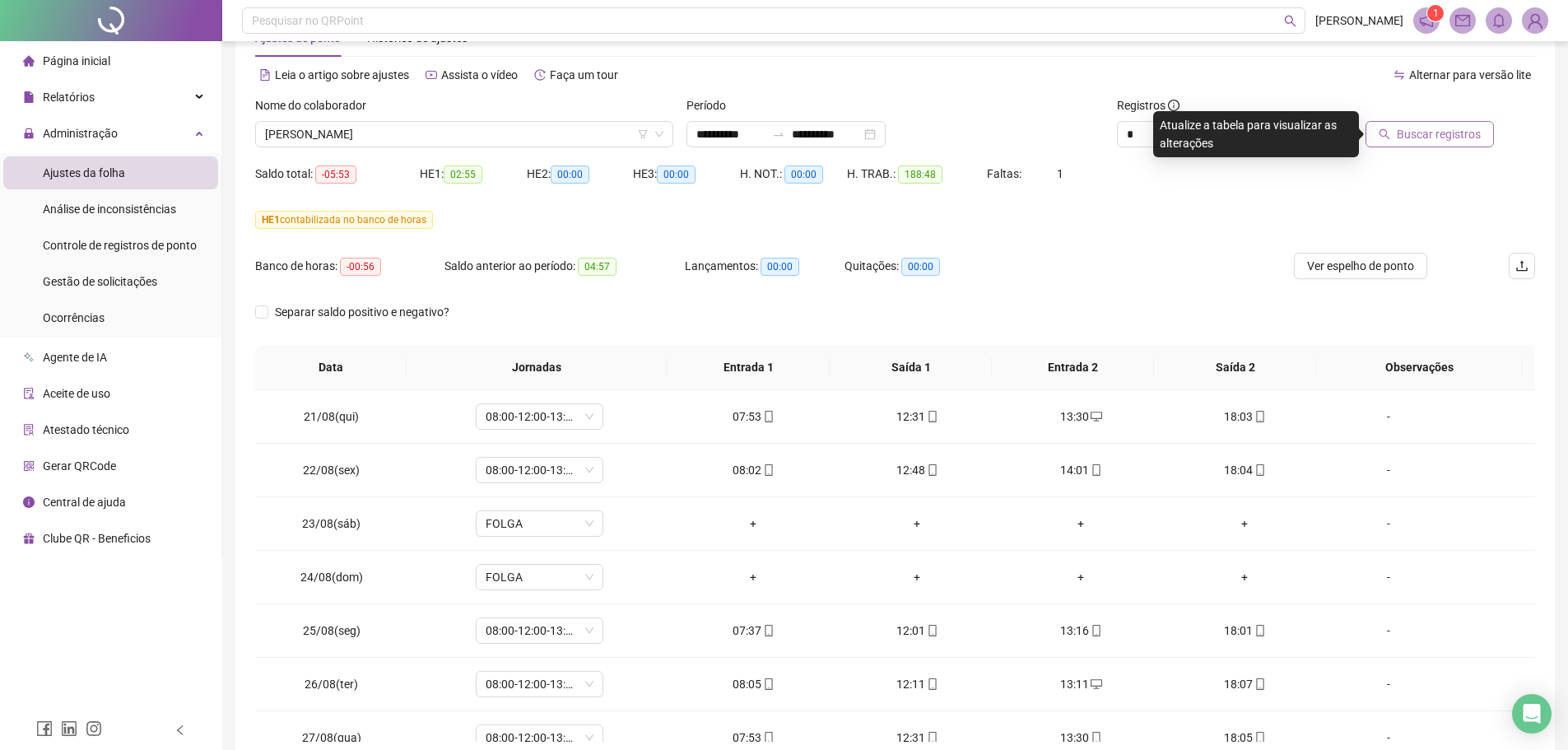
click at [1391, 126] on button "Buscar registros" at bounding box center [1428, 133] width 128 height 26
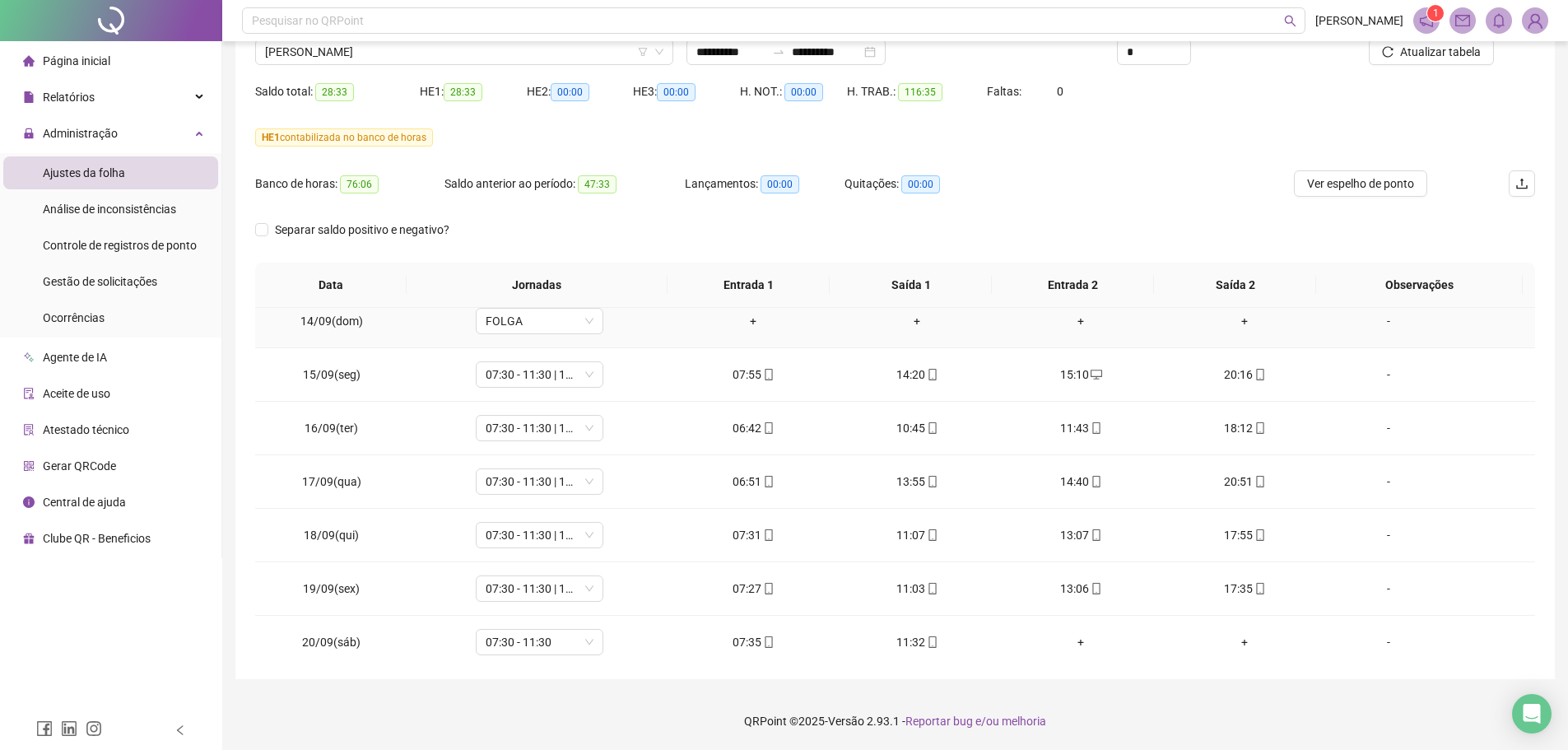
scroll to position [1361, 0]
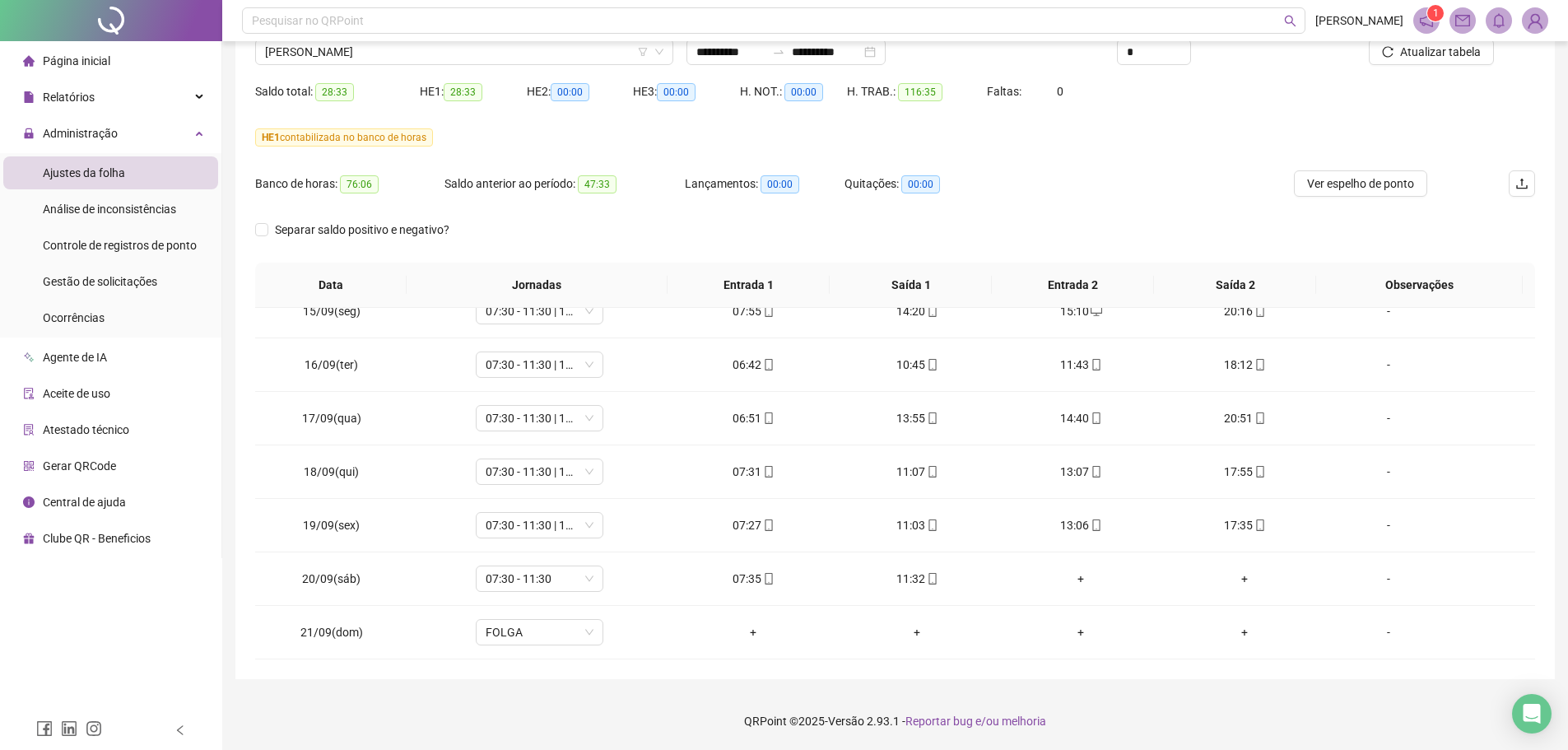
click at [1234, 725] on footer "QRPoint © 2025 - Versão 2.93.1 - Reportar bug e/ou melhoria" at bounding box center [895, 721] width 1346 height 57
click at [1225, 721] on footer "QRPoint © 2025 - Versão 2.93.1 - Reportar bug e/ou melhoria" at bounding box center [895, 721] width 1346 height 57
click at [355, 55] on span "[PERSON_NAME]" at bounding box center [464, 52] width 398 height 25
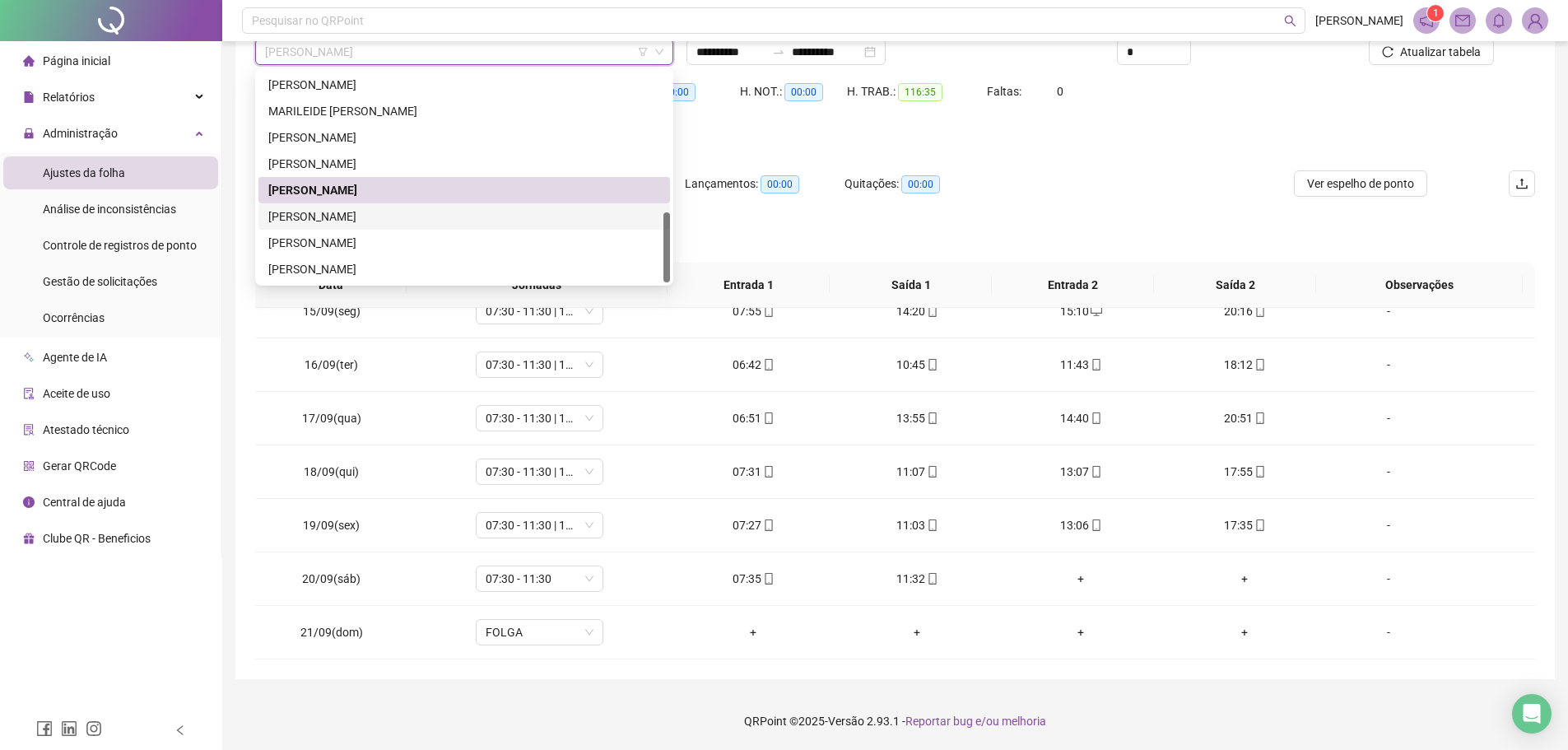
click at [363, 217] on div "[PERSON_NAME]" at bounding box center [465, 217] width 392 height 18
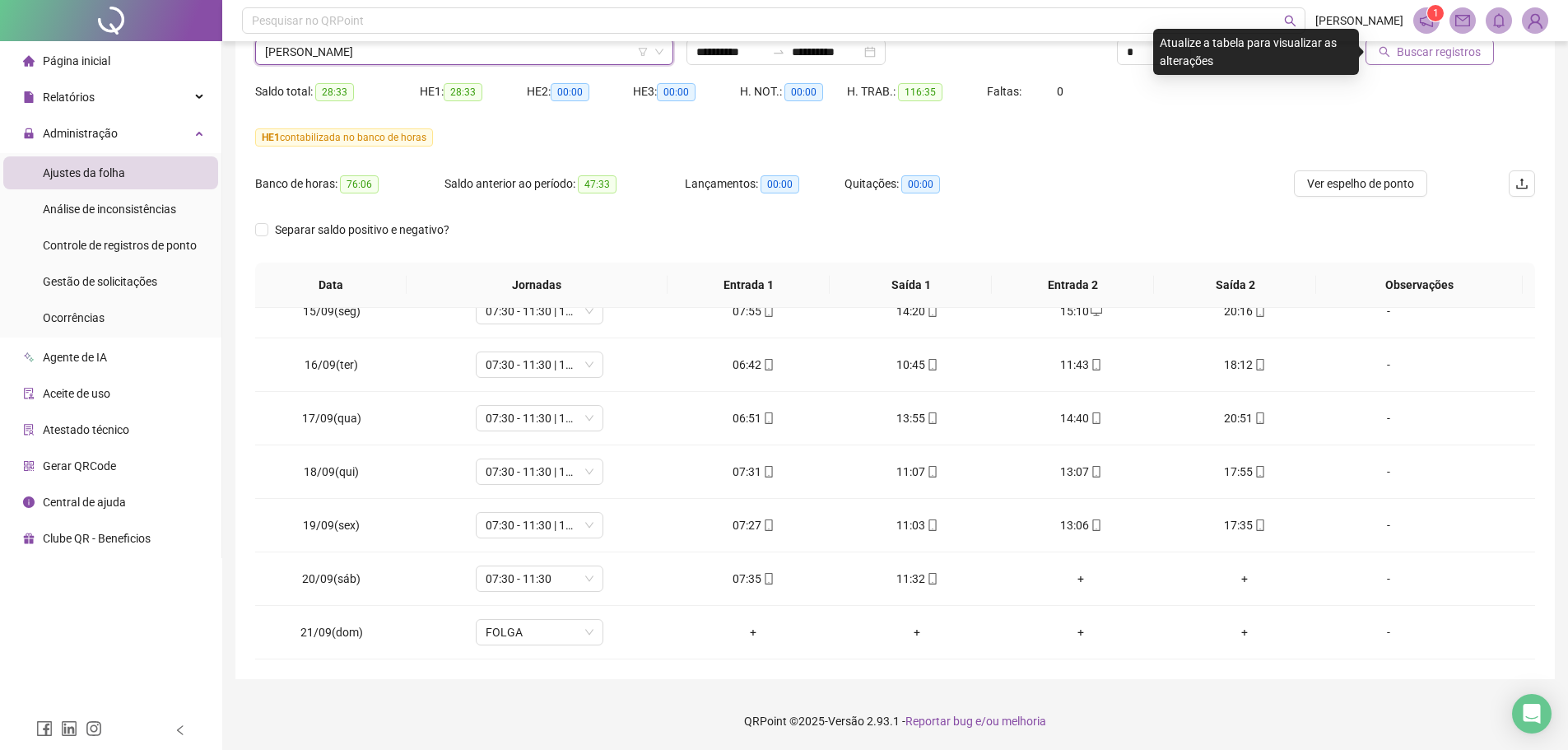
click at [1412, 49] on span "Buscar registros" at bounding box center [1438, 52] width 83 height 18
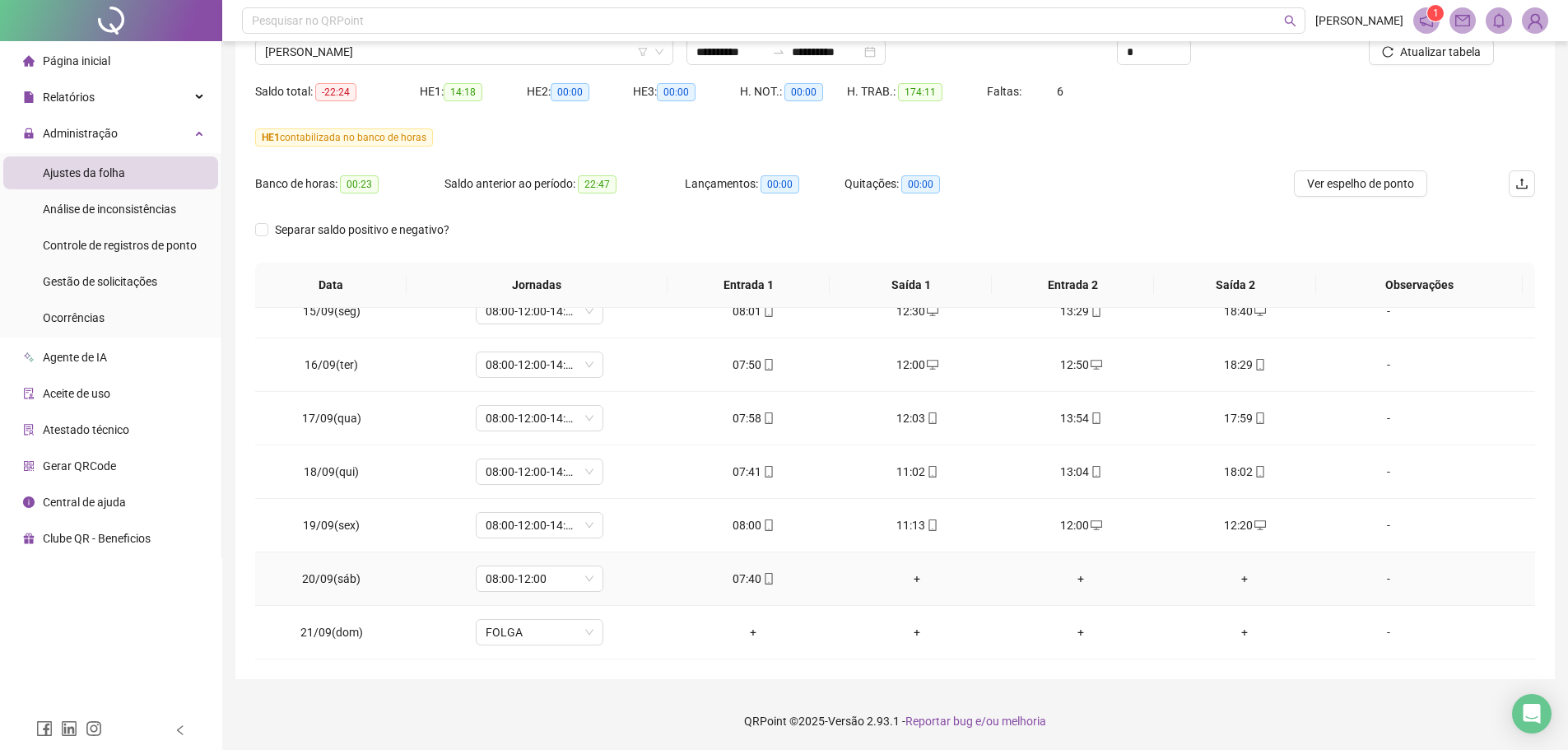
click at [900, 571] on div "+" at bounding box center [916, 579] width 137 height 18
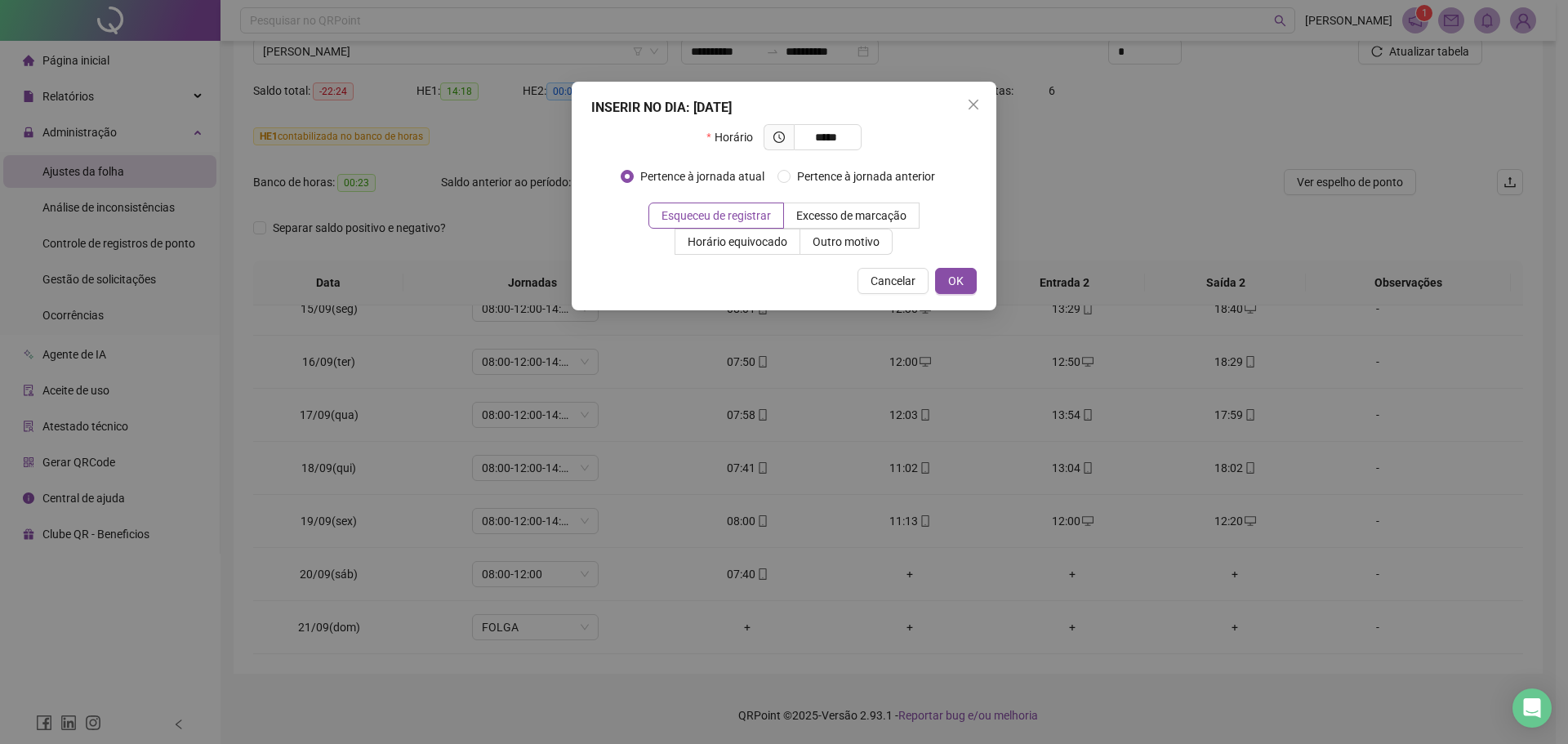
type input "*****"
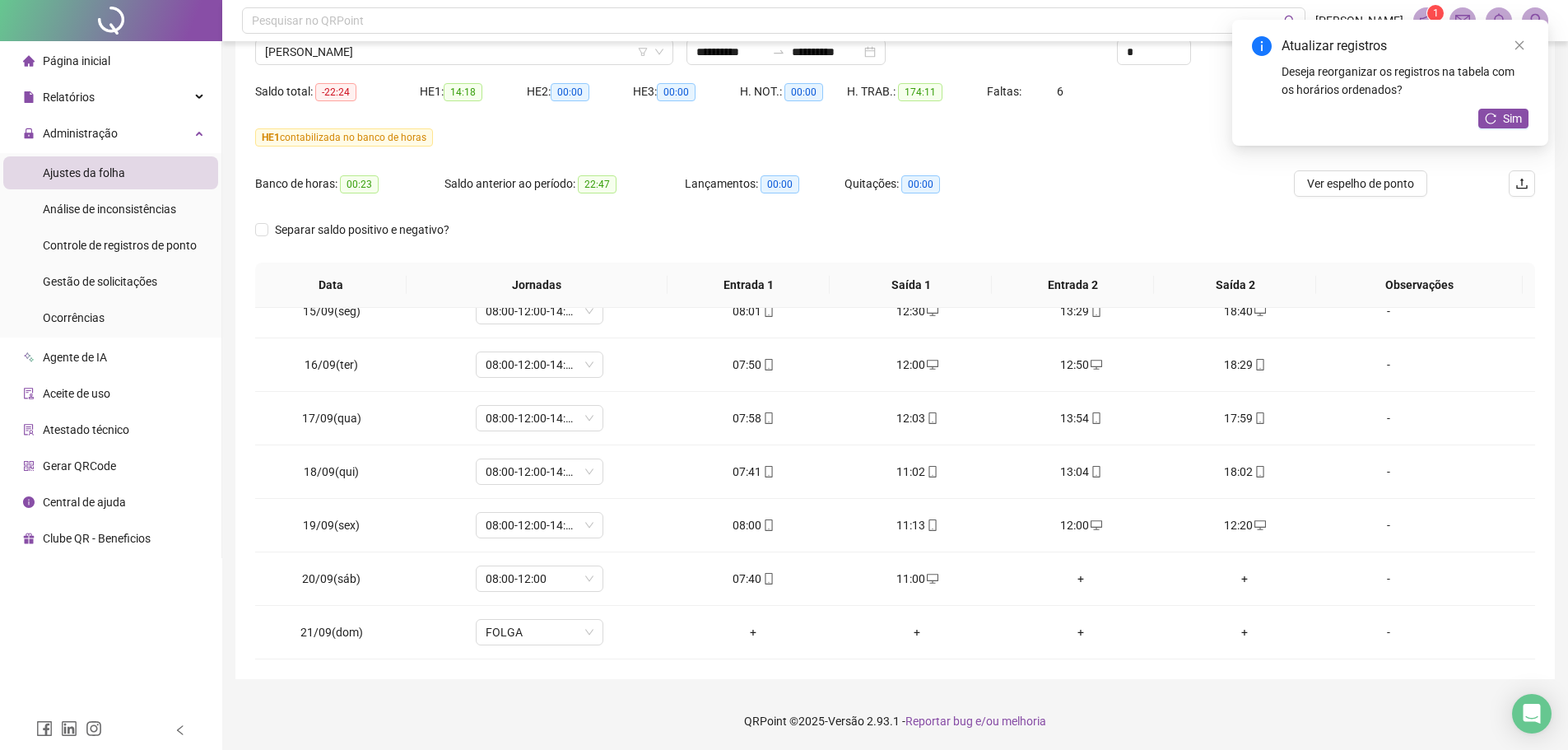
click at [1198, 222] on div "Separar saldo positivo e negativo?" at bounding box center [895, 240] width 1279 height 46
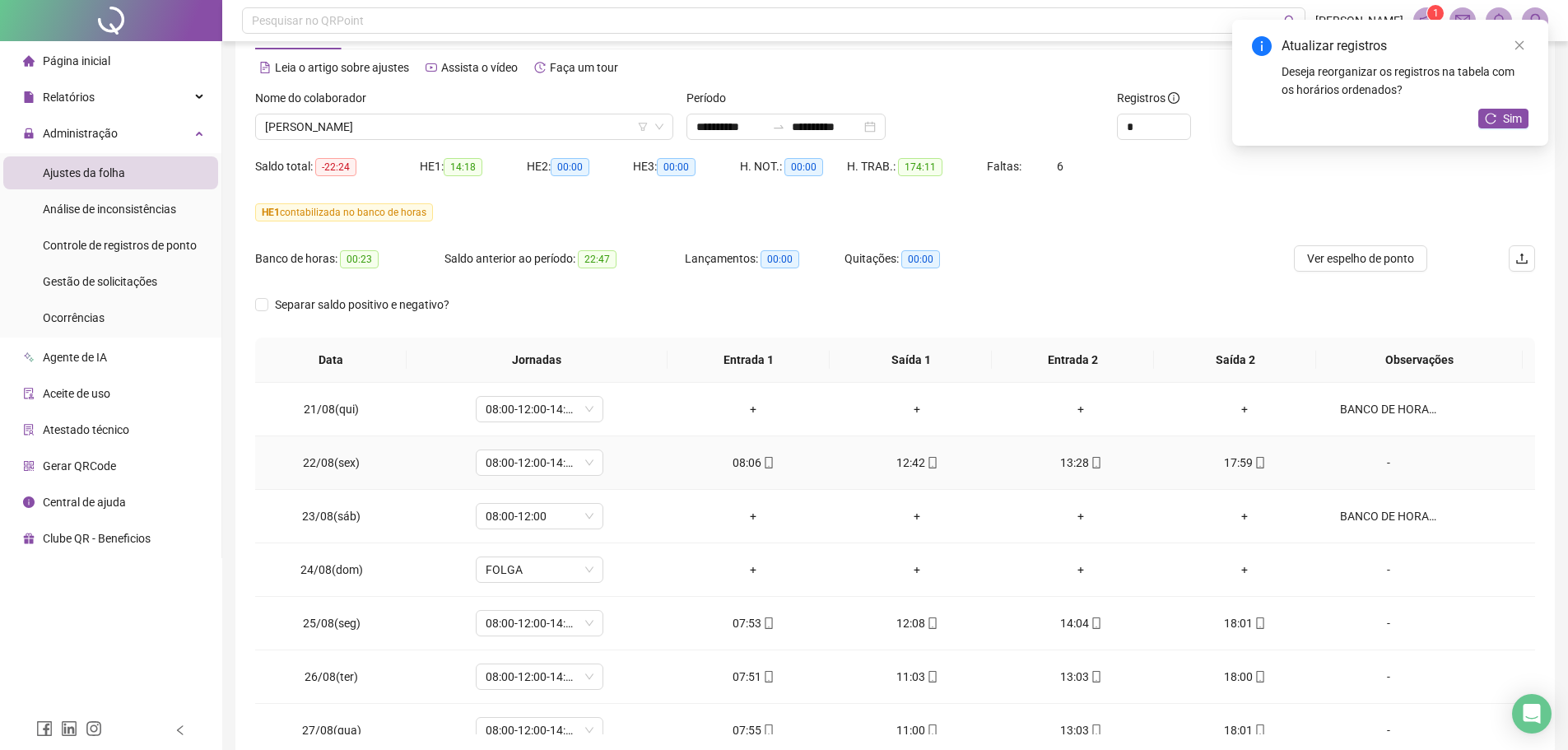
scroll to position [0, 0]
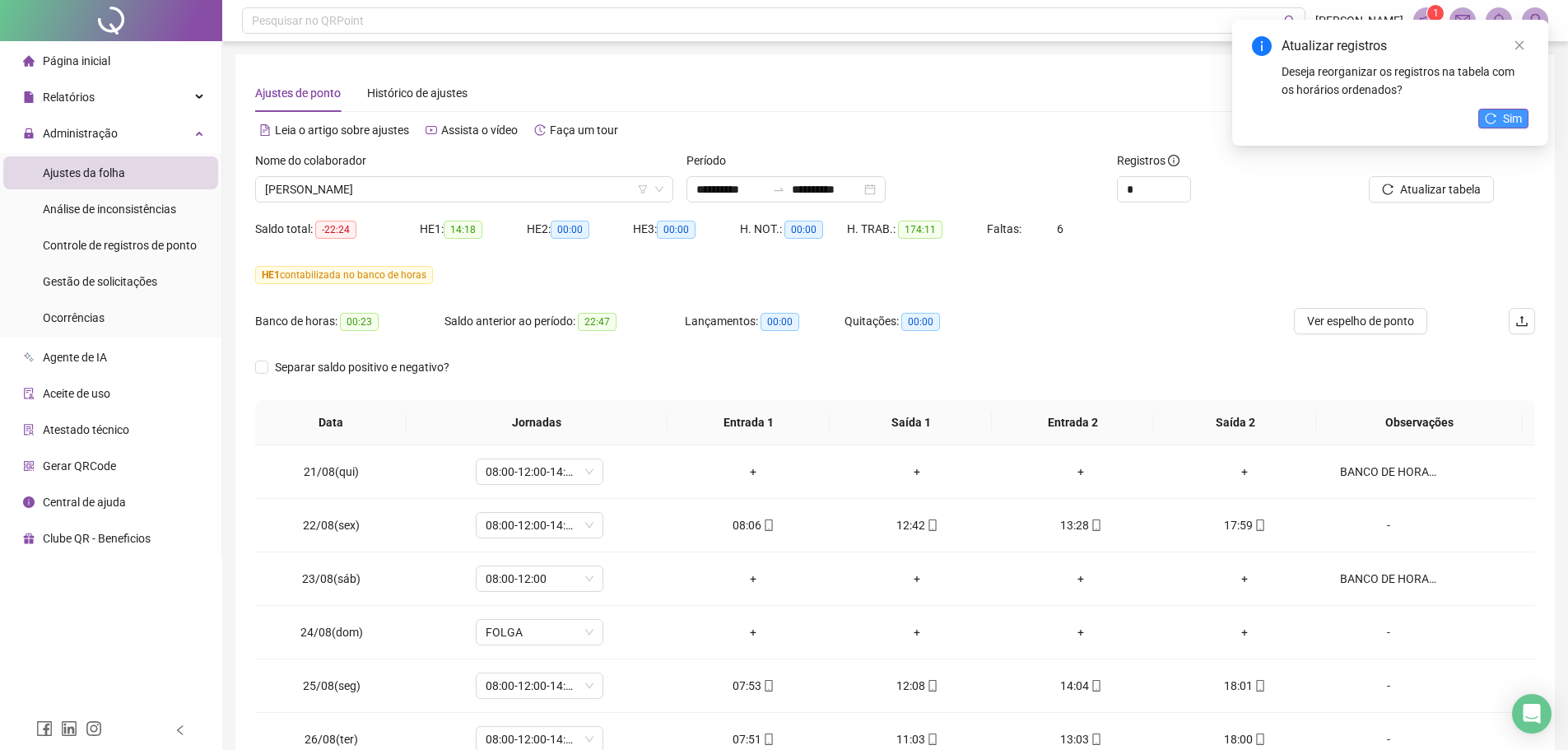
click at [1515, 109] on button "Sim" at bounding box center [1503, 119] width 50 height 20
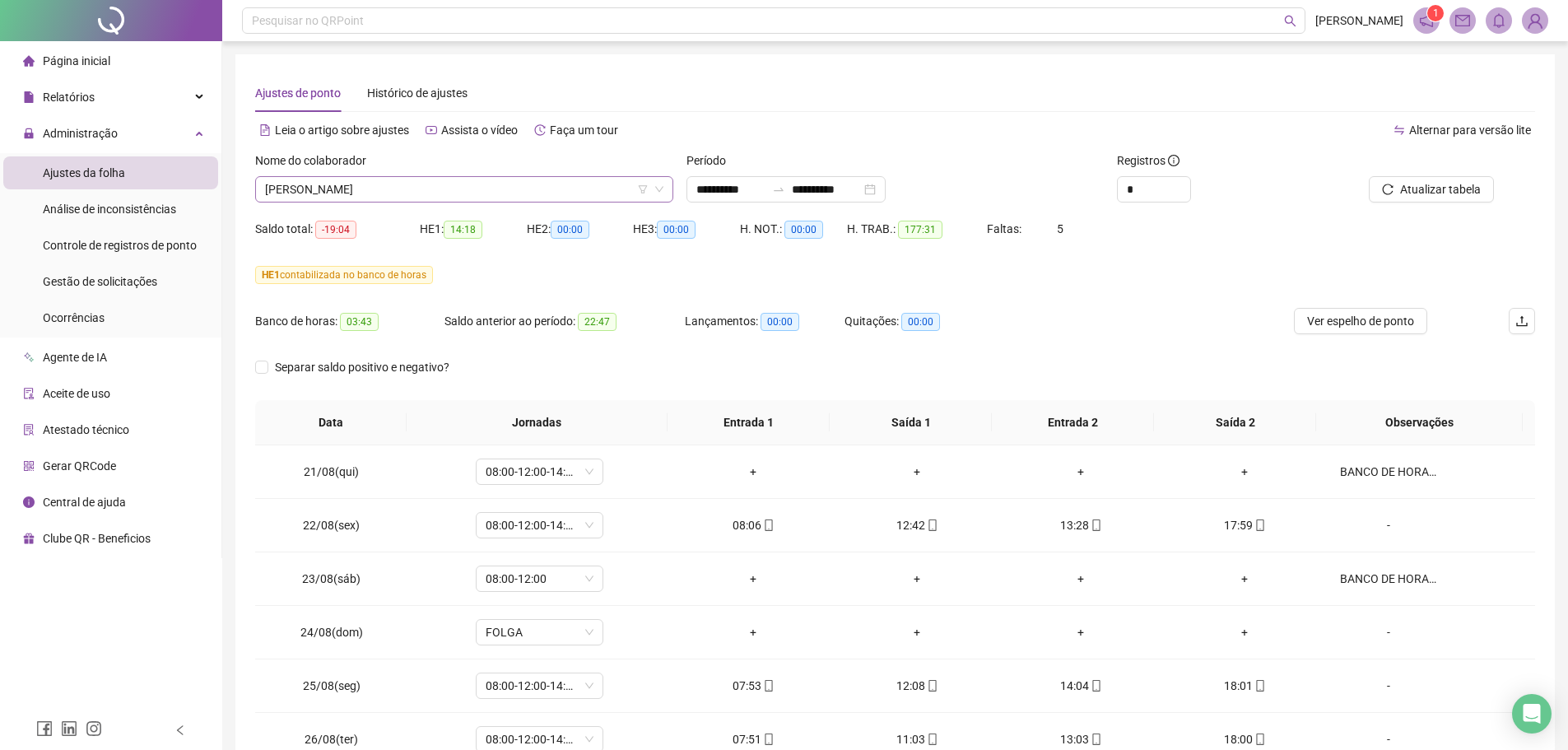
click at [389, 182] on span "[PERSON_NAME]" at bounding box center [464, 189] width 398 height 25
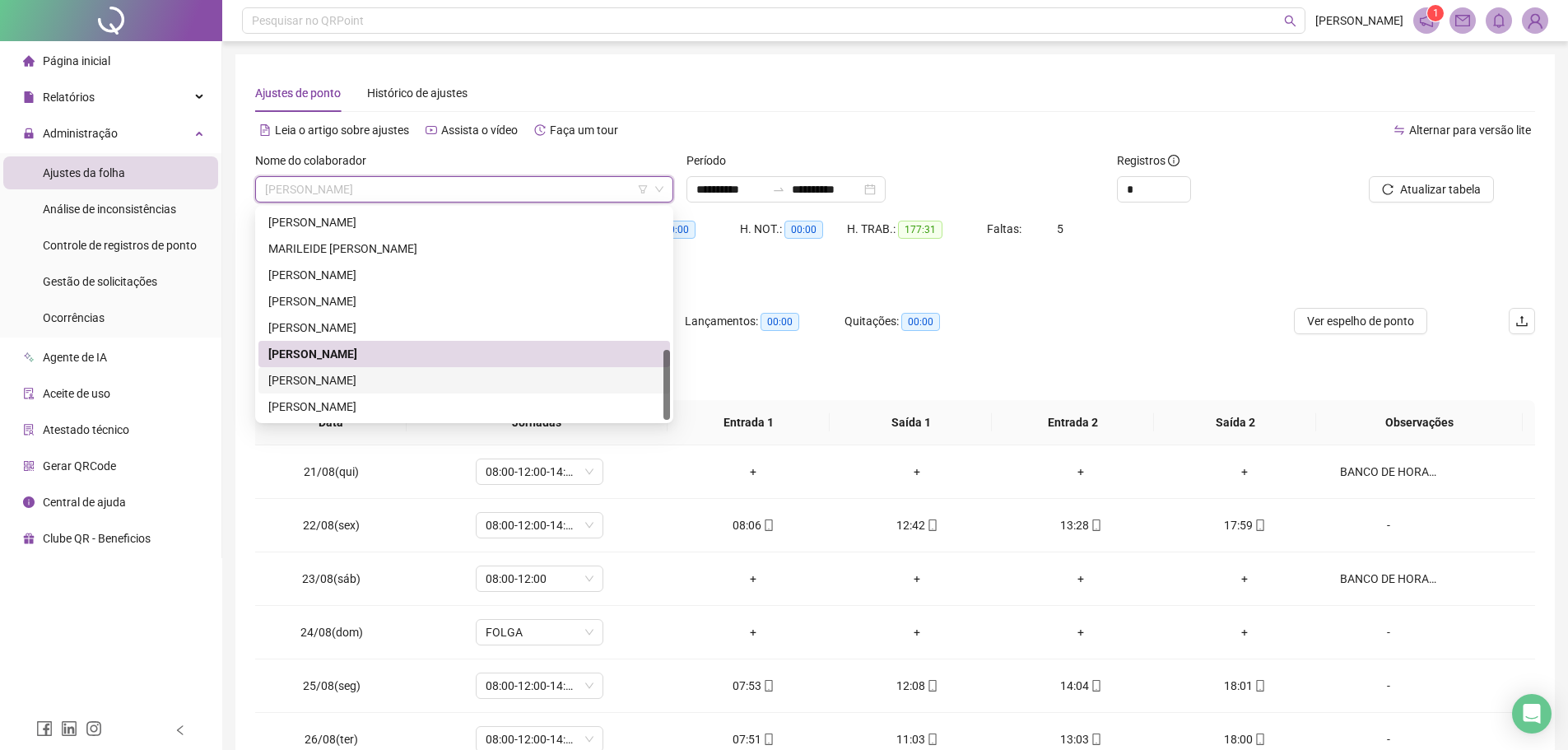
click at [366, 380] on div "[PERSON_NAME]" at bounding box center [465, 380] width 392 height 18
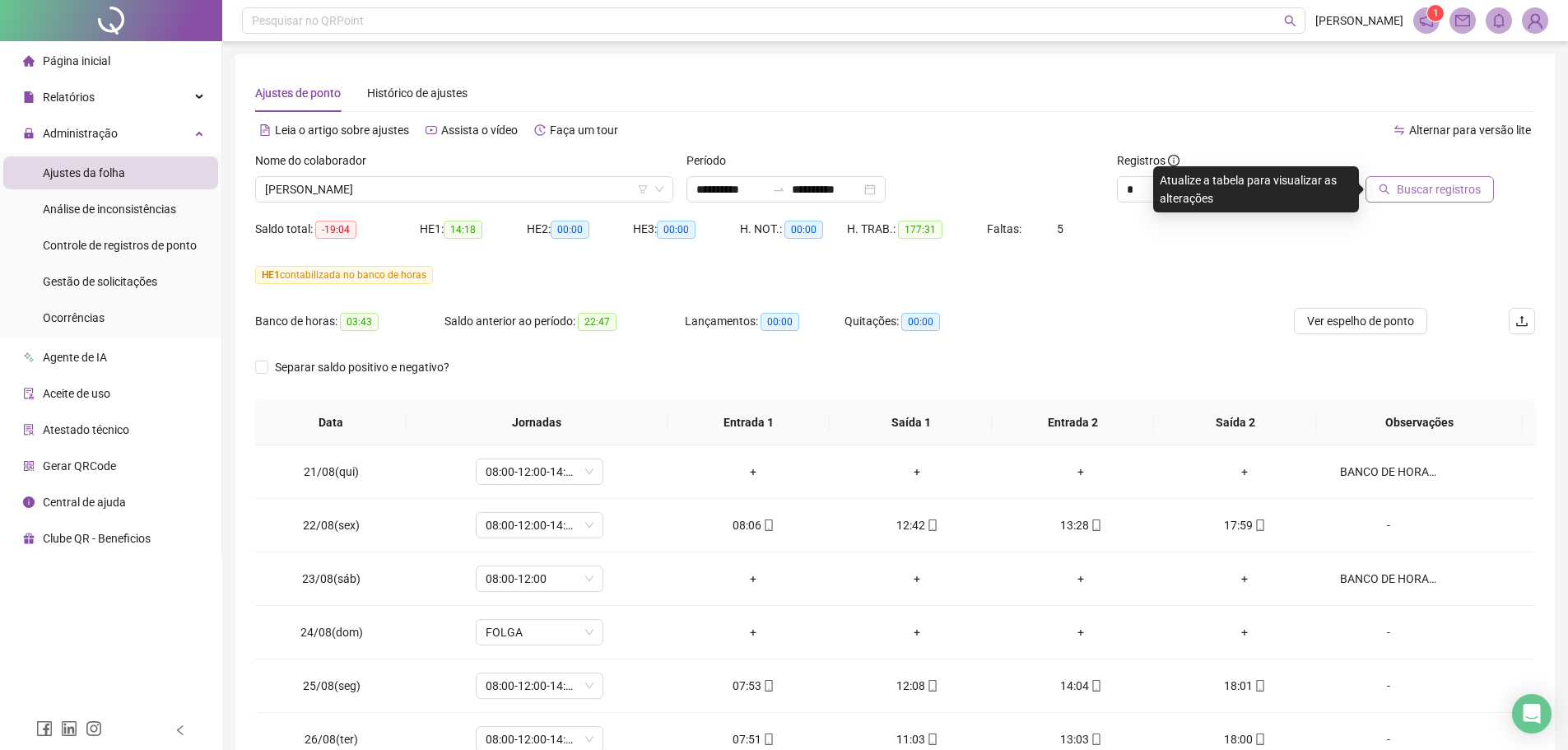
click at [1482, 191] on button "Buscar registros" at bounding box center [1428, 189] width 128 height 26
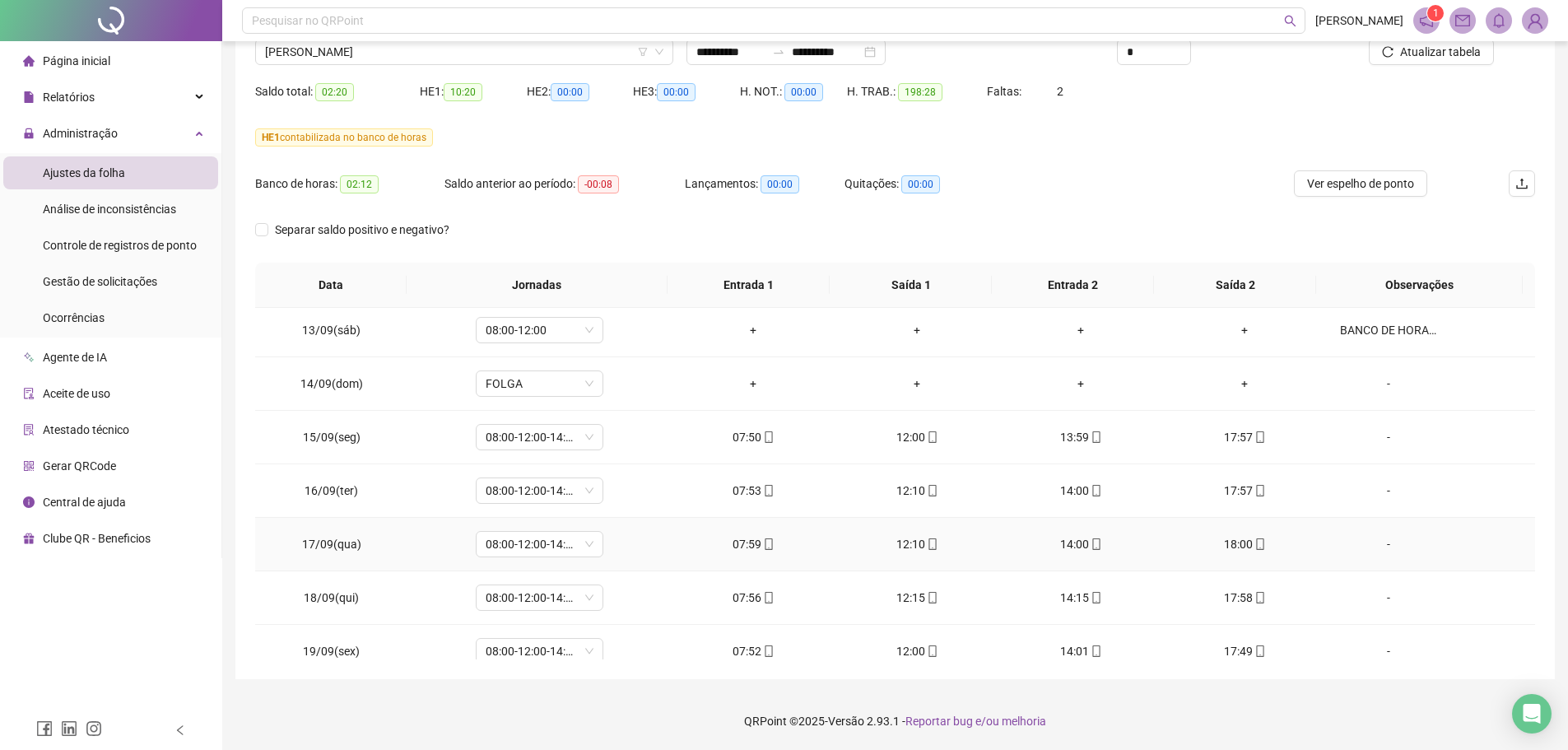
scroll to position [1361, 0]
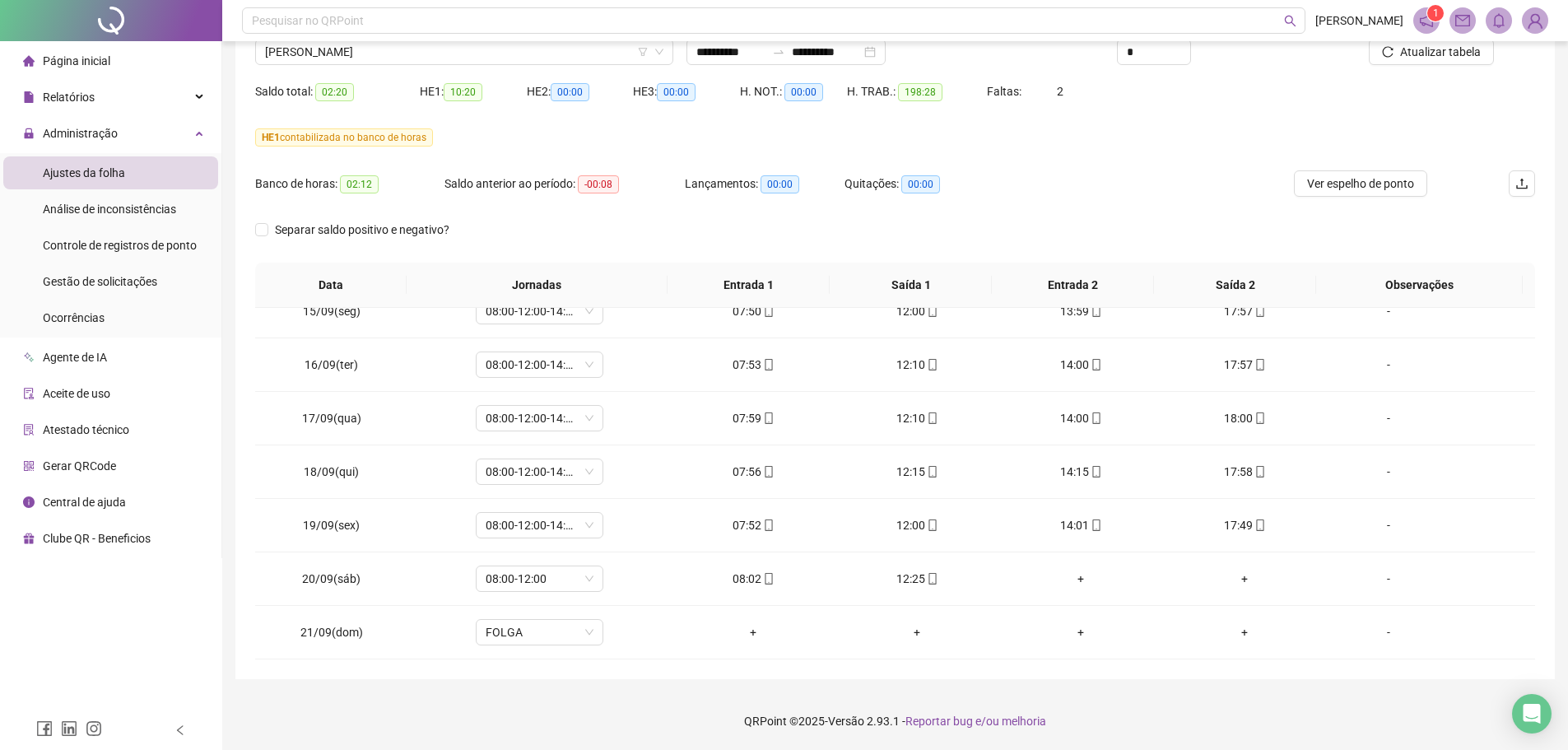
click at [1180, 723] on footer "QRPoint © 2025 - Versão 2.93.1 - Reportar bug e/ou melhoria" at bounding box center [895, 721] width 1346 height 57
click at [333, 54] on span "[PERSON_NAME]" at bounding box center [464, 52] width 398 height 25
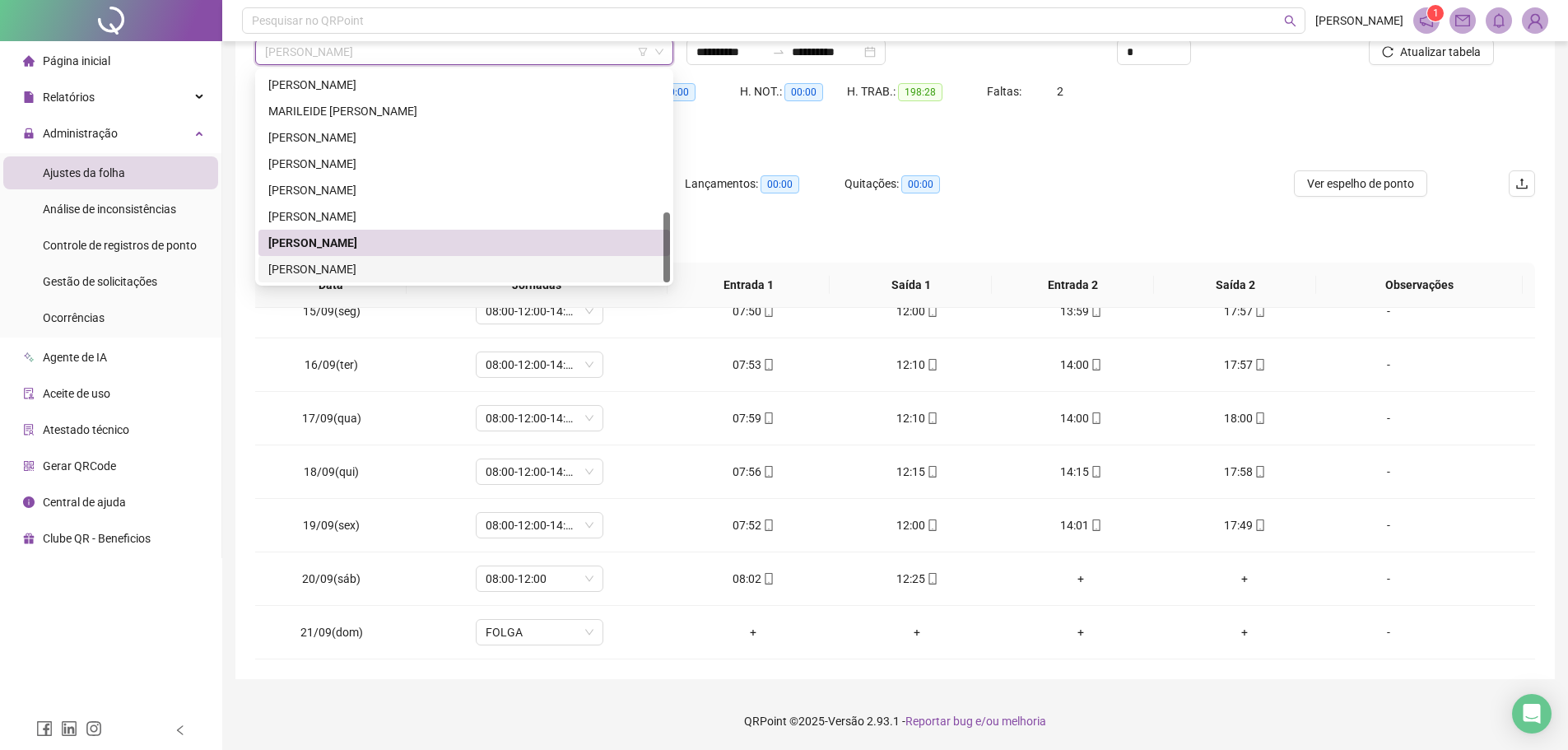
click at [344, 264] on div "[PERSON_NAME]" at bounding box center [465, 270] width 392 height 18
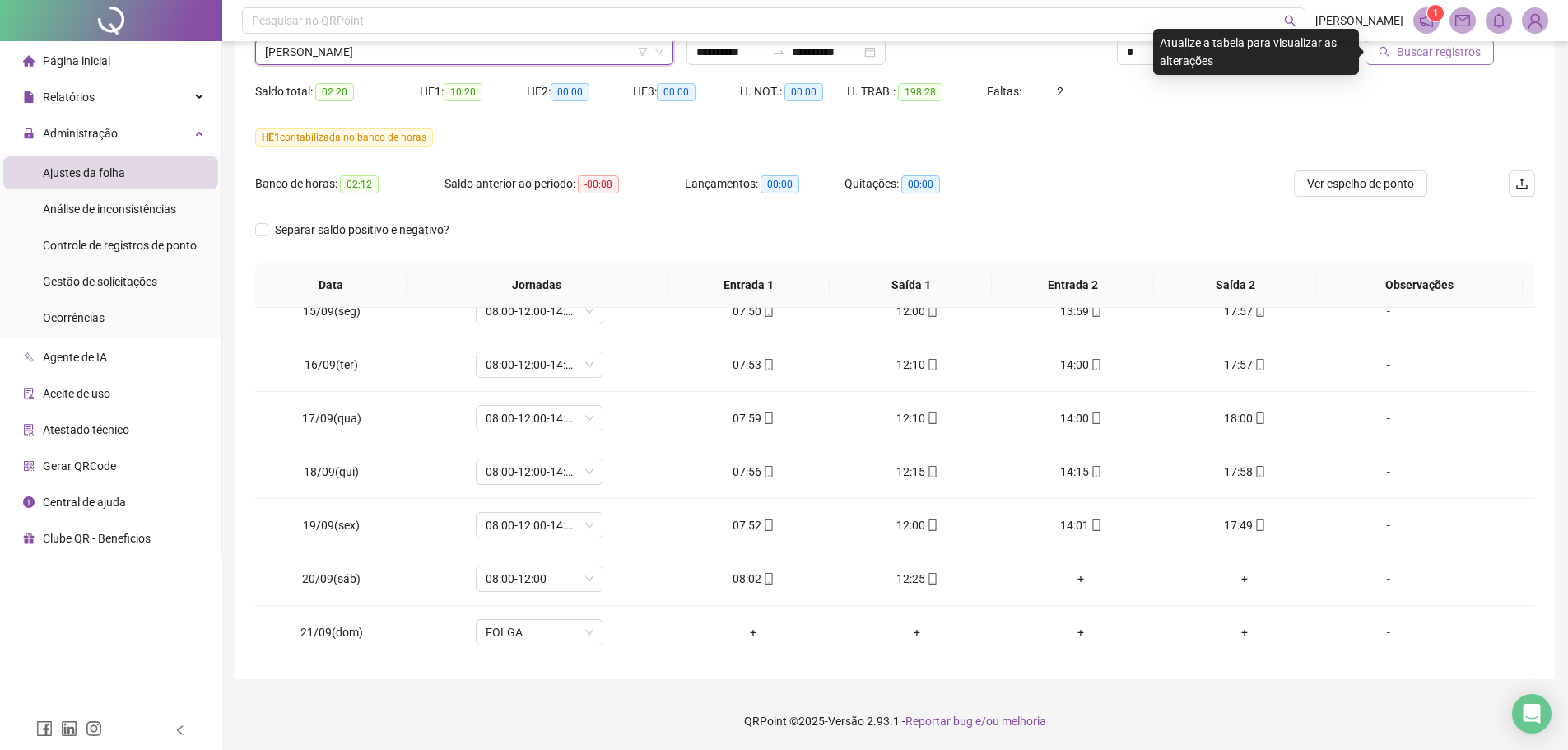
click at [1430, 51] on span "Buscar registros" at bounding box center [1438, 52] width 83 height 18
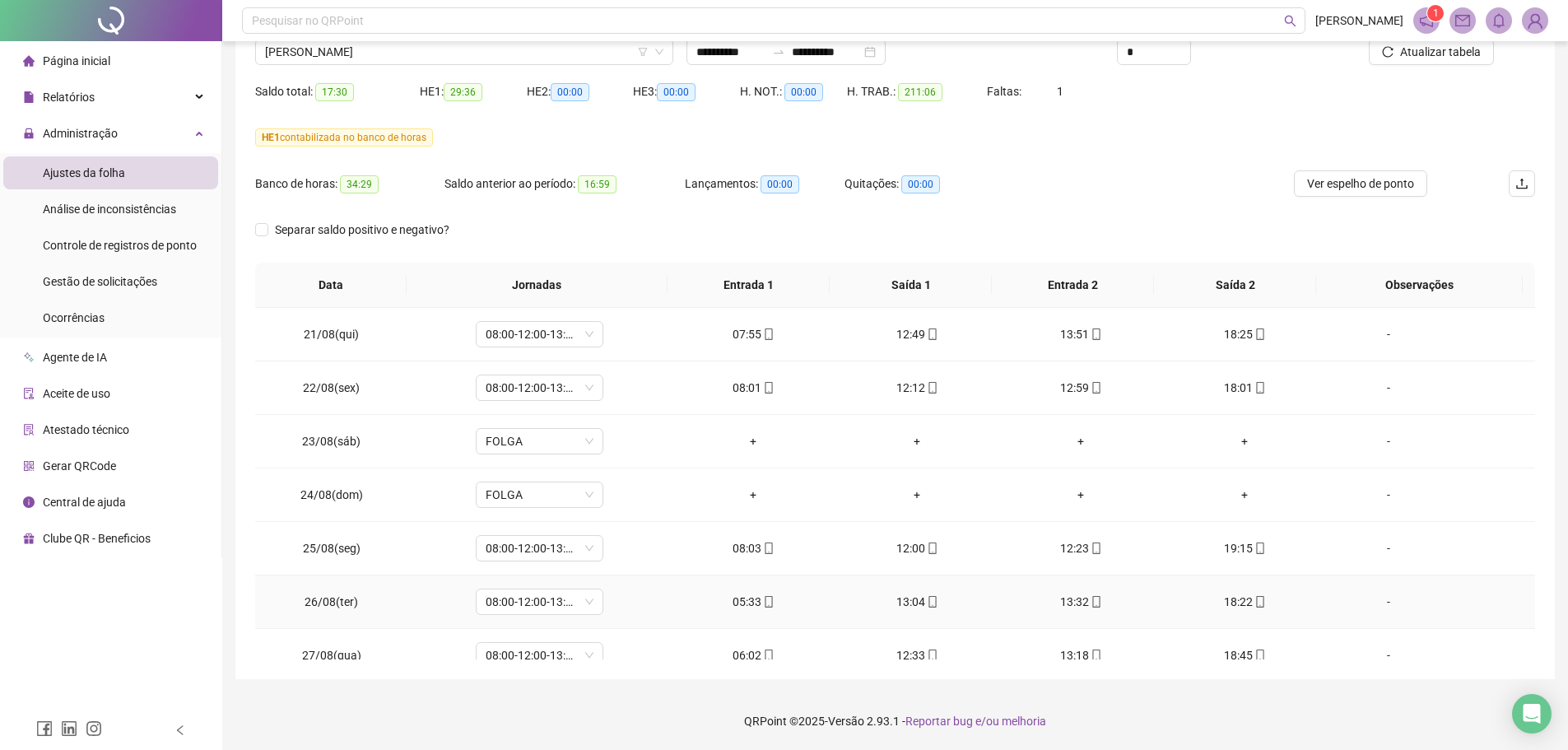
scroll to position [0, 0]
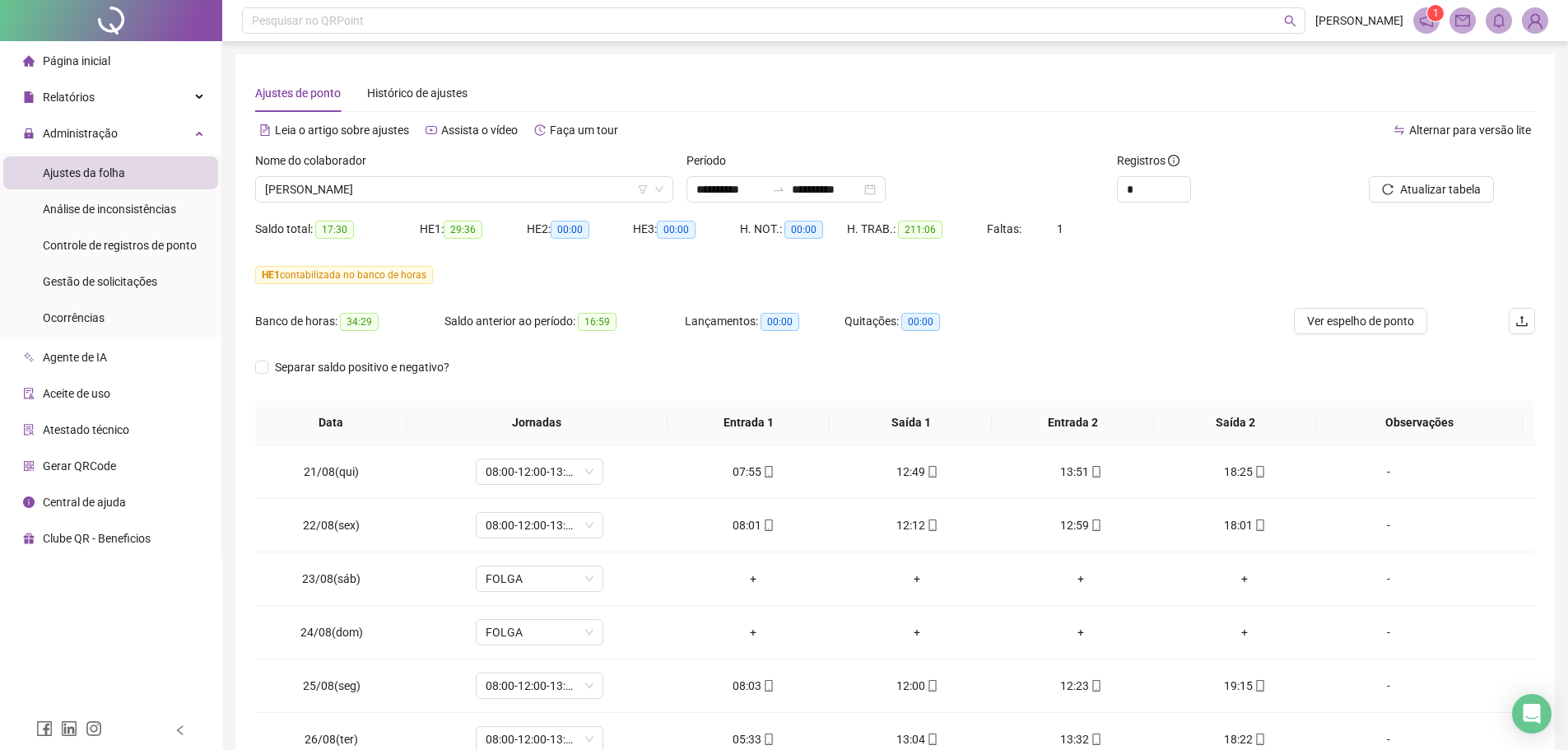
drag, startPoint x: 1103, startPoint y: 340, endPoint x: 959, endPoint y: 232, distance: 180.0
click at [1103, 339] on div "Banco de horas: 34:29 Saldo anterior ao período: 16:59 Lançamentos: 00:00 Quita…" at bounding box center [734, 331] width 959 height 46
